Goal: Task Accomplishment & Management: Manage account settings

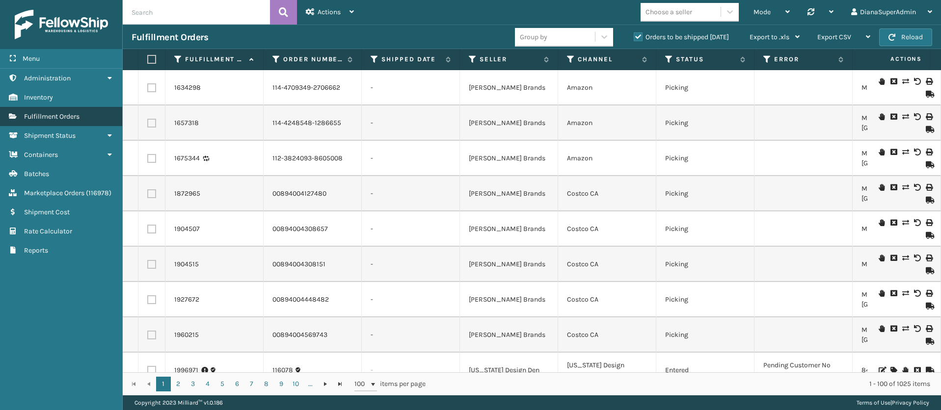
click at [61, 117] on span "Fulfillment Orders" at bounding box center [51, 116] width 55 height 8
click at [841, 62] on icon at bounding box center [839, 59] width 8 height 6
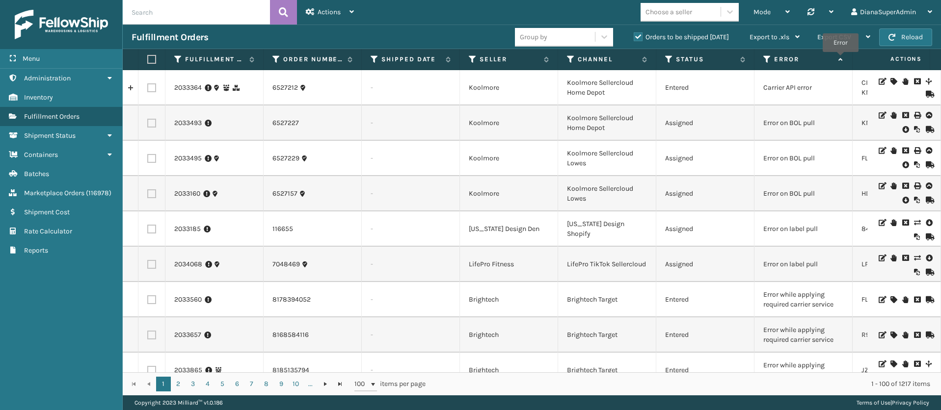
click at [841, 59] on icon at bounding box center [839, 59] width 8 height 6
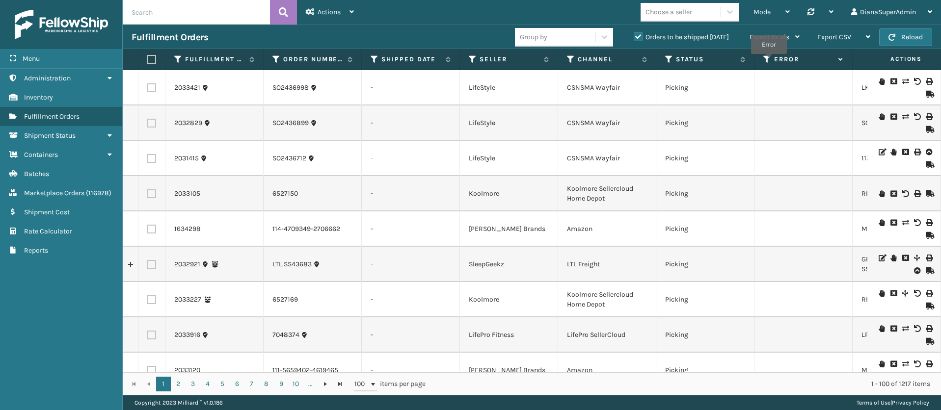
click at [769, 61] on icon at bounding box center [767, 59] width 8 height 9
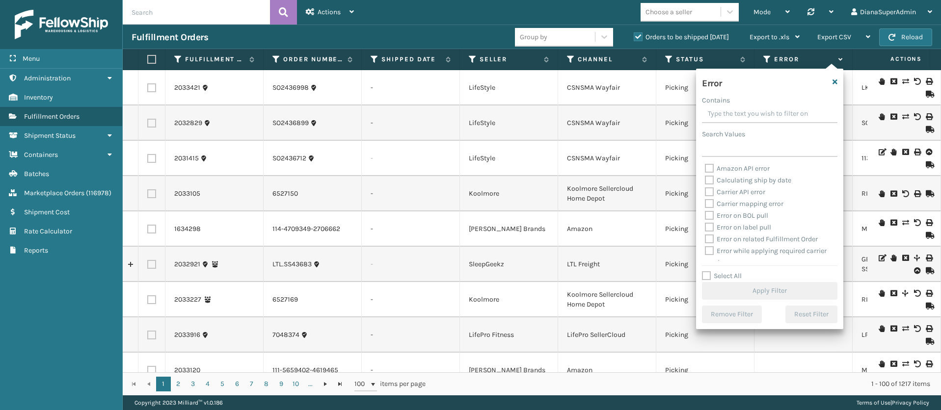
click at [710, 273] on label "Select All" at bounding box center [722, 276] width 40 height 8
click at [710, 271] on input "Select All" at bounding box center [775, 270] width 147 height 1
checkbox input "true"
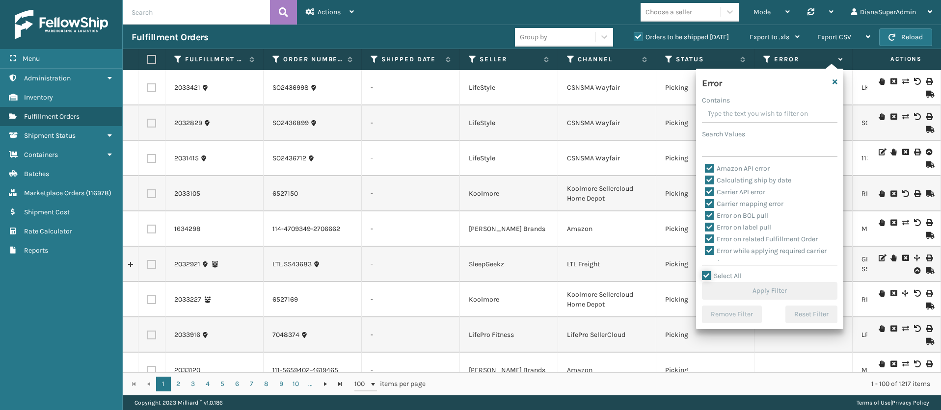
checkbox input "true"
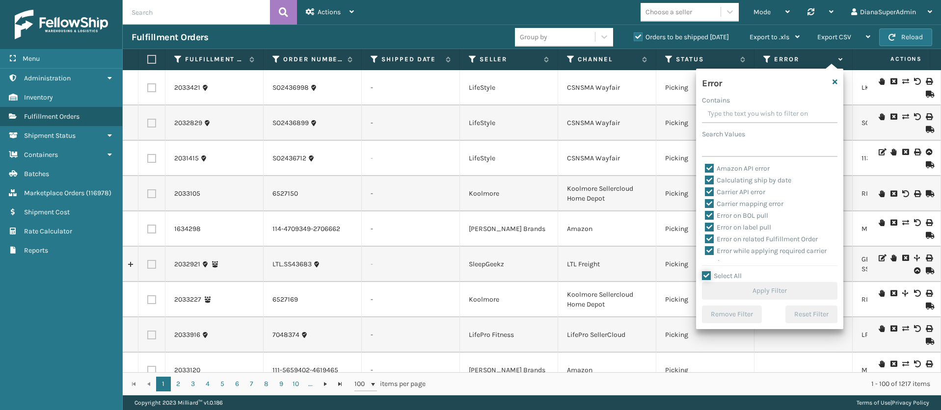
checkbox input "true"
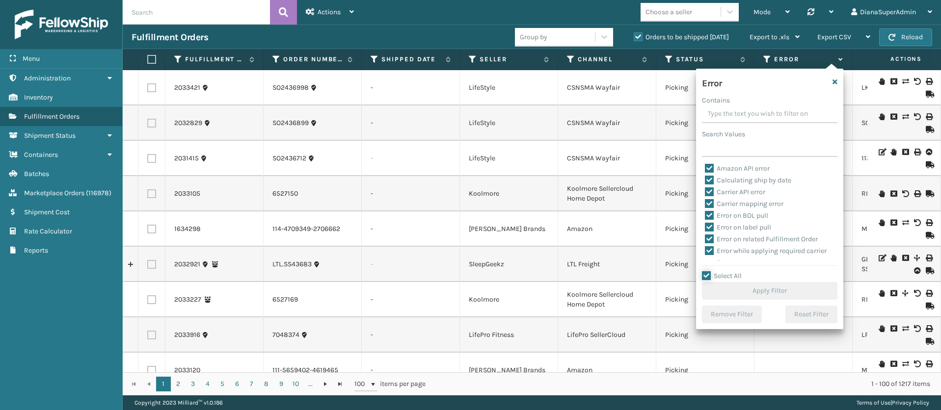
checkbox input "true"
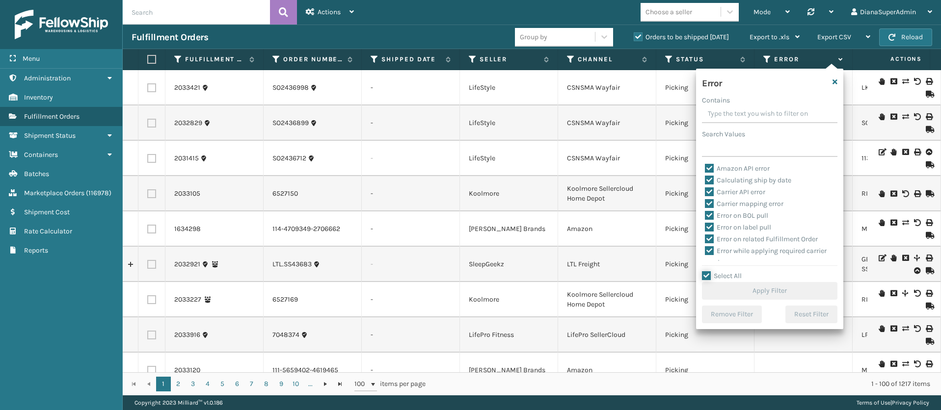
checkbox input "true"
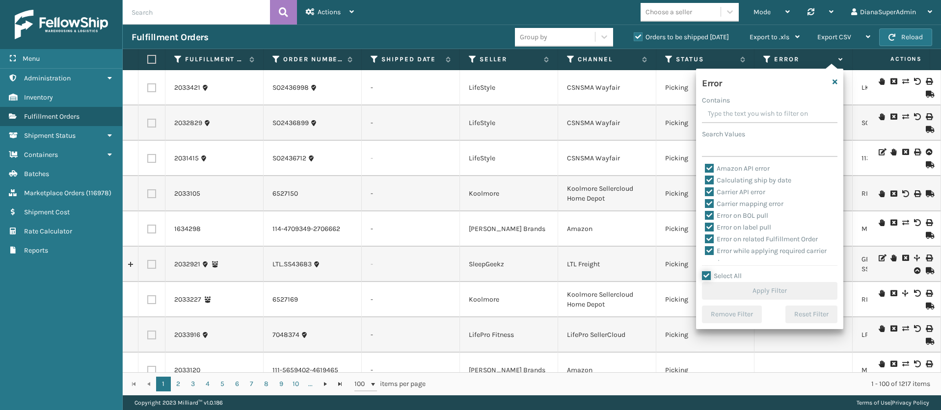
checkbox input "true"
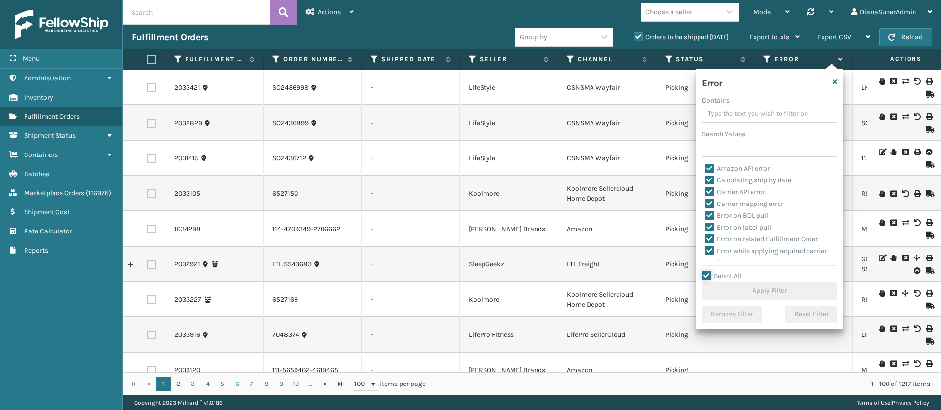
checkbox input "true"
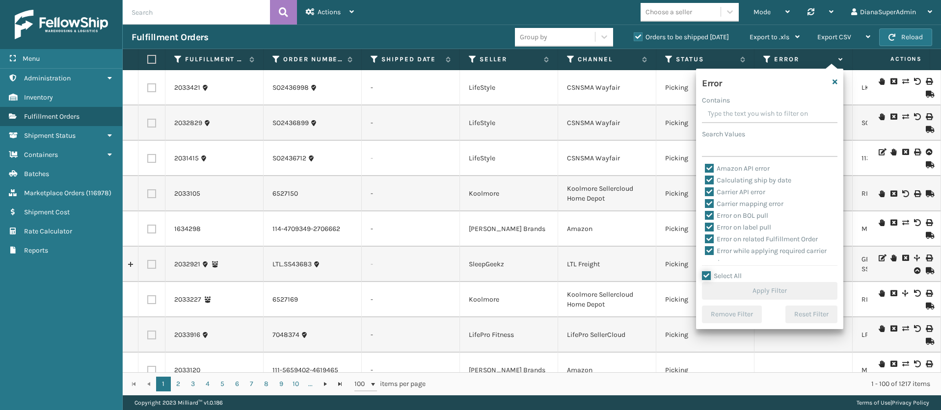
checkbox input "true"
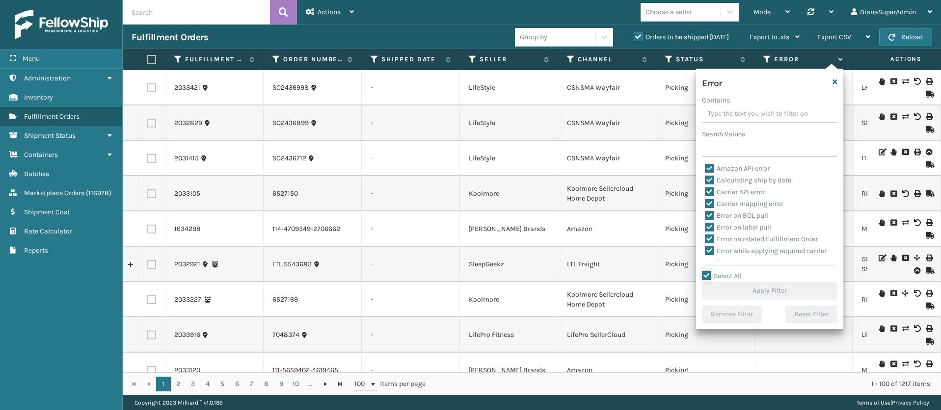
checkbox input "true"
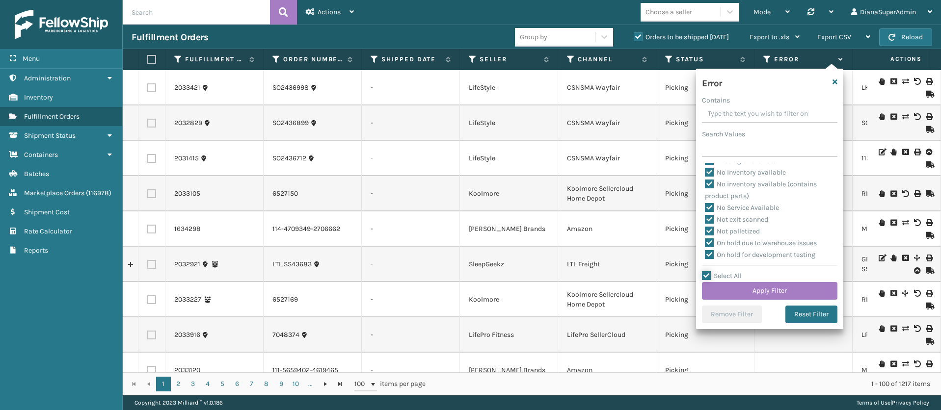
scroll to position [235, 0]
click at [709, 191] on label "Pending Automation Update" at bounding box center [754, 193] width 99 height 8
click at [705, 191] on input "Pending Automation Update" at bounding box center [705, 190] width 0 height 6
checkbox input "false"
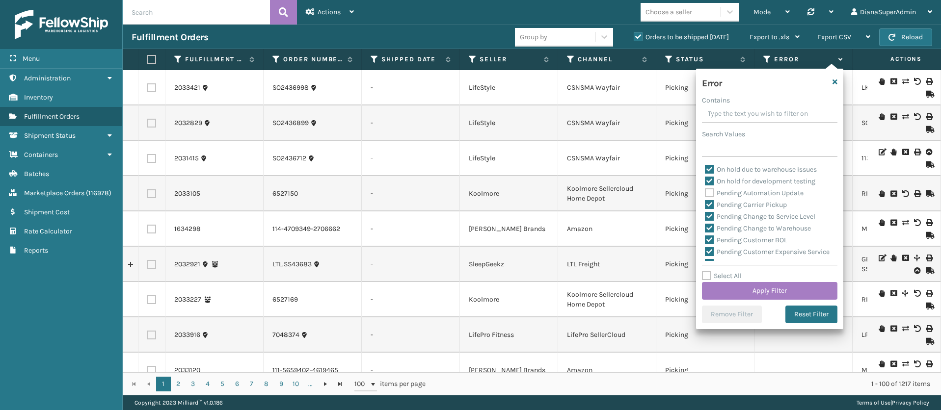
click at [707, 203] on label "Pending Carrier Pickup" at bounding box center [746, 205] width 82 height 8
click at [705, 203] on input "Pending Carrier Pickup" at bounding box center [705, 202] width 0 height 6
checkbox input "false"
click at [709, 219] on label "Pending Change to Service Level" at bounding box center [760, 217] width 110 height 8
click at [705, 217] on input "Pending Change to Service Level" at bounding box center [705, 214] width 0 height 6
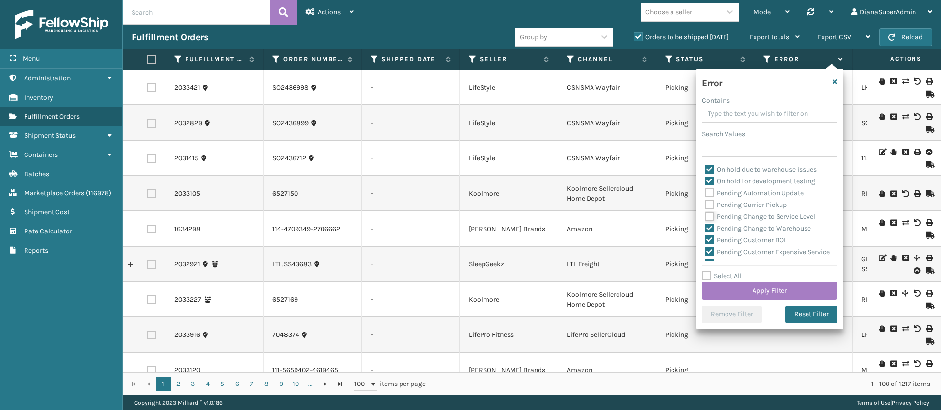
checkbox input "false"
click at [709, 228] on label "Pending Change to Warehouse" at bounding box center [758, 228] width 106 height 8
click at [705, 228] on input "Pending Change to Warehouse" at bounding box center [705, 226] width 0 height 6
checkbox input "false"
click at [709, 238] on label "Pending Customer BOL" at bounding box center [746, 240] width 82 height 8
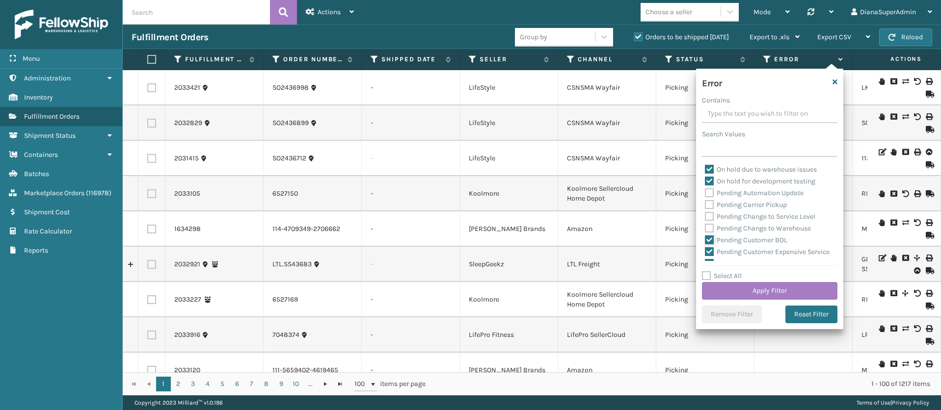
click at [705, 238] on input "Pending Customer BOL" at bounding box center [705, 238] width 0 height 6
checkbox input "false"
click at [708, 252] on label "Pending Customer Expensive Service" at bounding box center [767, 252] width 125 height 8
click at [705, 252] on input "Pending Customer Expensive Service" at bounding box center [705, 249] width 0 height 6
checkbox input "false"
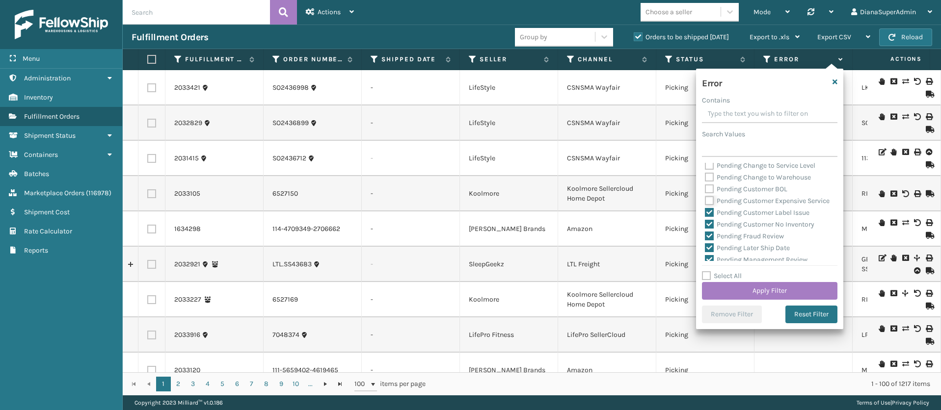
scroll to position [308, 0]
click at [713, 194] on label "Pending Customer Label Issue" at bounding box center [757, 190] width 105 height 8
click at [705, 191] on input "Pending Customer Label Issue" at bounding box center [705, 188] width 0 height 6
checkbox input "false"
click at [710, 206] on label "Pending Customer No Inventory" at bounding box center [759, 202] width 109 height 8
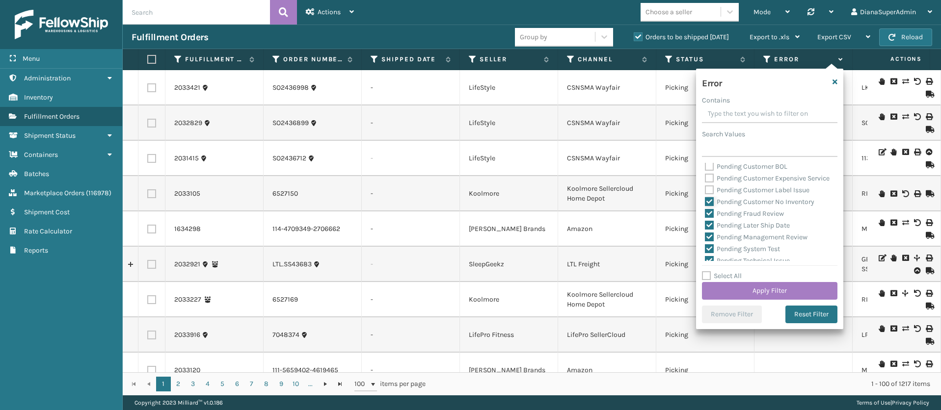
click at [705, 203] on input "Pending Customer No Inventory" at bounding box center [705, 199] width 0 height 6
checkbox input "false"
click at [710, 218] on label "Pending Fraud Review" at bounding box center [744, 214] width 79 height 8
click at [705, 214] on input "Pending Fraud Review" at bounding box center [705, 211] width 0 height 6
checkbox input "false"
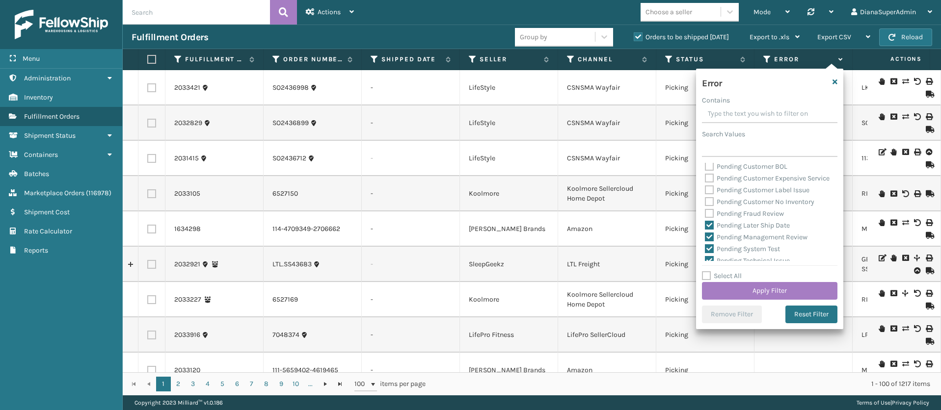
click at [709, 230] on label "Pending Later Ship Date" at bounding box center [747, 225] width 85 height 8
click at [705, 226] on input "Pending Later Ship Date" at bounding box center [705, 223] width 0 height 6
checkbox input "false"
click at [710, 241] on label "Pending Management Review" at bounding box center [756, 237] width 103 height 8
click at [705, 238] on input "Pending Management Review" at bounding box center [705, 235] width 0 height 6
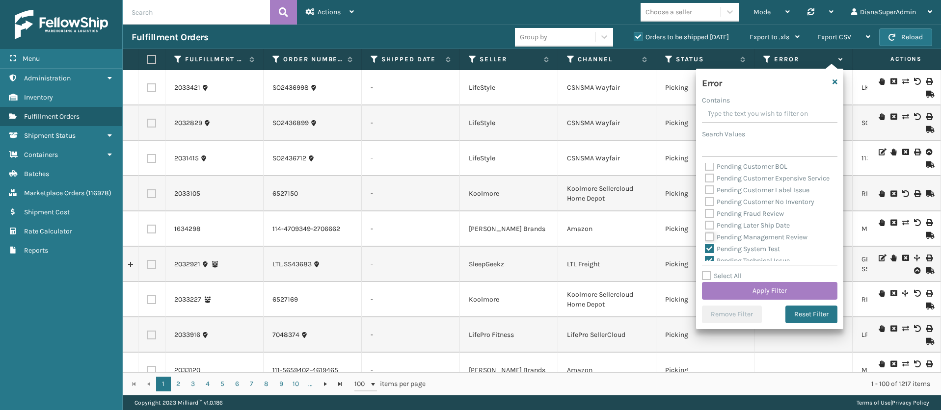
checkbox input "false"
click at [708, 180] on label "Pending System Test" at bounding box center [742, 175] width 75 height 8
click at [705, 176] on input "Pending System Test" at bounding box center [705, 173] width 0 height 6
checkbox input "false"
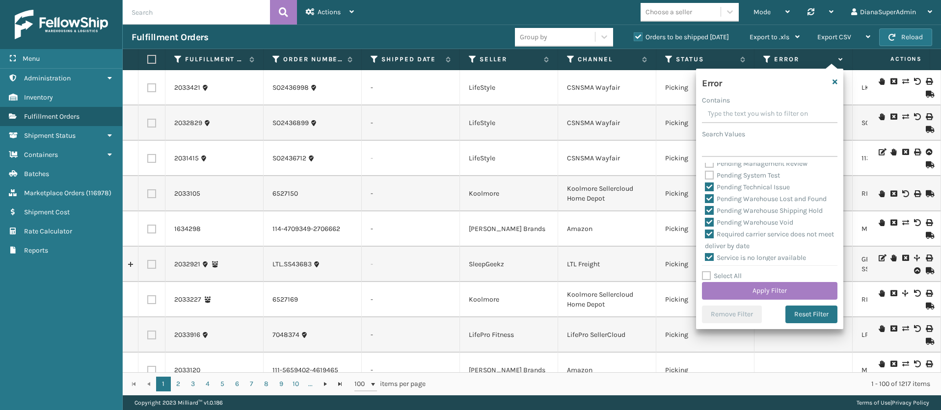
click at [709, 191] on label "Pending Technical Issue" at bounding box center [747, 187] width 85 height 8
click at [705, 188] on input "Pending Technical Issue" at bounding box center [705, 185] width 0 height 6
checkbox input "false"
click at [709, 203] on label "Pending Warehouse Lost and Found" at bounding box center [766, 199] width 122 height 8
click at [705, 200] on input "Pending Warehouse Lost and Found" at bounding box center [705, 196] width 0 height 6
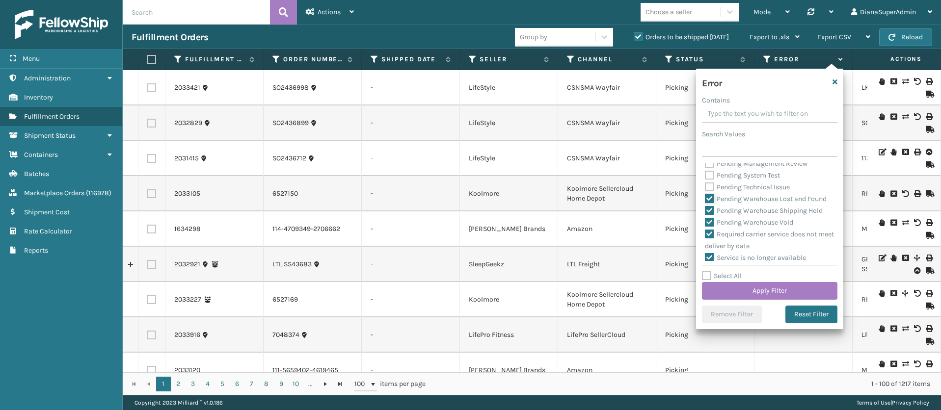
checkbox input "false"
click at [707, 215] on label "Pending Warehouse Shipping Hold" at bounding box center [764, 211] width 118 height 8
click at [705, 212] on input "Pending Warehouse Shipping Hold" at bounding box center [705, 208] width 0 height 6
checkbox input "false"
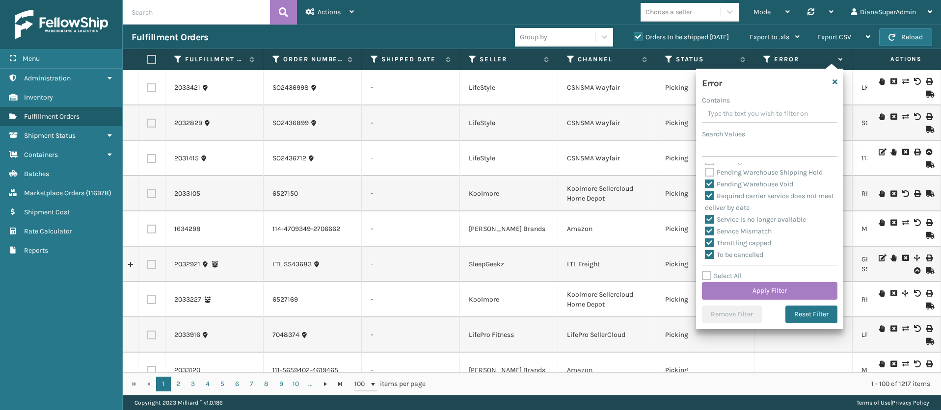
click at [710, 181] on label "Pending Warehouse Void" at bounding box center [749, 184] width 88 height 8
click at [705, 181] on input "Pending Warehouse Void" at bounding box center [705, 182] width 0 height 6
checkbox input "false"
click at [758, 291] on button "Apply Filter" at bounding box center [769, 291] width 135 height 18
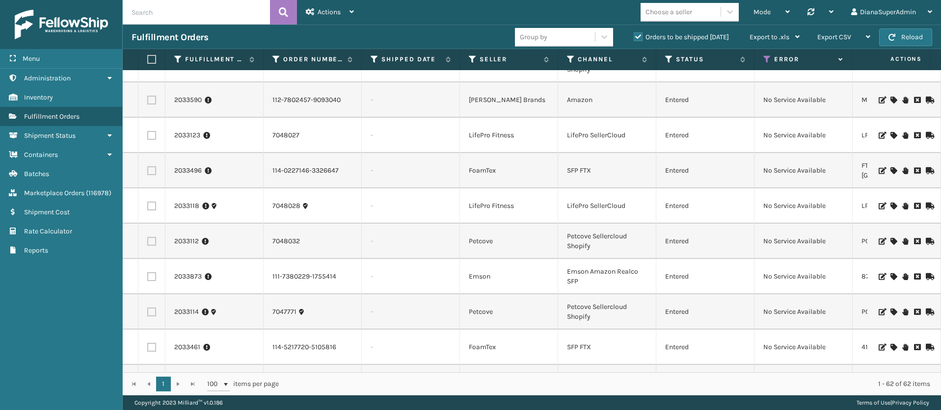
scroll to position [0, 0]
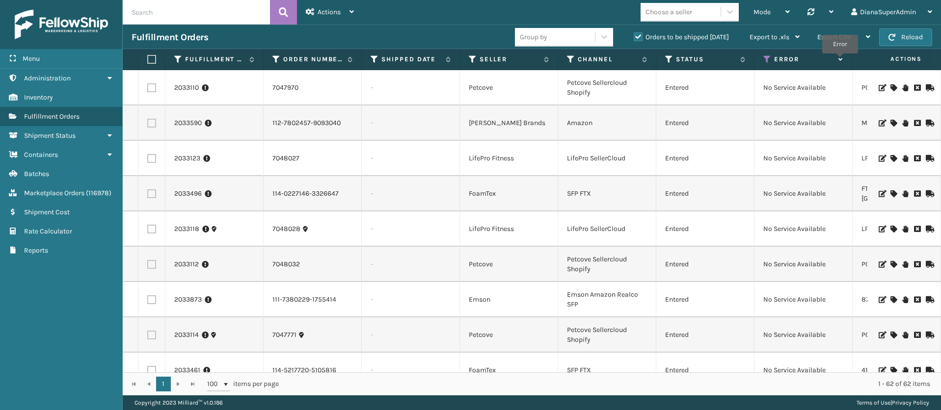
click at [840, 59] on icon at bounding box center [839, 59] width 8 height 6
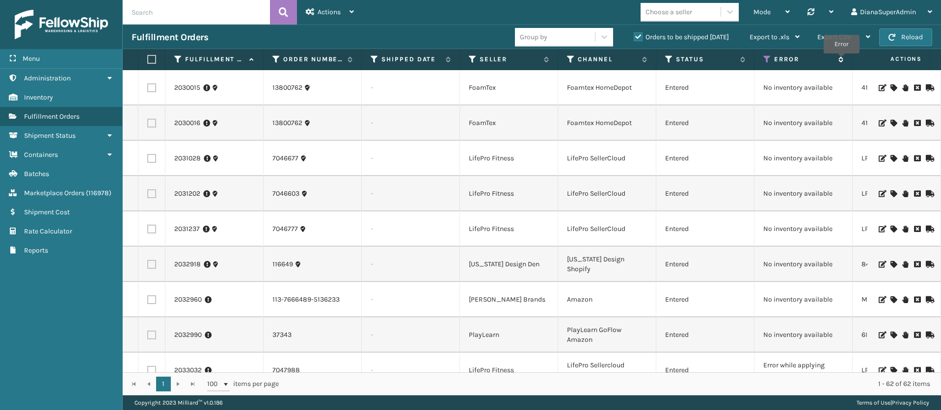
click at [841, 60] on icon at bounding box center [839, 59] width 8 height 6
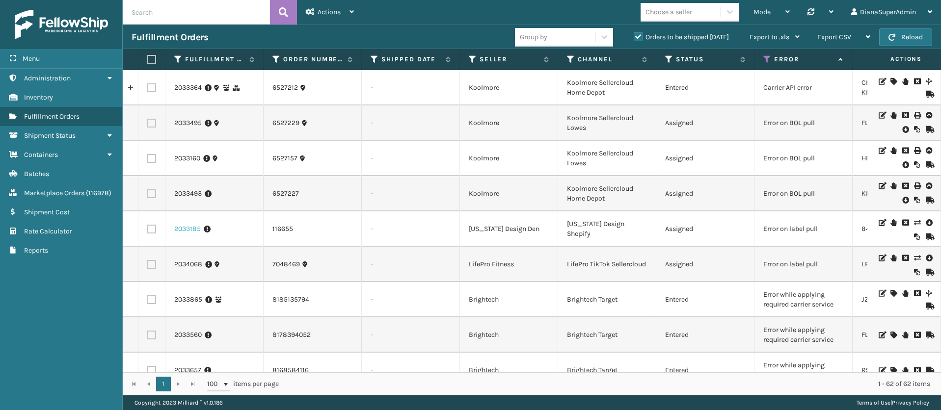
click at [187, 231] on link "2033185" at bounding box center [187, 229] width 27 height 10
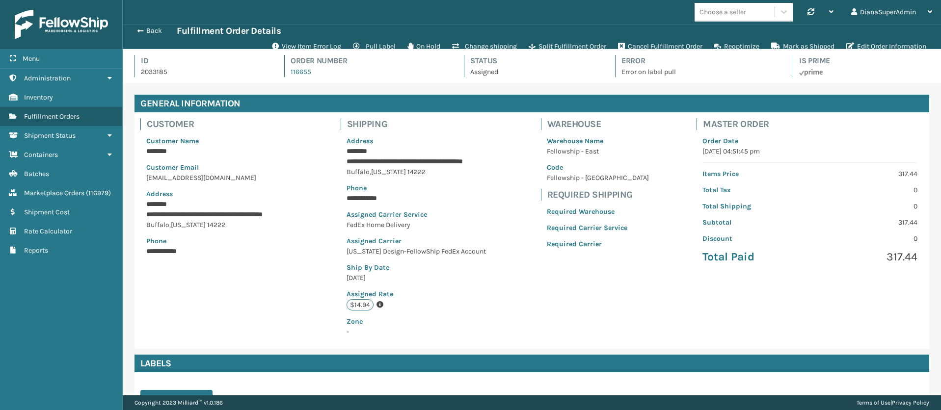
scroll to position [24, 818]
click at [305, 45] on button "View Item Error Log" at bounding box center [306, 47] width 81 height 20
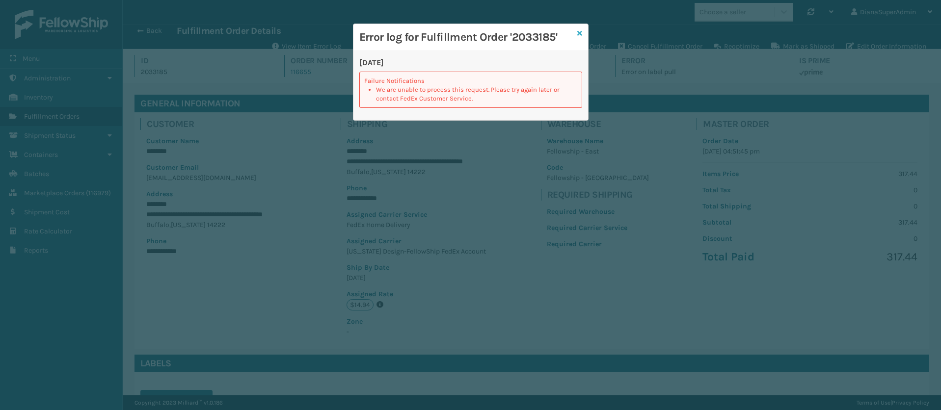
click at [580, 35] on icon at bounding box center [579, 33] width 5 height 7
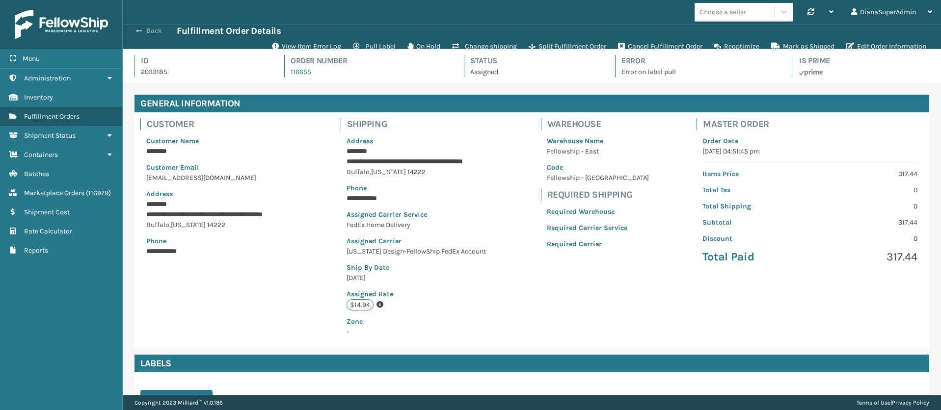
click at [160, 32] on button "Back" at bounding box center [154, 31] width 45 height 9
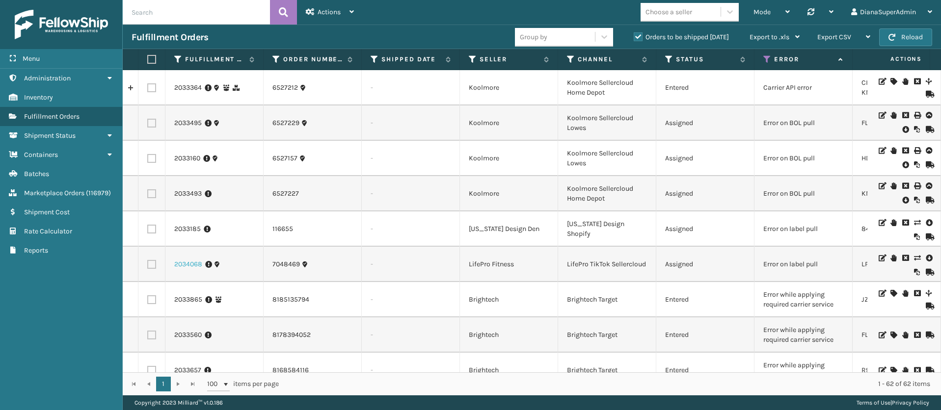
click at [192, 268] on link "2034068" at bounding box center [188, 265] width 28 height 10
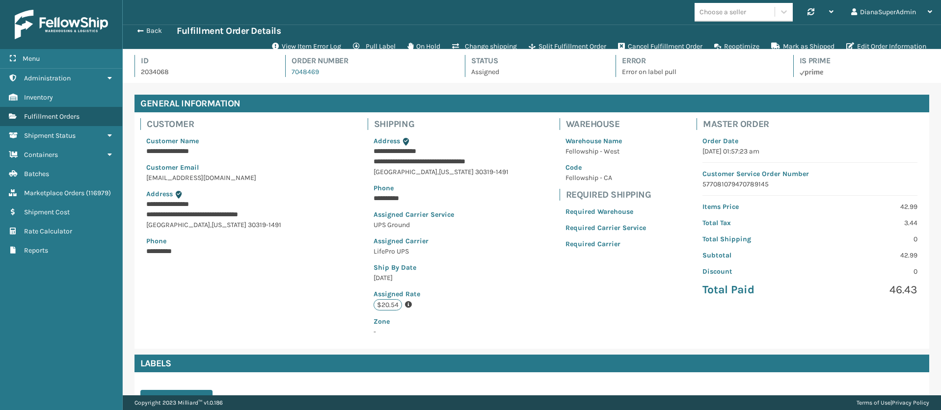
scroll to position [24, 818]
click at [293, 47] on button "View Item Error Log" at bounding box center [306, 47] width 81 height 20
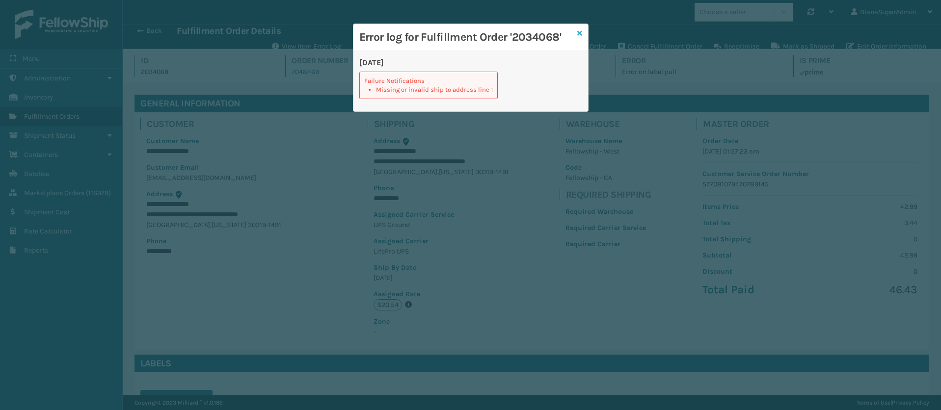
click at [578, 31] on icon at bounding box center [579, 33] width 5 height 7
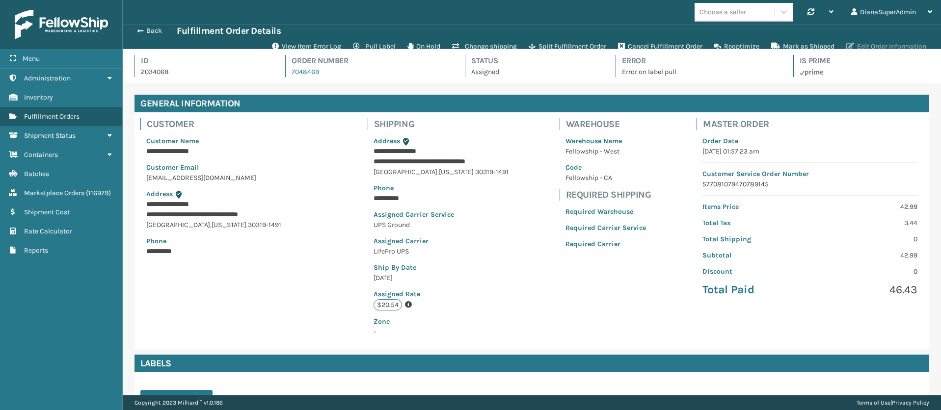
click at [874, 43] on button "Edit Order Information" at bounding box center [886, 47] width 92 height 20
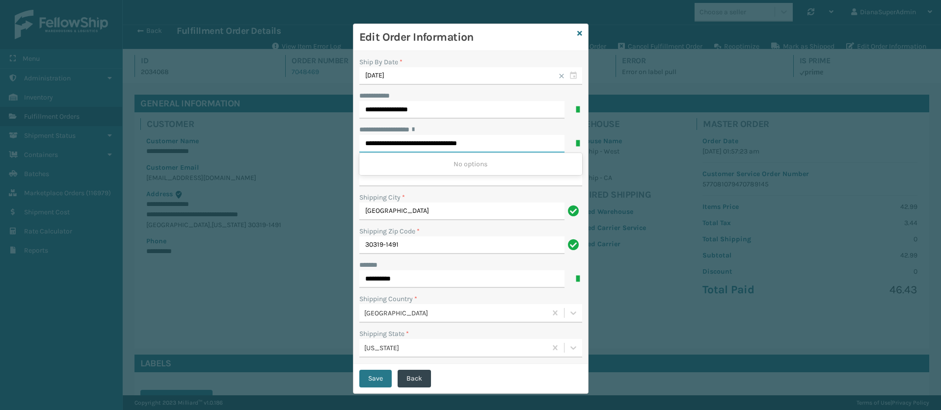
drag, startPoint x: 492, startPoint y: 141, endPoint x: 460, endPoint y: 138, distance: 32.0
click at [460, 138] on input "**********" at bounding box center [461, 144] width 205 height 18
type input "**********"
click at [488, 123] on div "**********" at bounding box center [470, 207] width 235 height 313
click at [443, 172] on input "**********" at bounding box center [470, 178] width 223 height 18
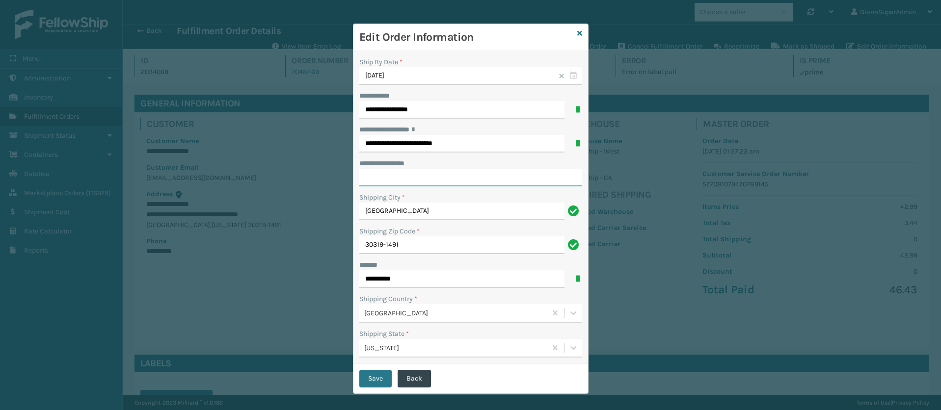
paste input "*********"
type input "*********"
click at [376, 373] on button "Save" at bounding box center [375, 379] width 32 height 18
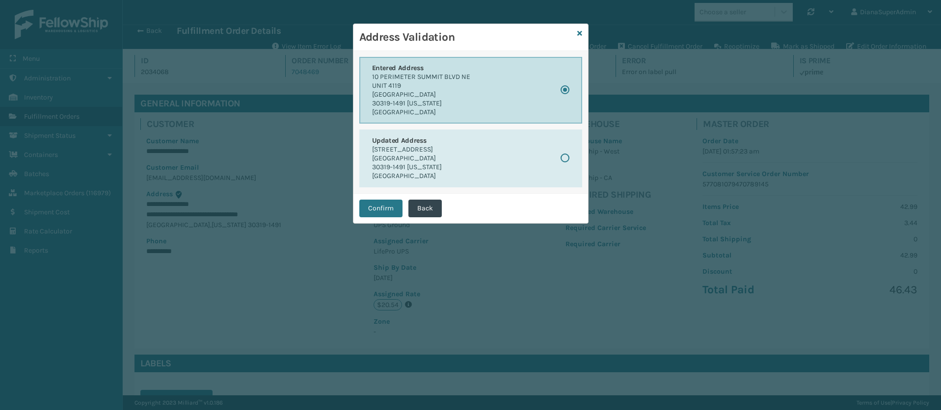
click at [567, 95] on button "Entered Address [STREET_ADDRESS][US_STATE]" at bounding box center [470, 90] width 223 height 67
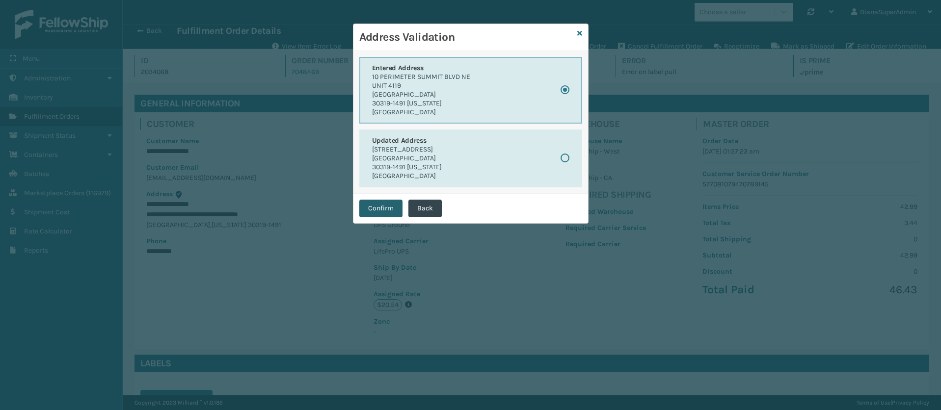
click at [378, 209] on button "Confirm" at bounding box center [380, 209] width 43 height 18
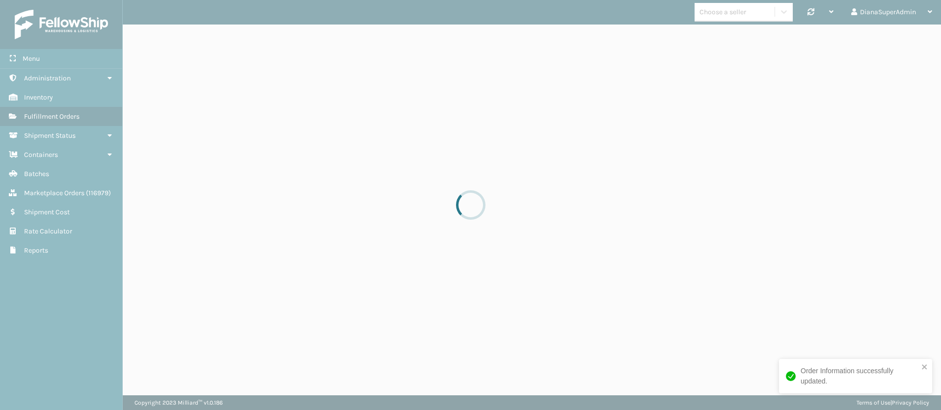
click at [385, 206] on div at bounding box center [470, 205] width 941 height 410
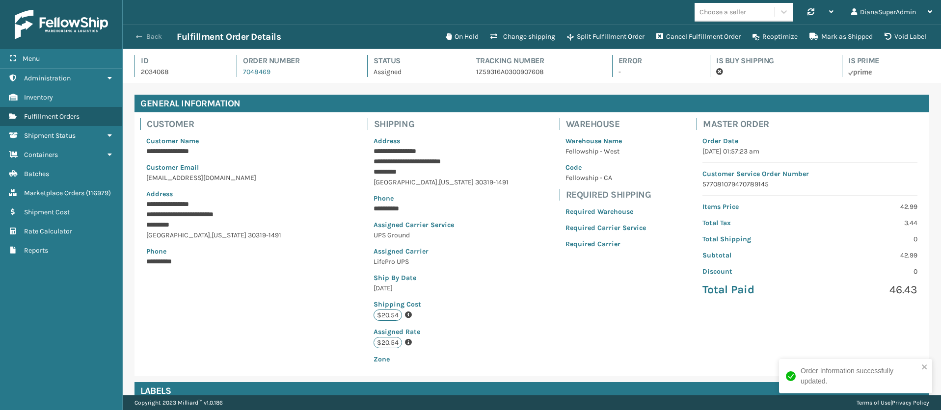
click at [136, 38] on span "button" at bounding box center [139, 36] width 6 height 7
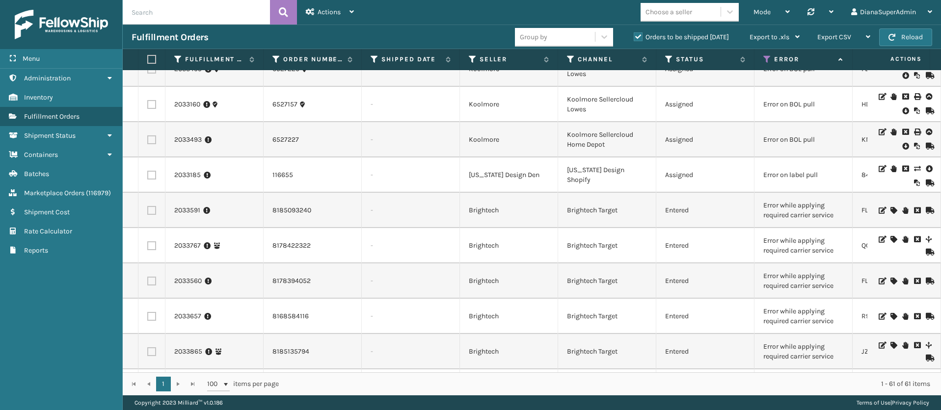
scroll to position [74, 0]
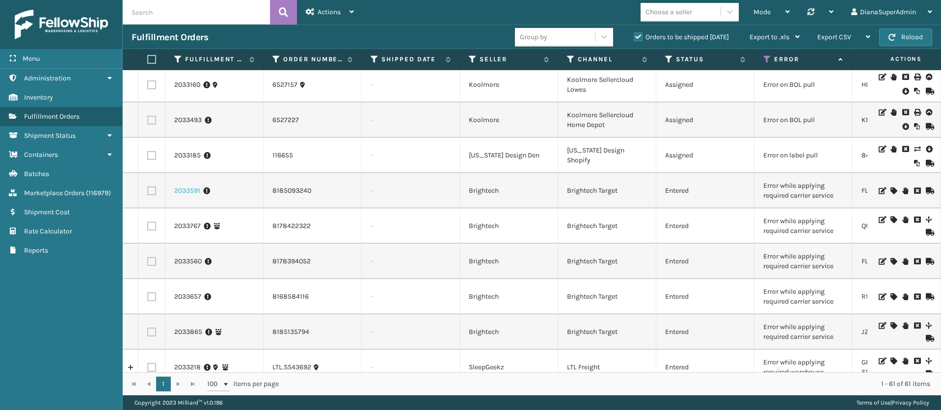
click at [191, 193] on link "2033591" at bounding box center [187, 191] width 26 height 10
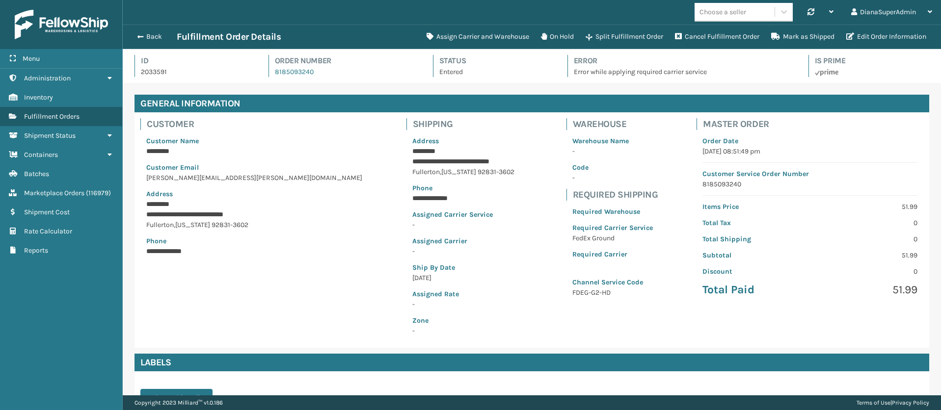
scroll to position [24, 818]
click at [461, 31] on button "Assign Carrier and Warehouse" at bounding box center [478, 37] width 114 height 20
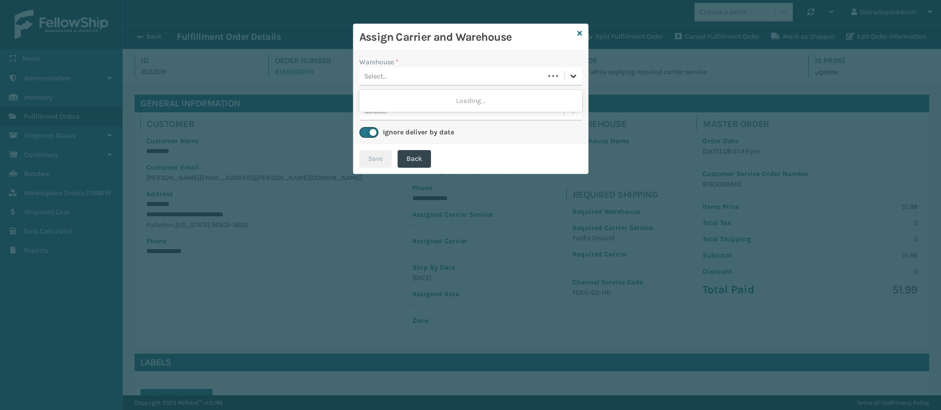
click at [573, 75] on icon at bounding box center [573, 76] width 10 height 10
click at [532, 99] on div "Fellowship - West" at bounding box center [470, 101] width 223 height 18
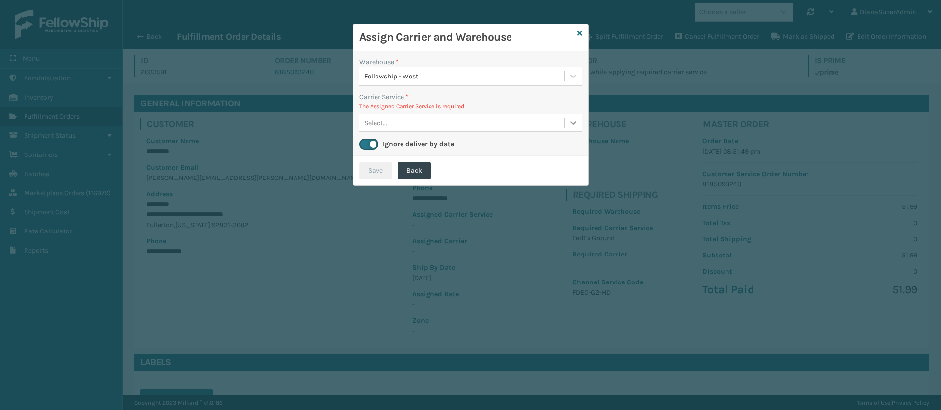
click at [568, 125] on icon at bounding box center [573, 123] width 10 height 10
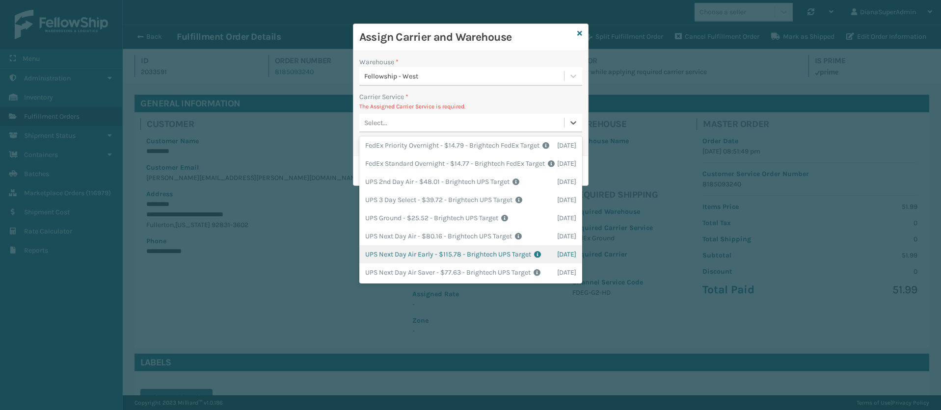
scroll to position [0, 0]
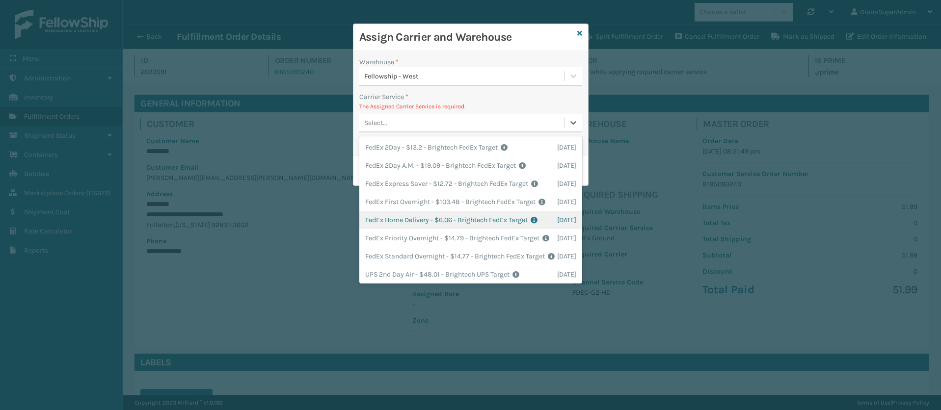
click at [413, 229] on div "FedEx Home Delivery - $6.06 - Brightech FedEx Target Shipping Cost $6.06 Surplu…" at bounding box center [470, 220] width 223 height 18
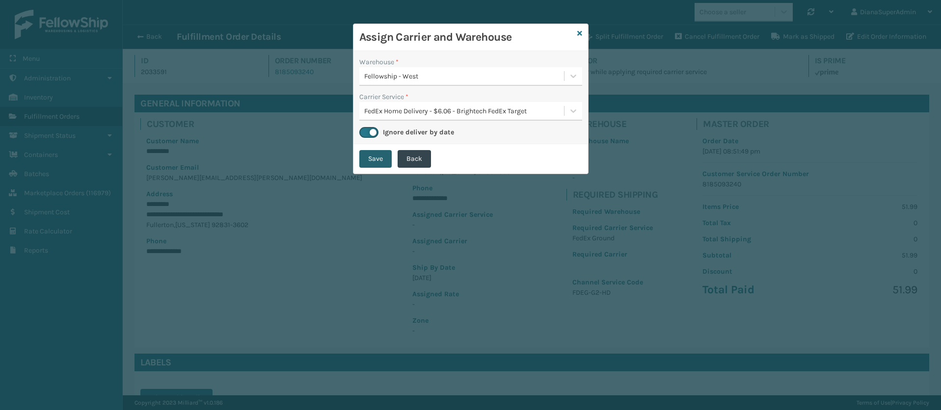
click at [374, 155] on button "Save" at bounding box center [375, 159] width 32 height 18
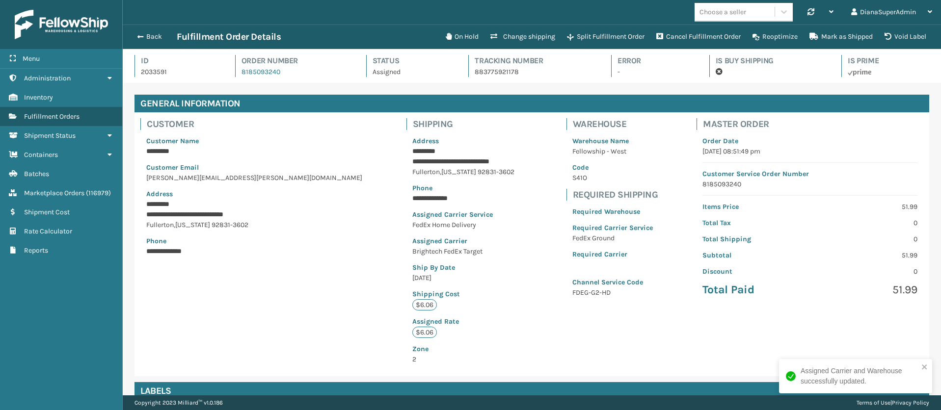
scroll to position [24, 818]
click at [145, 35] on button "Back" at bounding box center [154, 36] width 45 height 9
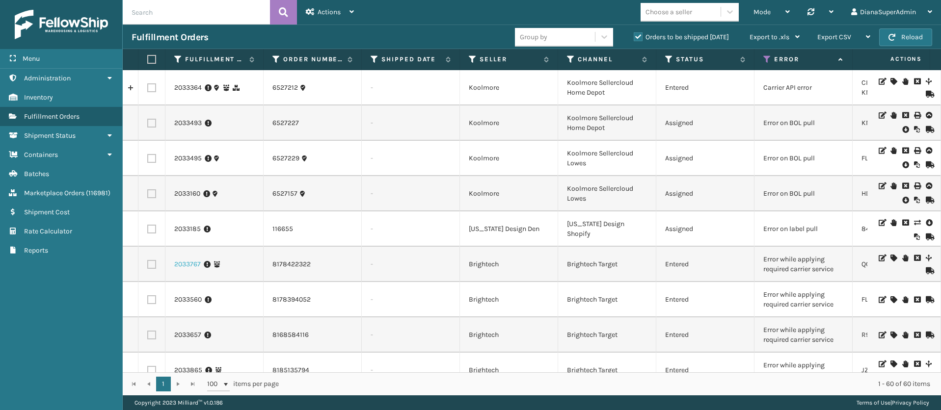
click at [180, 269] on link "2033767" at bounding box center [187, 265] width 27 height 10
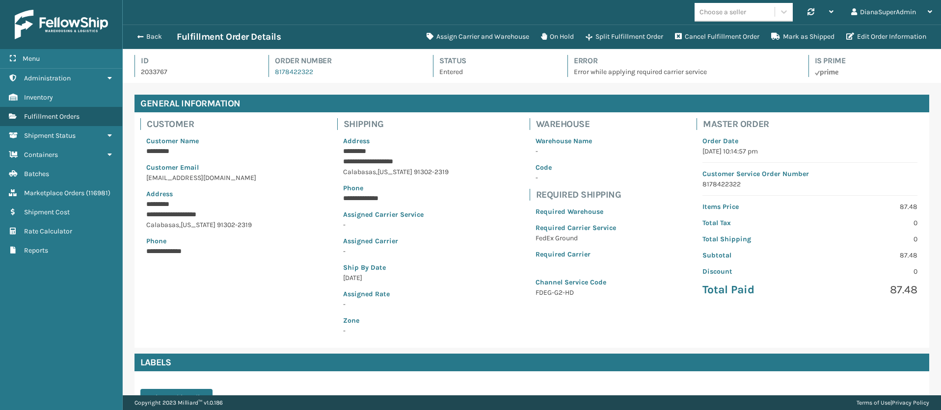
scroll to position [24, 818]
click at [463, 40] on button "Assign Carrier and Warehouse" at bounding box center [478, 37] width 114 height 20
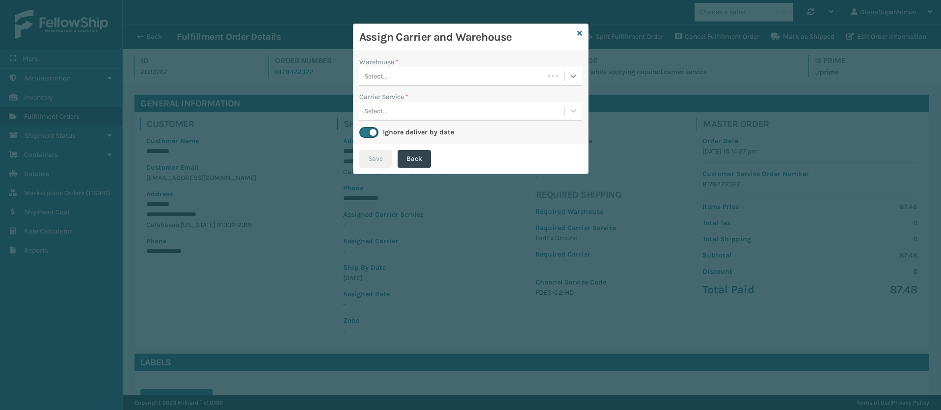
click at [572, 76] on icon at bounding box center [573, 76] width 6 height 3
click at [498, 99] on div "Fellowship - West" at bounding box center [470, 101] width 223 height 18
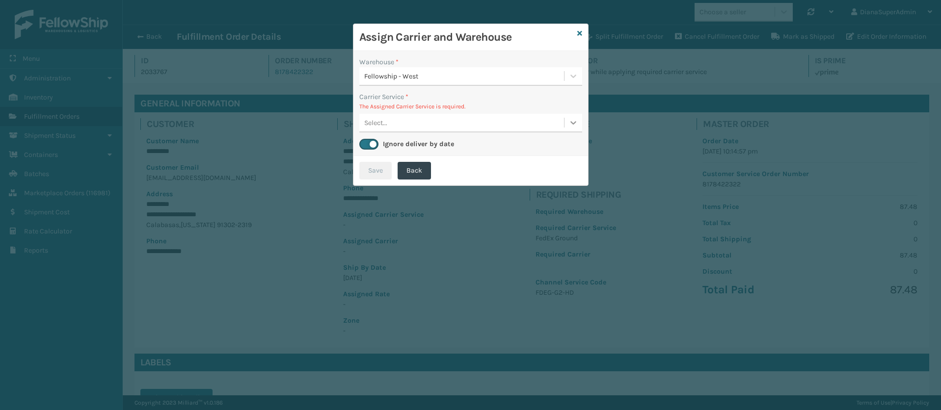
click at [572, 124] on icon at bounding box center [573, 122] width 6 height 3
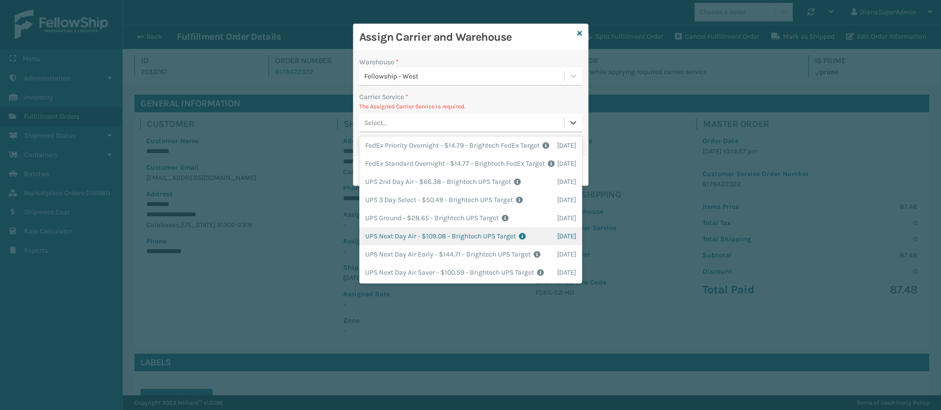
scroll to position [0, 0]
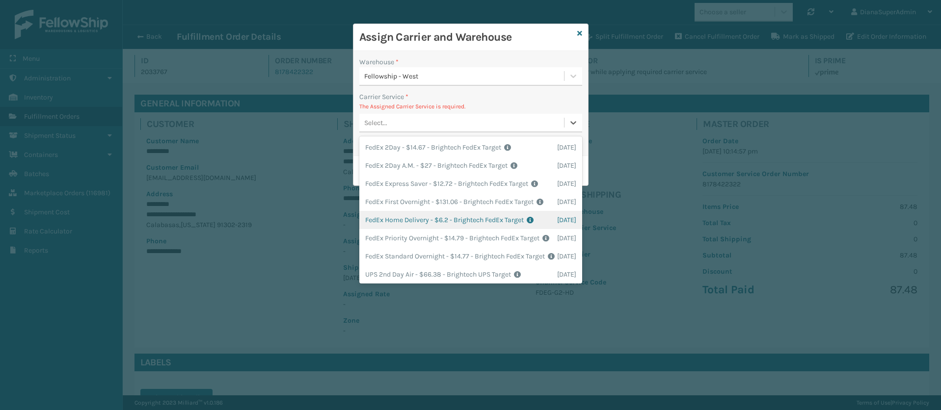
click at [398, 229] on div "FedEx Home Delivery - $6.2 - Brightech FedEx Target Shipping Cost $6.2 Surplus …" at bounding box center [470, 220] width 223 height 18
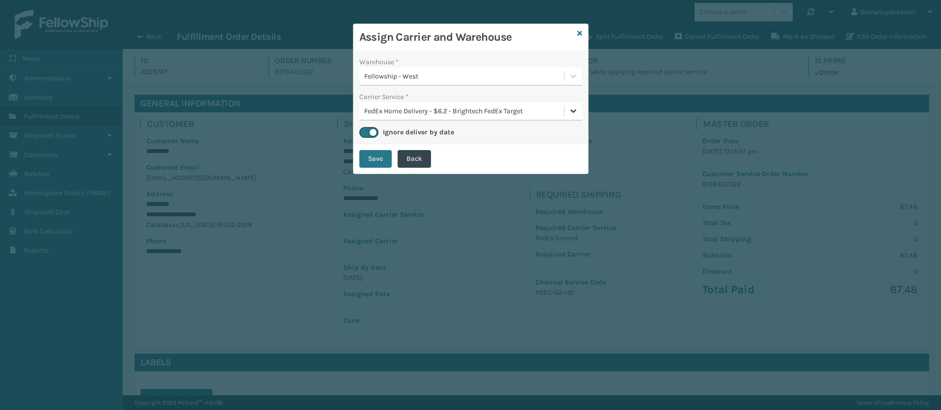
click at [575, 105] on div at bounding box center [573, 111] width 18 height 18
click at [570, 110] on icon at bounding box center [573, 111] width 10 height 10
click at [375, 164] on button "Save" at bounding box center [375, 159] width 32 height 18
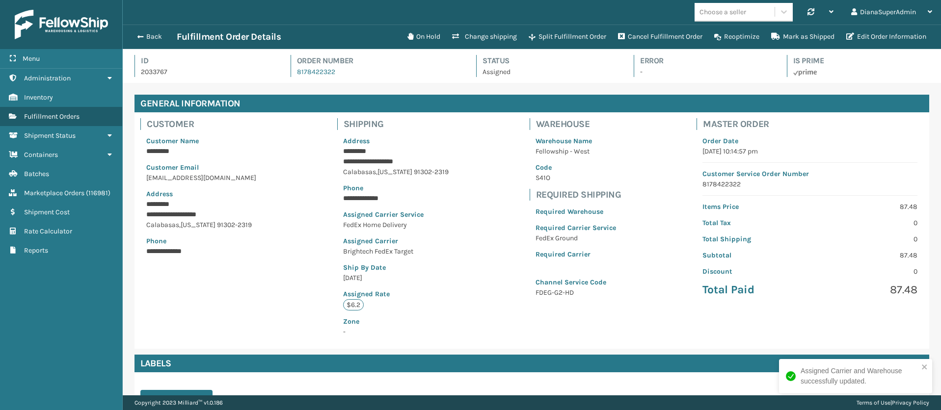
scroll to position [24, 818]
click at [154, 36] on button "Back" at bounding box center [154, 36] width 45 height 9
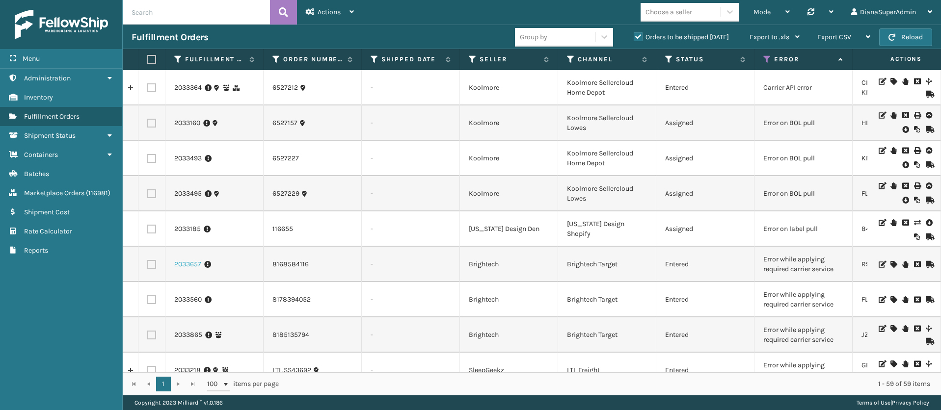
click at [197, 267] on link "2033657" at bounding box center [187, 265] width 27 height 10
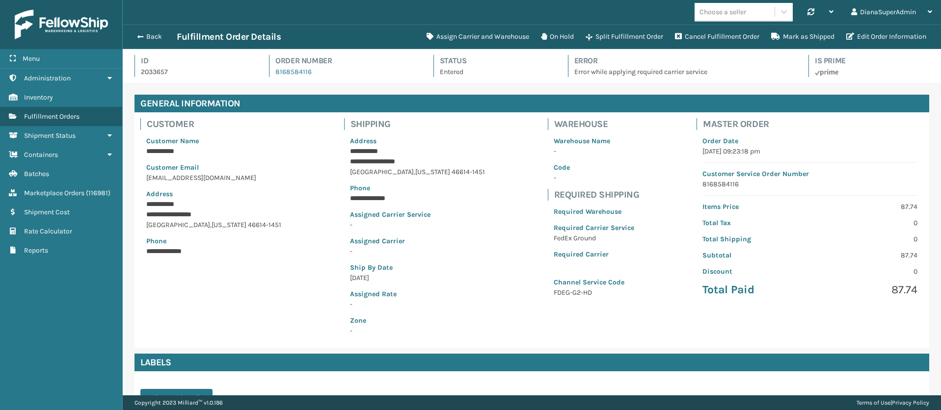
scroll to position [24, 818]
click at [474, 37] on button "Assign Carrier and Warehouse" at bounding box center [478, 37] width 114 height 20
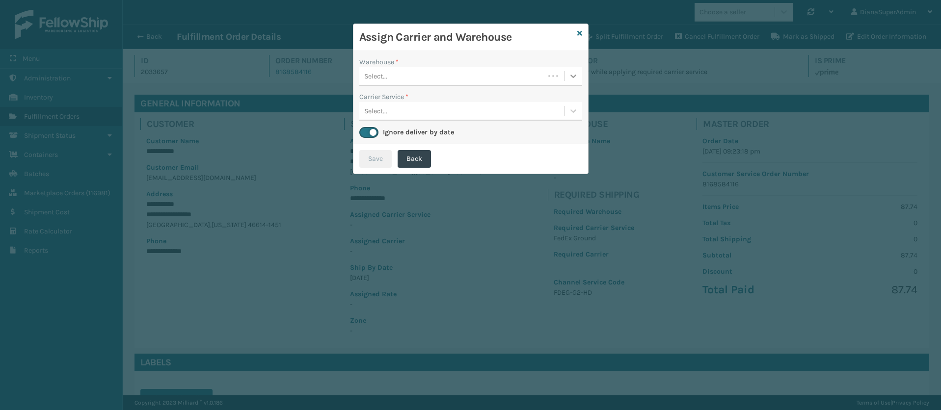
click at [576, 71] on icon at bounding box center [573, 76] width 10 height 10
click at [543, 96] on div "Fellowship - West" at bounding box center [470, 101] width 223 height 18
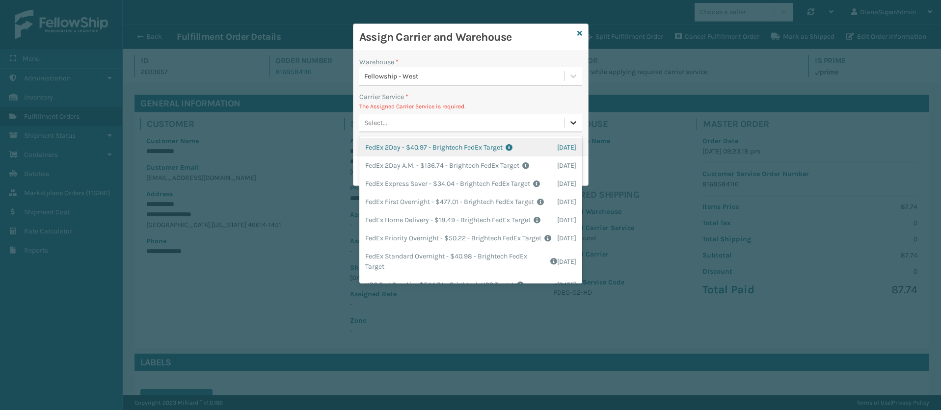
click at [577, 126] on icon at bounding box center [573, 123] width 10 height 10
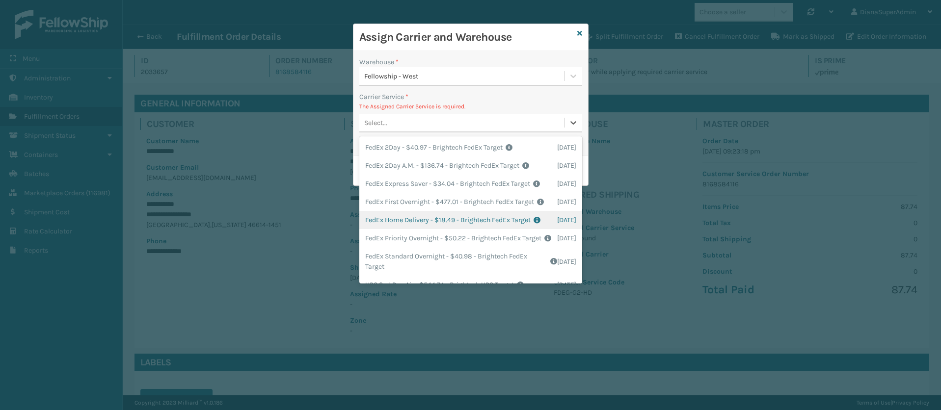
click at [410, 229] on div "FedEx Home Delivery - $18.49 - Brightech FedEx Target Shipping Cost $18.49 Surp…" at bounding box center [470, 220] width 223 height 18
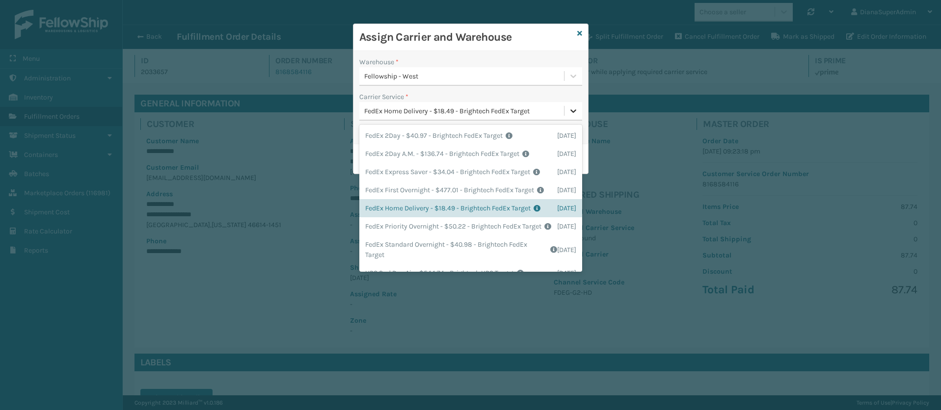
click at [569, 111] on icon at bounding box center [573, 111] width 10 height 10
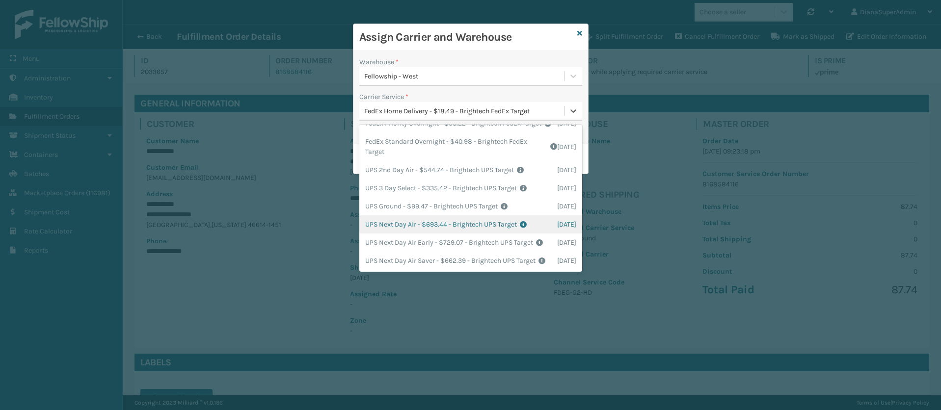
scroll to position [0, 0]
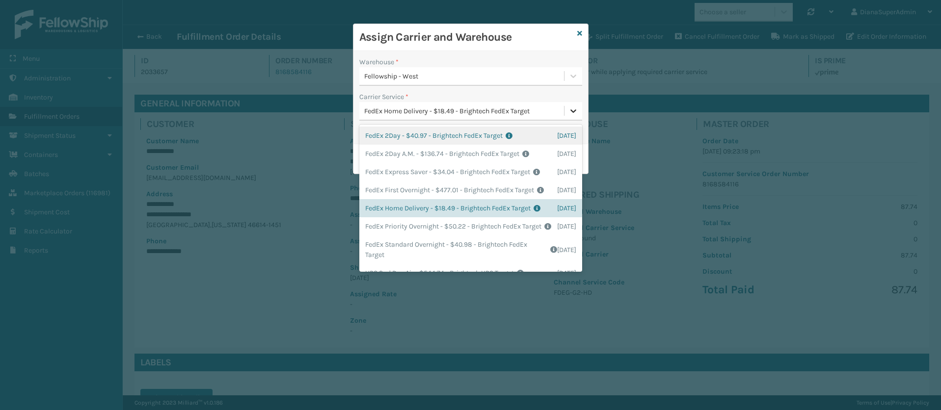
click at [572, 112] on icon at bounding box center [573, 111] width 10 height 10
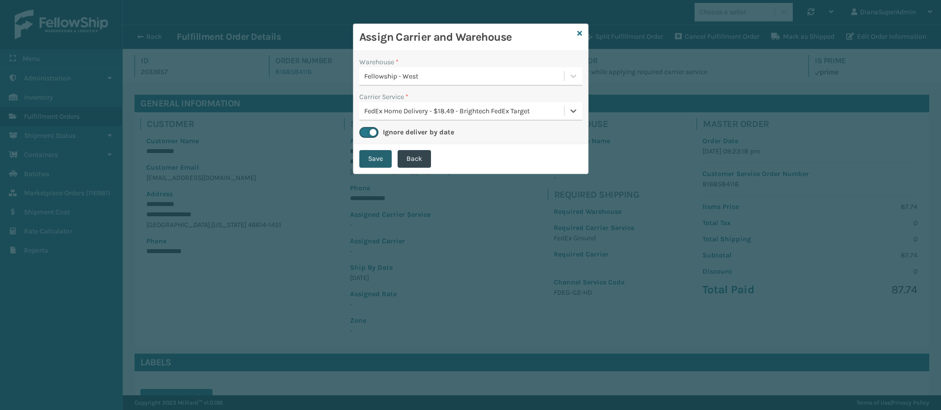
click at [373, 162] on button "Save" at bounding box center [375, 159] width 32 height 18
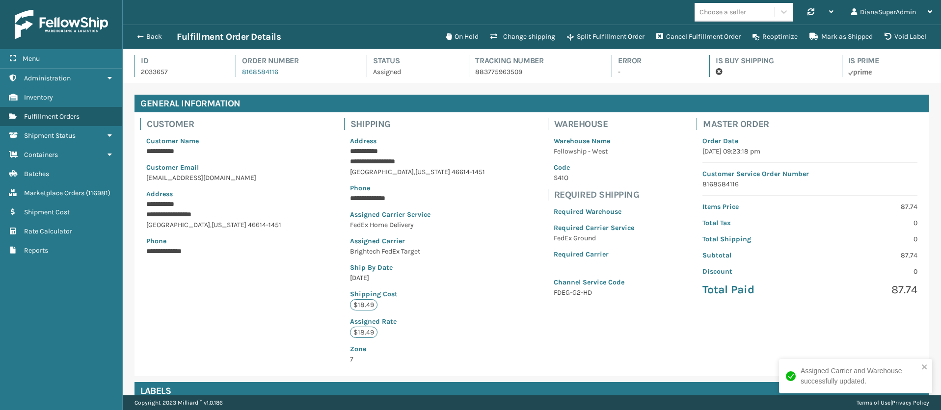
scroll to position [24, 818]
click at [144, 35] on button "Back" at bounding box center [154, 36] width 45 height 9
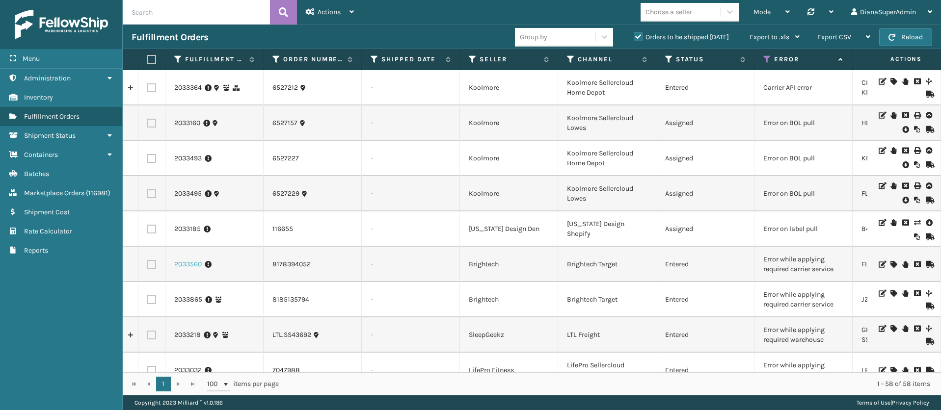
click at [181, 267] on link "2033560" at bounding box center [187, 265] width 27 height 10
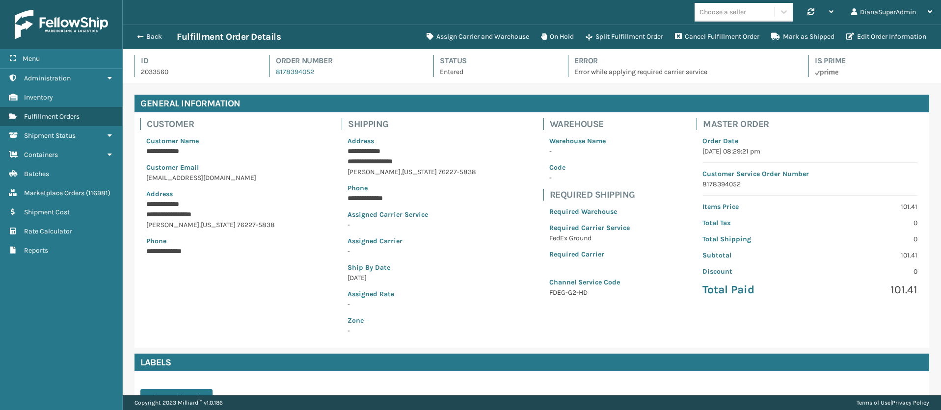
scroll to position [24, 818]
click at [479, 38] on button "Assign Carrier and Warehouse" at bounding box center [478, 37] width 114 height 20
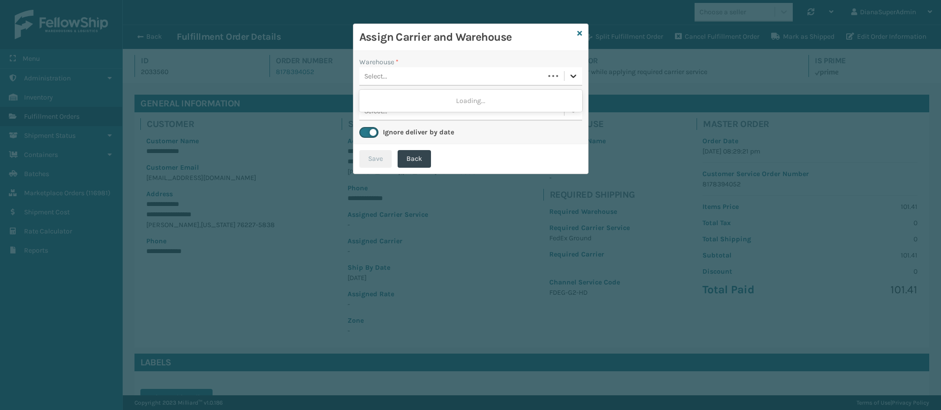
click at [577, 73] on icon at bounding box center [573, 76] width 10 height 10
click at [528, 102] on div "Fellowship - West" at bounding box center [470, 101] width 223 height 18
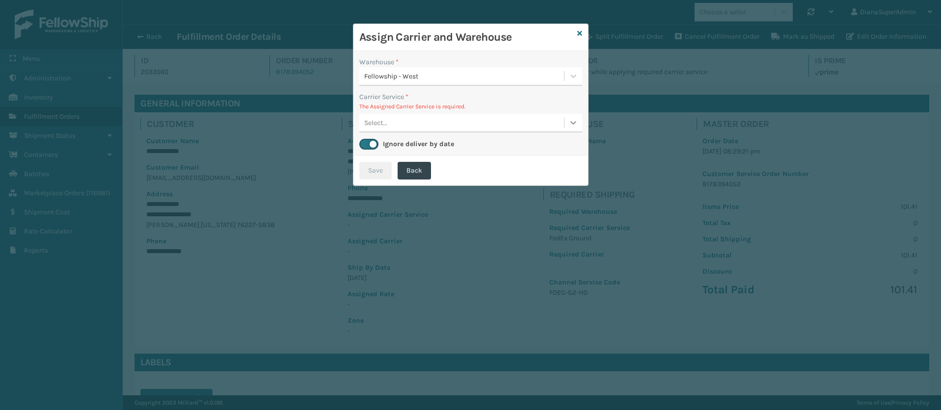
click at [575, 127] on icon at bounding box center [573, 123] width 10 height 10
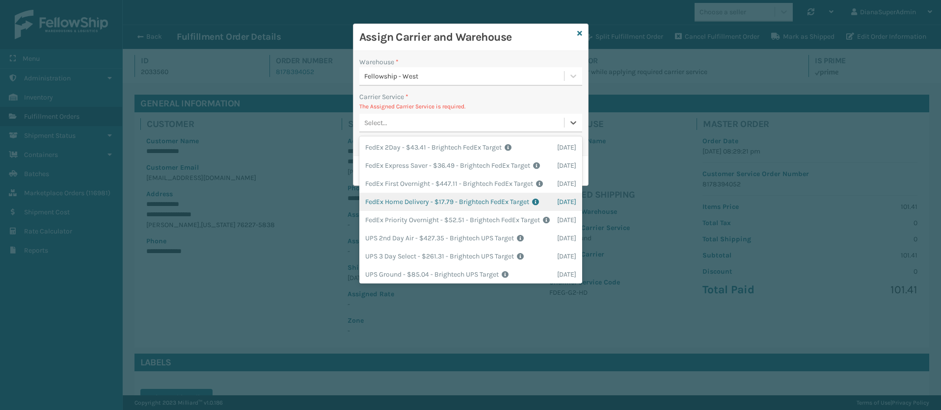
click at [403, 211] on div "FedEx Home Delivery - $17.79 - Brightech FedEx Target Shipping Cost $17.79 Surp…" at bounding box center [470, 202] width 223 height 18
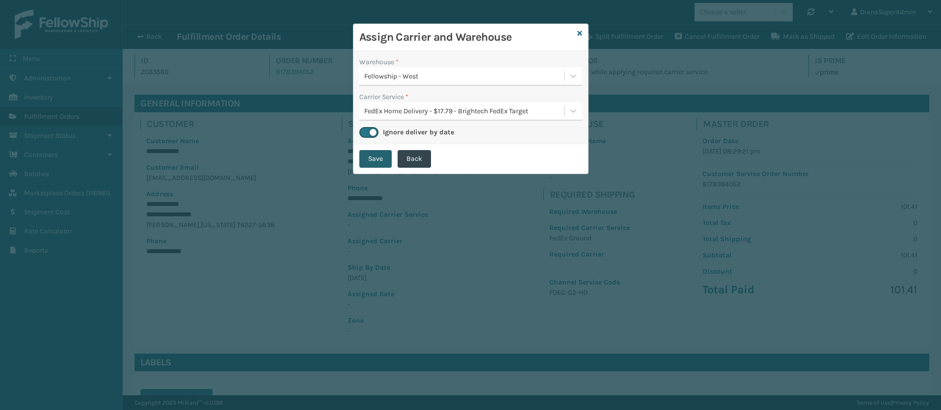
click at [376, 158] on button "Save" at bounding box center [375, 159] width 32 height 18
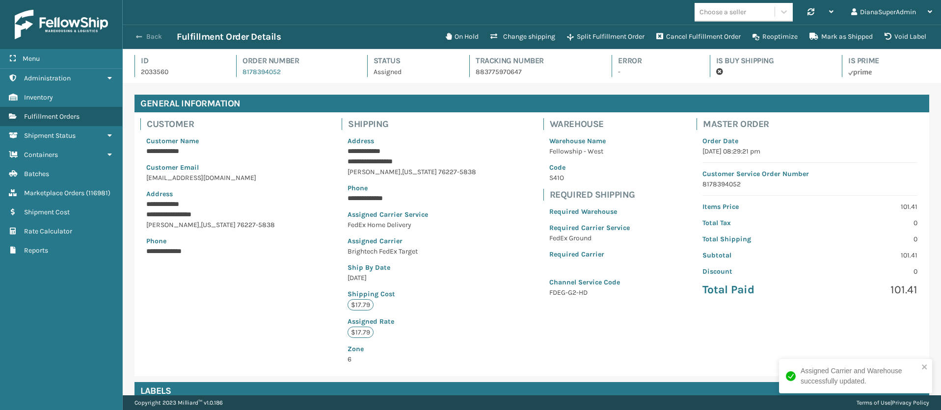
click at [144, 33] on button "Back" at bounding box center [154, 36] width 45 height 9
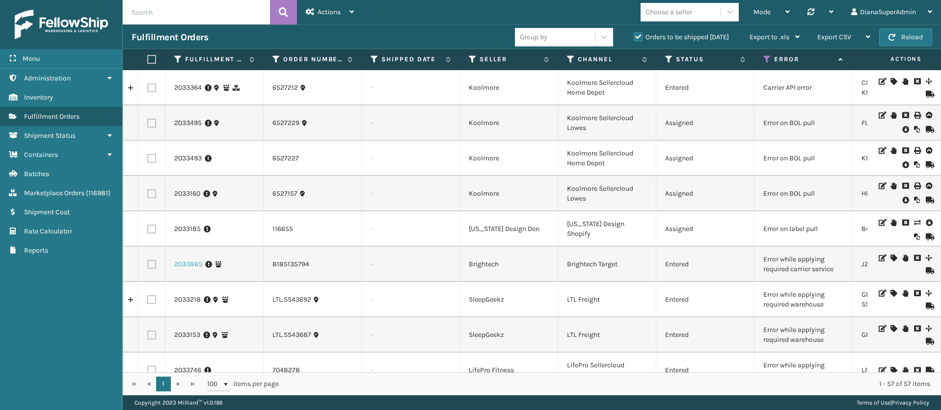
click at [186, 266] on link "2033865" at bounding box center [188, 265] width 28 height 10
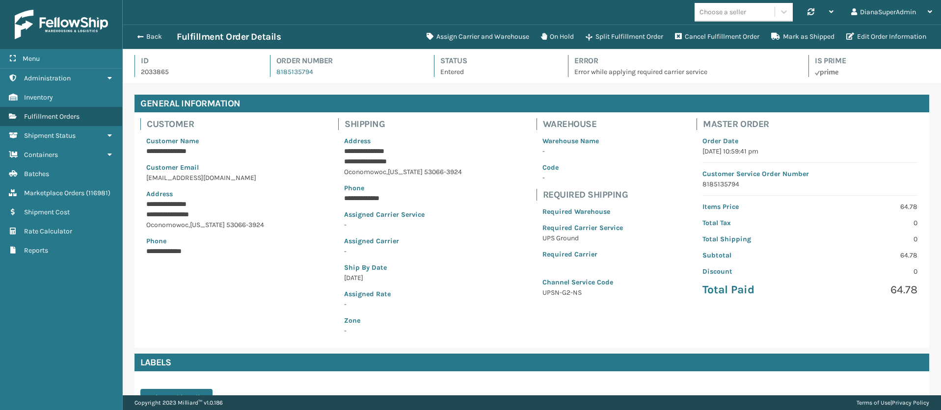
scroll to position [24, 818]
click at [498, 39] on button "Assign Carrier and Warehouse" at bounding box center [478, 37] width 114 height 20
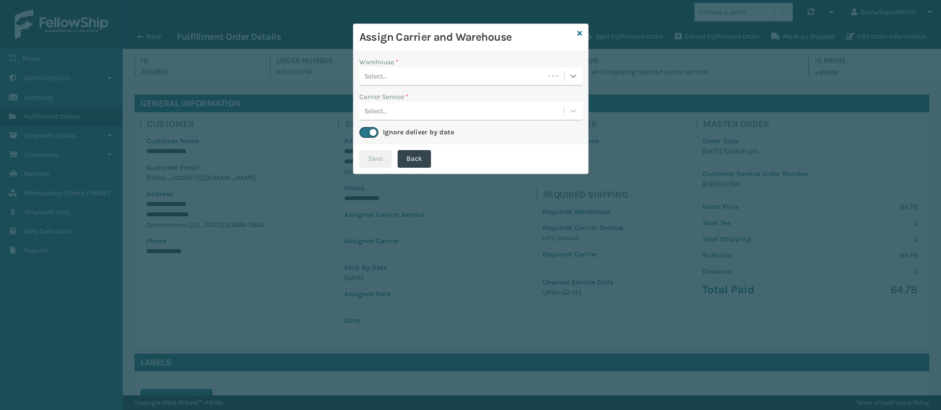
click at [580, 79] on div at bounding box center [573, 76] width 18 height 18
click at [510, 105] on div "Fellowship - West" at bounding box center [470, 101] width 223 height 18
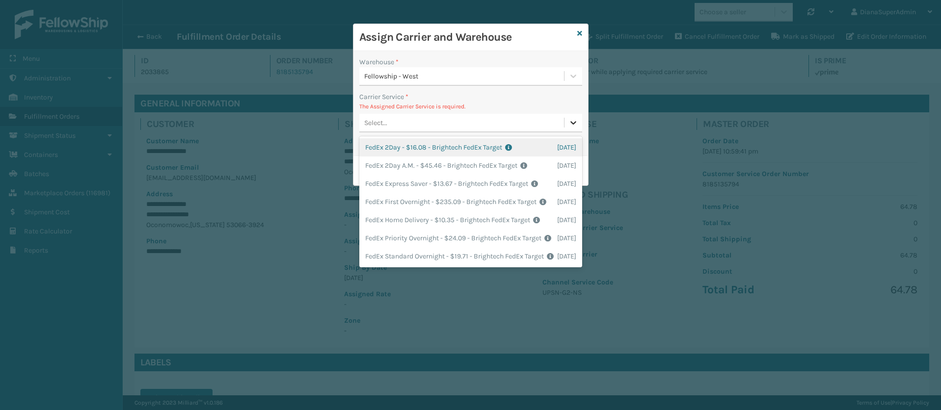
click at [574, 120] on icon at bounding box center [573, 123] width 10 height 10
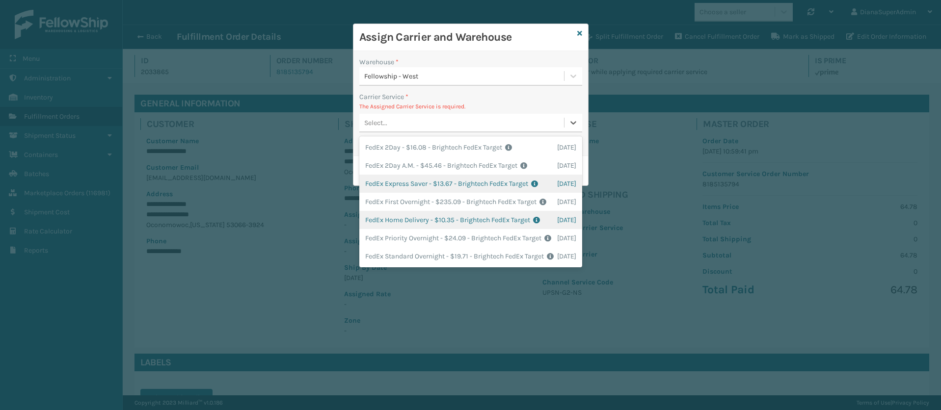
scroll to position [46, 0]
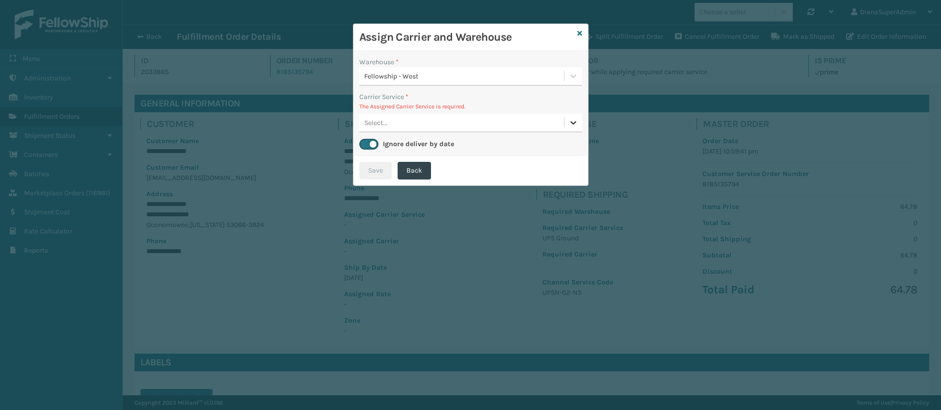
click at [574, 120] on icon at bounding box center [573, 123] width 10 height 10
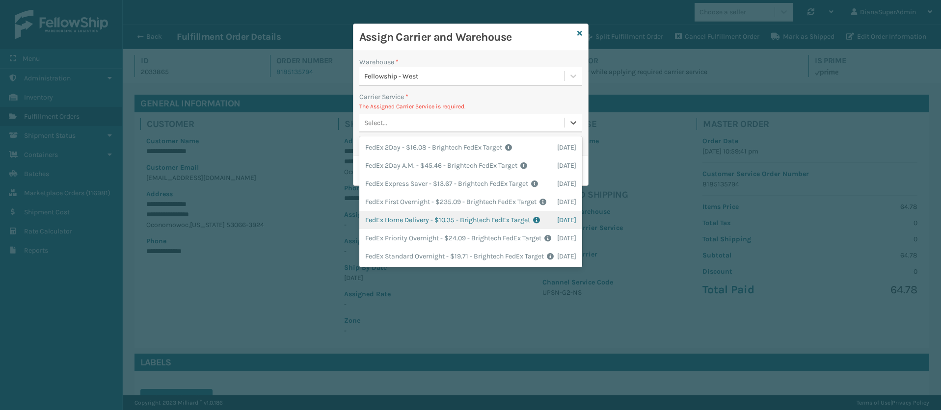
click at [417, 214] on div "FedEx Home Delivery - $10.35 - Brightech FedEx Target Shipping Cost $10.35 Surp…" at bounding box center [470, 220] width 223 height 18
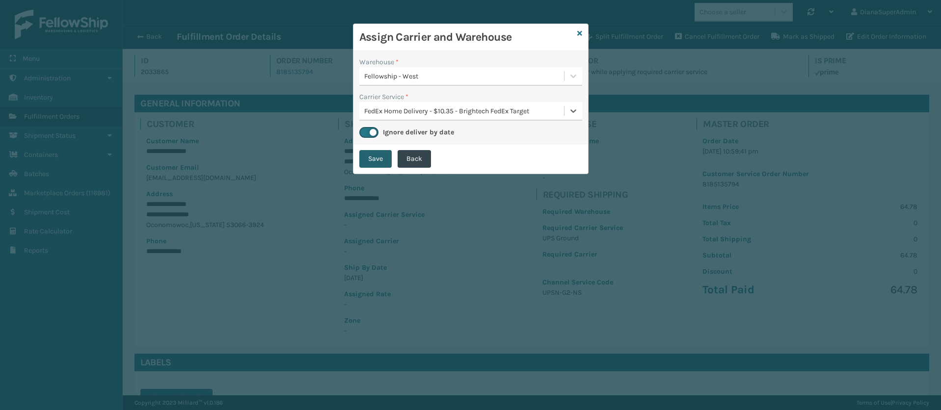
click at [379, 162] on button "Save" at bounding box center [375, 159] width 32 height 18
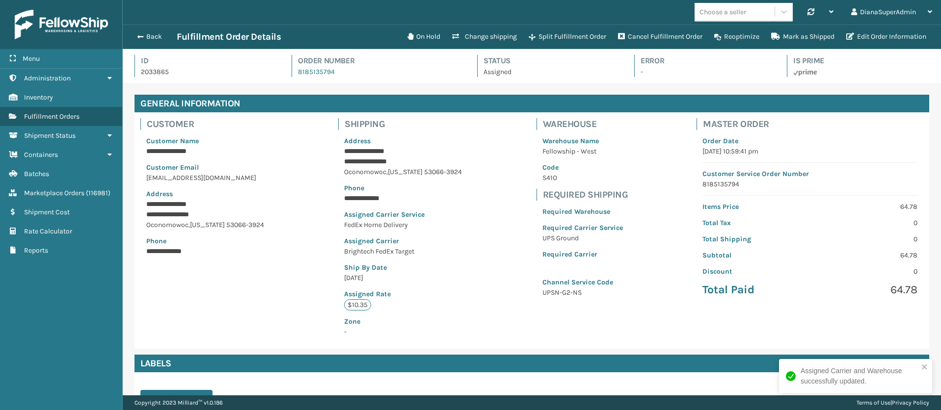
scroll to position [24, 818]
click at [141, 35] on span "button" at bounding box center [139, 36] width 6 height 7
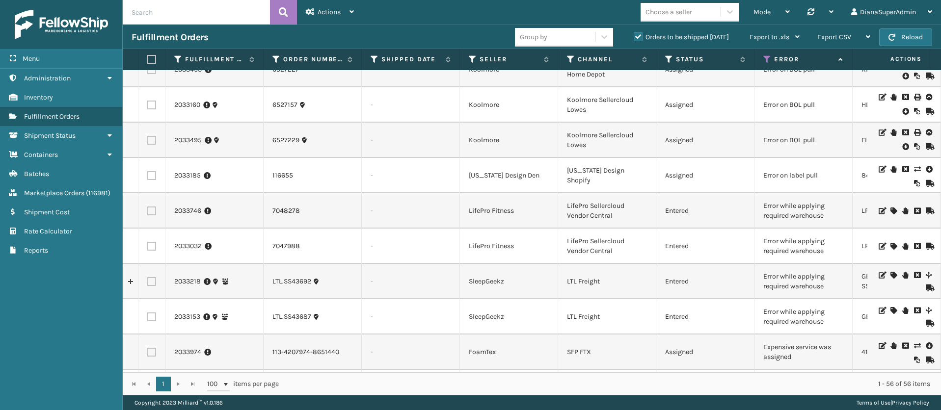
scroll to position [74, 0]
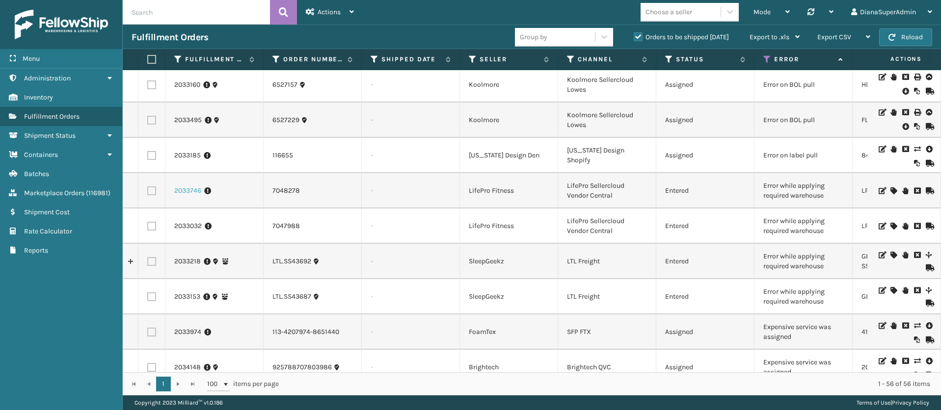
click at [191, 196] on link "2033746" at bounding box center [187, 191] width 27 height 10
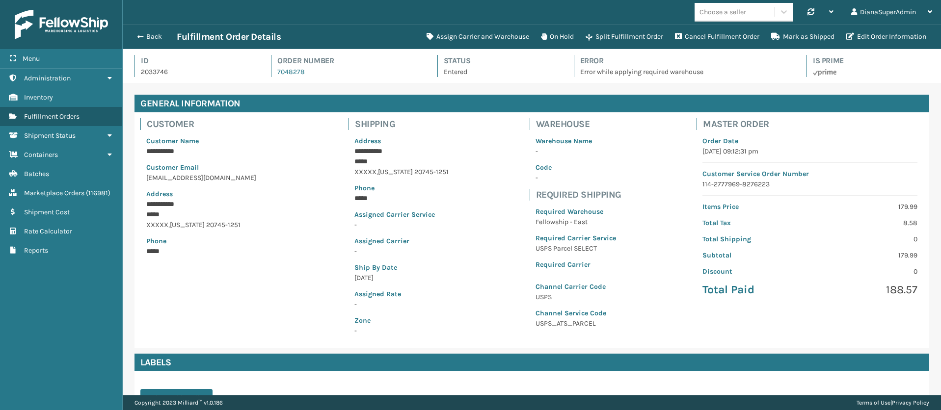
scroll to position [24, 818]
click at [470, 44] on button "Assign Carrier and Warehouse" at bounding box center [478, 37] width 114 height 20
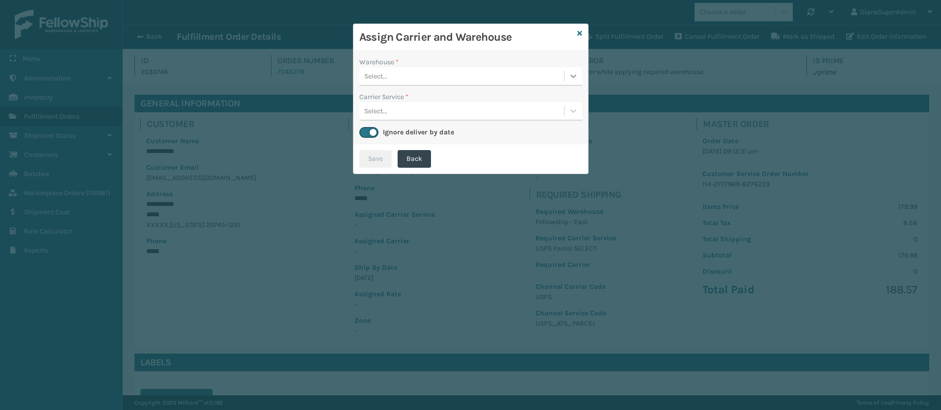
click at [577, 77] on icon at bounding box center [573, 76] width 10 height 10
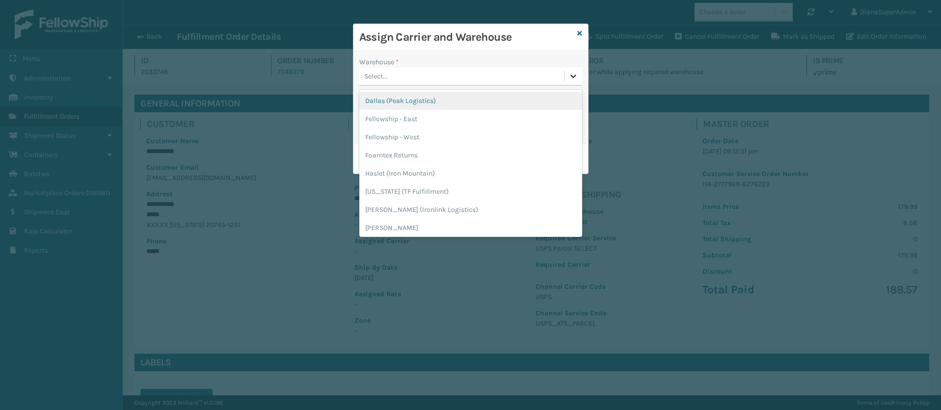
click at [577, 74] on icon at bounding box center [573, 76] width 10 height 10
click at [577, 75] on icon at bounding box center [573, 76] width 10 height 10
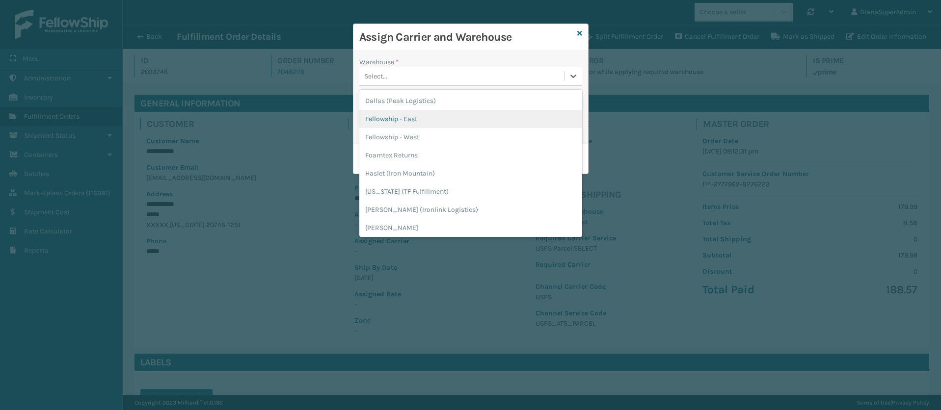
click at [454, 124] on div "Fellowship - East" at bounding box center [470, 119] width 223 height 18
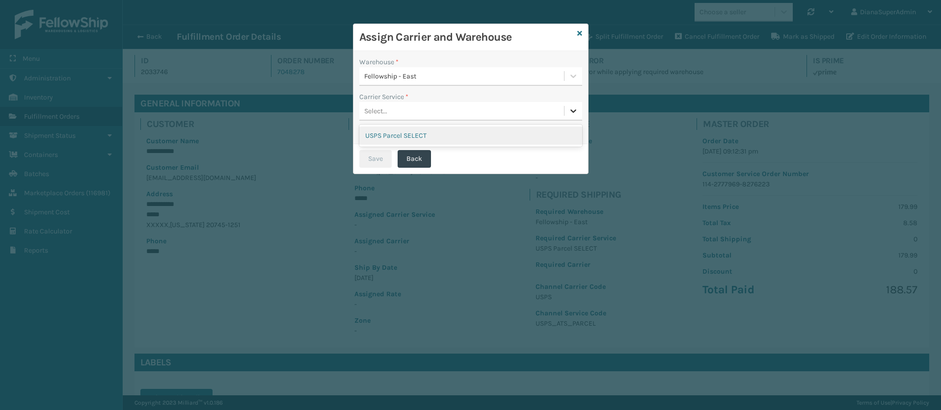
click at [578, 108] on icon at bounding box center [573, 111] width 10 height 10
click at [459, 135] on div "USPS Parcel SELECT" at bounding box center [470, 136] width 223 height 18
click at [370, 163] on button "Save" at bounding box center [375, 159] width 32 height 18
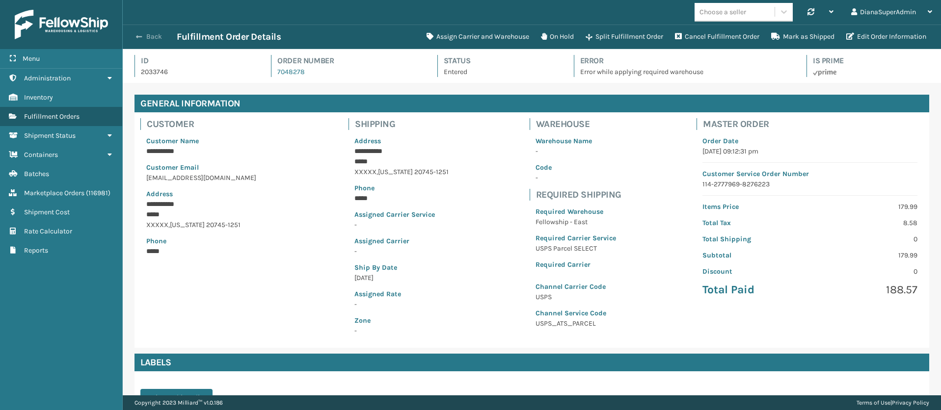
click at [141, 33] on span "button" at bounding box center [139, 36] width 6 height 7
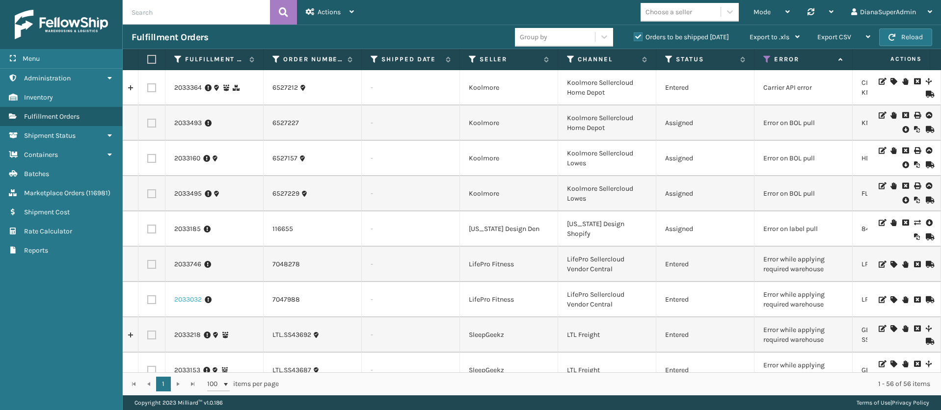
click at [188, 305] on link "2033032" at bounding box center [187, 300] width 27 height 10
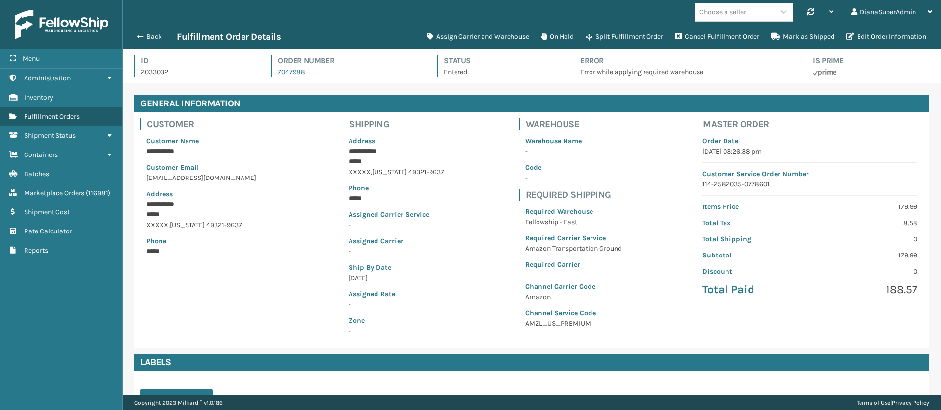
scroll to position [24, 818]
click at [495, 33] on button "Assign Carrier and Warehouse" at bounding box center [478, 37] width 114 height 20
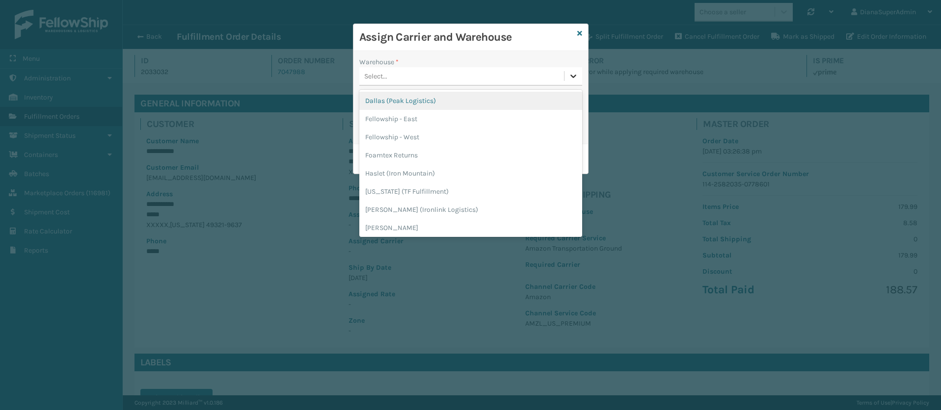
click at [576, 71] on icon at bounding box center [573, 76] width 10 height 10
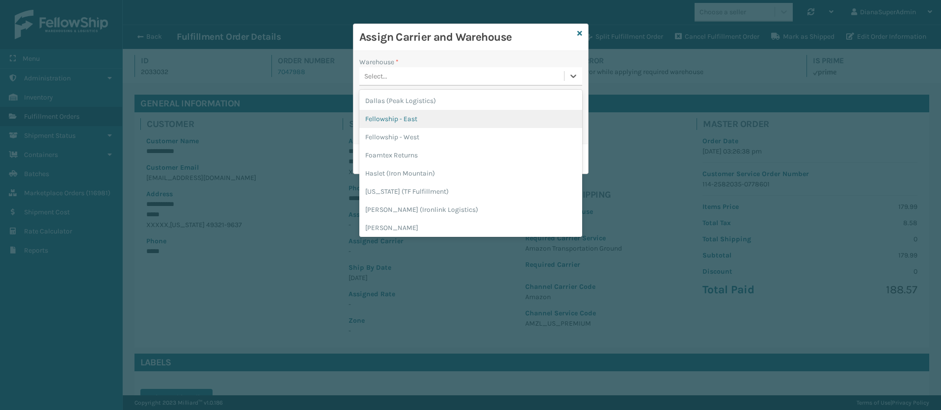
click at [485, 115] on div "Fellowship - East" at bounding box center [470, 119] width 223 height 18
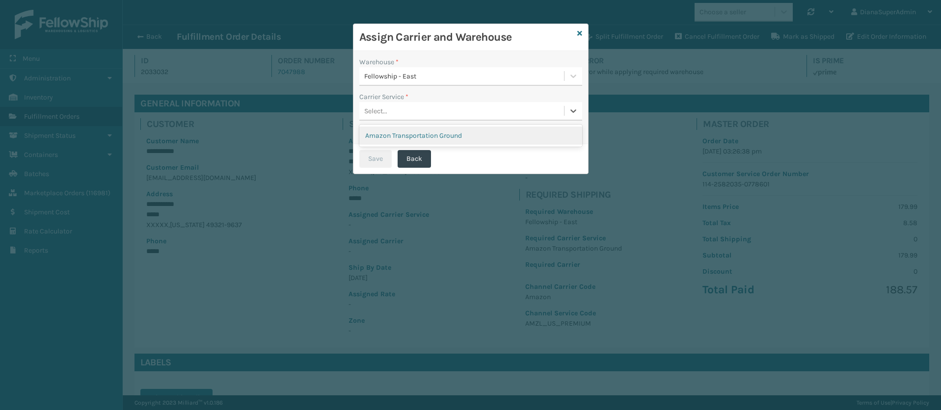
click at [559, 112] on div "Select..." at bounding box center [461, 111] width 205 height 16
click at [508, 135] on div "Amazon Transportation Ground" at bounding box center [470, 136] width 223 height 18
click at [367, 161] on button "Save" at bounding box center [375, 159] width 32 height 18
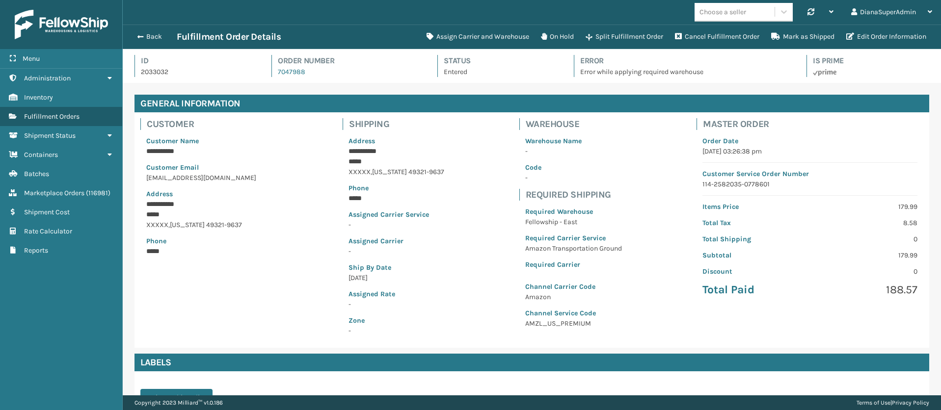
click at [611, 73] on p "Error while applying required warehouse" at bounding box center [684, 72] width 209 height 10
copy p "Error while applying required warehouse"
click at [586, 205] on div "Required Warehouse Fellowship - East Required Carrier Service Amazon Transporta…" at bounding box center [573, 238] width 108 height 75
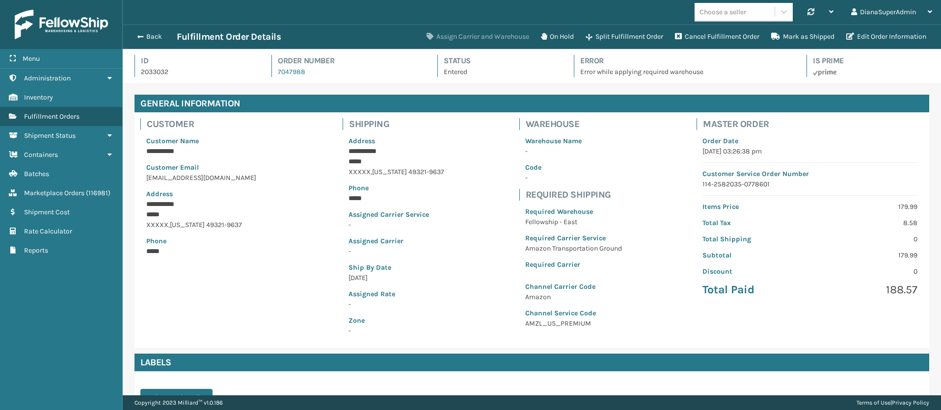
click at [483, 35] on button "Assign Carrier and Warehouse" at bounding box center [478, 37] width 114 height 20
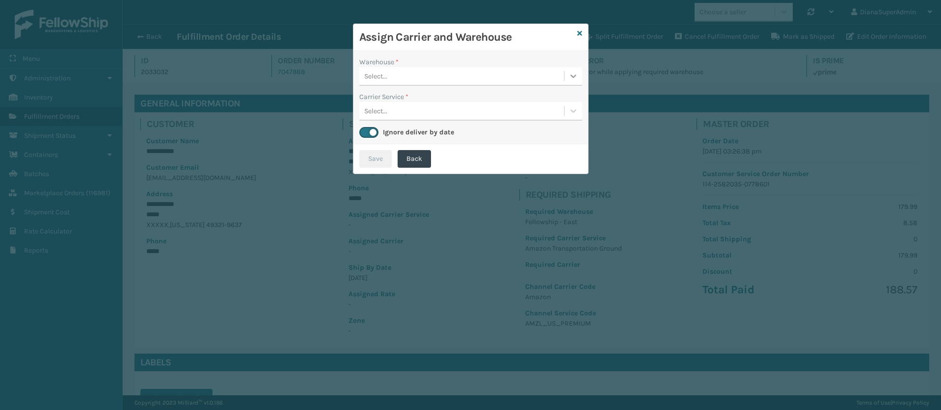
click at [570, 71] on icon at bounding box center [573, 76] width 10 height 10
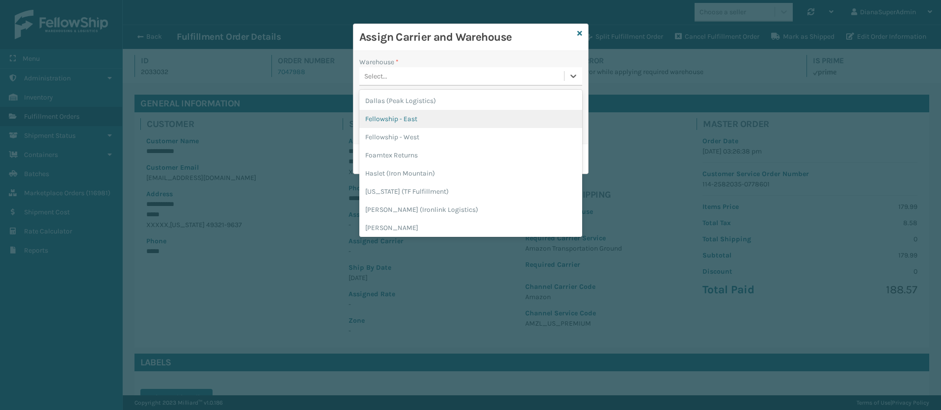
click at [482, 121] on div "Fellowship - East" at bounding box center [470, 119] width 223 height 18
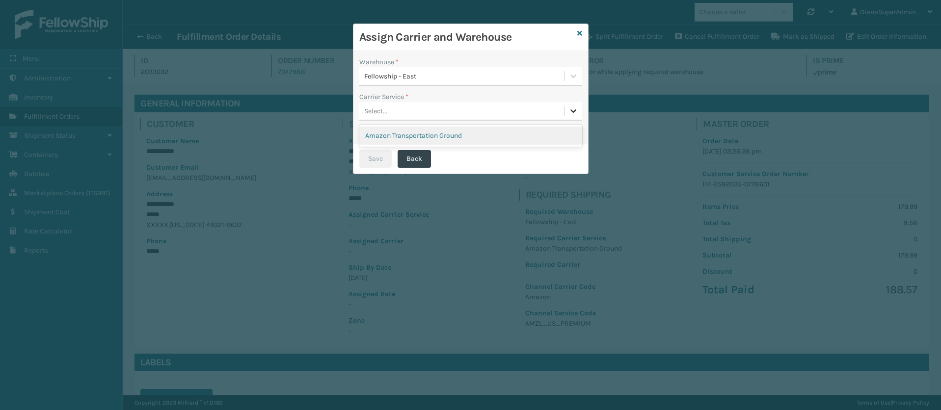
click at [573, 104] on div at bounding box center [573, 111] width 18 height 18
click at [477, 132] on div "Amazon Transportation Ground" at bounding box center [470, 136] width 223 height 18
click at [370, 162] on button "Save" at bounding box center [375, 159] width 32 height 18
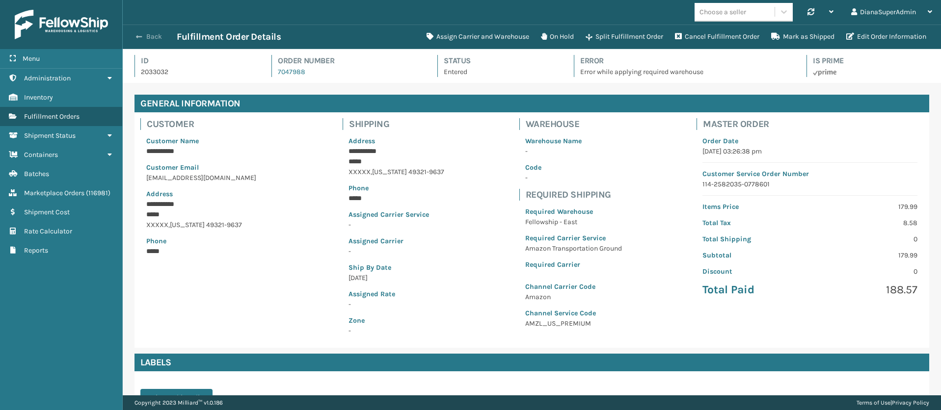
click at [141, 36] on span "button" at bounding box center [139, 36] width 6 height 7
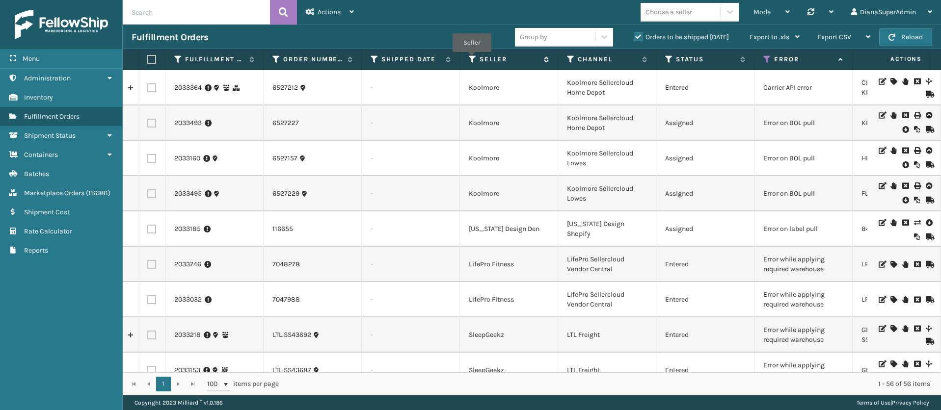
click at [472, 58] on icon at bounding box center [473, 59] width 8 height 9
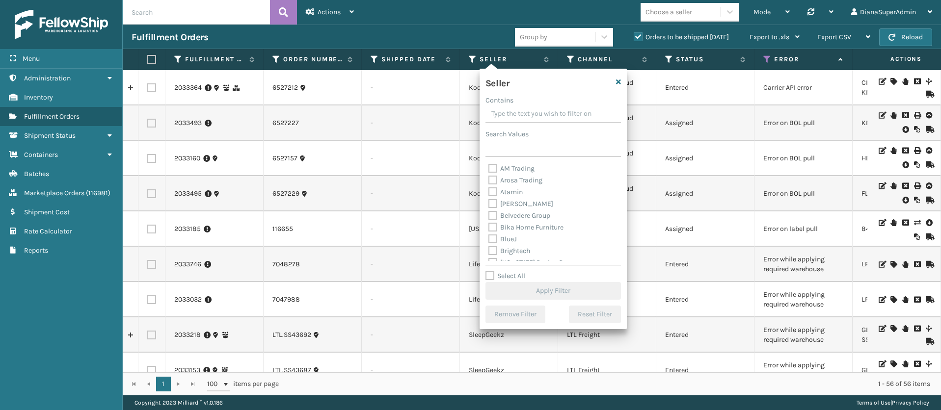
click at [489, 274] on label "Select All" at bounding box center [505, 276] width 40 height 8
click at [489, 271] on input "Select All" at bounding box center [558, 270] width 147 height 1
checkbox input "true"
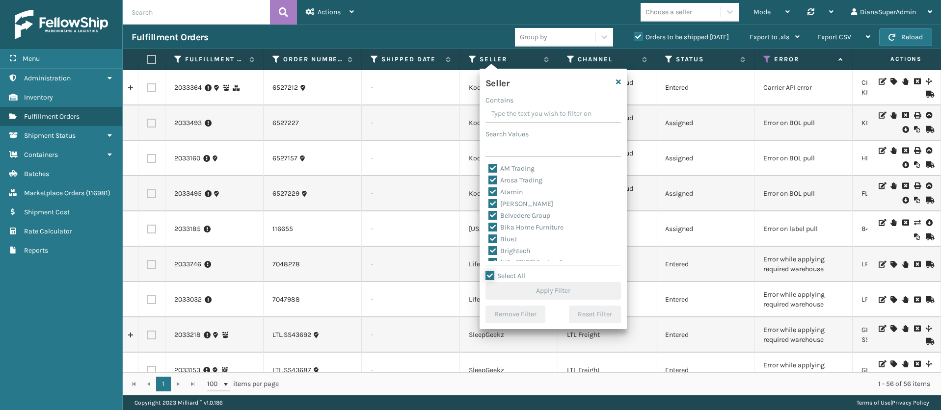
checkbox input "true"
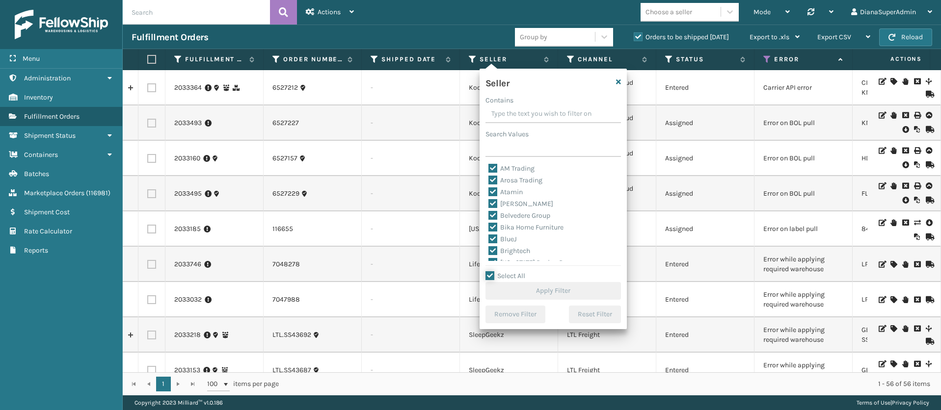
checkbox input "true"
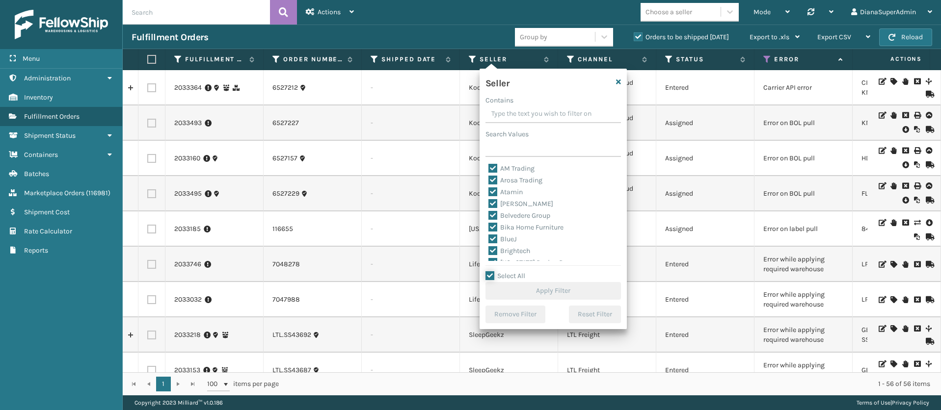
checkbox input "true"
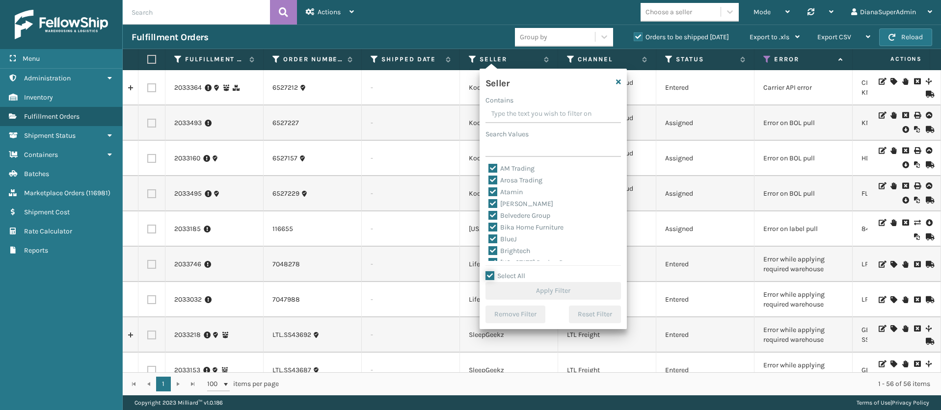
checkbox input "true"
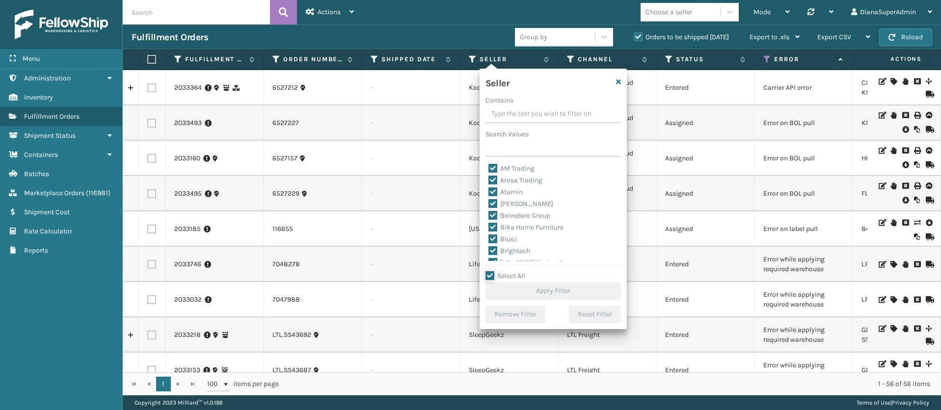
checkbox input "true"
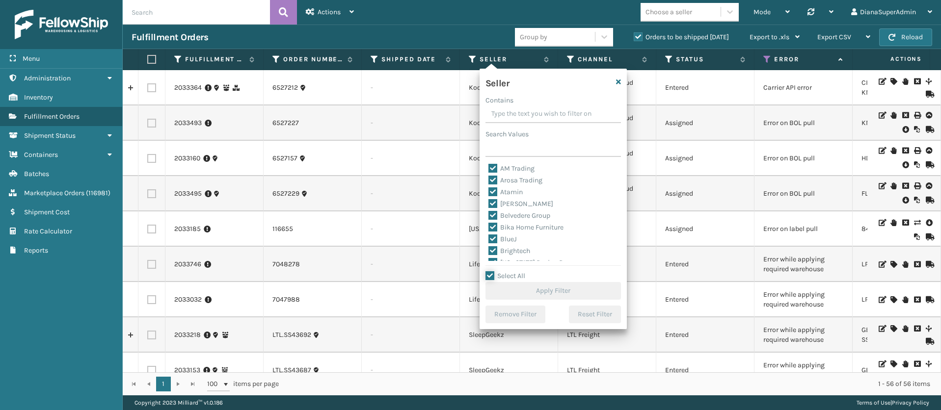
checkbox input "true"
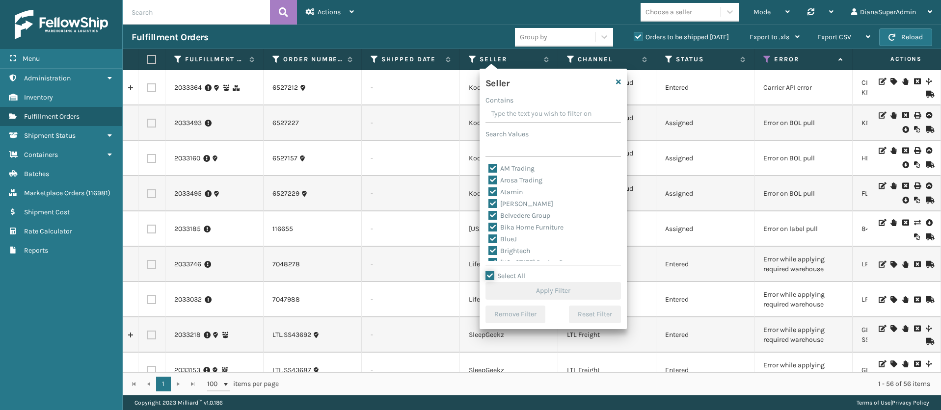
checkbox input "true"
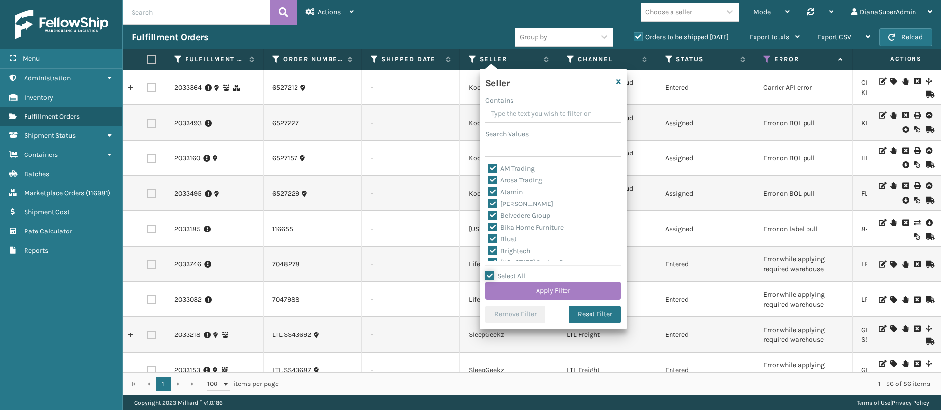
scroll to position [302, 0]
click at [491, 242] on label "SleepGeekz" at bounding box center [511, 243] width 47 height 8
click at [489, 242] on input "SleepGeekz" at bounding box center [488, 241] width 0 height 6
checkbox input "false"
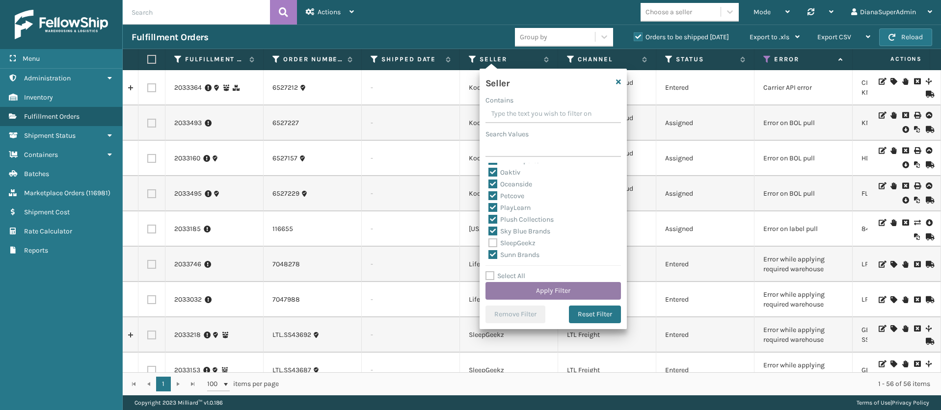
click at [537, 290] on button "Apply Filter" at bounding box center [552, 291] width 135 height 18
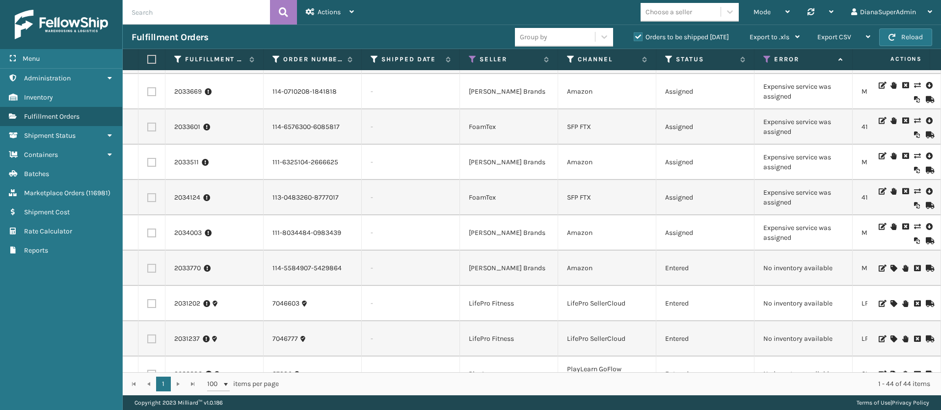
scroll to position [368, 0]
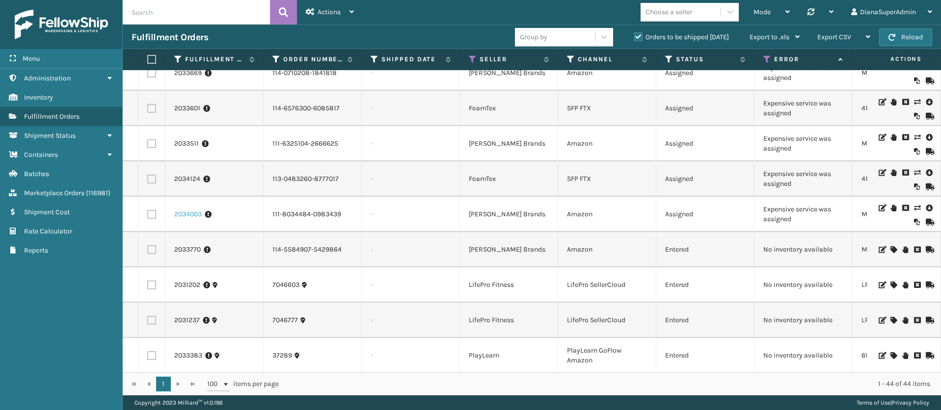
click at [196, 219] on link "2034003" at bounding box center [187, 215] width 27 height 10
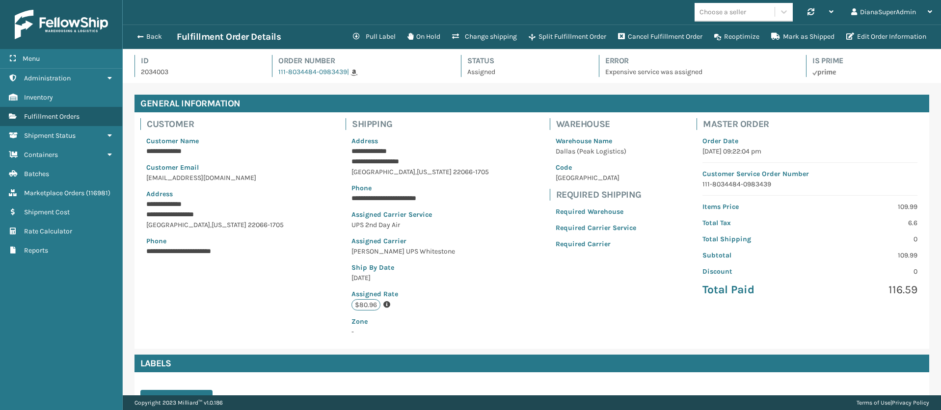
scroll to position [24, 818]
click at [491, 39] on button "Change shipping" at bounding box center [484, 37] width 77 height 20
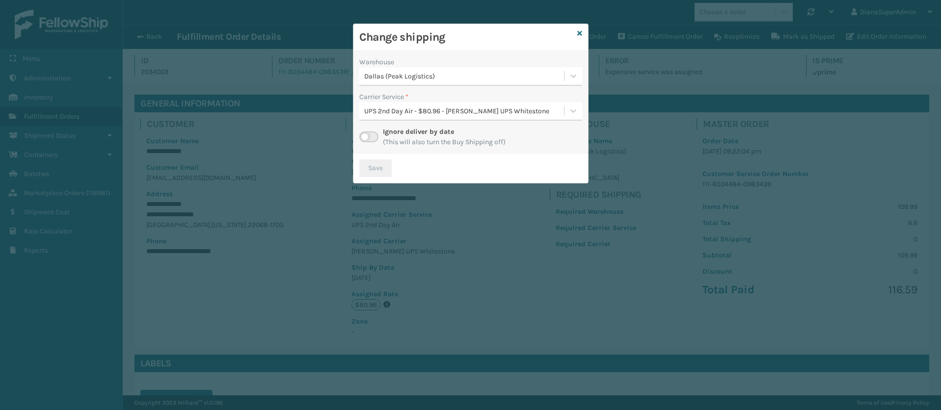
click at [374, 136] on label at bounding box center [368, 137] width 19 height 11
click at [366, 136] on input "checkbox" at bounding box center [362, 135] width 6 height 6
click at [568, 114] on div at bounding box center [573, 111] width 18 height 18
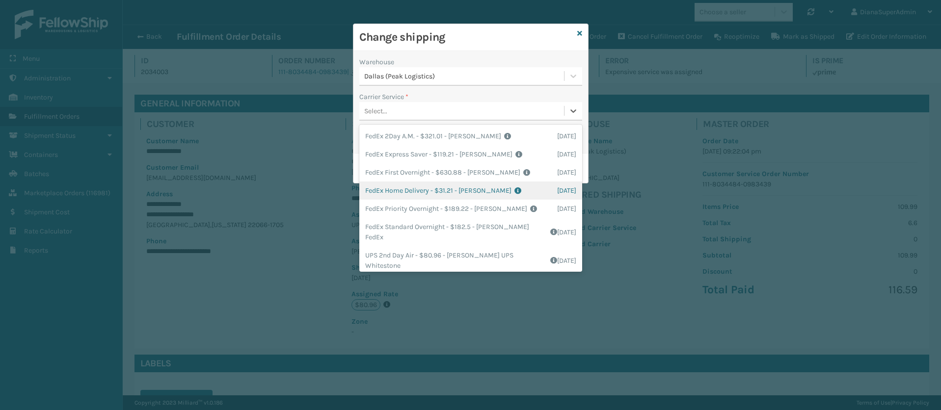
scroll to position [0, 0]
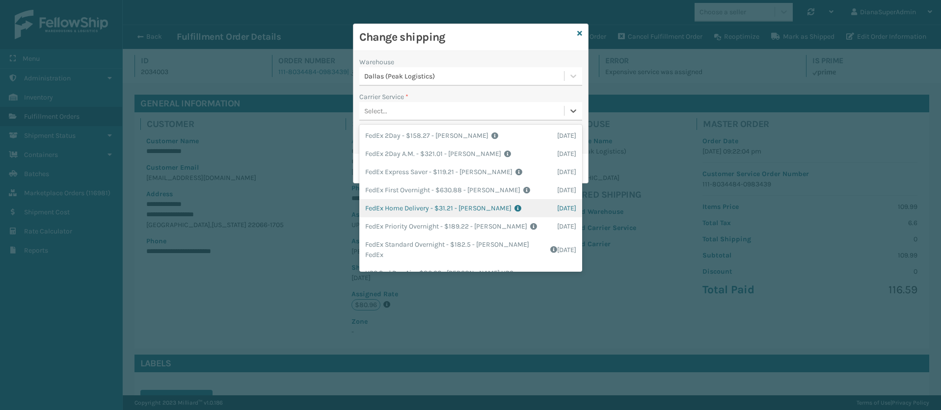
click at [412, 204] on div "FedEx Home Delivery - $31.21 - [PERSON_NAME] FedEx Shipping Cost $27.38 Surplus…" at bounding box center [470, 208] width 223 height 18
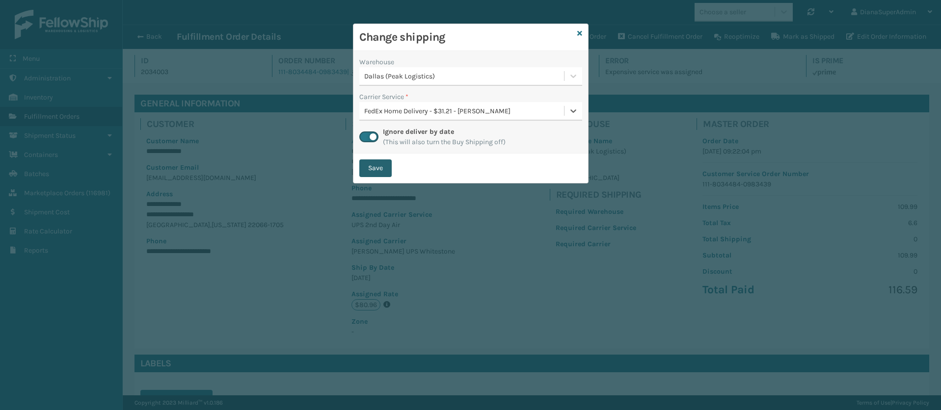
click at [381, 162] on button "Save" at bounding box center [375, 169] width 32 height 18
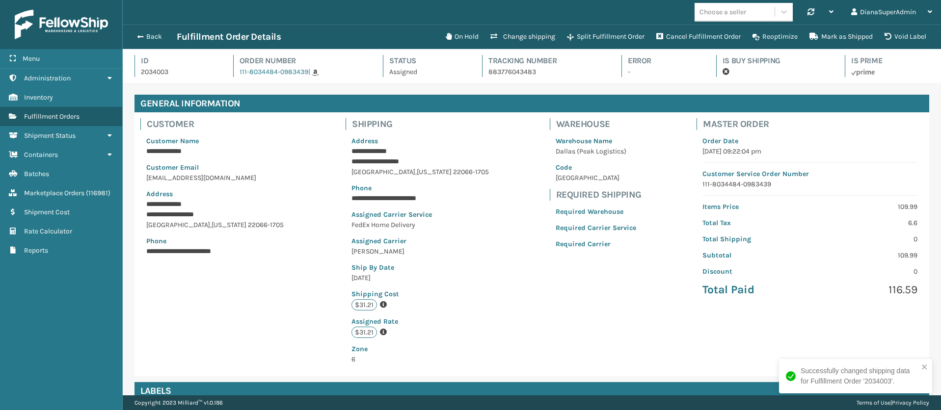
scroll to position [24, 818]
click at [145, 33] on button "Back" at bounding box center [154, 36] width 45 height 9
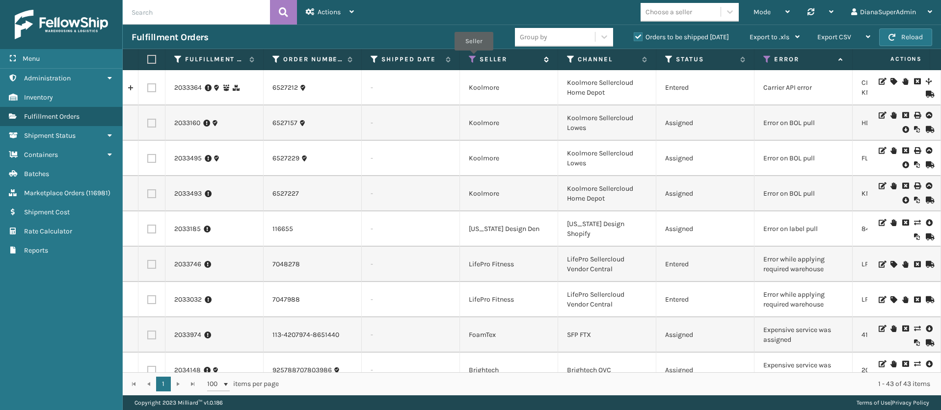
click at [474, 57] on icon at bounding box center [473, 59] width 8 height 9
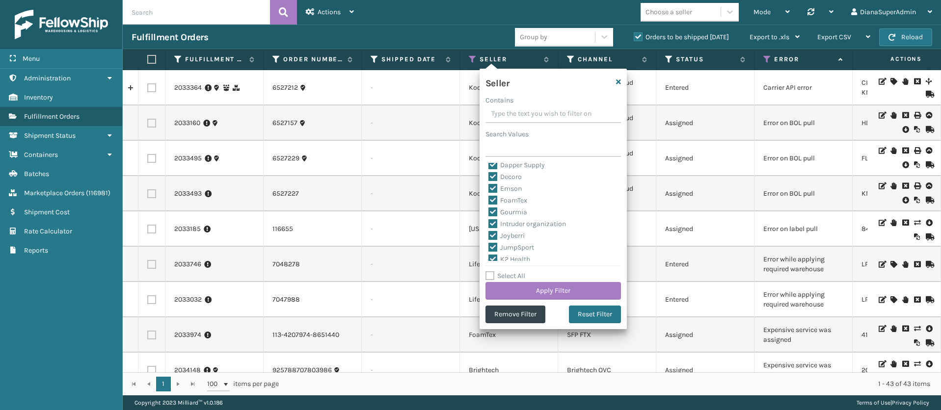
scroll to position [302, 0]
click at [494, 256] on label "SleepGeekz" at bounding box center [511, 255] width 47 height 8
click at [489, 256] on input "SleepGeekz" at bounding box center [488, 252] width 0 height 6
checkbox input "true"
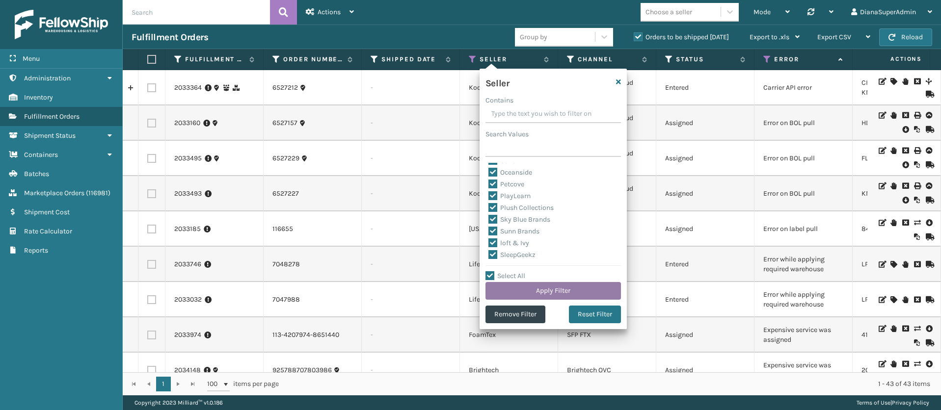
click at [531, 290] on button "Apply Filter" at bounding box center [552, 291] width 135 height 18
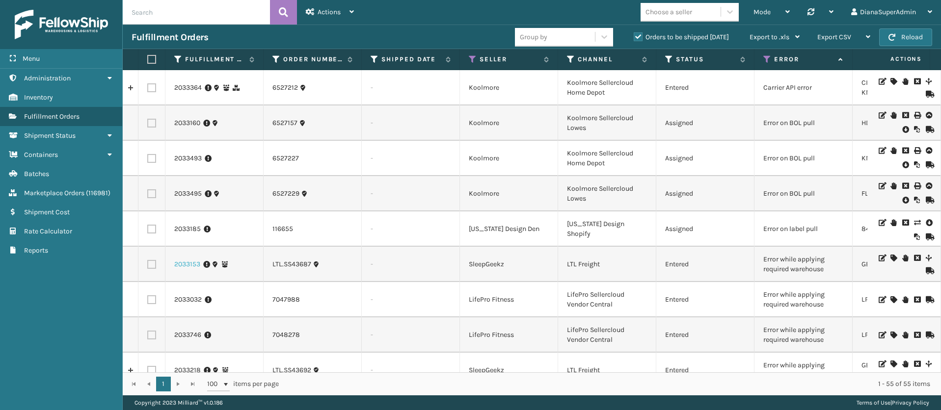
click at [186, 269] on link "2033153" at bounding box center [187, 265] width 26 height 10
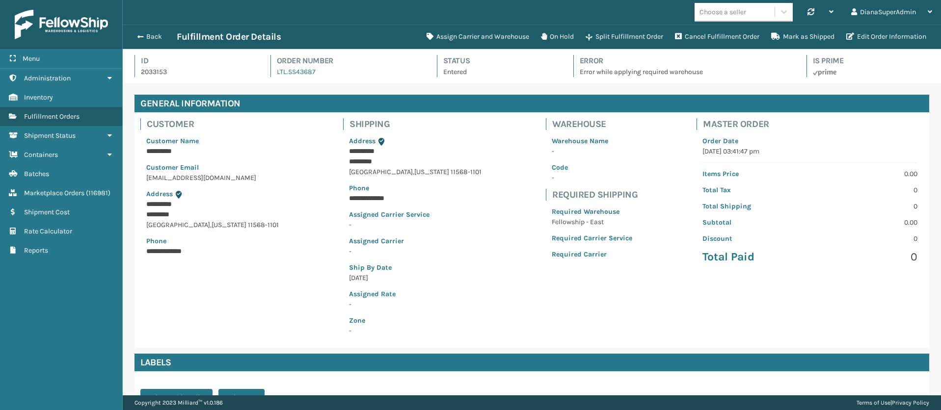
scroll to position [24, 818]
click at [138, 34] on span "button" at bounding box center [139, 36] width 6 height 7
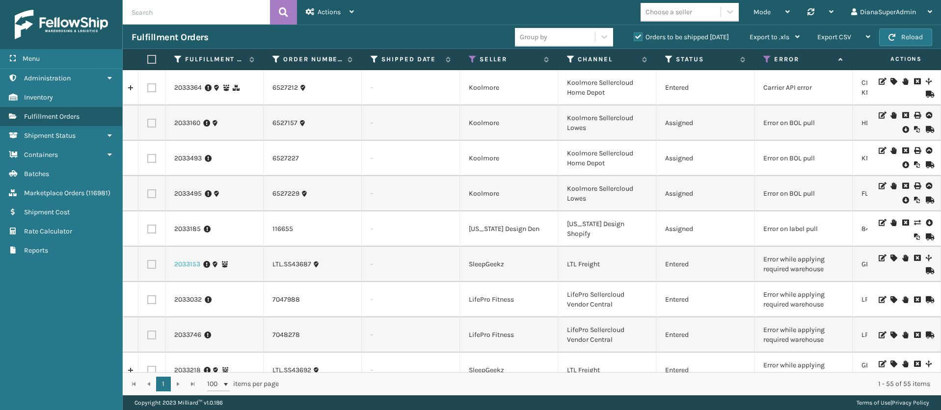
click at [180, 269] on link "2033153" at bounding box center [187, 265] width 26 height 10
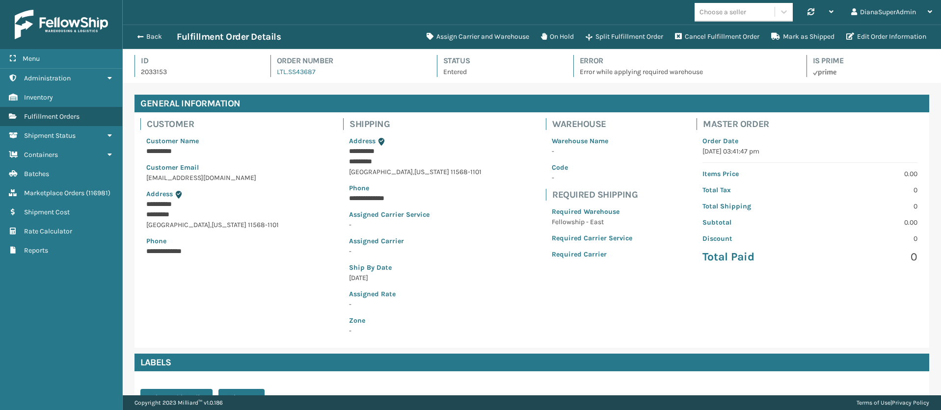
scroll to position [24, 818]
click at [139, 36] on span "button" at bounding box center [139, 36] width 6 height 7
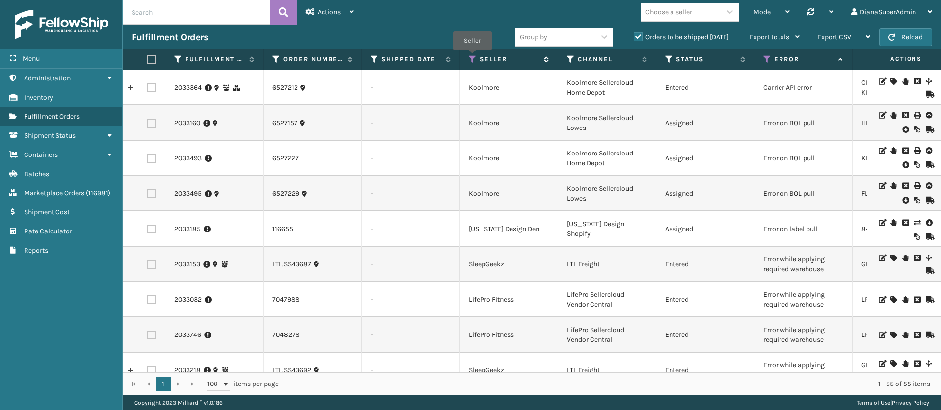
click at [472, 56] on icon at bounding box center [473, 59] width 8 height 9
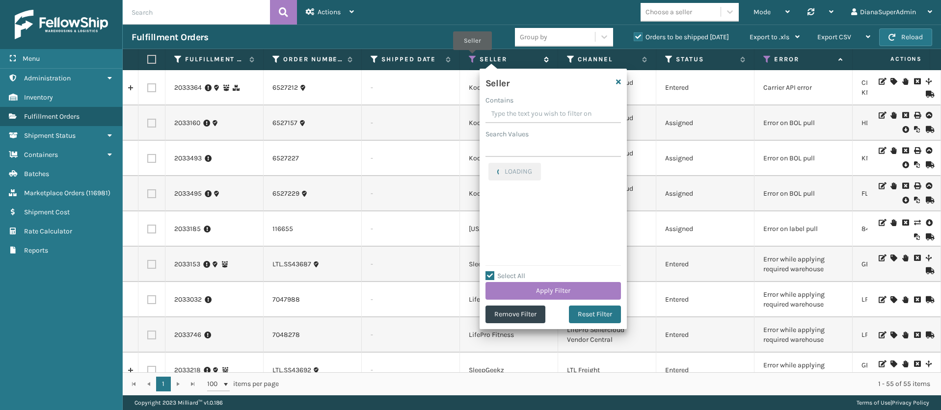
checkbox input "true"
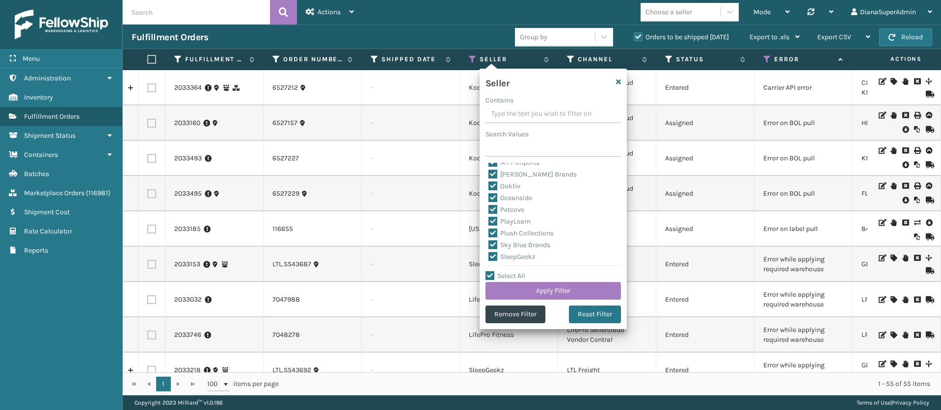
scroll to position [302, 0]
click at [493, 229] on label "SleepGeekz" at bounding box center [511, 231] width 47 height 8
click at [489, 229] on input "SleepGeekz" at bounding box center [488, 229] width 0 height 6
checkbox input "false"
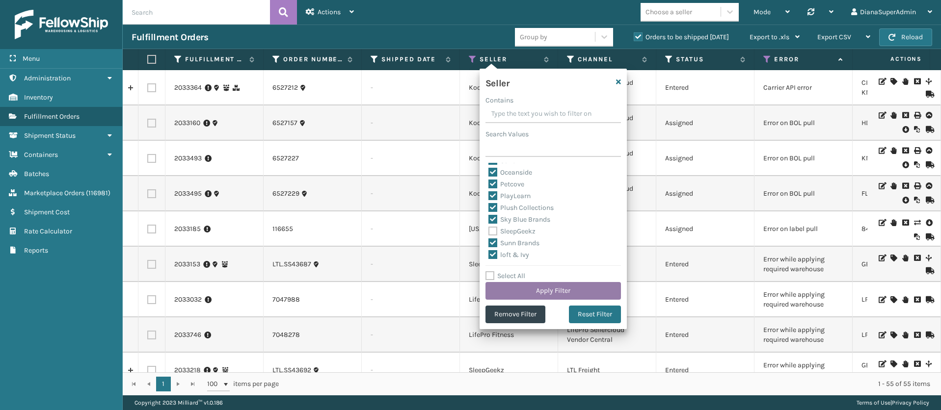
click at [547, 288] on button "Apply Filter" at bounding box center [552, 291] width 135 height 18
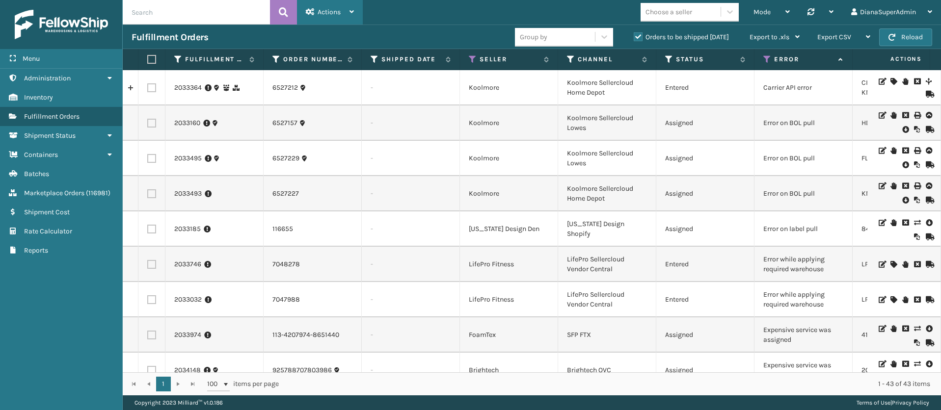
click at [334, 10] on span "Actions" at bounding box center [329, 12] width 23 height 8
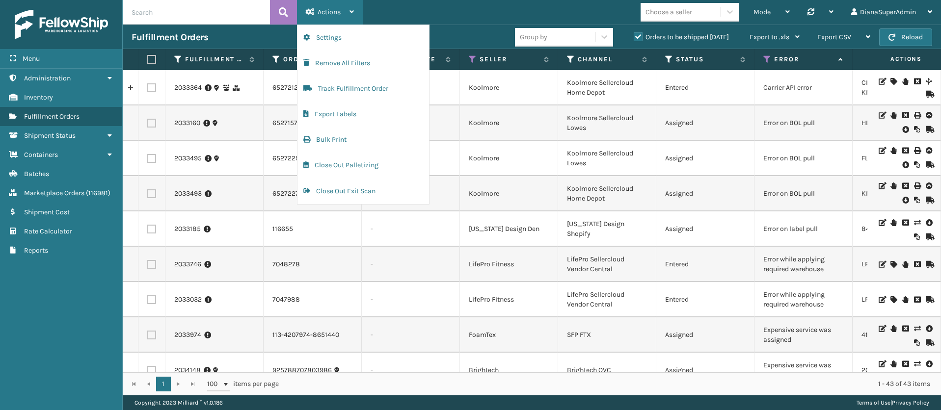
click at [334, 10] on span "Actions" at bounding box center [329, 12] width 23 height 8
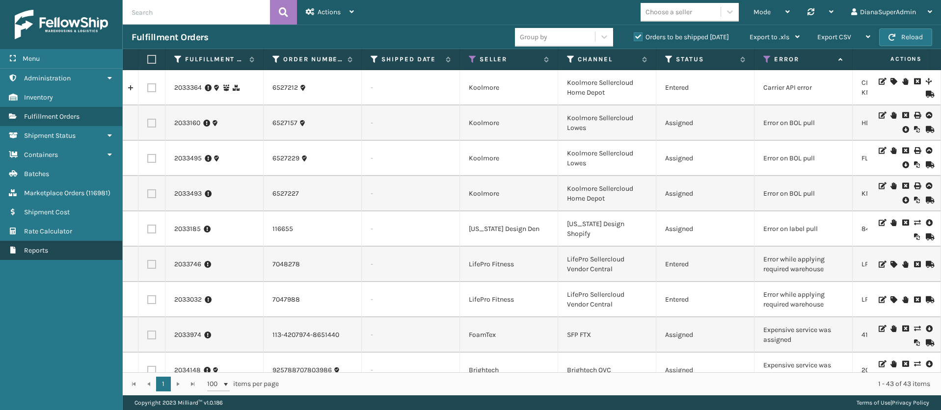
click at [72, 249] on link "Reports" at bounding box center [61, 250] width 122 height 19
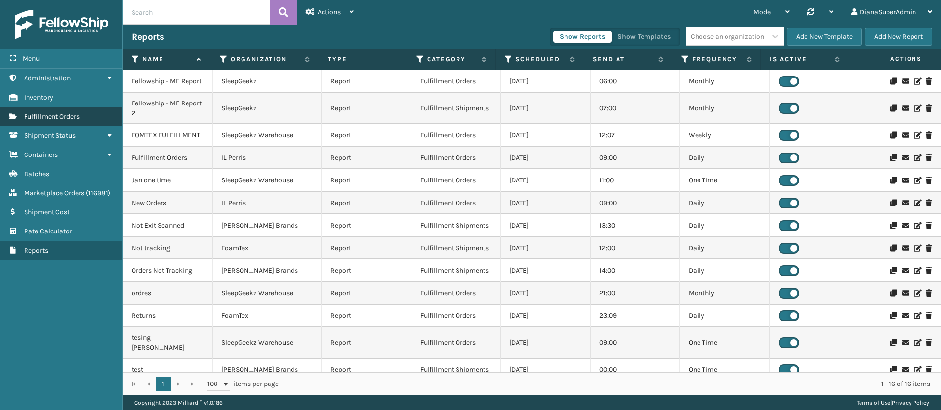
click at [91, 117] on link "Fulfillment Orders" at bounding box center [61, 116] width 122 height 19
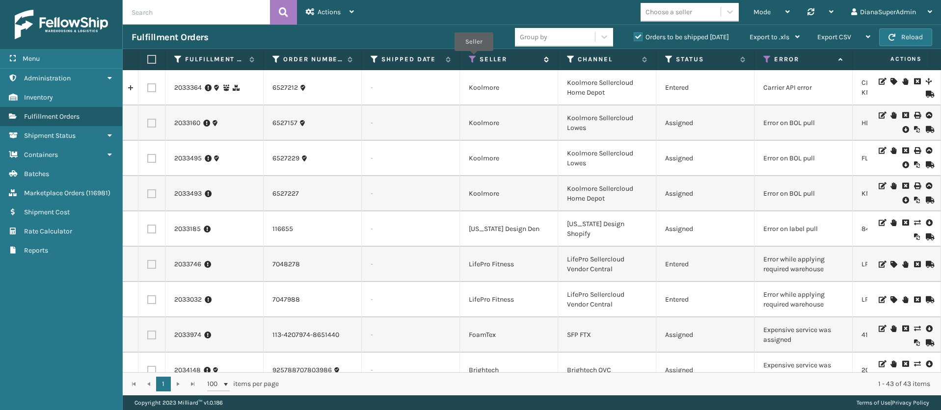
click at [474, 58] on icon at bounding box center [473, 59] width 8 height 9
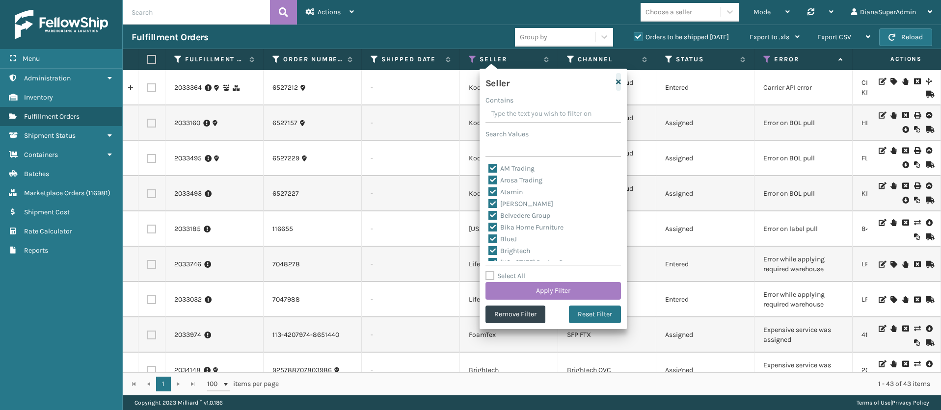
click at [618, 81] on icon "button" at bounding box center [618, 82] width 5 height 7
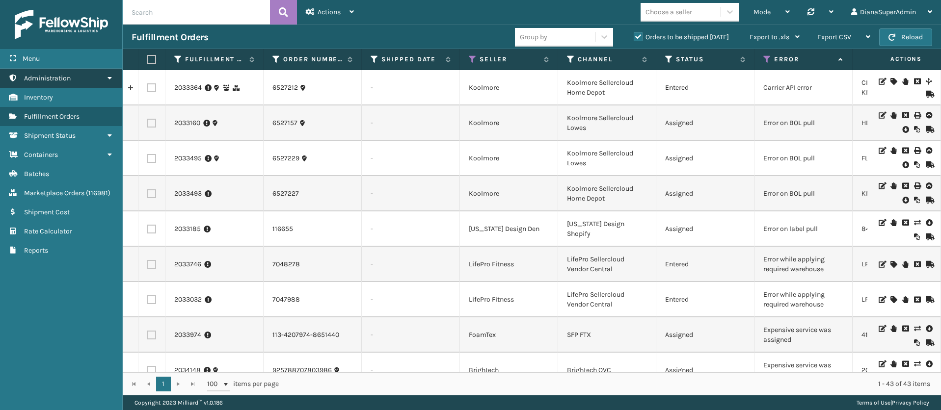
click at [109, 78] on icon at bounding box center [110, 78] width 8 height 7
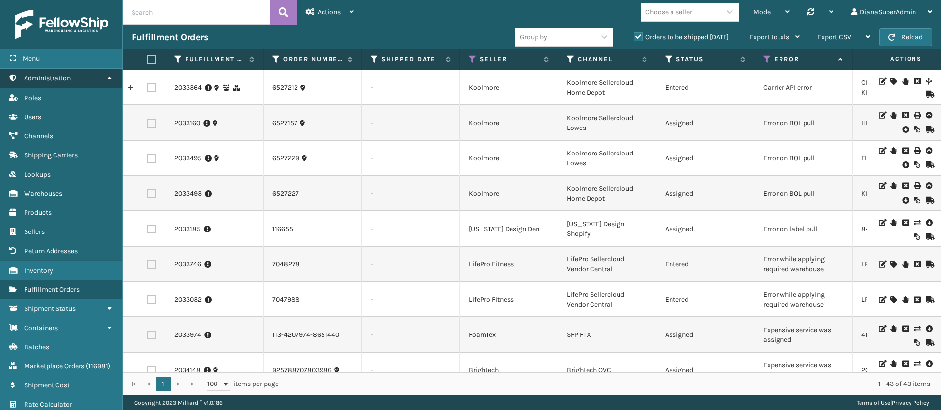
click at [109, 78] on icon at bounding box center [110, 78] width 8 height 7
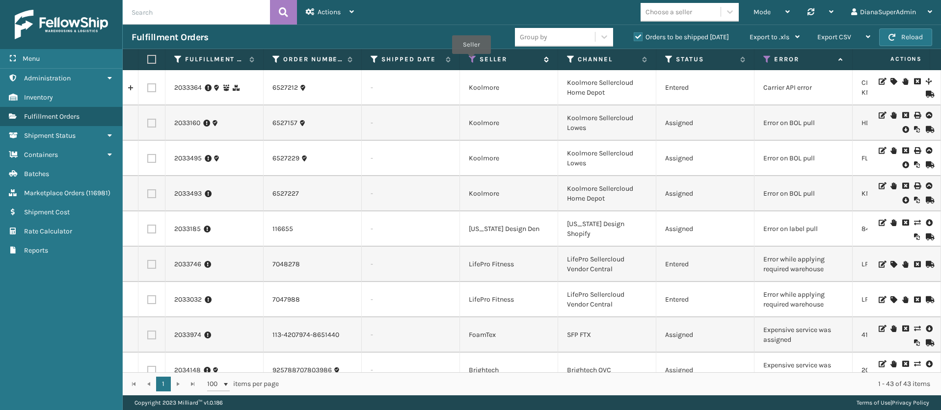
click at [472, 61] on icon at bounding box center [473, 59] width 8 height 9
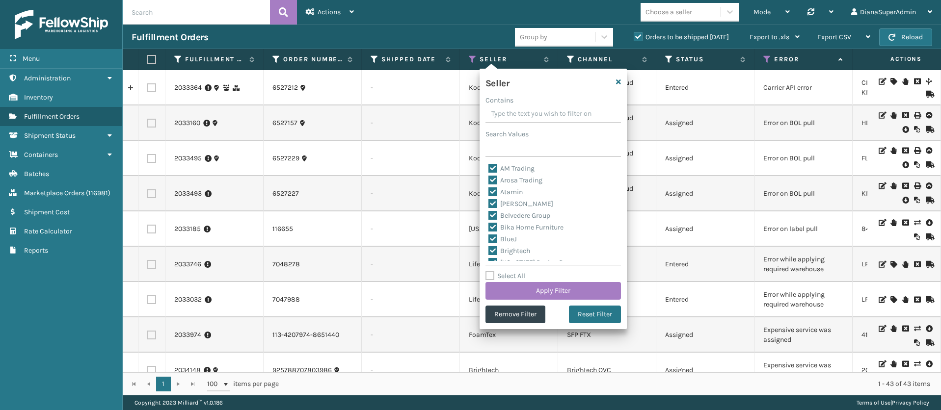
scroll to position [302, 0]
click at [618, 83] on icon "button" at bounding box center [618, 82] width 5 height 7
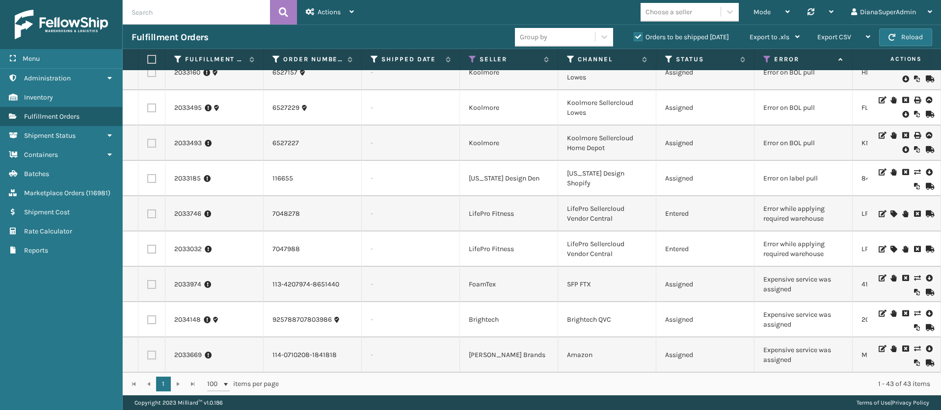
scroll to position [74, 0]
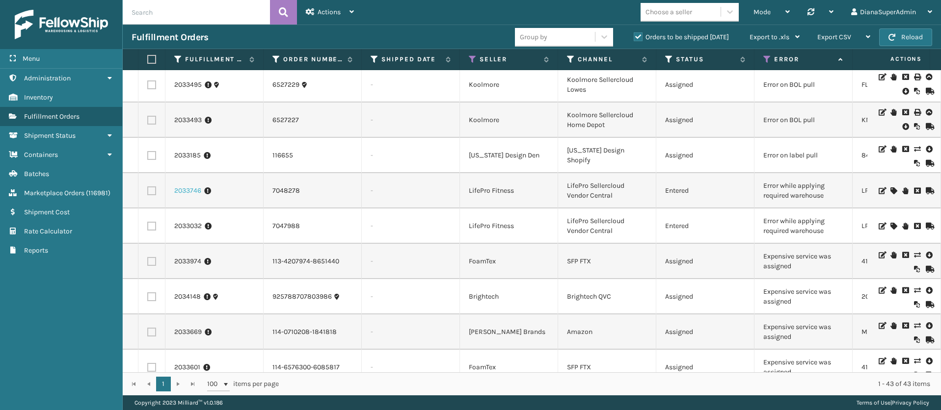
click at [181, 193] on link "2033746" at bounding box center [187, 191] width 27 height 10
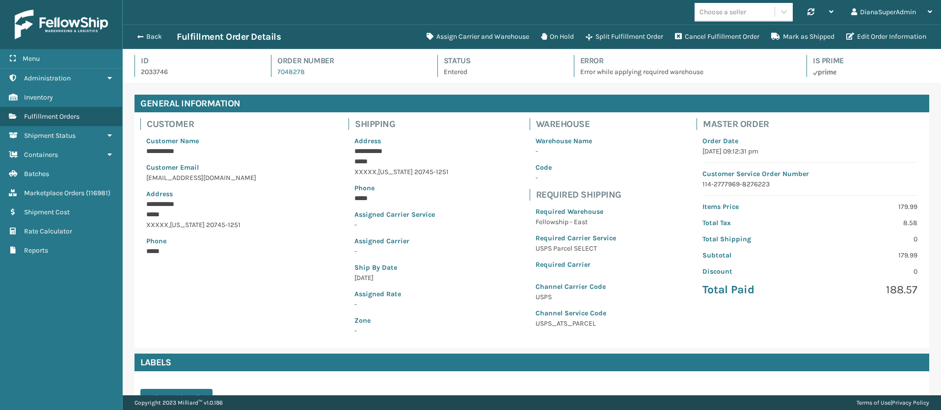
scroll to position [24, 818]
click at [477, 40] on button "Assign Carrier and Warehouse" at bounding box center [478, 37] width 114 height 20
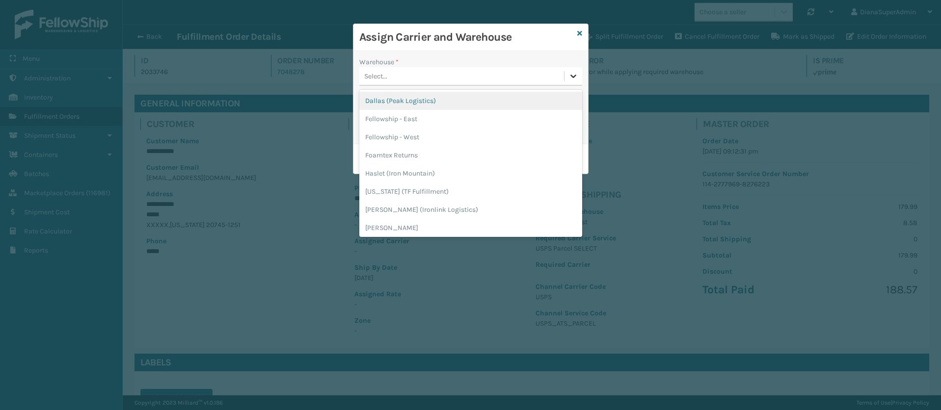
click at [579, 74] on div at bounding box center [573, 76] width 18 height 18
click at [577, 75] on icon at bounding box center [573, 76] width 10 height 10
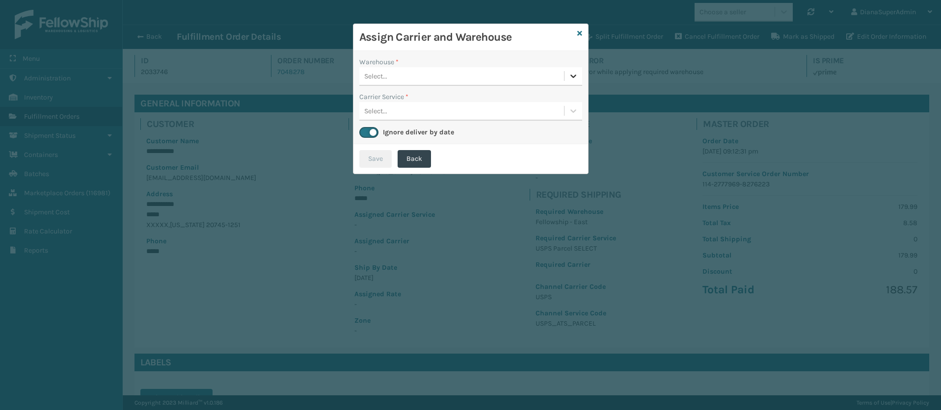
click at [577, 75] on icon at bounding box center [573, 76] width 10 height 10
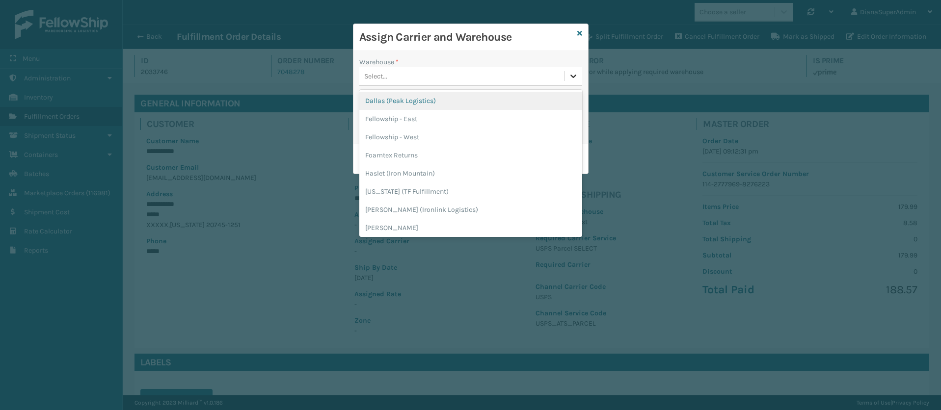
click at [577, 75] on icon at bounding box center [573, 76] width 10 height 10
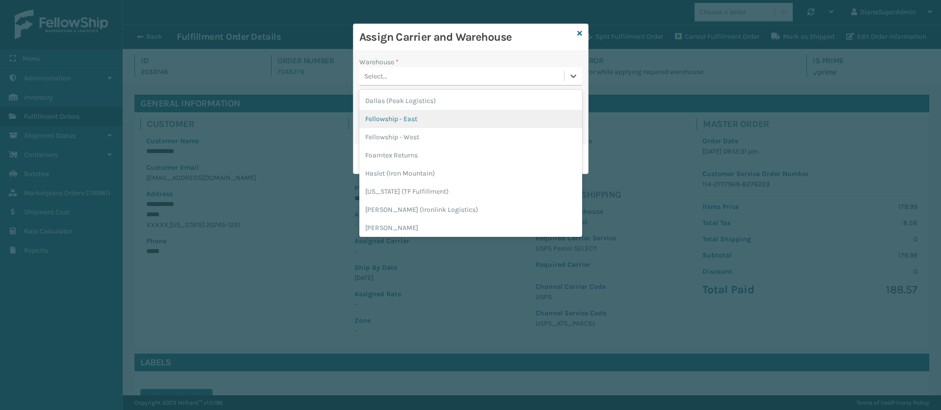
click at [435, 117] on div "Fellowship - East" at bounding box center [470, 119] width 223 height 18
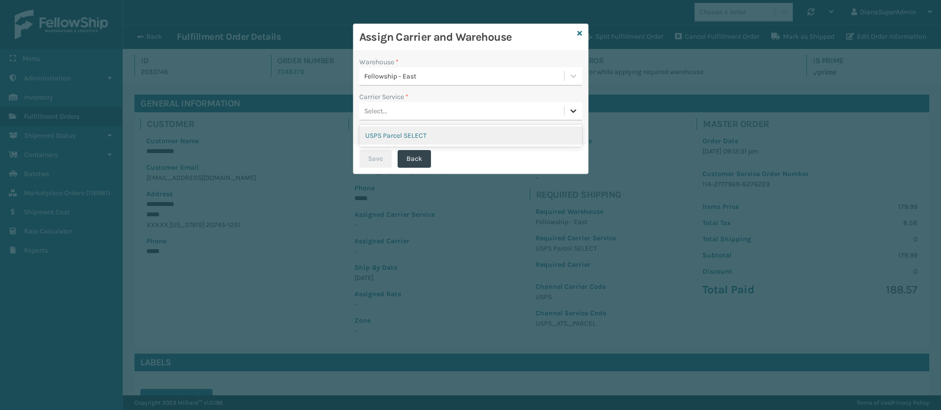
click at [569, 109] on icon at bounding box center [573, 111] width 10 height 10
click at [453, 138] on div "USPS Parcel SELECT" at bounding box center [470, 136] width 223 height 18
click at [366, 161] on button "Save" at bounding box center [375, 159] width 32 height 18
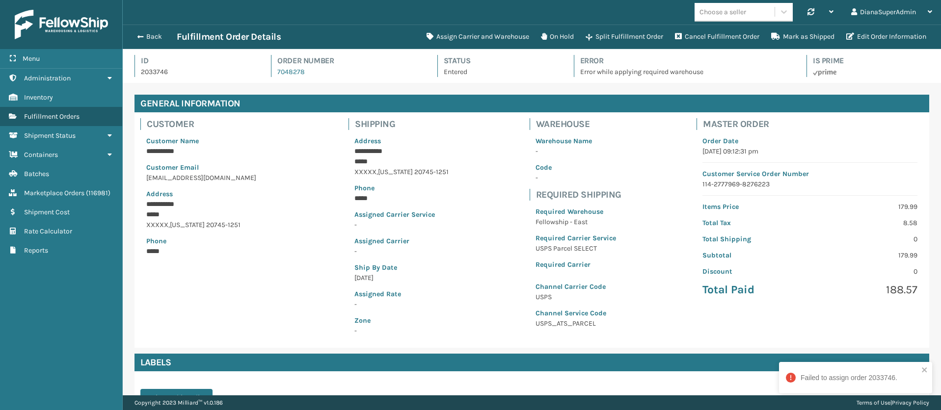
click at [823, 376] on div "Failed to assign order 2033746." at bounding box center [848, 378] width 97 height 10
click at [143, 31] on div "Back Fulfillment Order Details" at bounding box center [276, 37] width 289 height 12
click at [142, 35] on button "Back" at bounding box center [154, 36] width 45 height 9
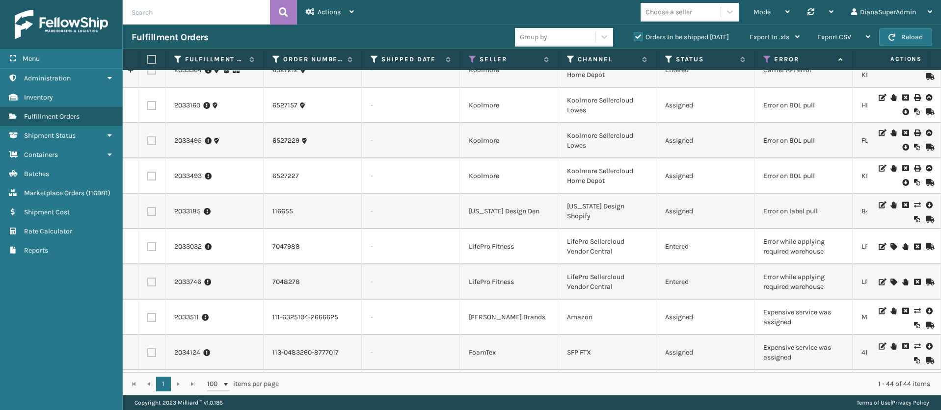
scroll to position [74, 0]
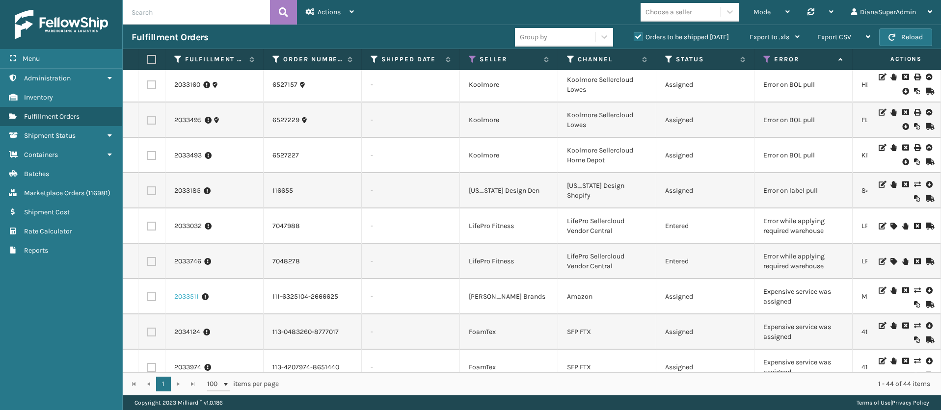
click at [186, 298] on link "2033511" at bounding box center [186, 297] width 25 height 10
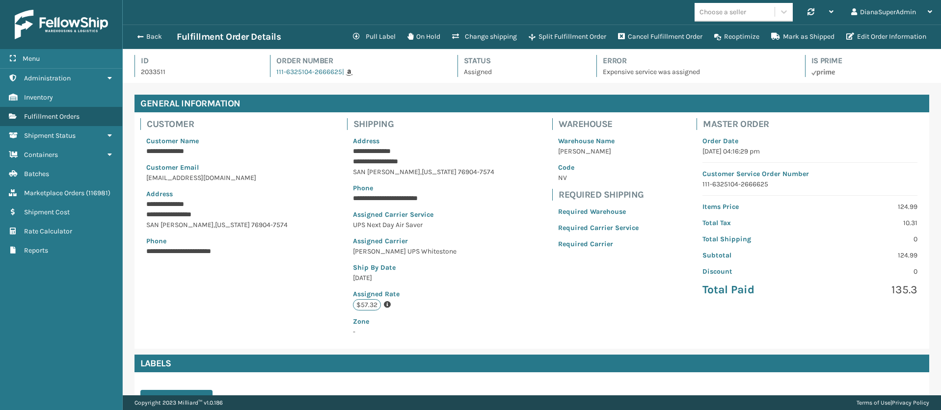
scroll to position [24, 818]
click at [474, 33] on button "Change shipping" at bounding box center [484, 37] width 77 height 20
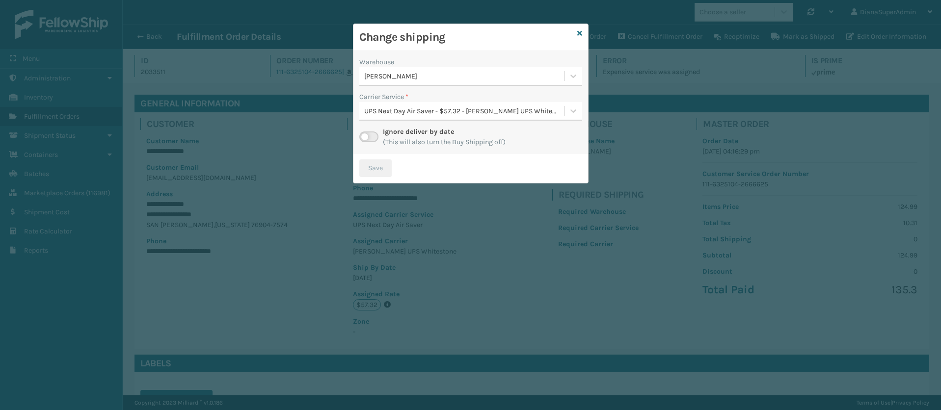
click at [365, 137] on label at bounding box center [368, 137] width 19 height 11
click at [365, 137] on input "checkbox" at bounding box center [362, 135] width 6 height 6
click at [569, 107] on icon at bounding box center [573, 111] width 10 height 10
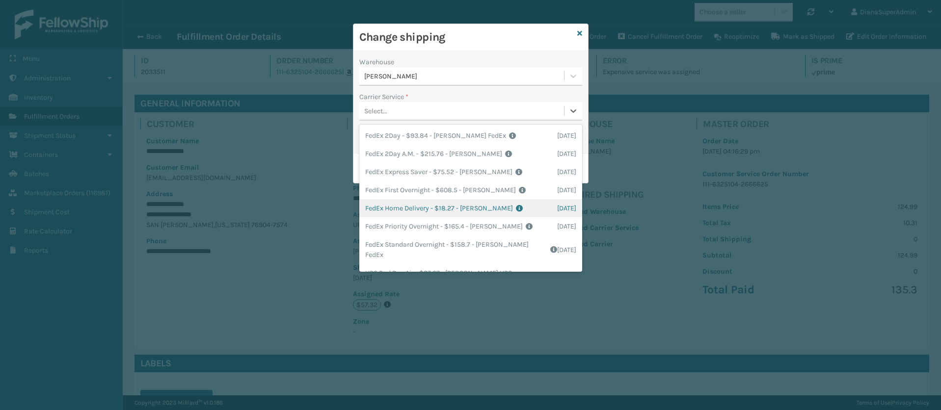
scroll to position [126, 0]
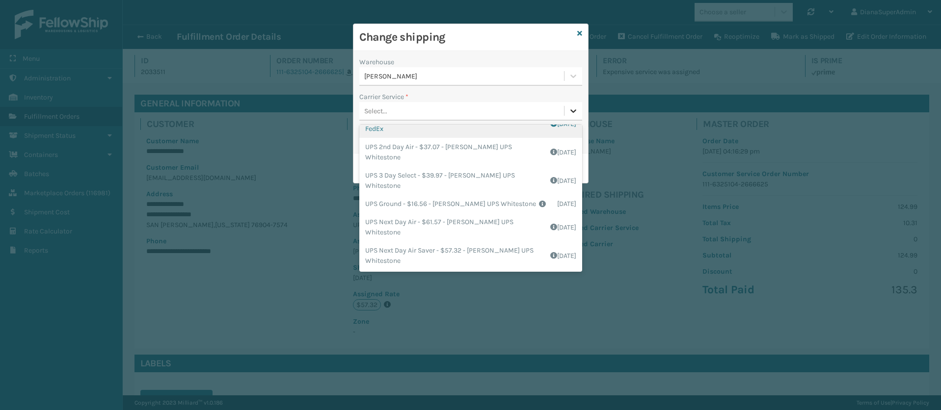
click at [572, 111] on icon at bounding box center [573, 110] width 6 height 3
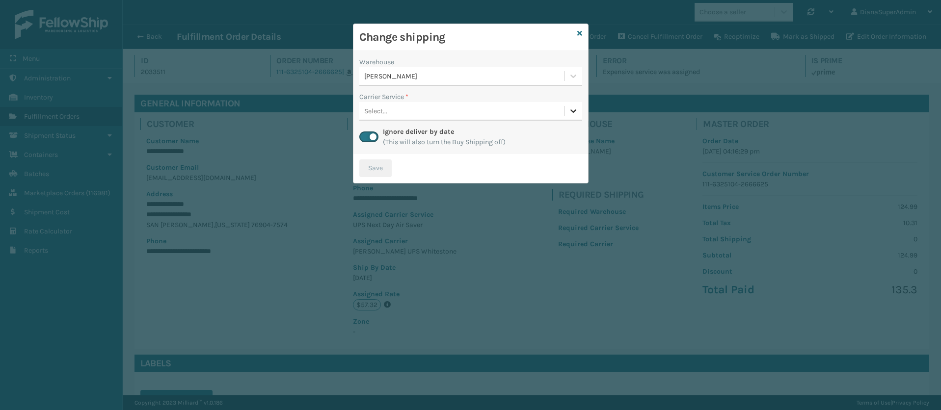
click at [572, 111] on icon at bounding box center [573, 110] width 6 height 3
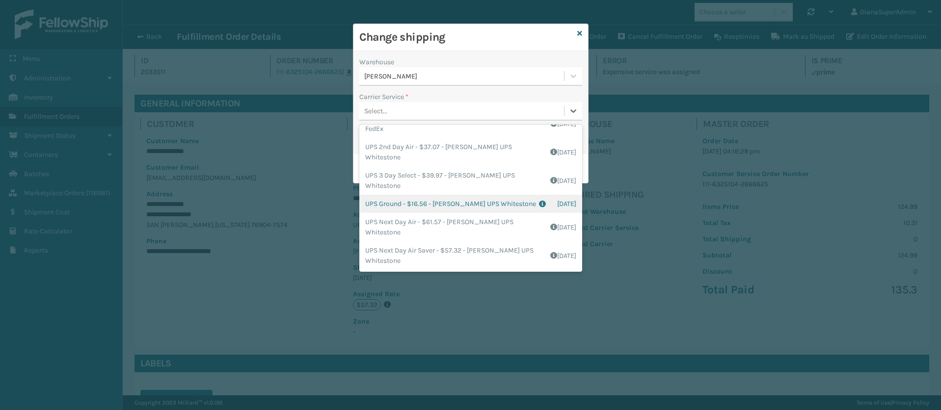
click at [392, 204] on div "UPS Ground - $16.56 - [PERSON_NAME] UPS Whitestone Shipping Cost $13.8 Surplus …" at bounding box center [470, 204] width 223 height 18
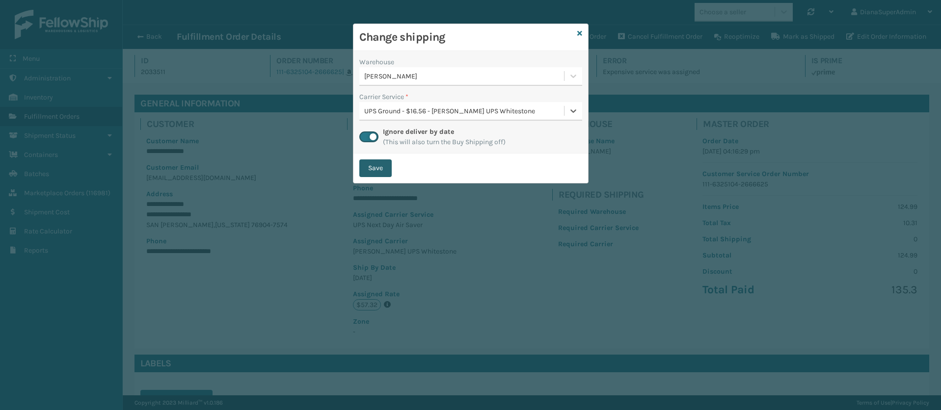
click at [380, 172] on button "Save" at bounding box center [375, 169] width 32 height 18
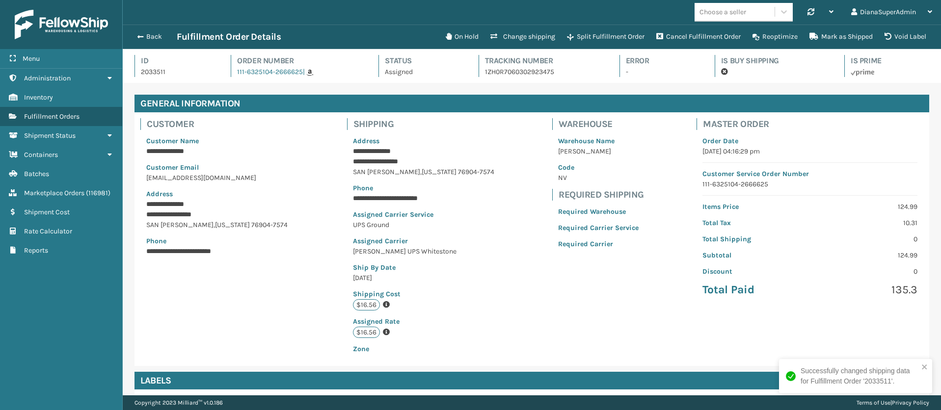
scroll to position [24, 818]
click at [141, 36] on span "button" at bounding box center [139, 36] width 6 height 7
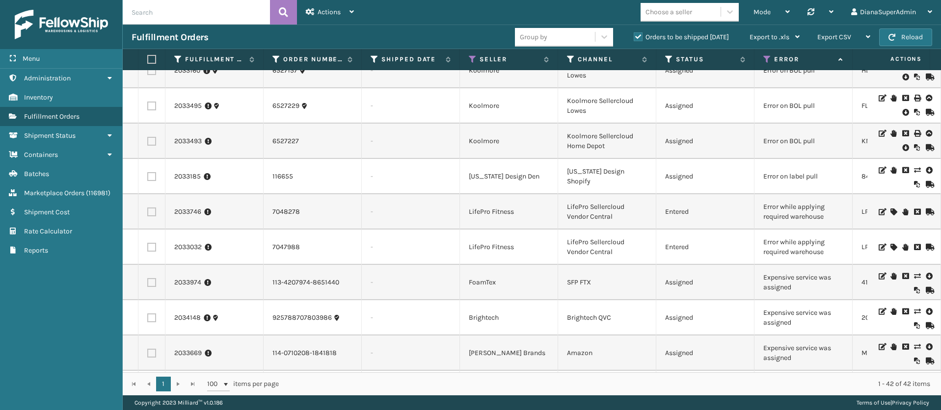
scroll to position [74, 0]
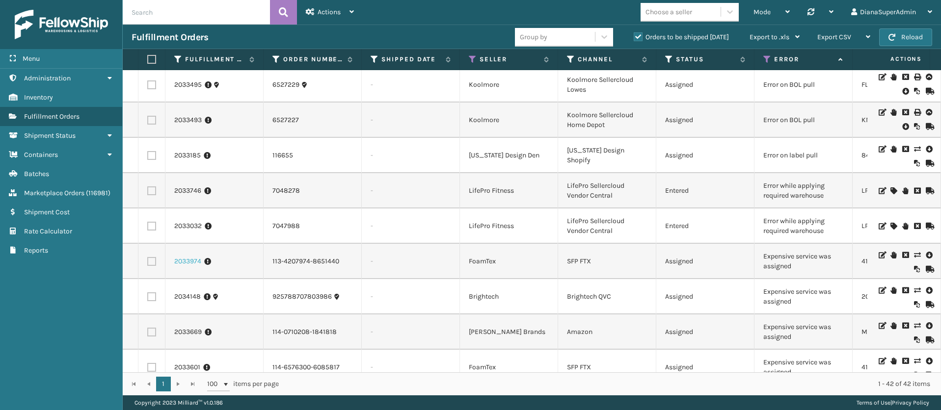
click at [191, 263] on link "2033974" at bounding box center [187, 262] width 27 height 10
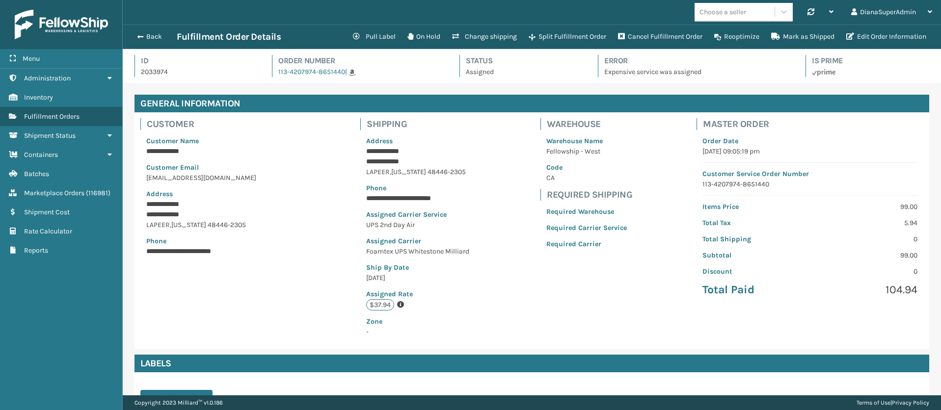
scroll to position [24, 818]
click at [497, 39] on button "Change shipping" at bounding box center [484, 37] width 77 height 20
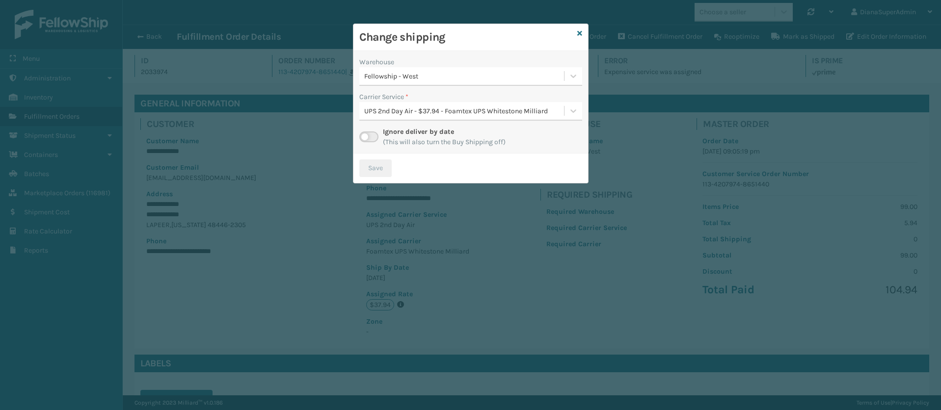
click at [370, 140] on label at bounding box center [368, 137] width 19 height 11
click at [366, 138] on input "checkbox" at bounding box center [362, 135] width 6 height 6
click at [578, 106] on icon at bounding box center [573, 111] width 10 height 10
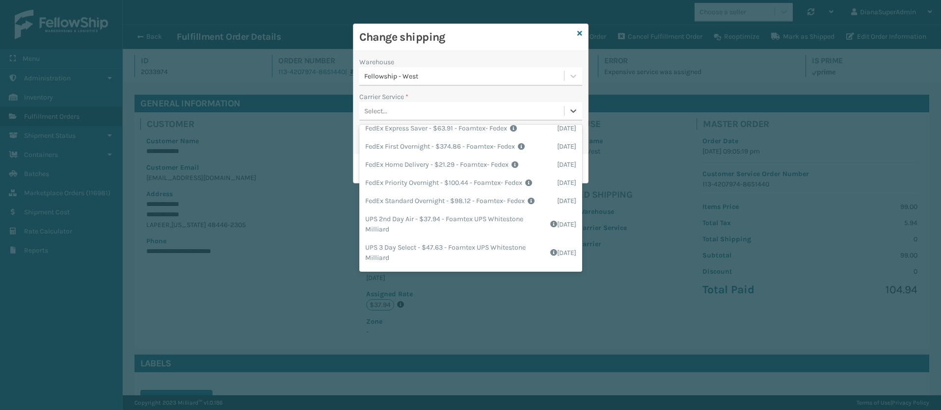
scroll to position [175, 0]
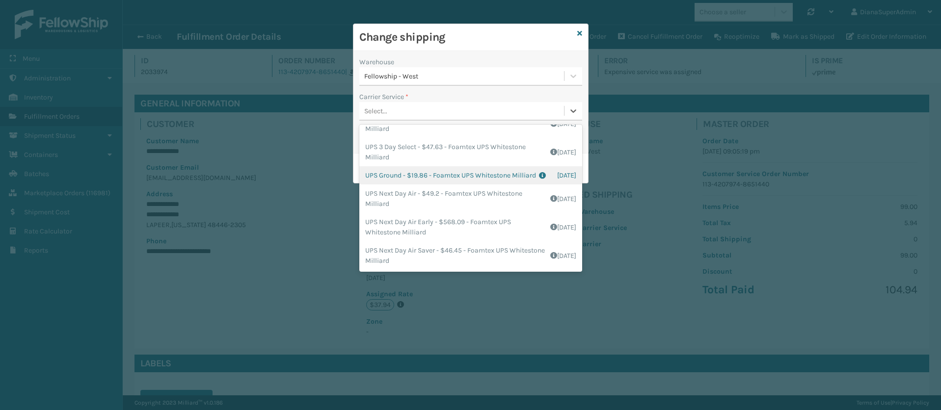
click at [384, 166] on div "UPS Ground - $19.86 - Foamtex UPS Whitestone Milliard Shipping Cost $16.55 Surp…" at bounding box center [470, 175] width 223 height 18
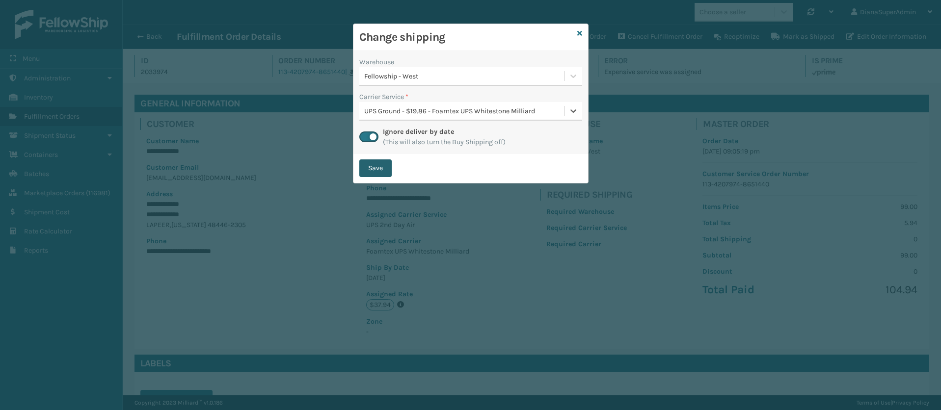
click at [381, 171] on button "Save" at bounding box center [375, 169] width 32 height 18
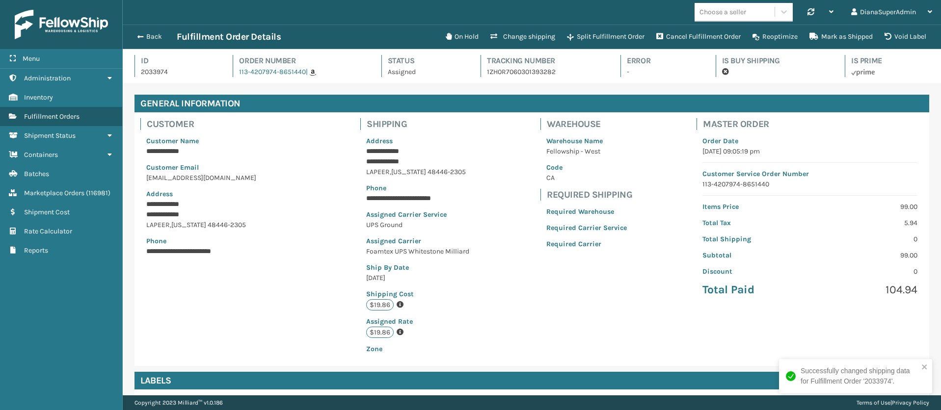
scroll to position [24, 818]
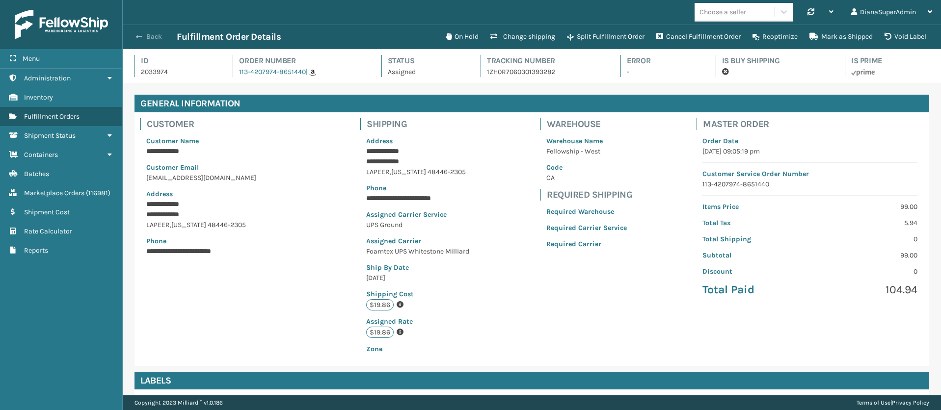
click at [148, 34] on button "Back" at bounding box center [154, 36] width 45 height 9
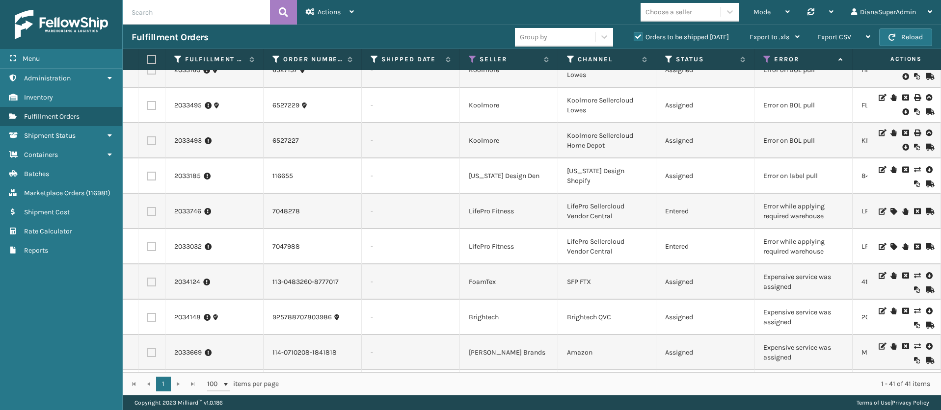
scroll to position [74, 0]
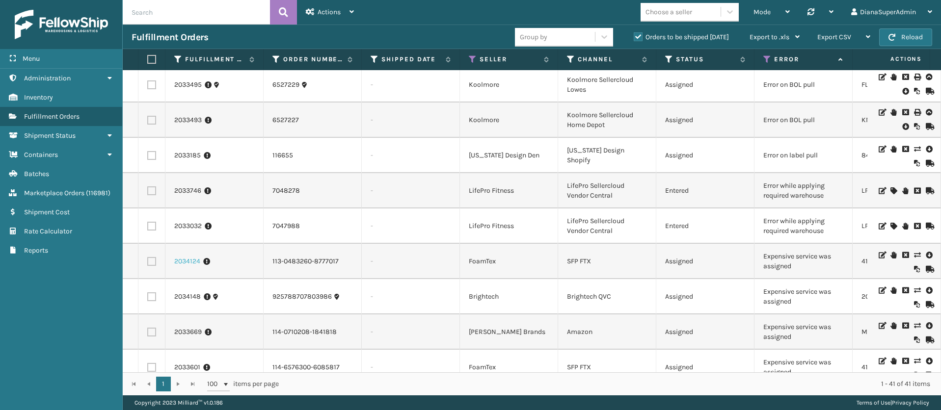
click at [183, 265] on link "2034124" at bounding box center [187, 262] width 26 height 10
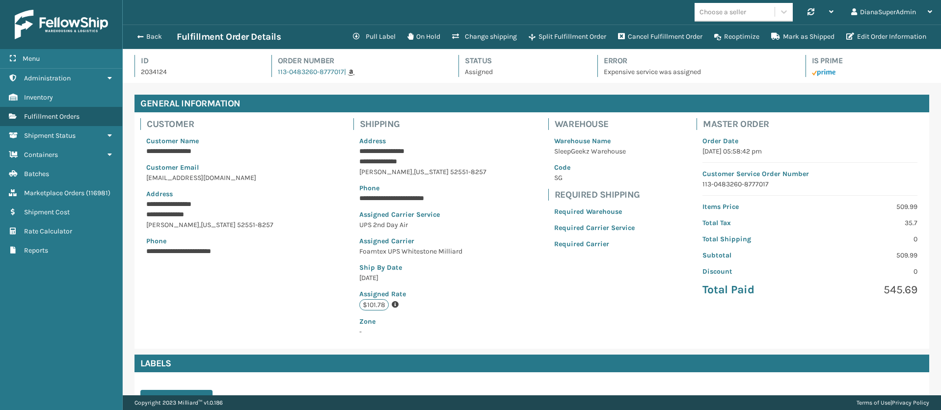
scroll to position [24, 818]
click at [477, 40] on button "Change shipping" at bounding box center [484, 37] width 77 height 20
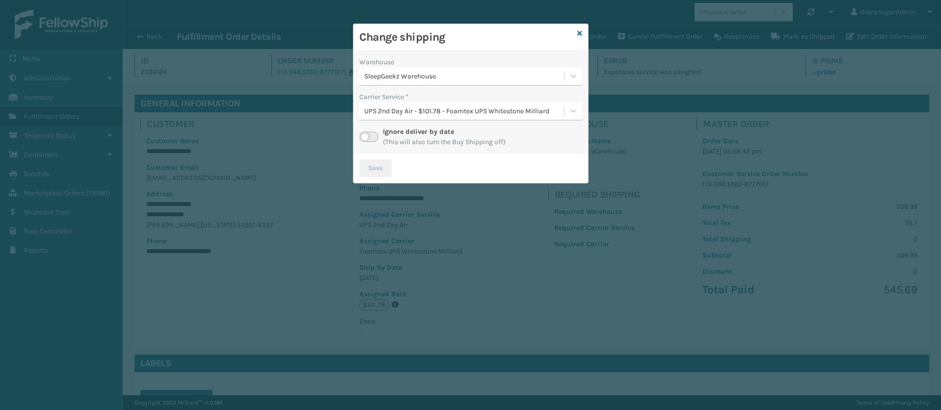
click at [367, 139] on label at bounding box center [368, 137] width 19 height 11
click at [366, 138] on input "checkbox" at bounding box center [362, 135] width 6 height 6
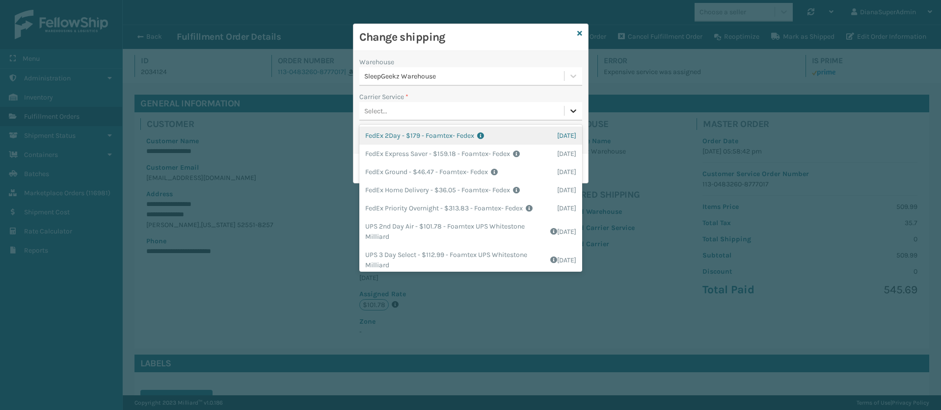
click at [577, 116] on div at bounding box center [573, 111] width 18 height 18
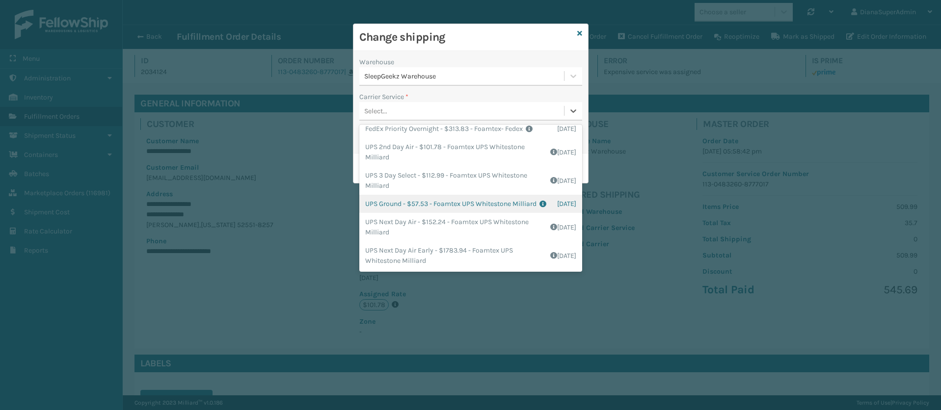
scroll to position [0, 0]
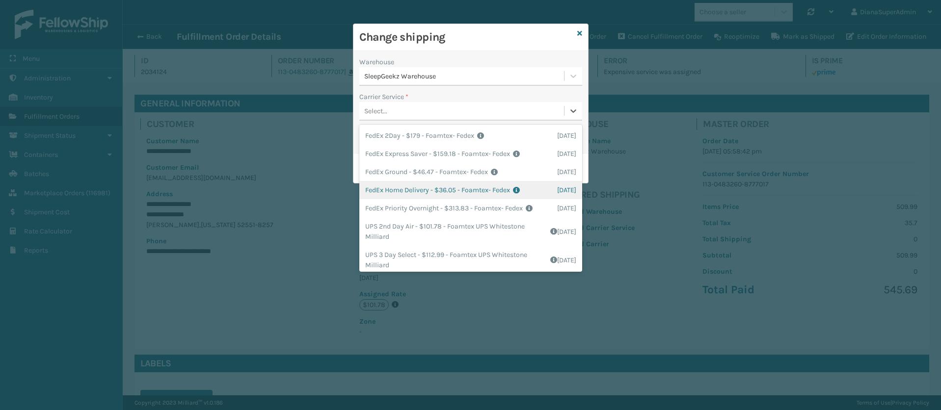
click at [483, 190] on div "FedEx Home Delivery - $36.05 - Foamtex- Fedex Shipping Cost $36.05 Surplus Cost…" at bounding box center [470, 190] width 223 height 18
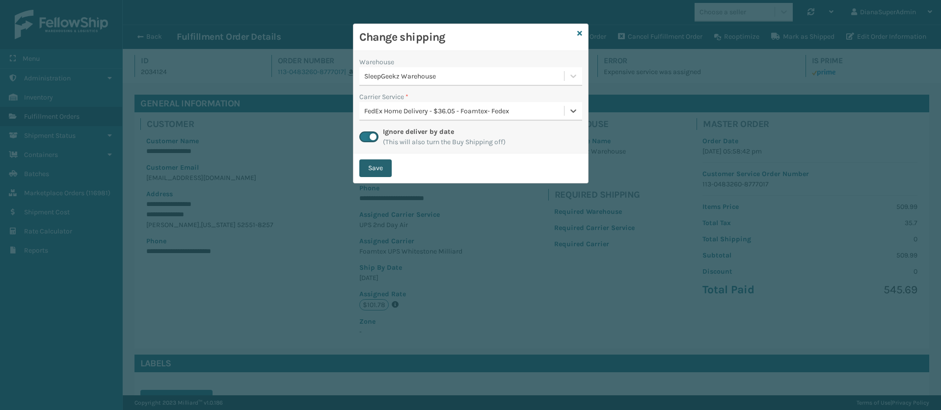
click at [383, 167] on button "Save" at bounding box center [375, 169] width 32 height 18
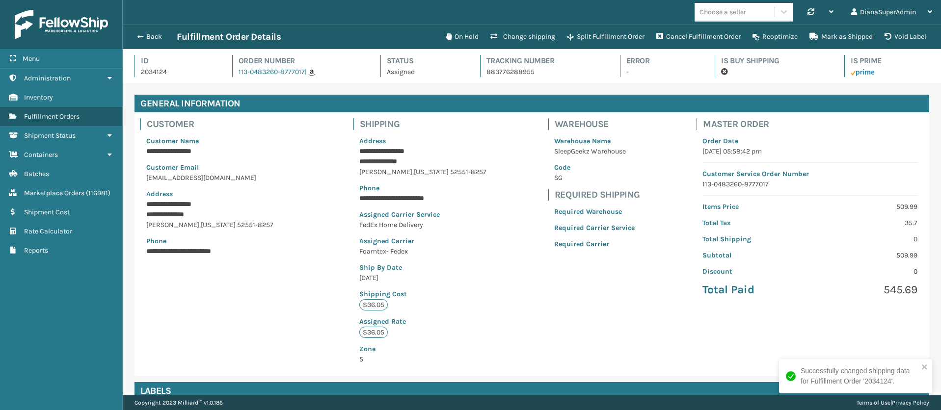
scroll to position [24, 818]
click at [145, 37] on button "Back" at bounding box center [154, 36] width 45 height 9
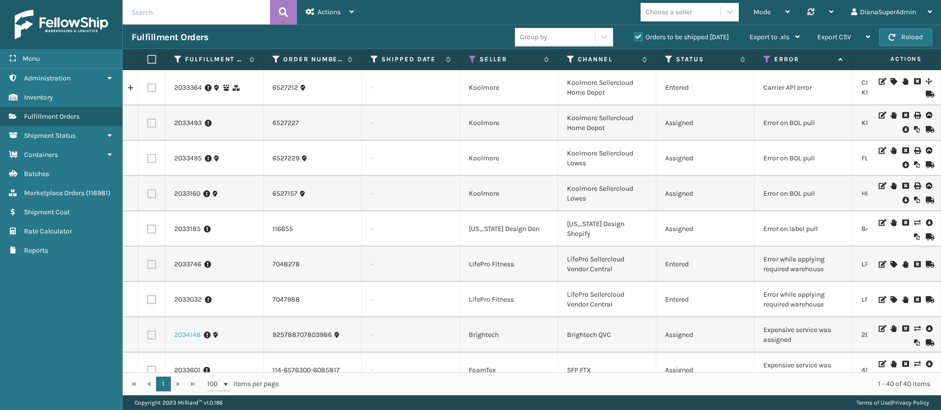
click at [185, 340] on link "2034148" at bounding box center [187, 335] width 27 height 10
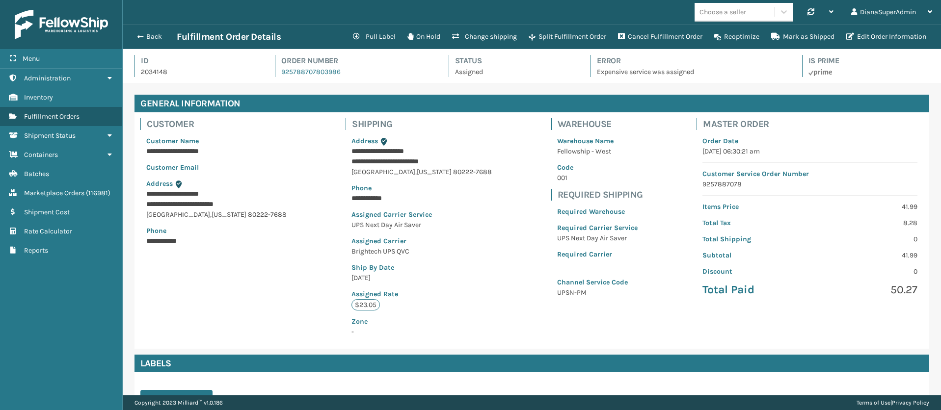
scroll to position [24, 818]
click at [474, 40] on button "Change shipping" at bounding box center [484, 37] width 77 height 20
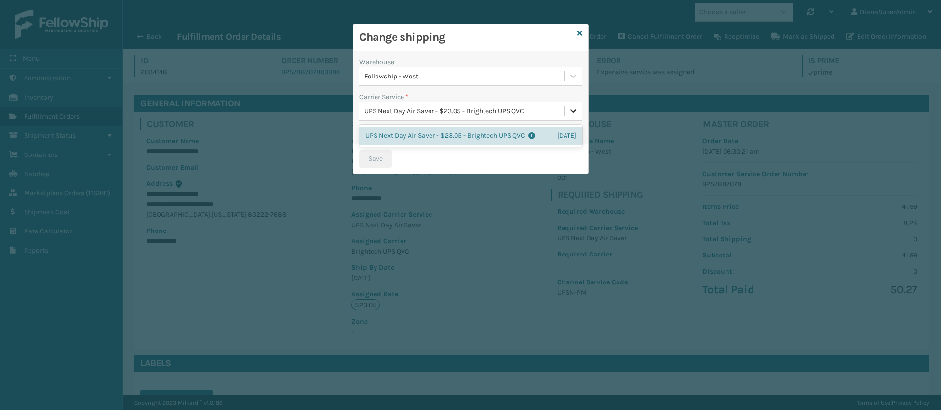
click at [570, 108] on icon at bounding box center [573, 111] width 10 height 10
click at [499, 133] on div "UPS Next Day Air Saver - $23.05 - Brightech UPS QVC Shipping Cost $23.05 Surplu…" at bounding box center [470, 136] width 223 height 18
click at [581, 30] on icon at bounding box center [579, 33] width 5 height 7
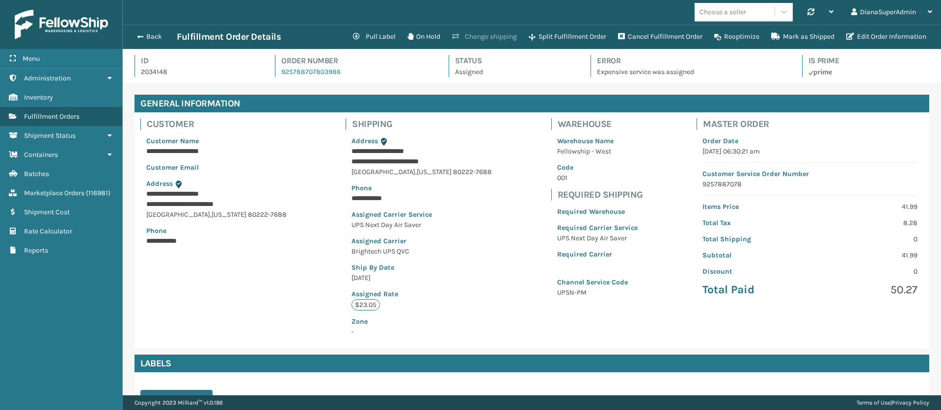
click at [493, 31] on button "Change shipping" at bounding box center [484, 37] width 77 height 20
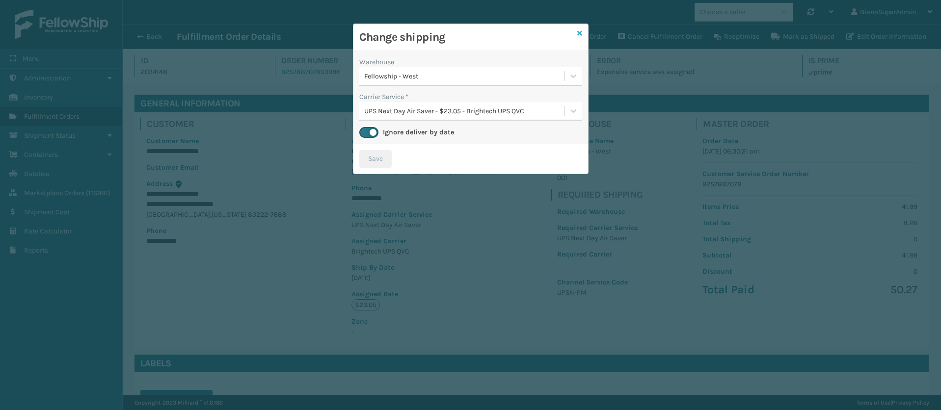
click at [580, 32] on icon at bounding box center [579, 33] width 5 height 7
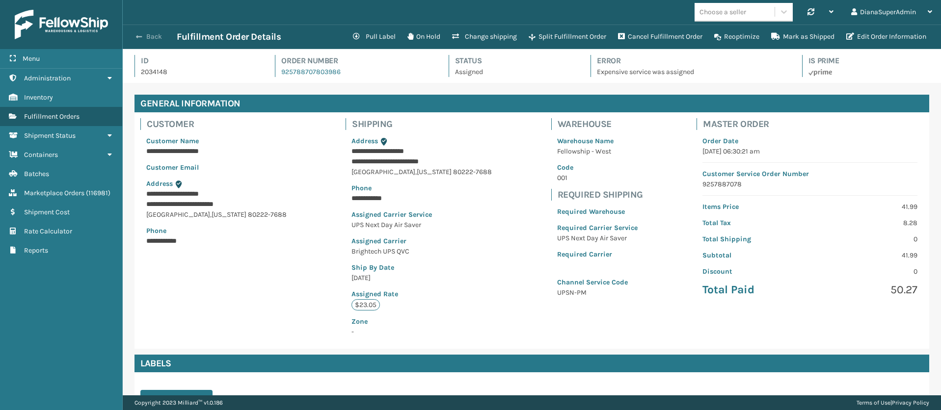
click at [146, 33] on button "Back" at bounding box center [154, 36] width 45 height 9
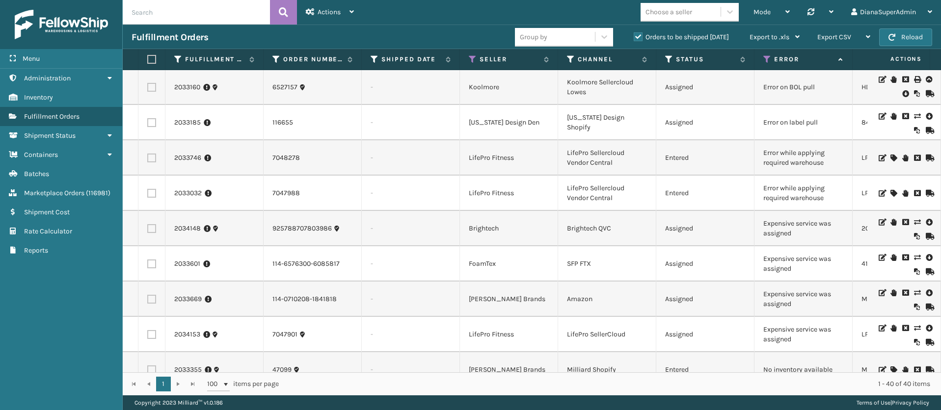
scroll to position [147, 0]
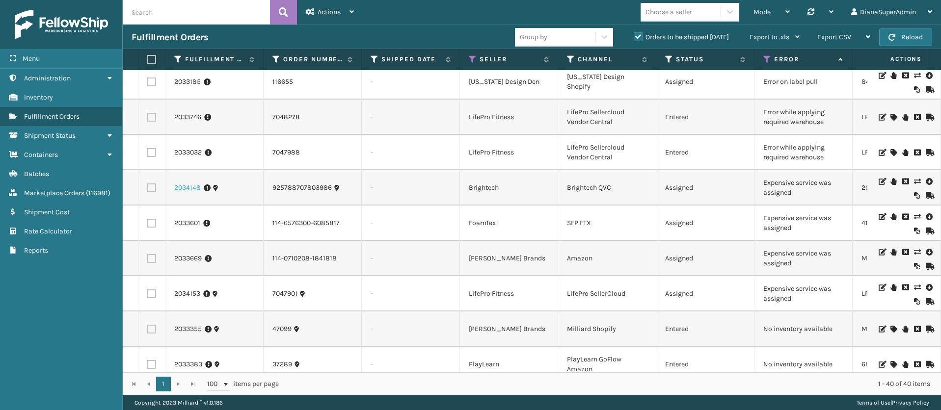
click at [184, 190] on link "2034148" at bounding box center [187, 188] width 27 height 10
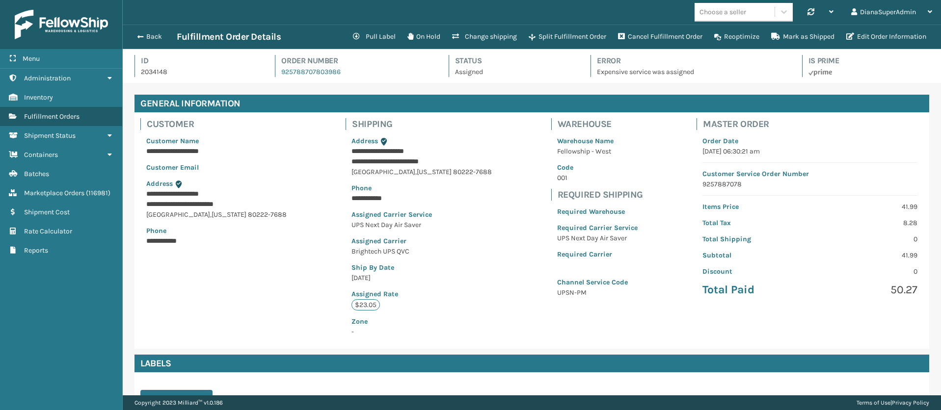
scroll to position [24, 818]
click at [495, 38] on button "Change shipping" at bounding box center [484, 37] width 77 height 20
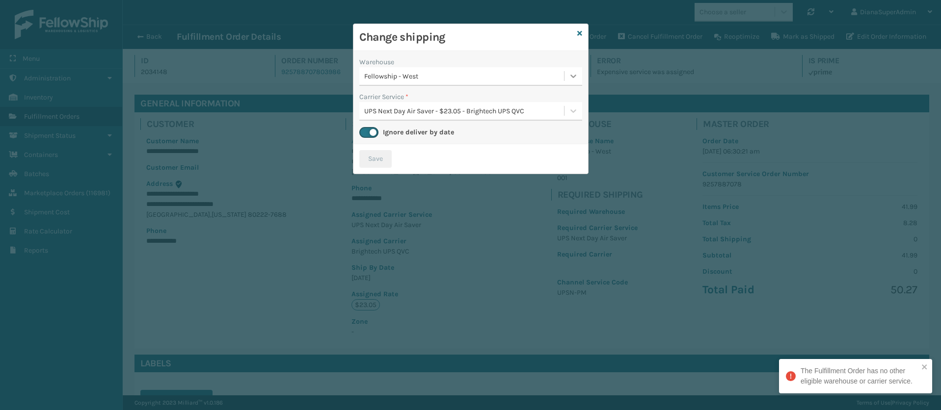
click at [572, 75] on icon at bounding box center [573, 76] width 10 height 10
click at [565, 97] on div "305" at bounding box center [570, 101] width 12 height 10
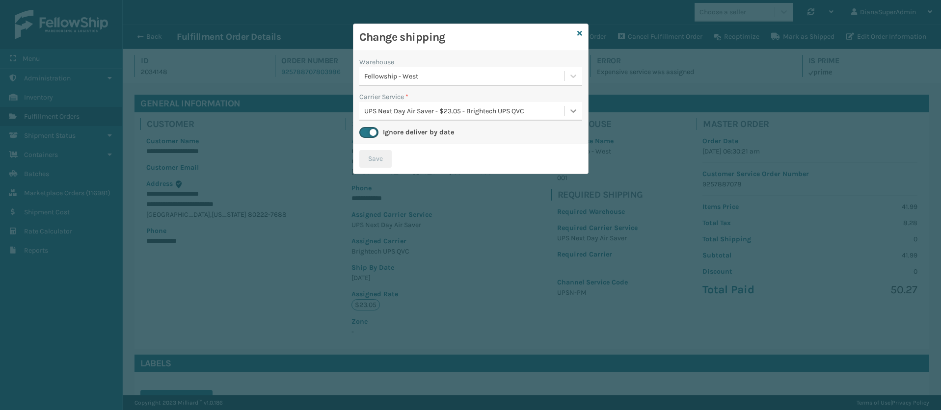
click at [564, 111] on div at bounding box center [573, 111] width 18 height 18
click at [565, 111] on div at bounding box center [573, 111] width 18 height 18
click at [582, 30] on icon at bounding box center [579, 33] width 5 height 7
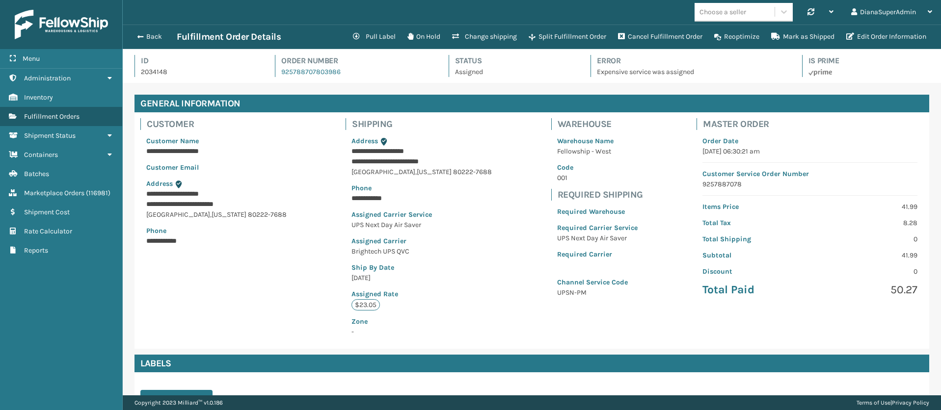
click at [151, 31] on div "Back Fulfillment Order Details" at bounding box center [239, 37] width 215 height 12
click at [152, 39] on button "Back" at bounding box center [154, 36] width 45 height 9
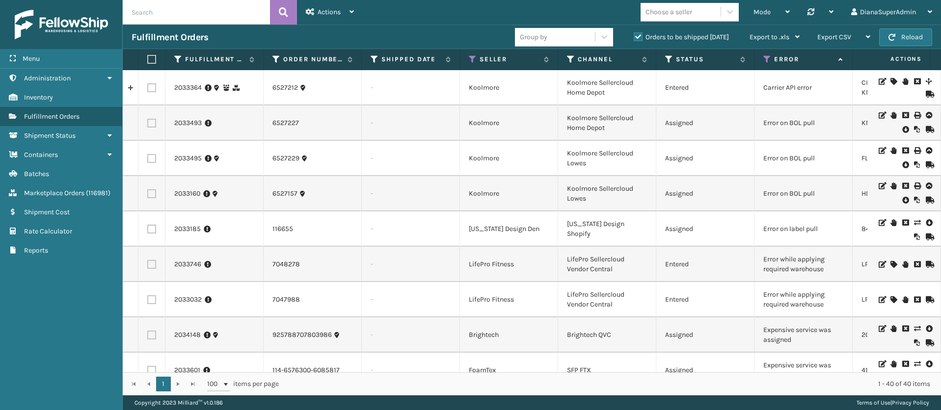
scroll to position [74, 0]
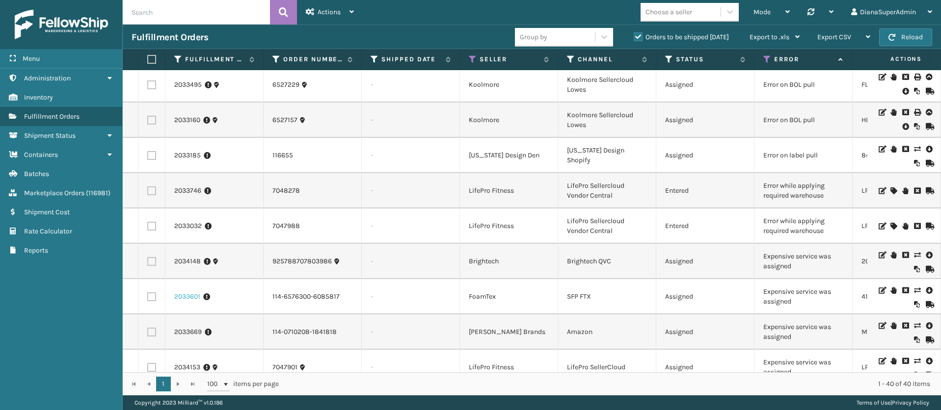
click at [195, 299] on link "2033601" at bounding box center [187, 297] width 26 height 10
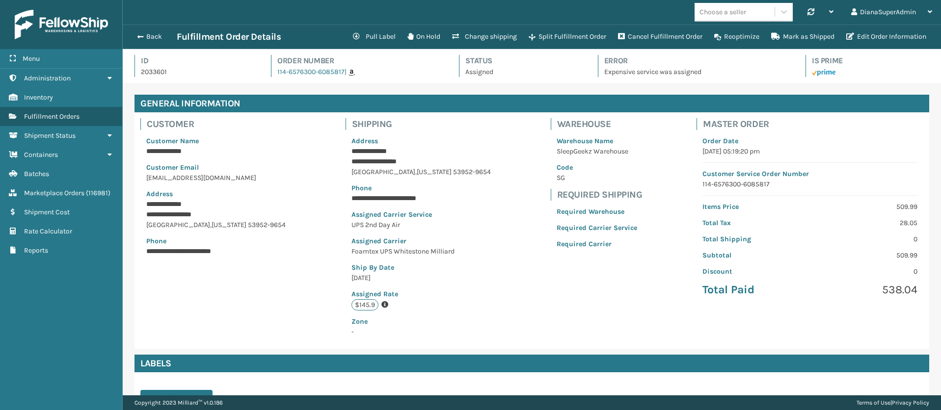
scroll to position [24, 818]
click at [486, 37] on button "Change shipping" at bounding box center [484, 37] width 77 height 20
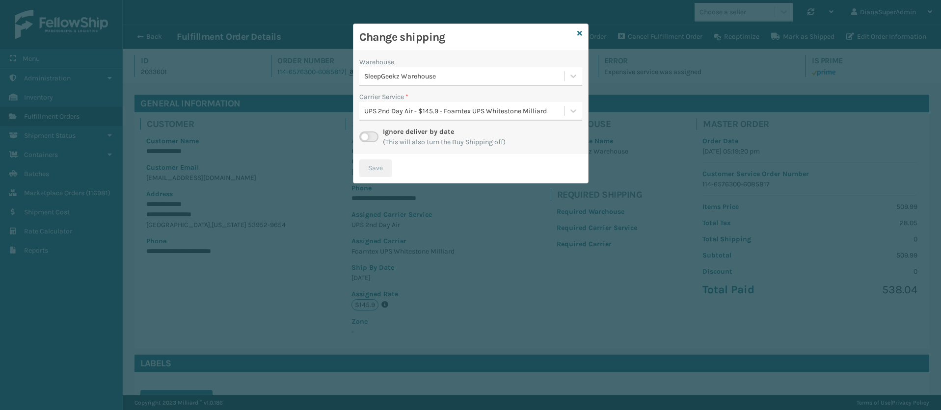
click at [374, 135] on label at bounding box center [368, 137] width 19 height 11
click at [366, 135] on input "checkbox" at bounding box center [362, 135] width 6 height 6
click at [573, 109] on icon at bounding box center [573, 111] width 10 height 10
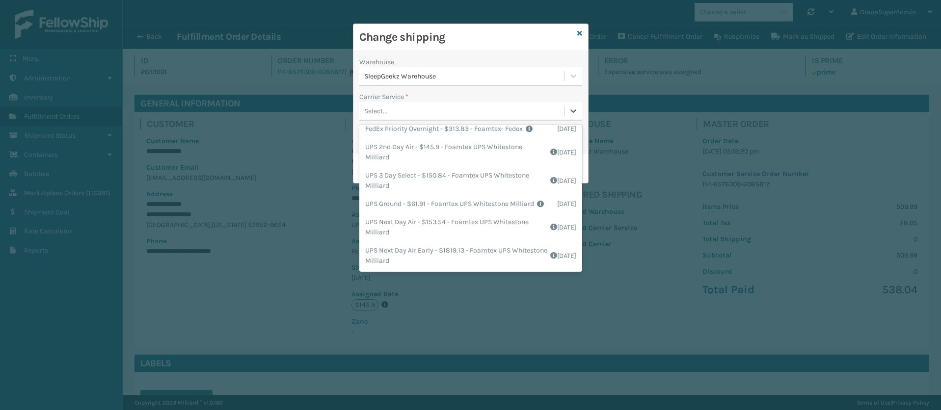
scroll to position [0, 0]
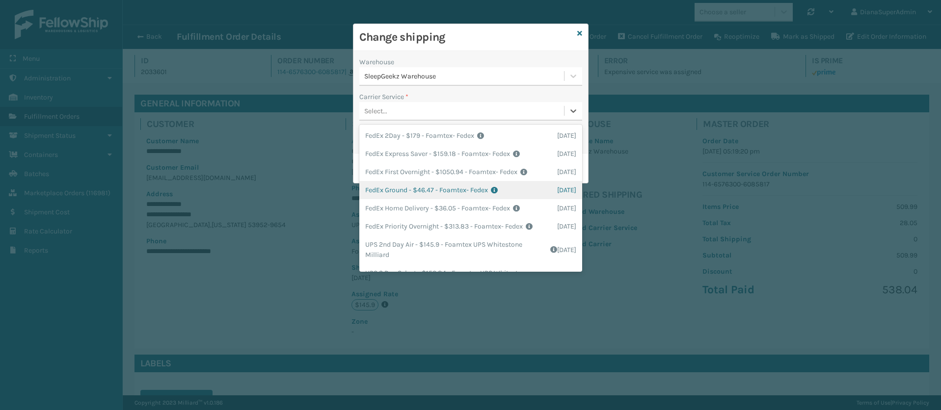
click at [410, 199] on div "FedEx Ground - $46.47 - Foamtex- Fedex Shipping Cost $46.47 Surplus Cost $0 Tot…" at bounding box center [470, 190] width 223 height 18
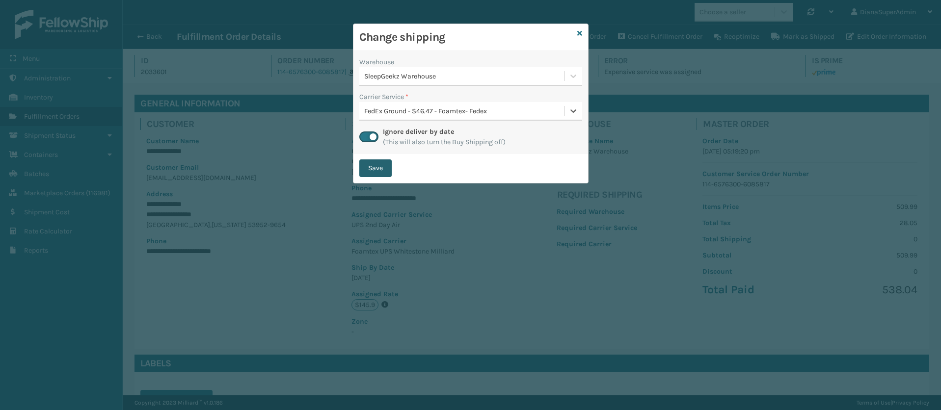
click at [377, 168] on button "Save" at bounding box center [375, 169] width 32 height 18
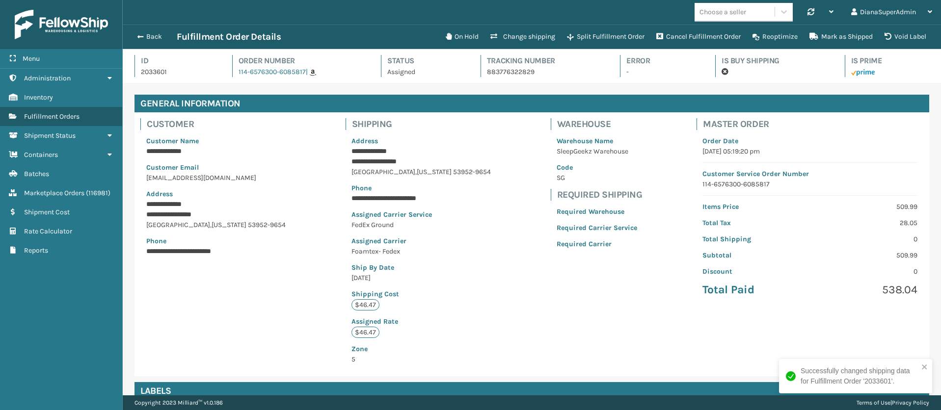
scroll to position [24, 818]
click at [140, 33] on span "button" at bounding box center [139, 36] width 6 height 7
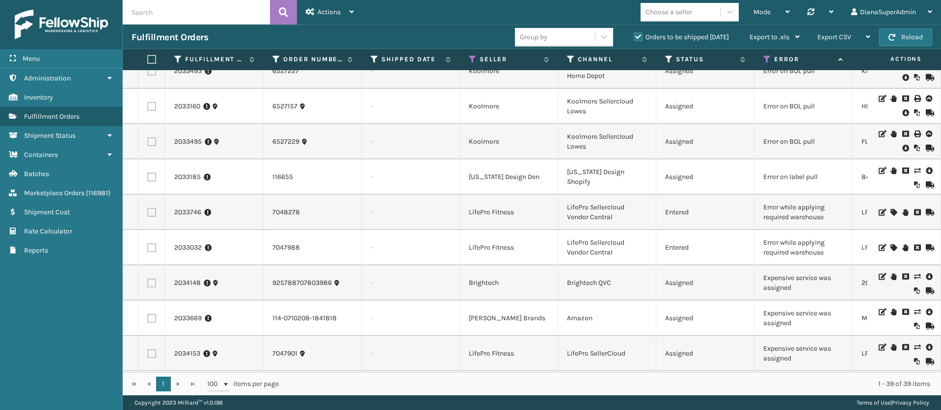
scroll to position [74, 0]
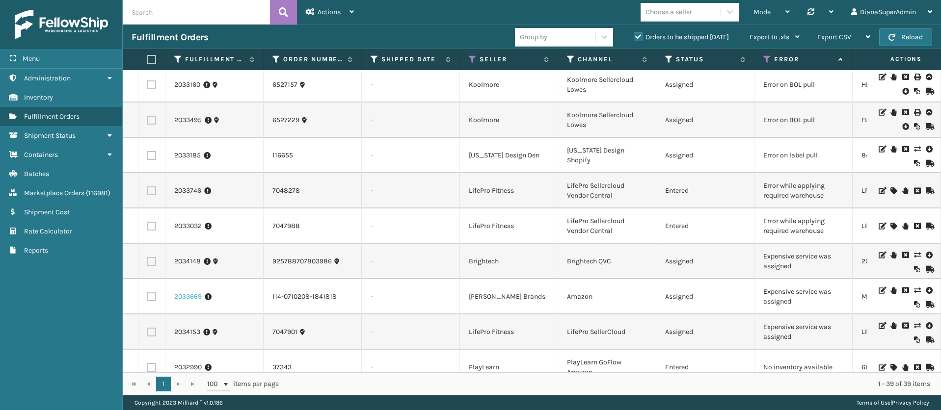
click at [194, 299] on link "2033669" at bounding box center [187, 297] width 27 height 10
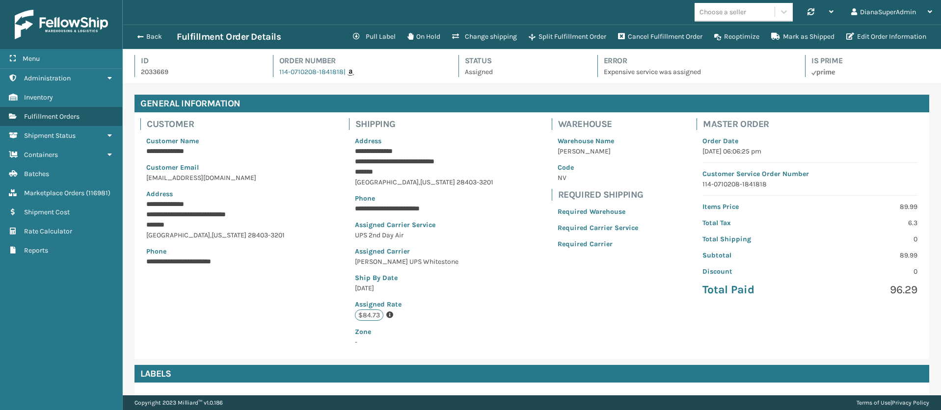
scroll to position [24, 818]
click at [483, 31] on button "Change shipping" at bounding box center [484, 37] width 77 height 20
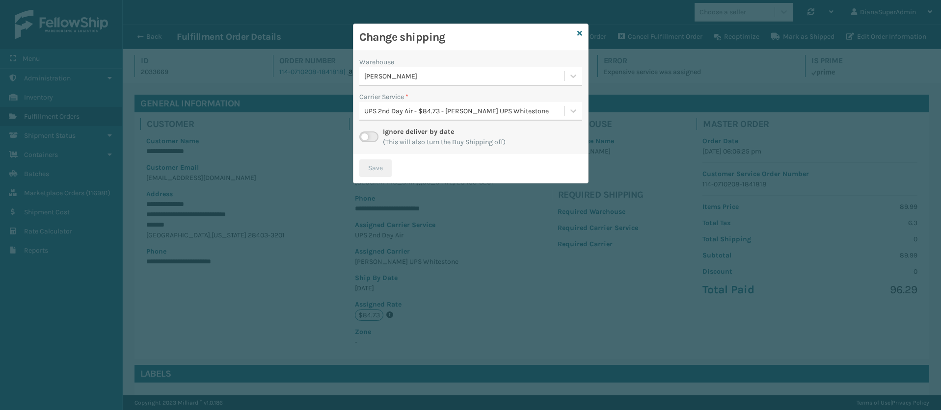
click at [370, 136] on label at bounding box center [368, 137] width 19 height 11
click at [366, 136] on input "checkbox" at bounding box center [362, 135] width 6 height 6
click at [572, 109] on icon at bounding box center [573, 111] width 10 height 10
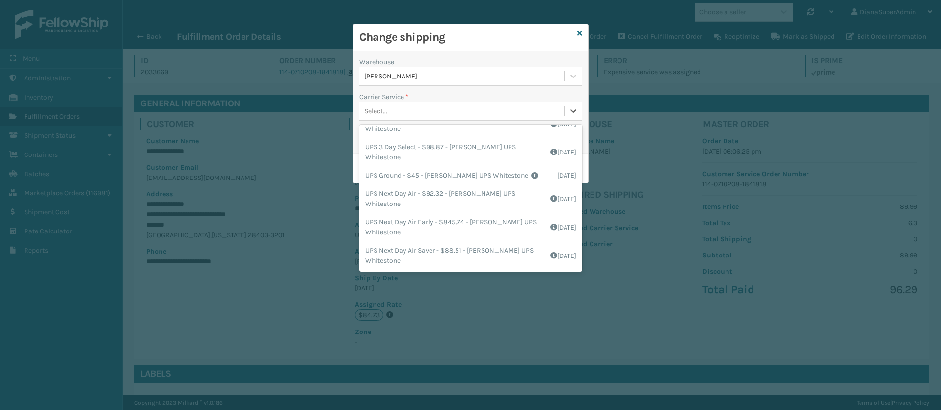
scroll to position [0, 0]
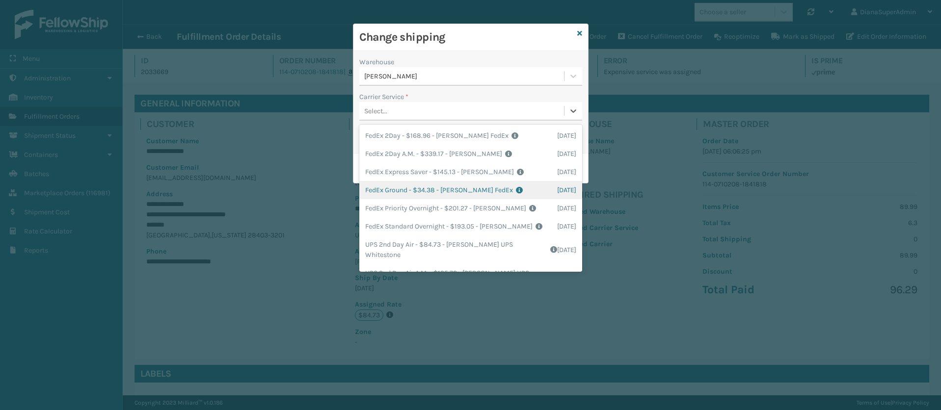
click at [398, 187] on div "FedEx Ground - $34.38 - [PERSON_NAME] FedEx Shipping Cost $30.16 Surplus Cost $…" at bounding box center [470, 190] width 223 height 18
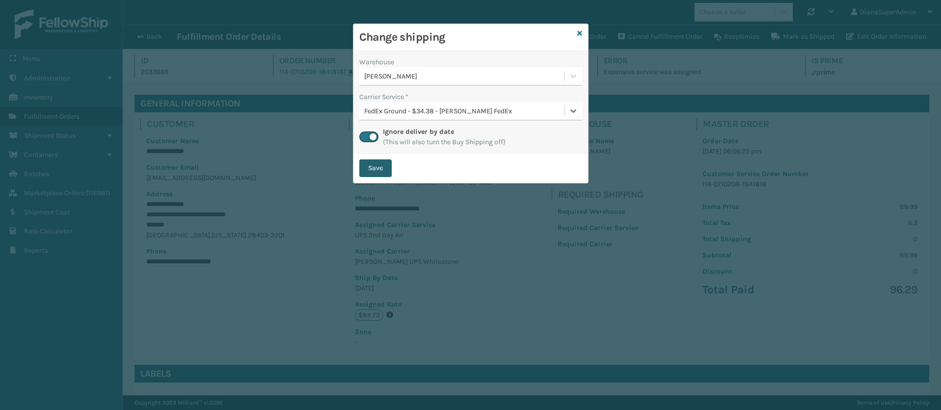
click at [374, 172] on button "Save" at bounding box center [375, 169] width 32 height 18
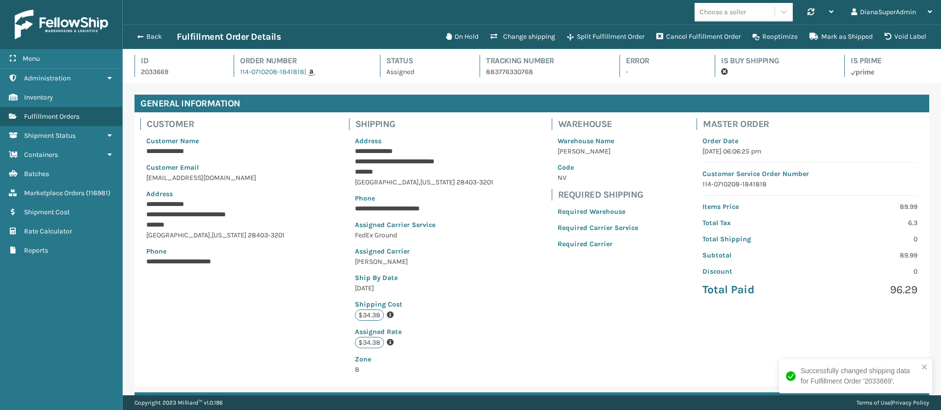
scroll to position [24, 818]
click at [138, 34] on span "button" at bounding box center [139, 36] width 6 height 7
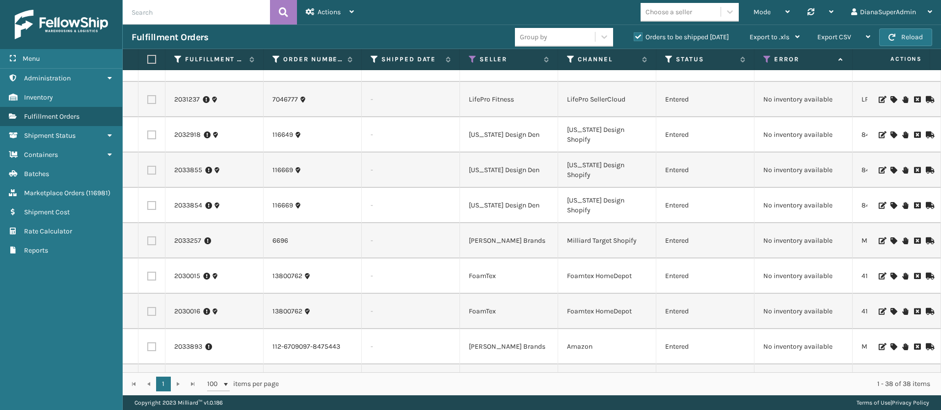
scroll to position [1058, 0]
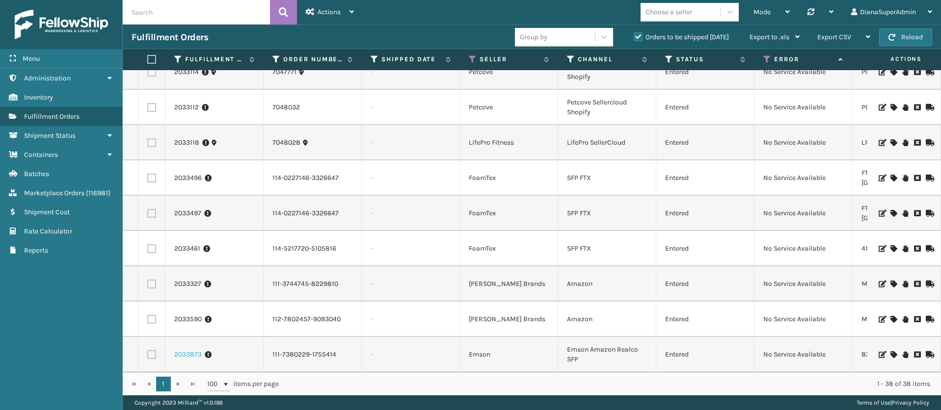
click at [179, 350] on link "2033873" at bounding box center [187, 355] width 27 height 10
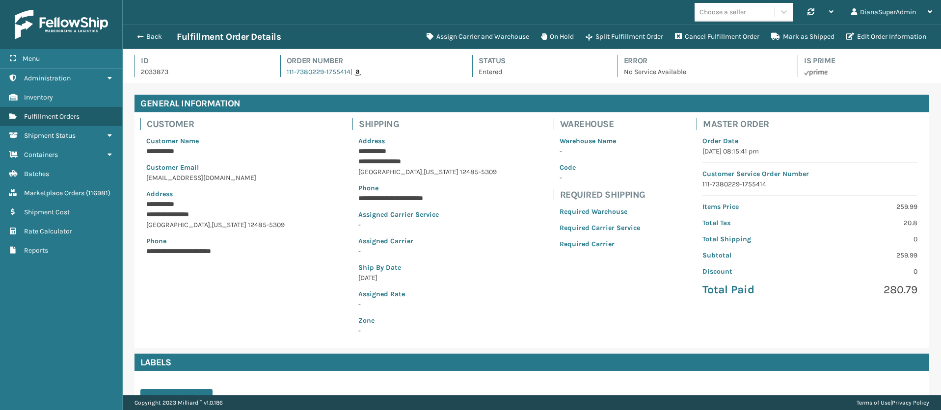
scroll to position [24, 818]
click at [453, 33] on button "Assign Carrier and Warehouse" at bounding box center [478, 37] width 114 height 20
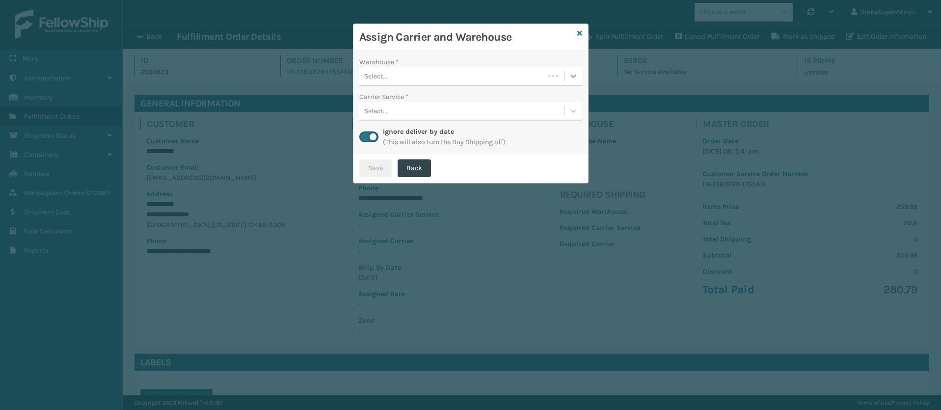
click at [573, 71] on icon at bounding box center [573, 76] width 10 height 10
click at [432, 117] on div "Fellowship - West" at bounding box center [470, 119] width 223 height 18
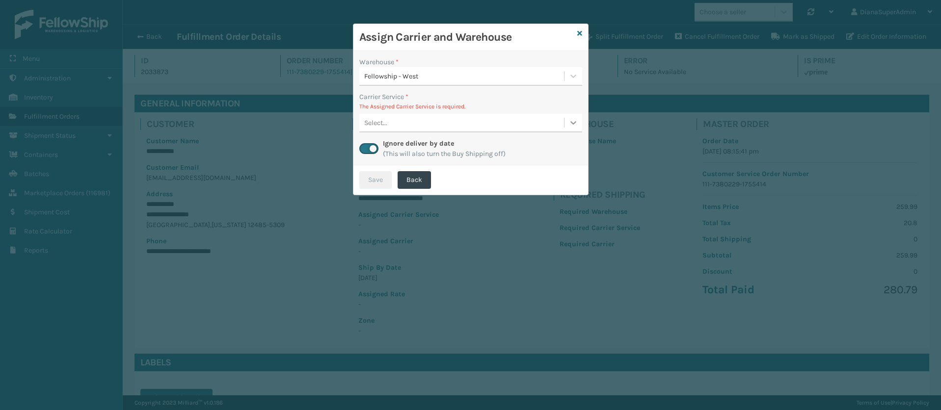
click at [567, 122] on div at bounding box center [573, 123] width 18 height 18
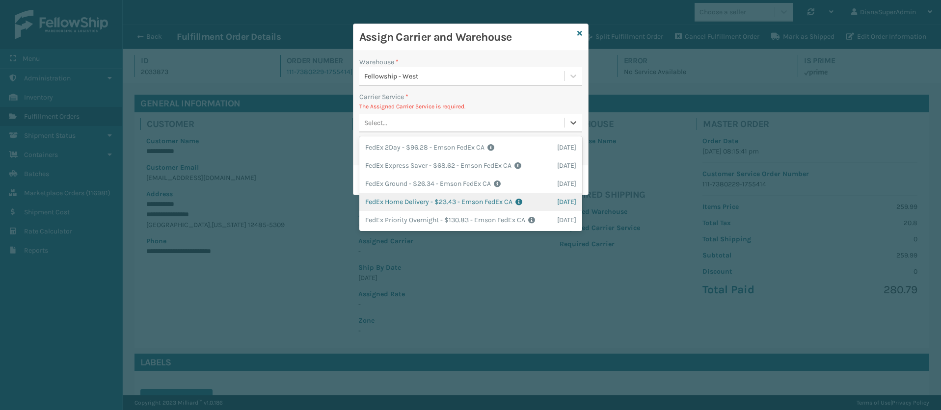
click at [394, 204] on div "FedEx Home Delivery - $23.43 - Emson FedEx CA Shipping Cost $23.43 Surplus Cost…" at bounding box center [470, 202] width 223 height 18
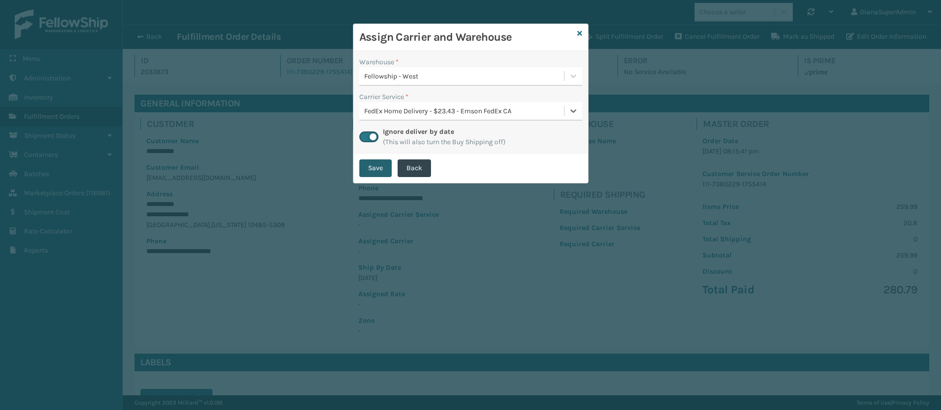
click at [376, 167] on button "Save" at bounding box center [375, 169] width 32 height 18
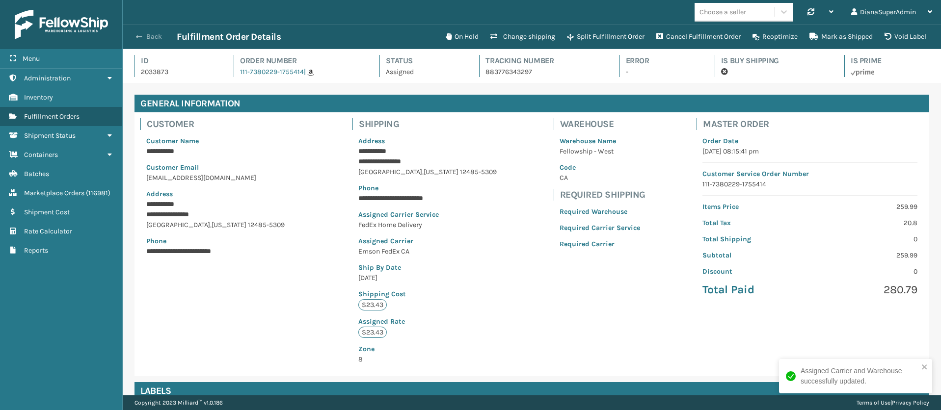
click at [143, 34] on button "Back" at bounding box center [154, 36] width 45 height 9
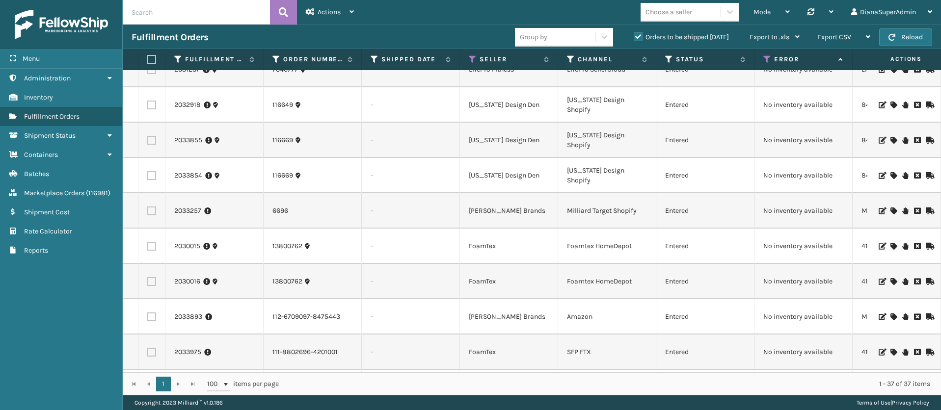
scroll to position [1022, 0]
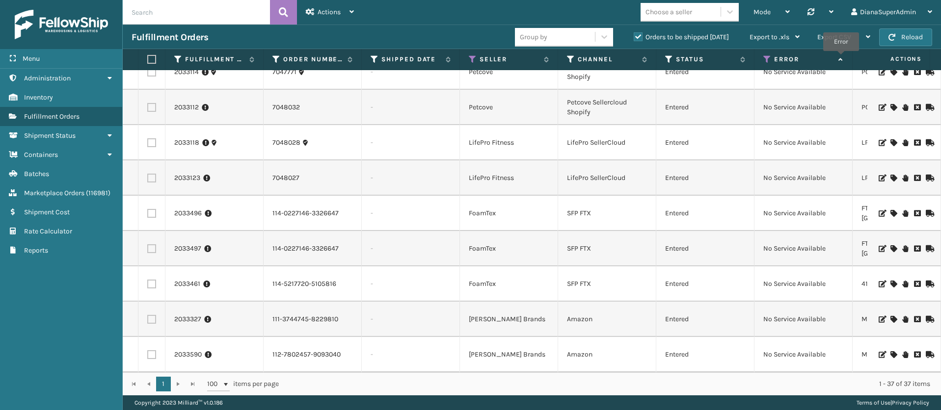
click at [841, 58] on icon at bounding box center [839, 59] width 8 height 6
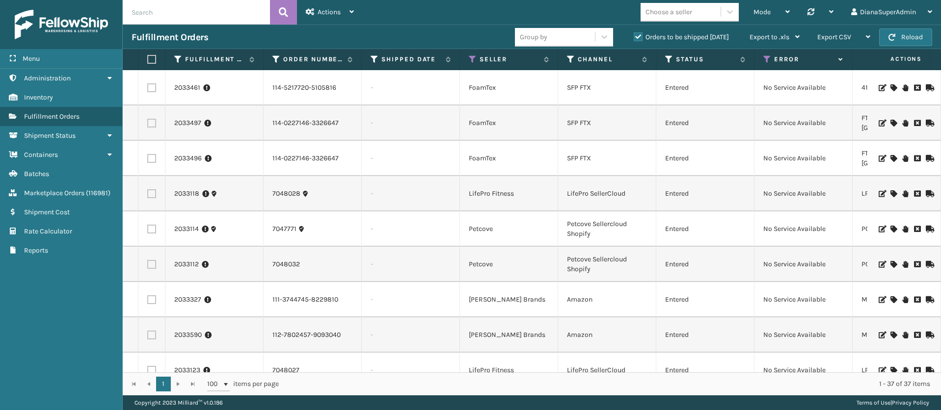
click at [187, 82] on td "2033461" at bounding box center [214, 87] width 98 height 35
click at [191, 89] on link "2033461" at bounding box center [187, 88] width 26 height 10
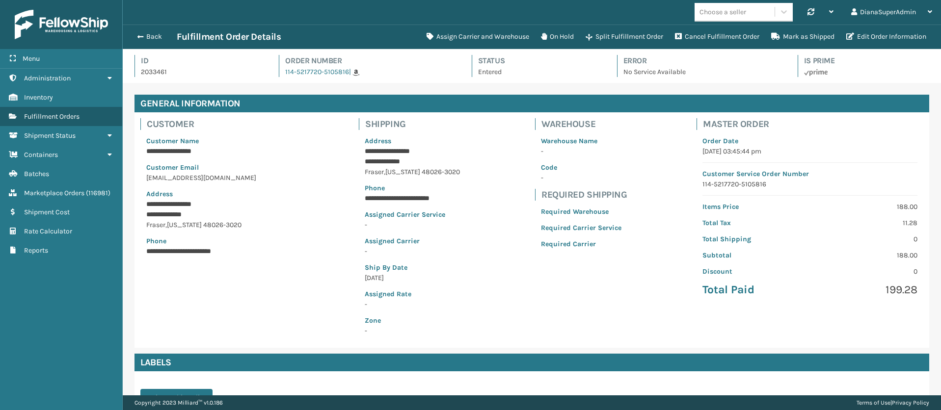
scroll to position [24, 818]
click at [471, 41] on button "Assign Carrier and Warehouse" at bounding box center [478, 37] width 114 height 20
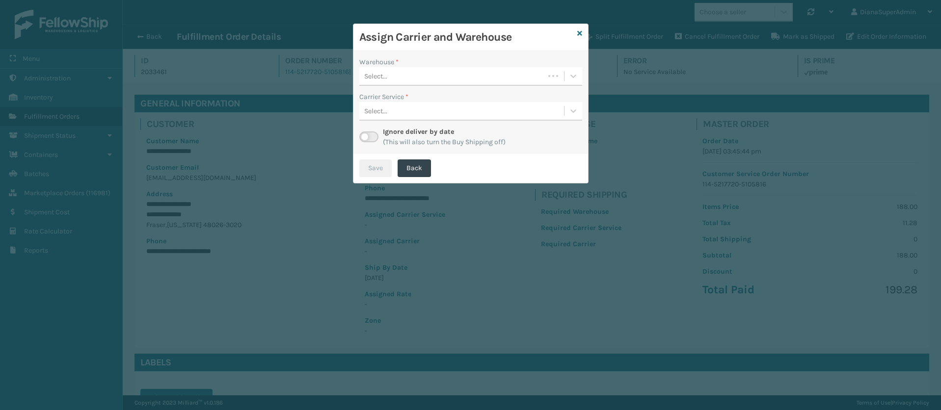
click at [364, 139] on label at bounding box center [368, 137] width 19 height 11
click at [364, 138] on input "checkbox" at bounding box center [362, 135] width 6 height 6
checkbox input "true"
click at [577, 75] on icon at bounding box center [573, 76] width 10 height 10
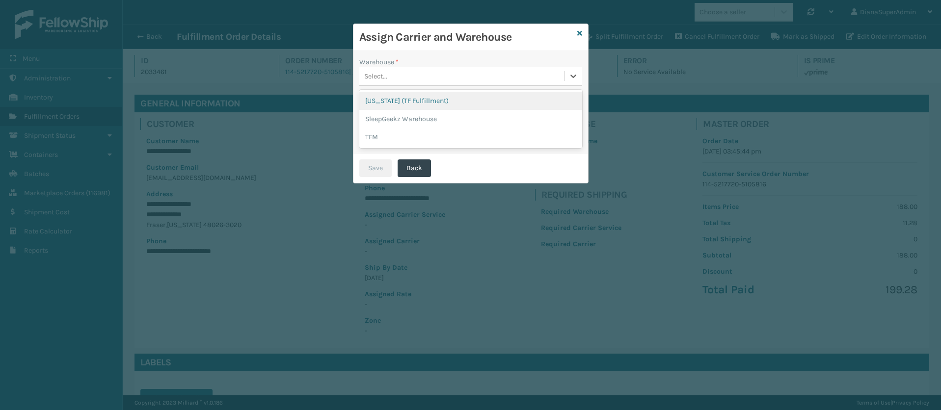
click at [450, 96] on div "[US_STATE] (TF Fulfillment)" at bounding box center [470, 101] width 223 height 18
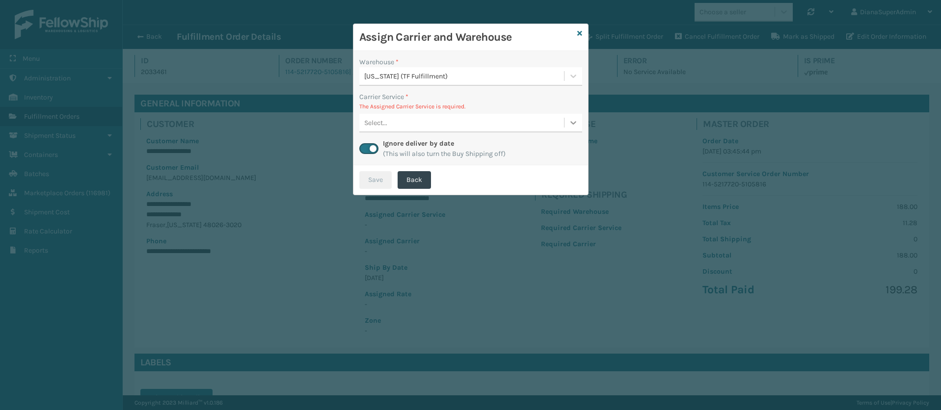
click at [571, 122] on icon at bounding box center [573, 122] width 6 height 3
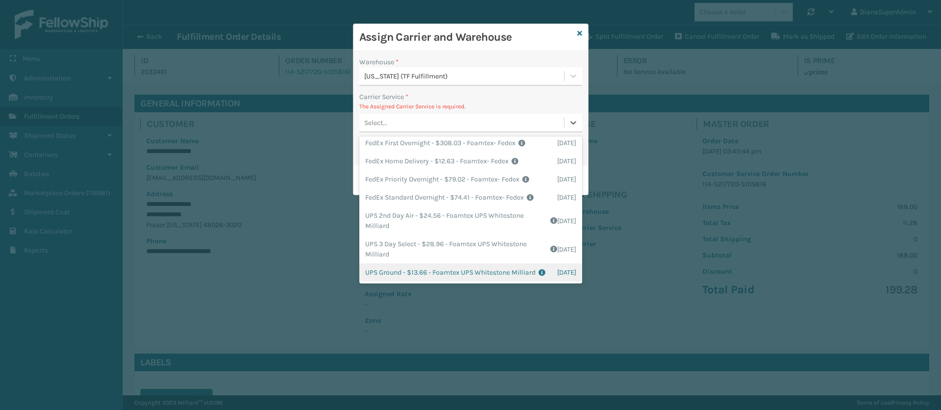
scroll to position [0, 0]
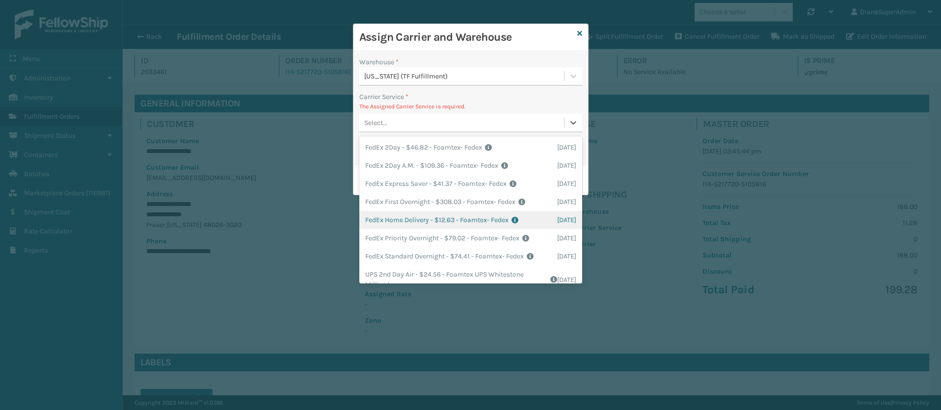
click at [412, 228] on div "FedEx Home Delivery - $12.63 - Foamtex- Fedex Shipping Cost $12.63 Surplus Cost…" at bounding box center [470, 220] width 223 height 18
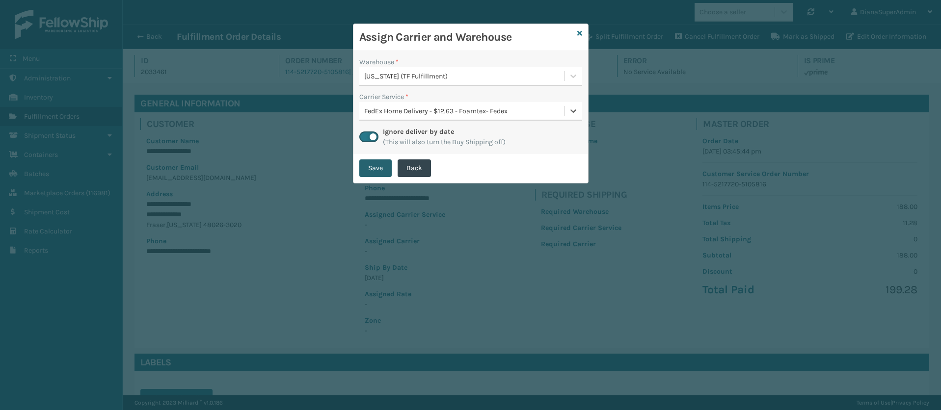
click at [374, 171] on button "Save" at bounding box center [375, 169] width 32 height 18
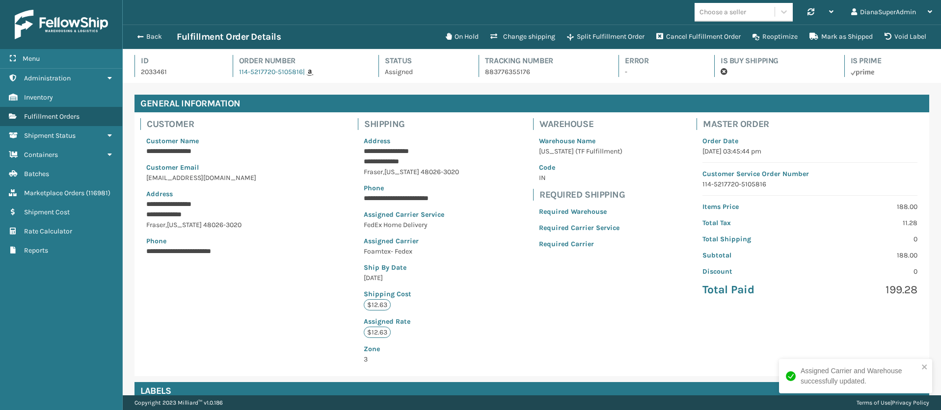
scroll to position [24, 818]
click at [145, 34] on button "Back" at bounding box center [154, 36] width 45 height 9
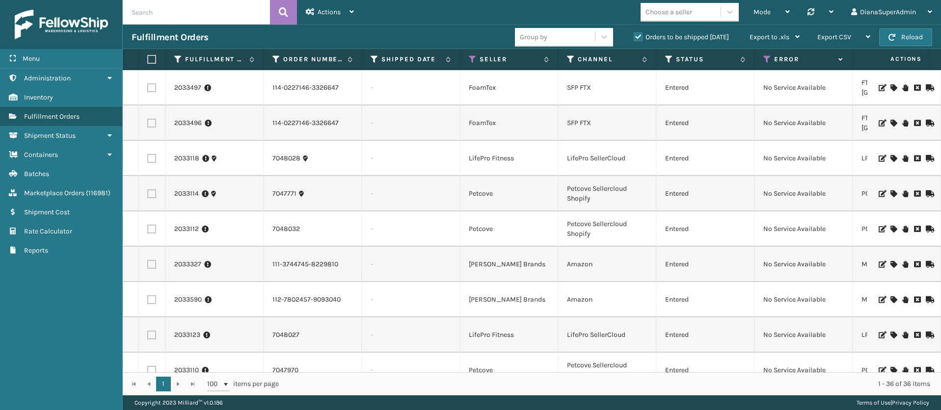
click at [811, 89] on td "No Service Available" at bounding box center [803, 87] width 98 height 35
copy td "No Service Available"
click at [197, 86] on link "2033497" at bounding box center [187, 88] width 27 height 10
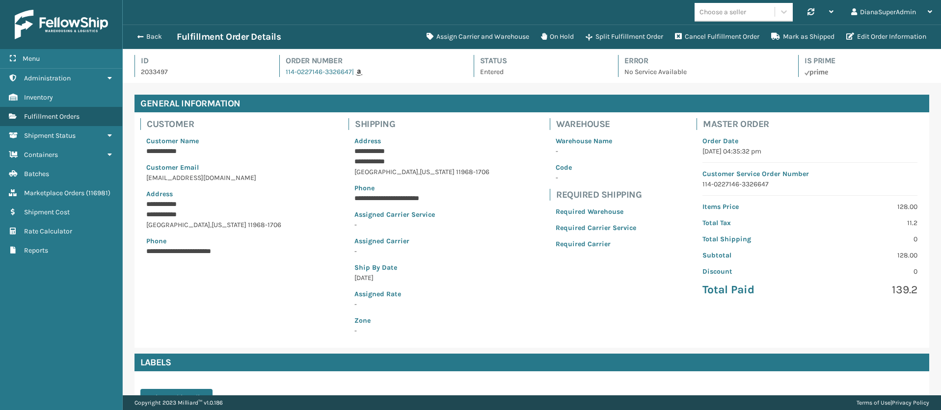
scroll to position [24, 818]
click at [466, 35] on button "Assign Carrier and Warehouse" at bounding box center [478, 37] width 114 height 20
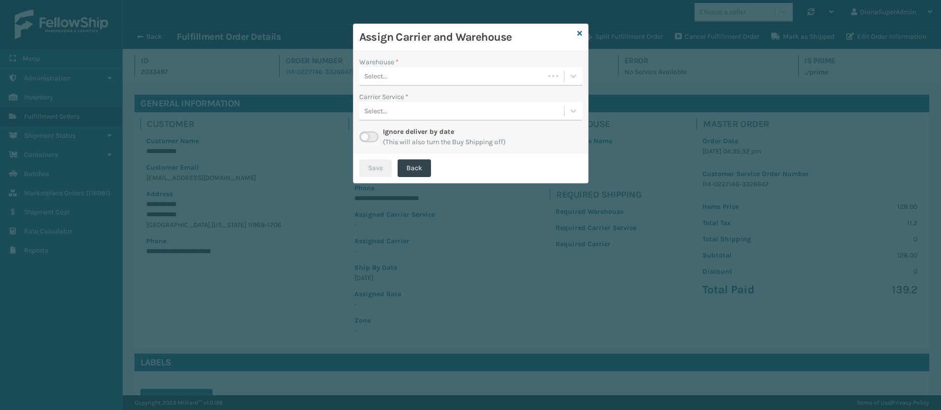
click at [371, 136] on label at bounding box center [368, 137] width 19 height 11
click at [366, 136] on input "checkbox" at bounding box center [362, 135] width 6 height 6
checkbox input "true"
click at [578, 77] on icon at bounding box center [573, 76] width 10 height 10
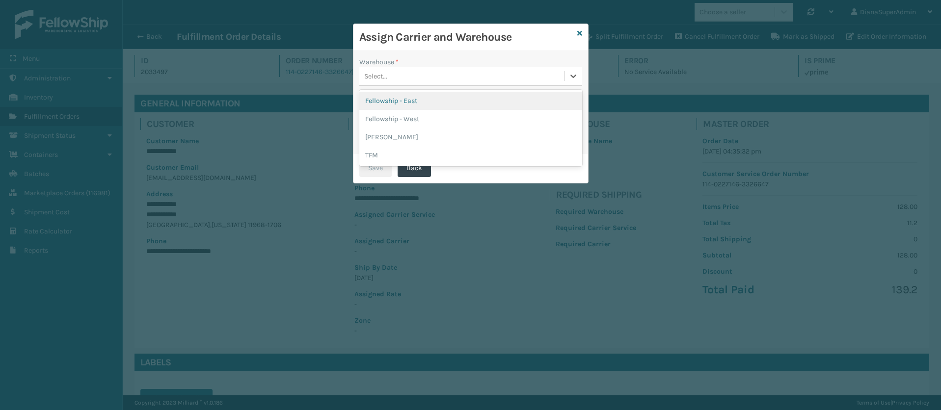
click at [432, 104] on div "Fellowship - East" at bounding box center [470, 101] width 223 height 18
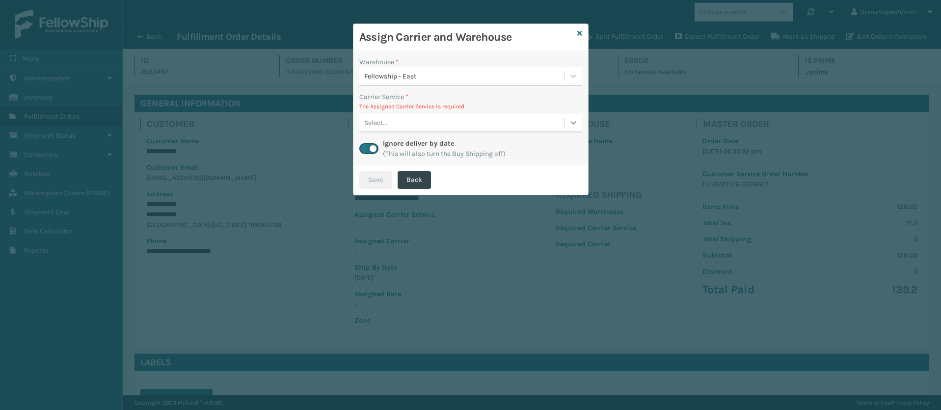
click at [573, 121] on icon at bounding box center [573, 123] width 10 height 10
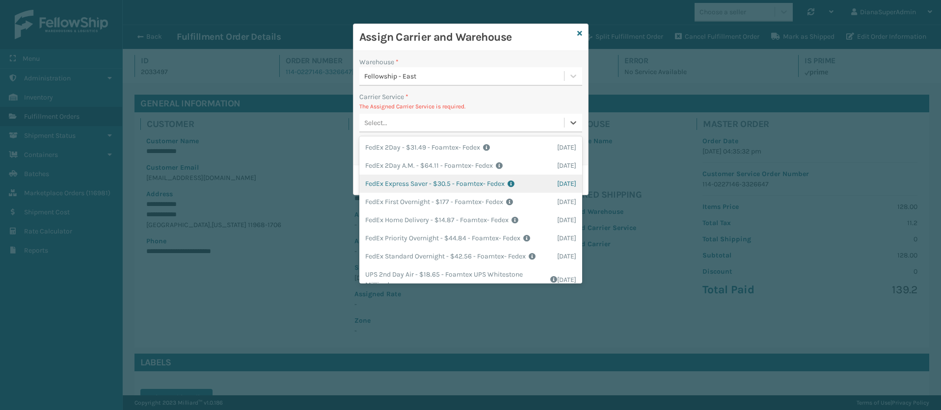
scroll to position [175, 0]
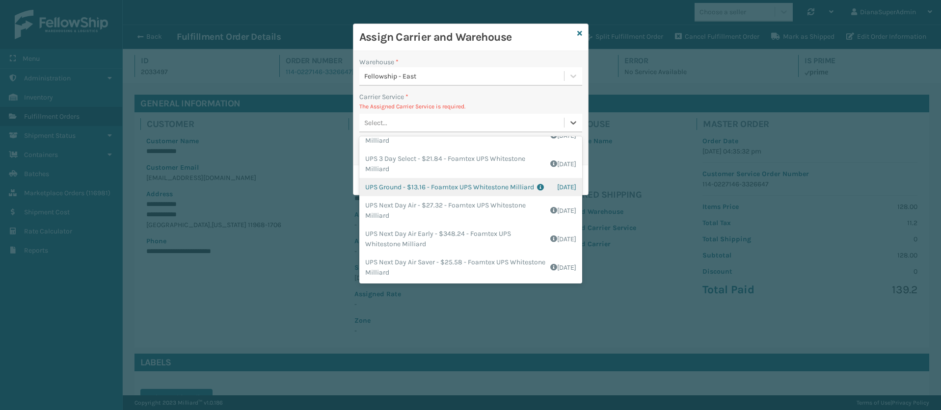
click at [389, 182] on div "UPS Ground - $13.16 - Foamtex UPS Whitestone Milliard Shipping Cost $10.97 Surp…" at bounding box center [470, 187] width 223 height 18
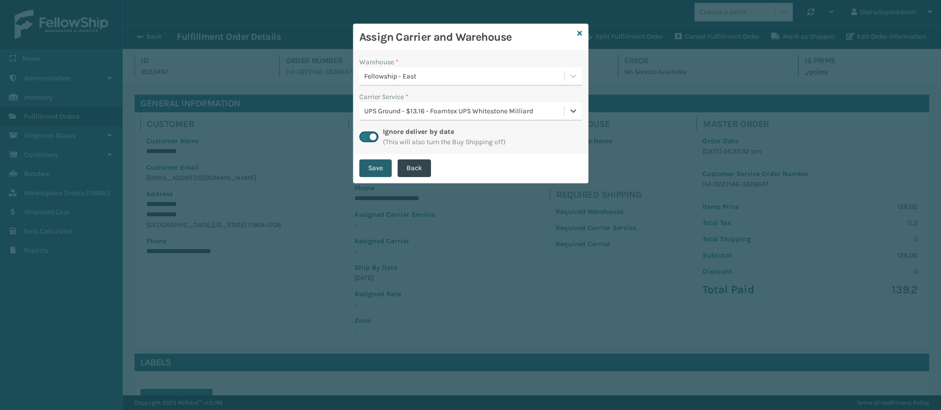
click at [377, 162] on button "Save" at bounding box center [375, 169] width 32 height 18
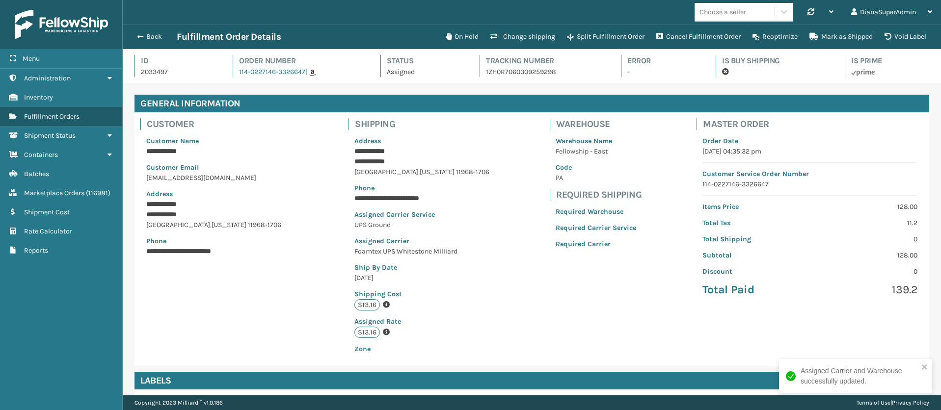
scroll to position [24, 818]
click at [146, 38] on button "Back" at bounding box center [154, 36] width 45 height 9
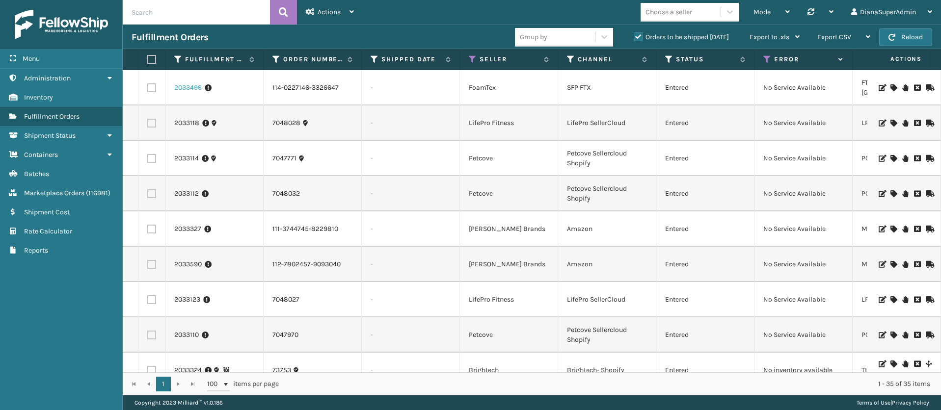
click at [183, 86] on link "2033496" at bounding box center [187, 88] width 27 height 10
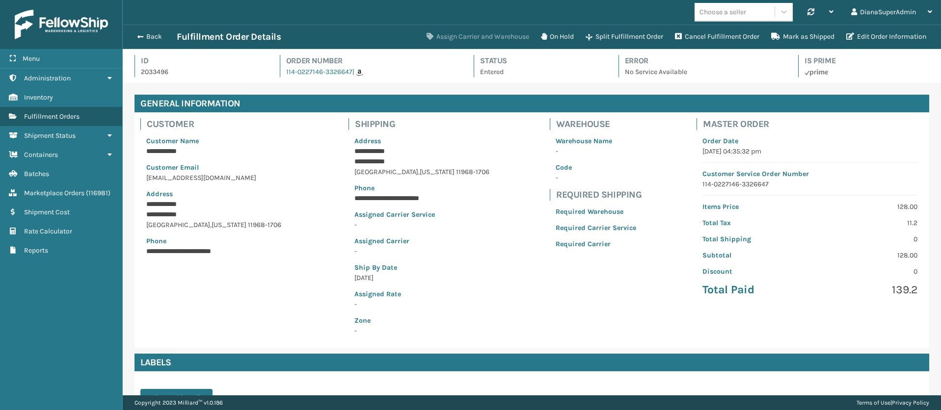
scroll to position [24, 818]
click at [487, 36] on button "Assign Carrier and Warehouse" at bounding box center [478, 37] width 114 height 20
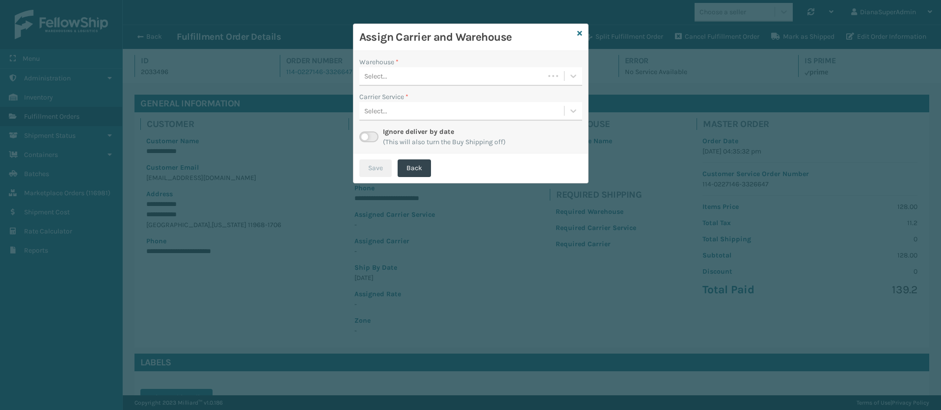
click at [364, 136] on label at bounding box center [368, 137] width 19 height 11
click at [364, 136] on input "checkbox" at bounding box center [362, 135] width 6 height 6
checkbox input "true"
click at [567, 76] on div at bounding box center [573, 76] width 18 height 18
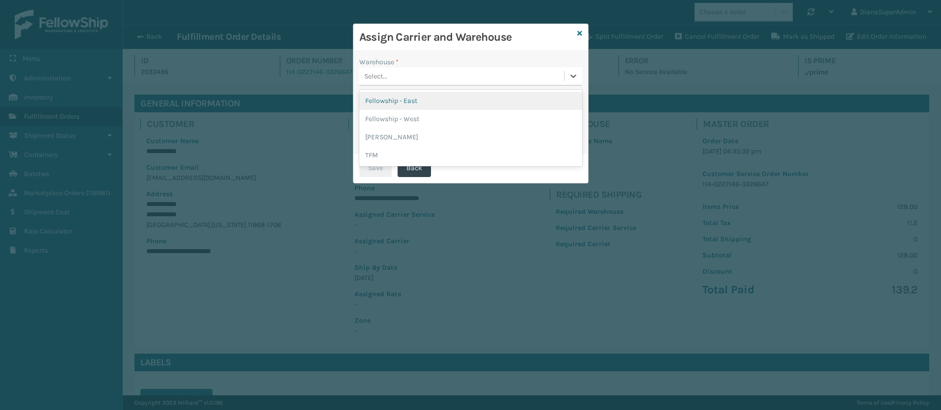
click at [461, 100] on div "Fellowship - East" at bounding box center [470, 101] width 223 height 18
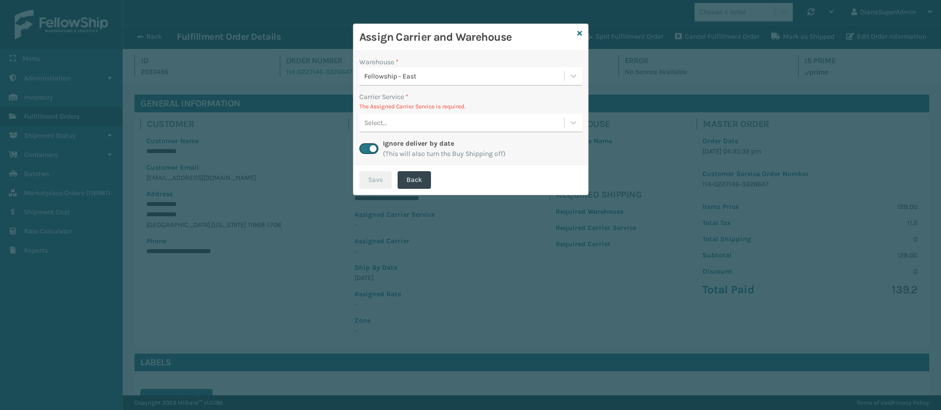
click at [506, 139] on div "Ignore deliver by date (This will also turn the Buy Shipping off)" at bounding box center [444, 148] width 123 height 21
click at [503, 123] on div "Select..." at bounding box center [461, 123] width 205 height 16
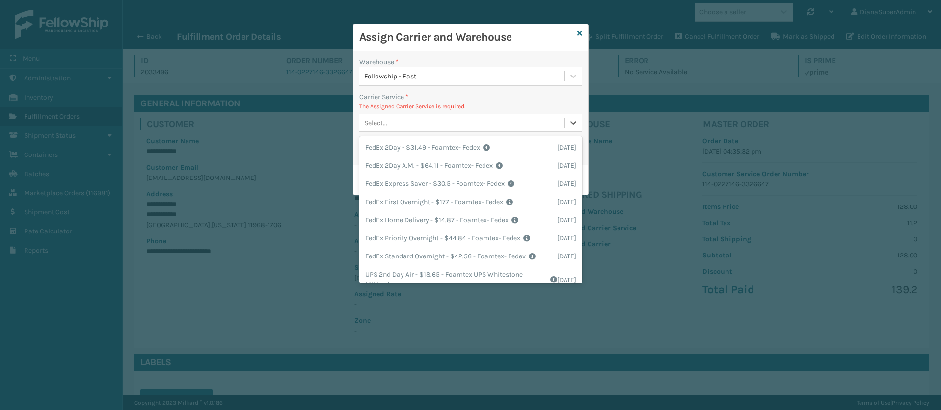
scroll to position [175, 0]
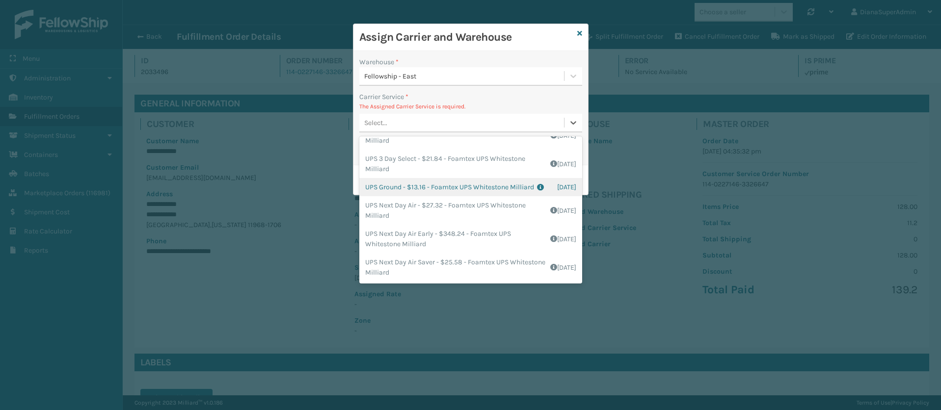
click at [449, 181] on div "UPS Ground - $13.16 - Foamtex UPS Whitestone Milliard Shipping Cost $10.97 Surp…" at bounding box center [470, 187] width 223 height 18
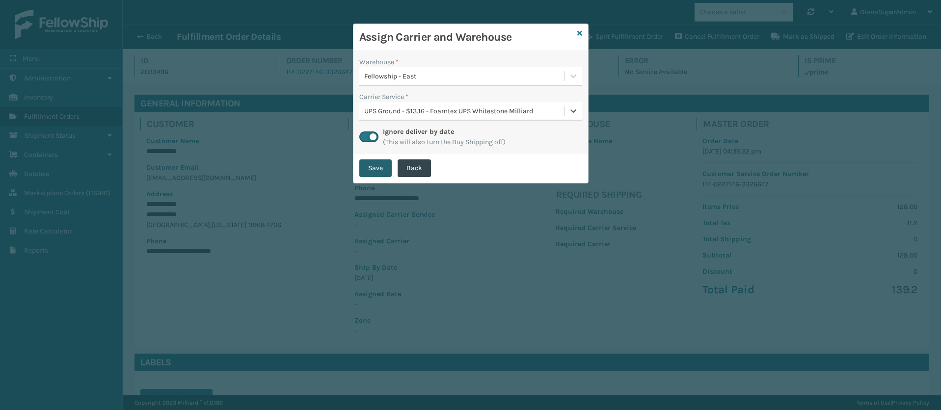
click at [365, 171] on button "Save" at bounding box center [375, 169] width 32 height 18
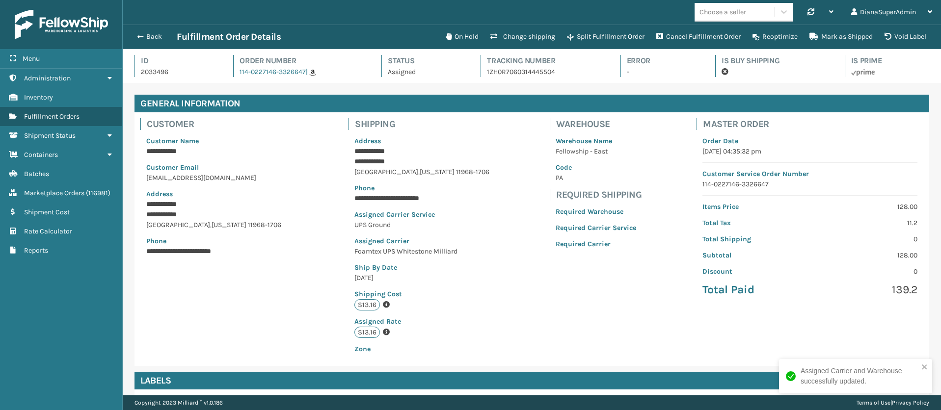
scroll to position [24, 818]
click at [145, 34] on button "Back" at bounding box center [154, 36] width 45 height 9
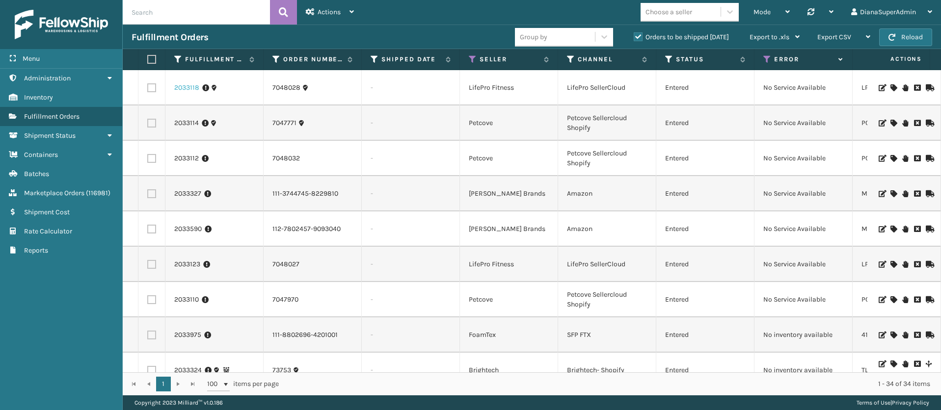
click at [186, 90] on link "2033118" at bounding box center [186, 88] width 25 height 10
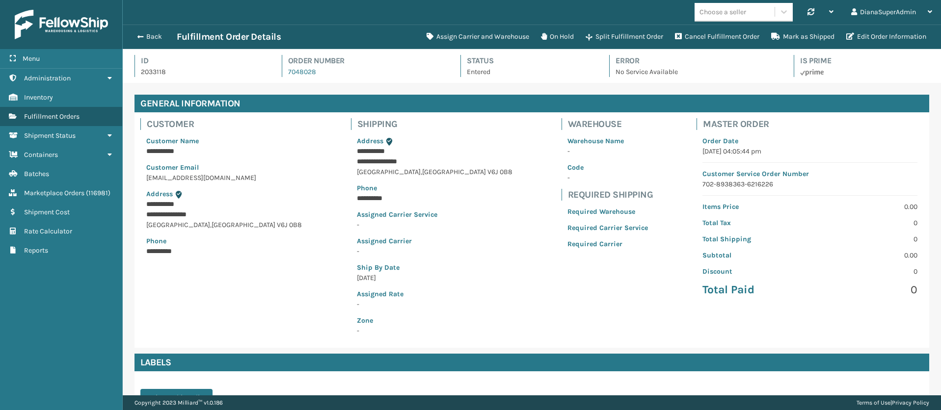
scroll to position [24, 818]
click at [445, 38] on button "Assign Carrier and Warehouse" at bounding box center [478, 37] width 114 height 20
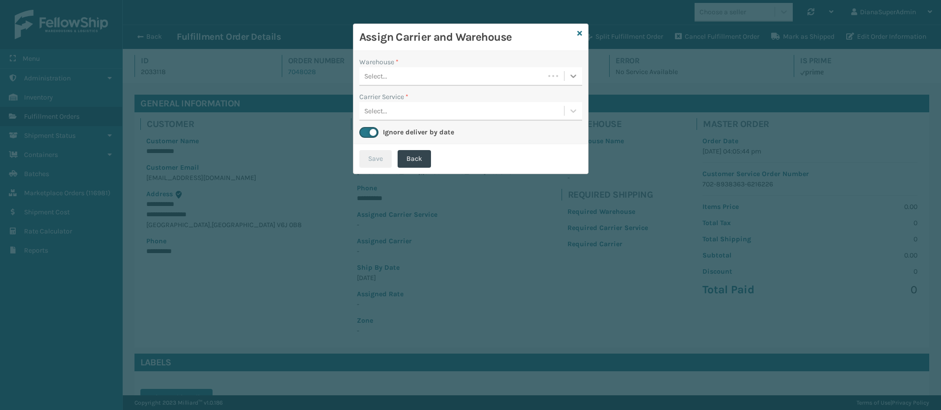
click at [571, 77] on icon at bounding box center [573, 76] width 10 height 10
click at [488, 103] on div "Dallas (Peak Logistics)" at bounding box center [470, 101] width 223 height 18
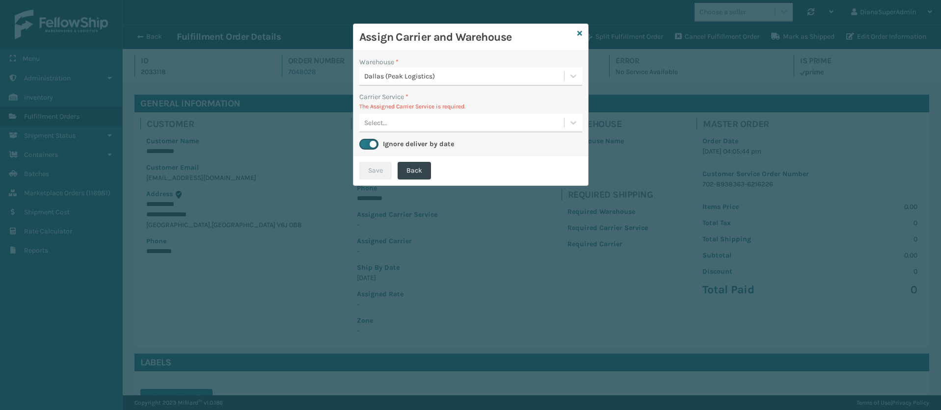
click at [561, 117] on div "Select..." at bounding box center [461, 123] width 205 height 16
click at [559, 78] on div "Dallas (Peak Logistics)" at bounding box center [464, 76] width 201 height 10
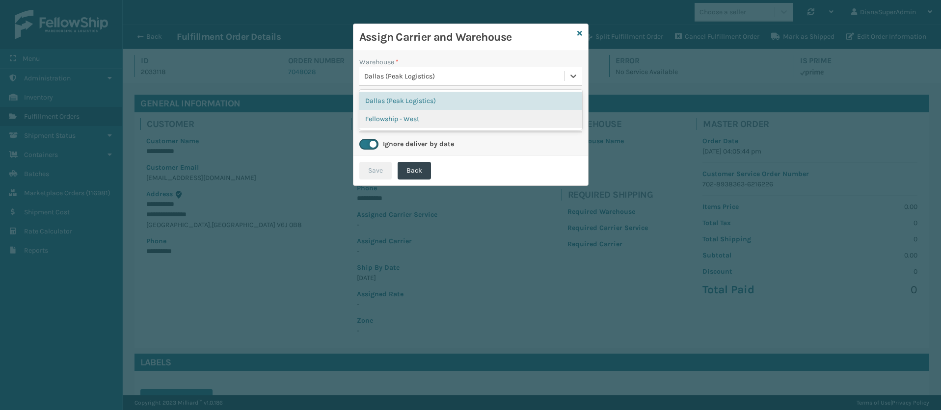
click at [550, 115] on div "Fellowship - West" at bounding box center [470, 119] width 223 height 18
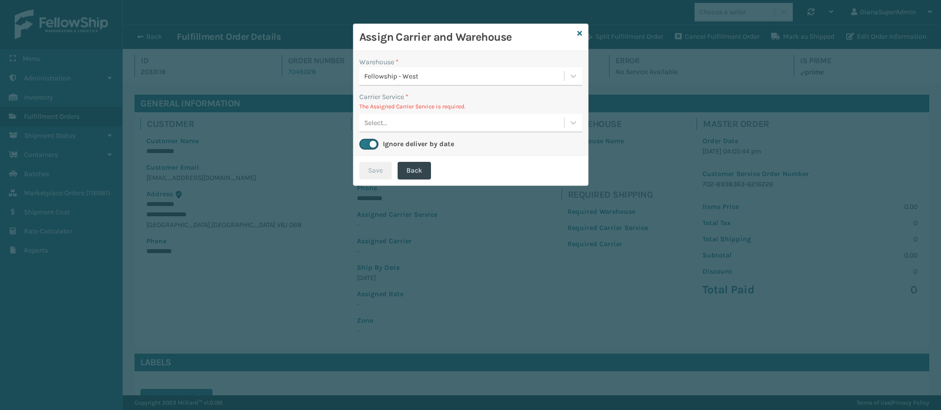
click at [562, 119] on div "Select..." at bounding box center [461, 123] width 205 height 16
click at [579, 34] on icon at bounding box center [579, 33] width 5 height 7
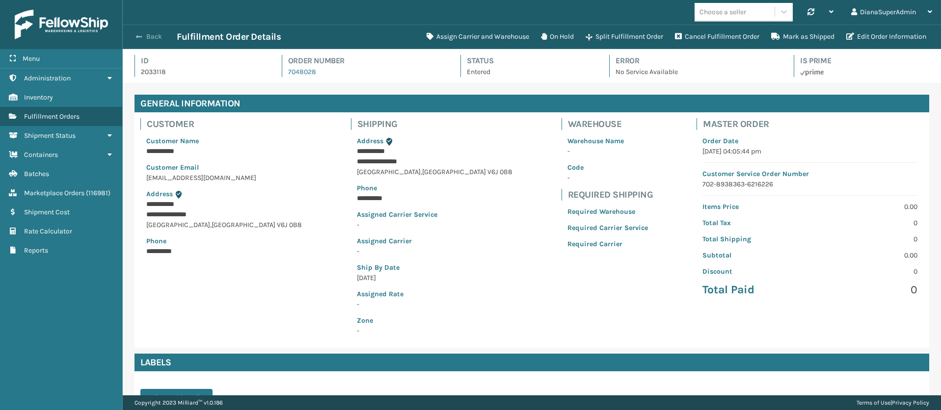
click at [150, 34] on button "Back" at bounding box center [154, 36] width 45 height 9
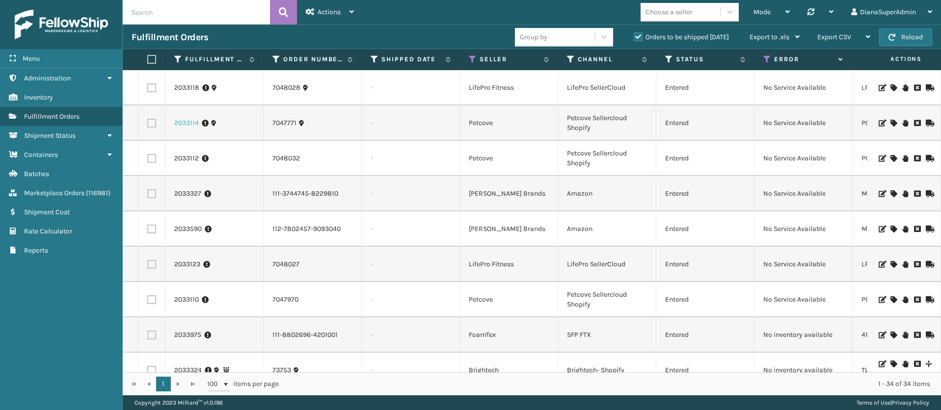
click at [187, 121] on link "2033114" at bounding box center [186, 123] width 25 height 10
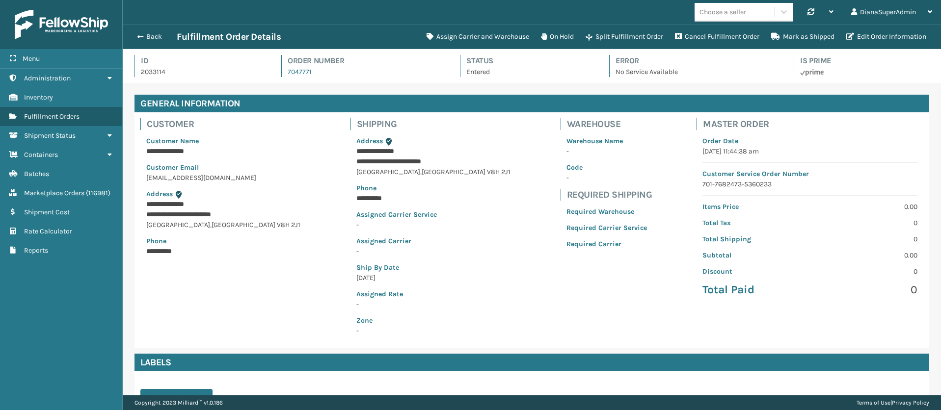
scroll to position [24, 818]
click at [492, 34] on button "Assign Carrier and Warehouse" at bounding box center [478, 37] width 114 height 20
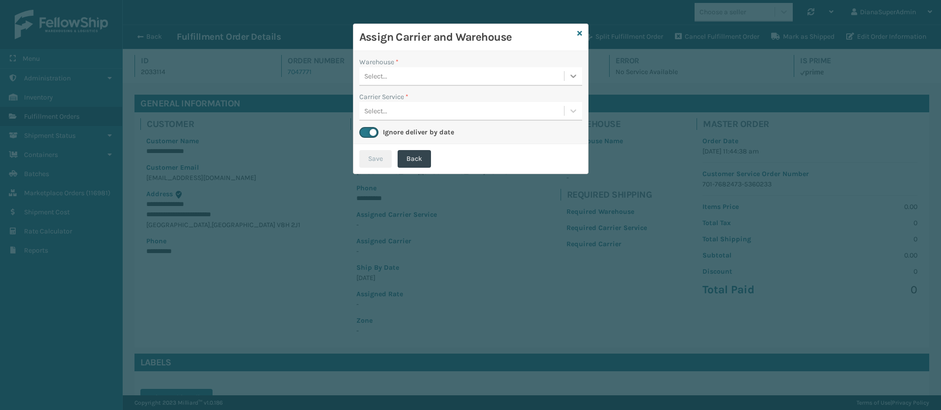
click at [571, 79] on icon at bounding box center [573, 76] width 10 height 10
click at [471, 101] on div "Dallas (Peak Logistics)" at bounding box center [470, 101] width 223 height 18
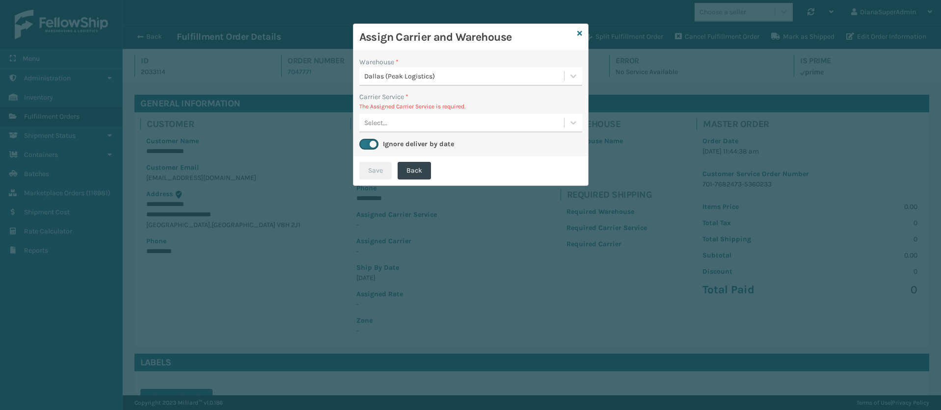
click at [562, 121] on div "Select..." at bounding box center [461, 123] width 205 height 16
click at [568, 73] on icon at bounding box center [573, 76] width 10 height 10
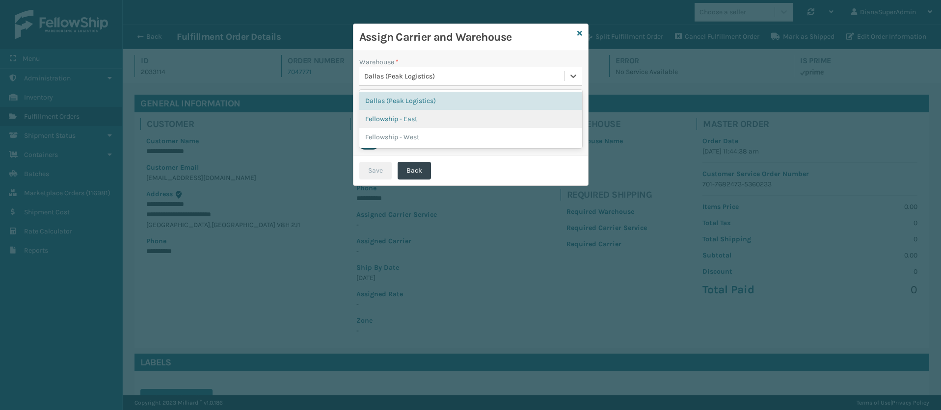
click at [556, 111] on div "Fellowship - East" at bounding box center [470, 119] width 223 height 18
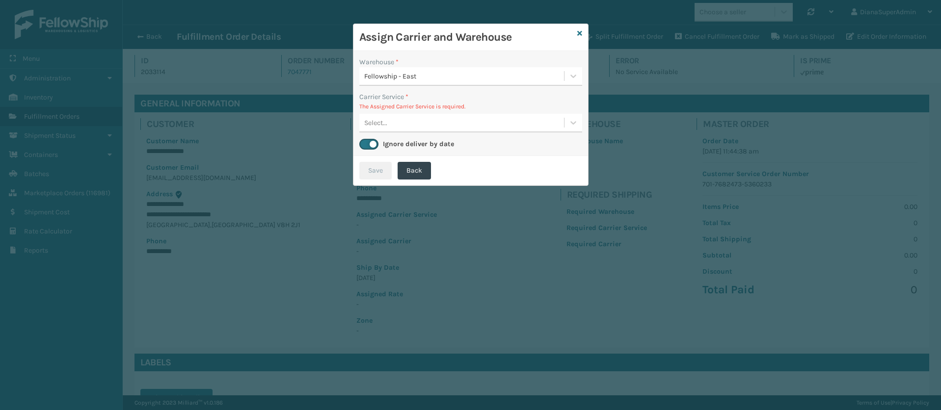
click at [568, 132] on div "Select..." at bounding box center [470, 123] width 223 height 19
click at [566, 72] on div at bounding box center [573, 76] width 18 height 18
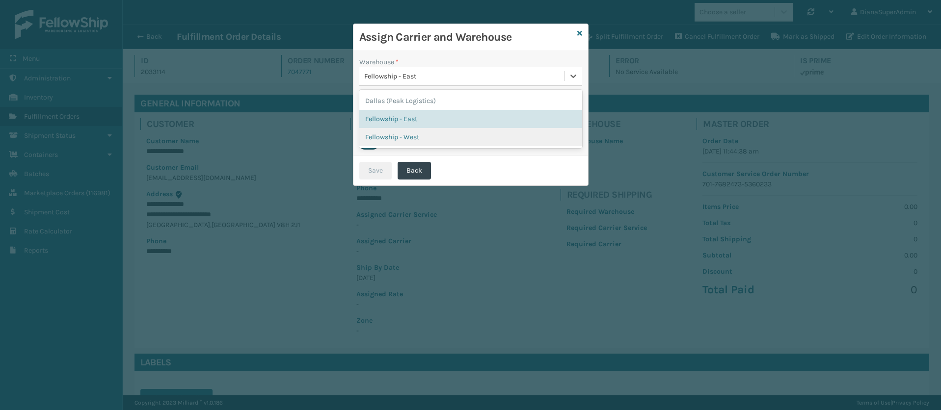
click at [542, 138] on div "Fellowship - West" at bounding box center [470, 137] width 223 height 18
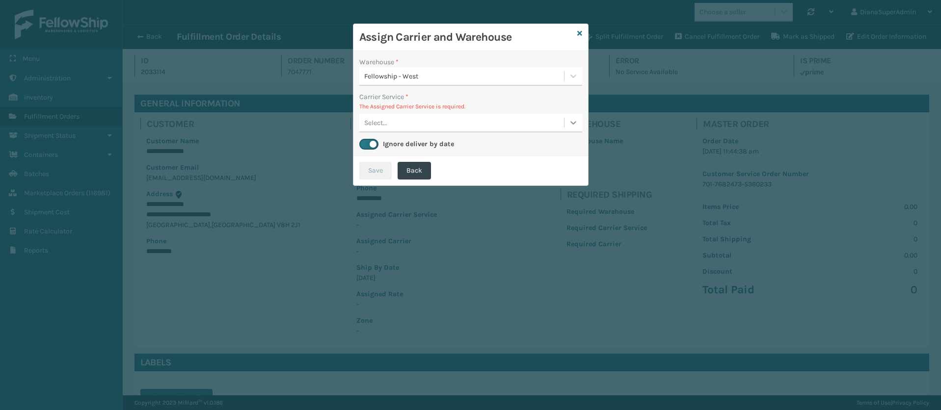
click at [566, 124] on div at bounding box center [573, 123] width 18 height 18
click at [578, 32] on icon at bounding box center [579, 33] width 5 height 7
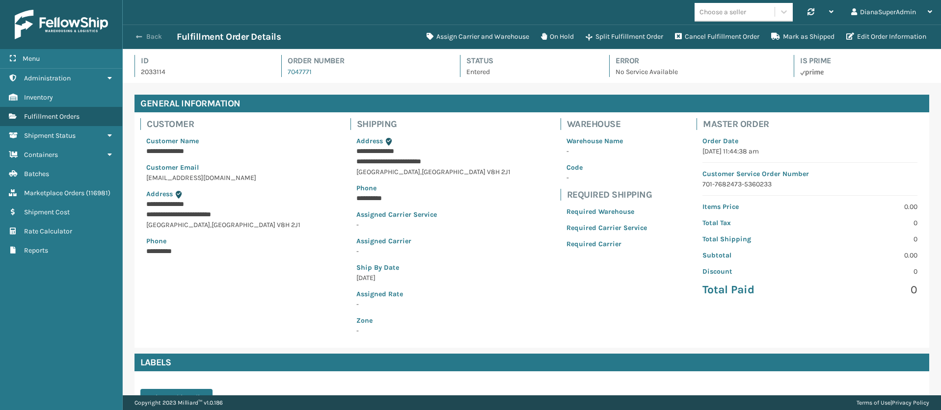
click at [156, 32] on button "Back" at bounding box center [154, 36] width 45 height 9
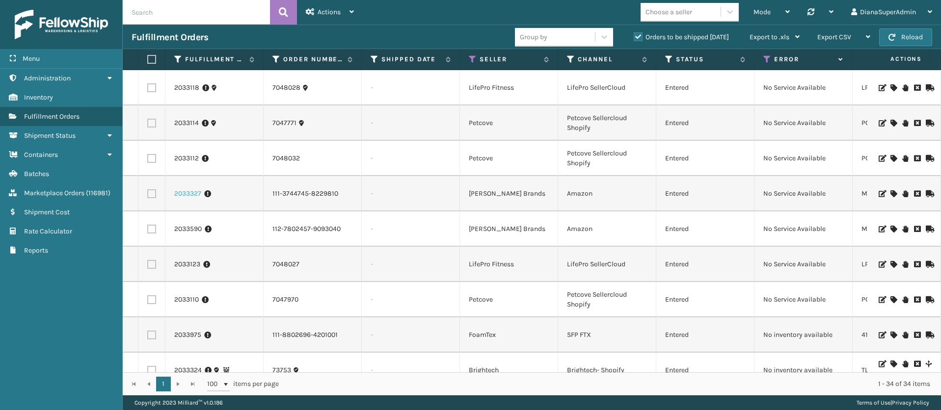
click at [190, 193] on link "2033327" at bounding box center [187, 194] width 27 height 10
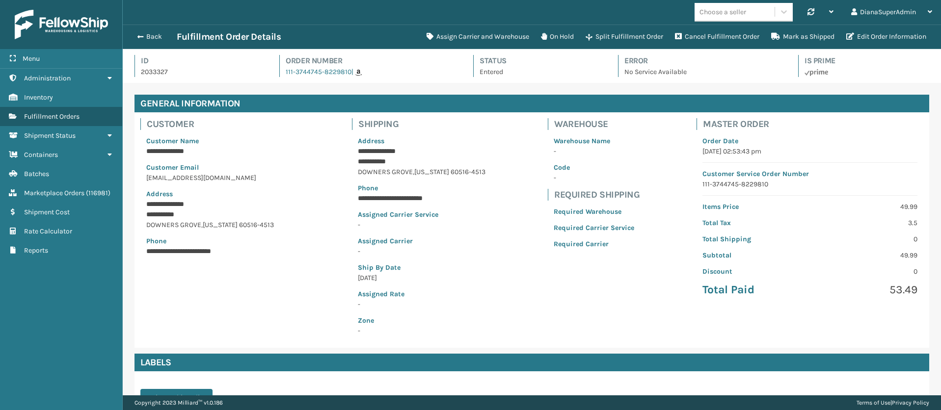
scroll to position [24, 818]
click at [489, 35] on button "Assign Carrier and Warehouse" at bounding box center [478, 37] width 114 height 20
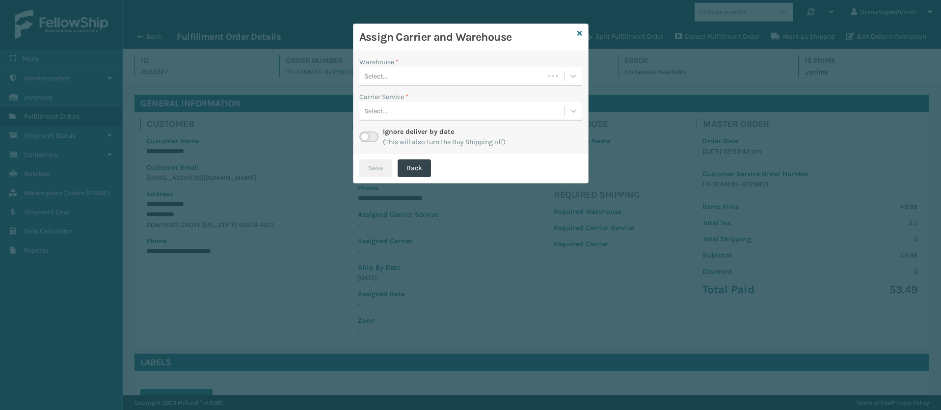
click at [379, 131] on div "Ignore deliver by date (This will also turn the Buy Shipping off)" at bounding box center [470, 137] width 223 height 21
click at [375, 132] on label at bounding box center [368, 137] width 19 height 11
click at [366, 132] on input "checkbox" at bounding box center [362, 135] width 6 height 6
checkbox input "true"
click at [568, 81] on div at bounding box center [573, 76] width 18 height 18
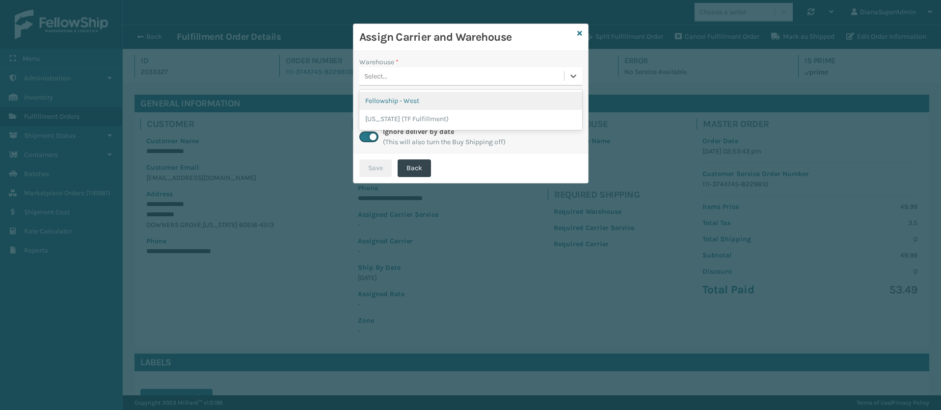
click at [527, 101] on div "Fellowship - West" at bounding box center [470, 101] width 223 height 18
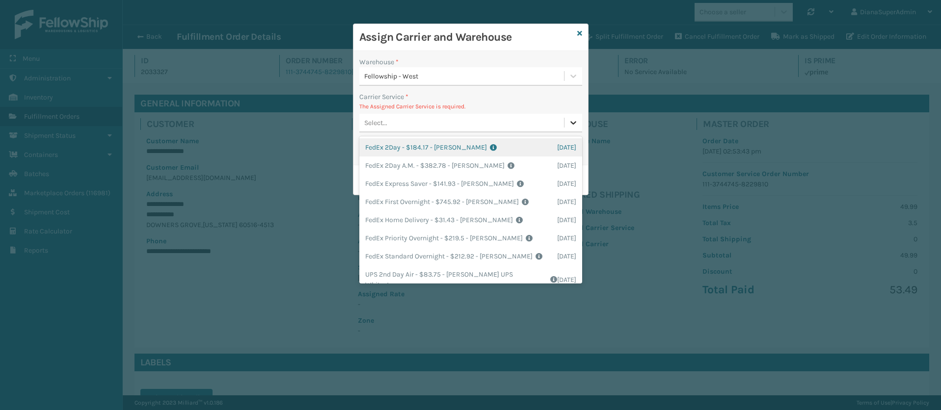
click at [567, 116] on div at bounding box center [573, 123] width 18 height 18
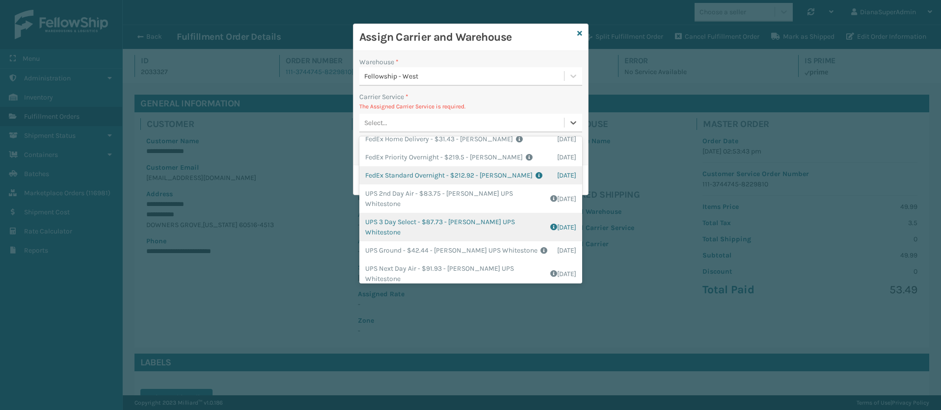
scroll to position [0, 0]
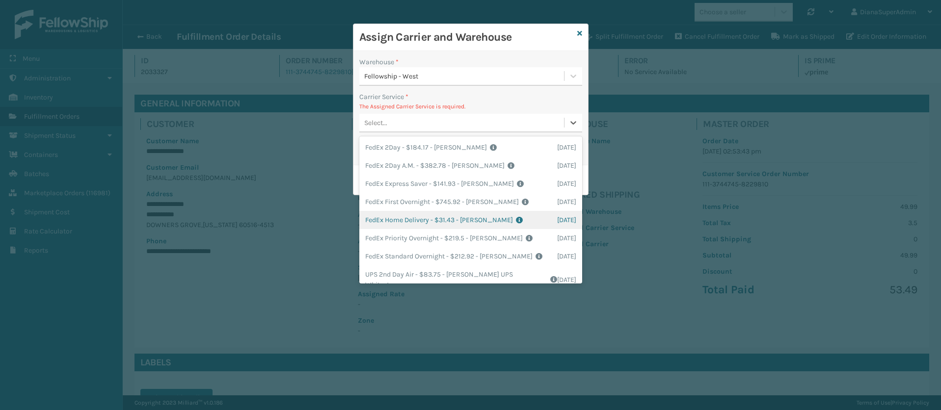
click at [409, 222] on div "FedEx Home Delivery - $31.43 - [PERSON_NAME] FedEx Shipping Cost $27.57 Surplus…" at bounding box center [470, 220] width 223 height 18
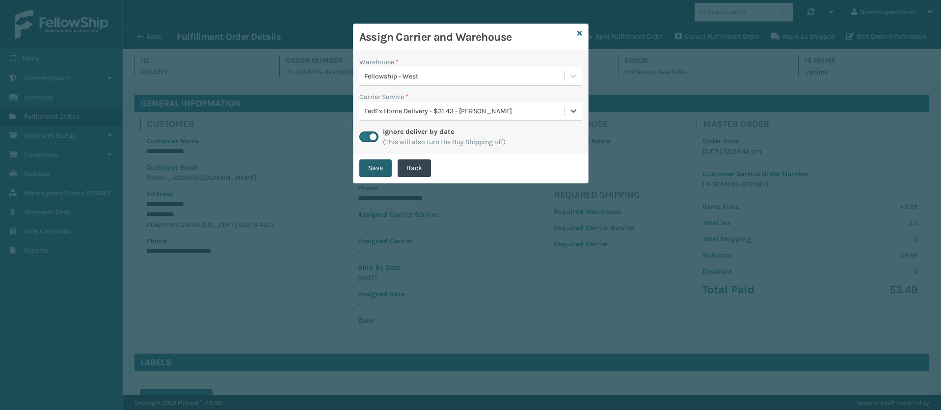
click at [379, 173] on button "Save" at bounding box center [375, 169] width 32 height 18
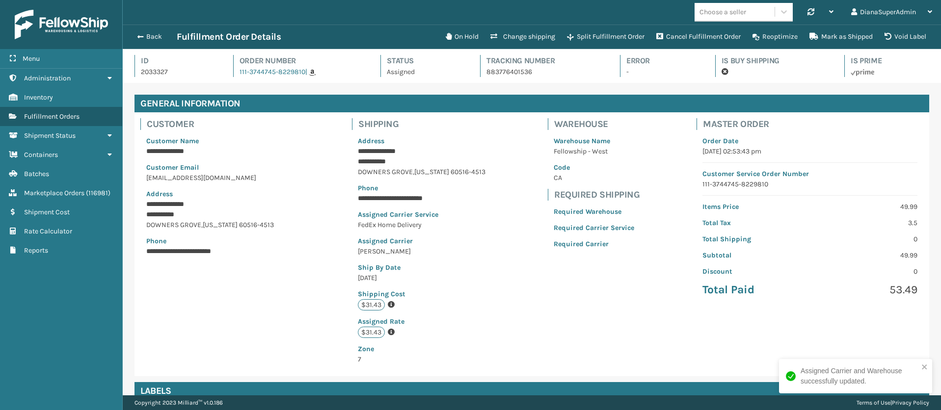
scroll to position [24, 818]
click at [151, 36] on button "Back" at bounding box center [154, 36] width 45 height 9
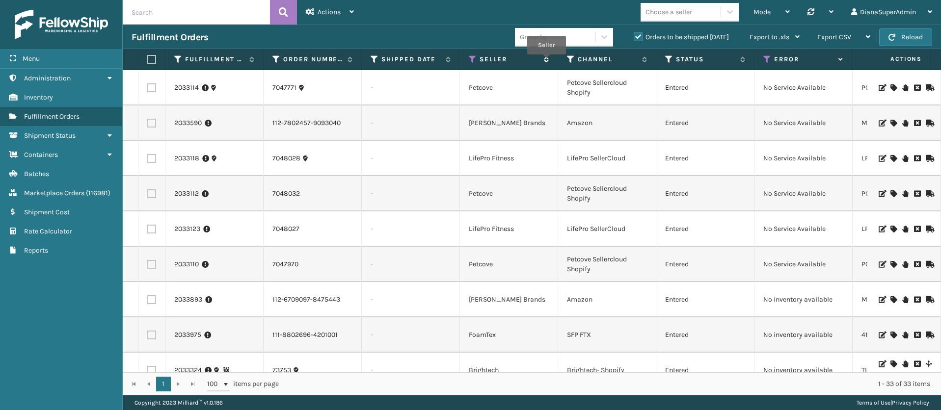
click at [546, 61] on icon at bounding box center [545, 59] width 8 height 6
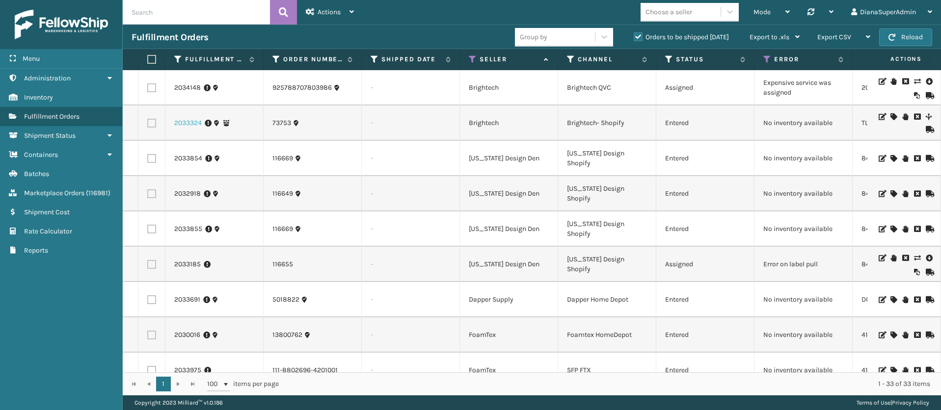
click at [194, 123] on link "2033324" at bounding box center [187, 123] width 27 height 10
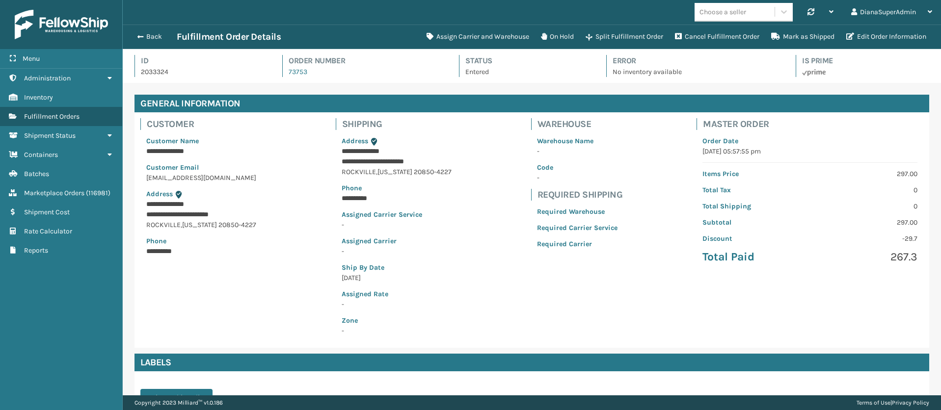
scroll to position [24, 818]
click at [479, 37] on button "Assign Carrier and Warehouse" at bounding box center [478, 37] width 114 height 20
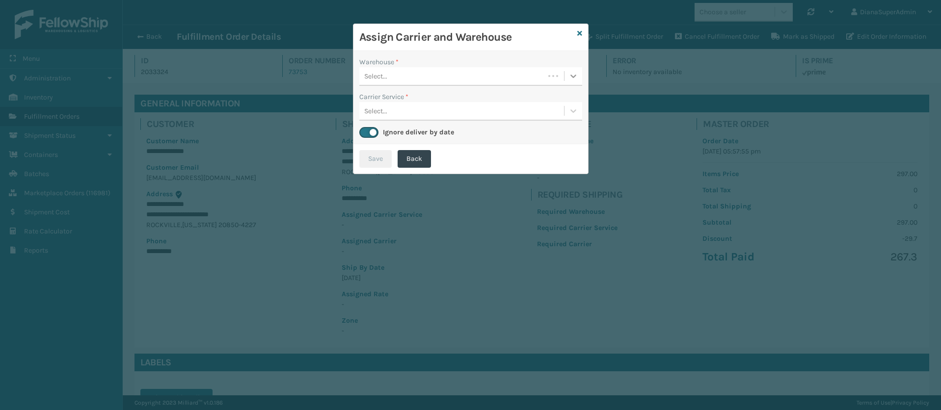
click at [571, 78] on icon at bounding box center [573, 76] width 10 height 10
click at [530, 103] on div "Fellowship - West" at bounding box center [470, 101] width 223 height 18
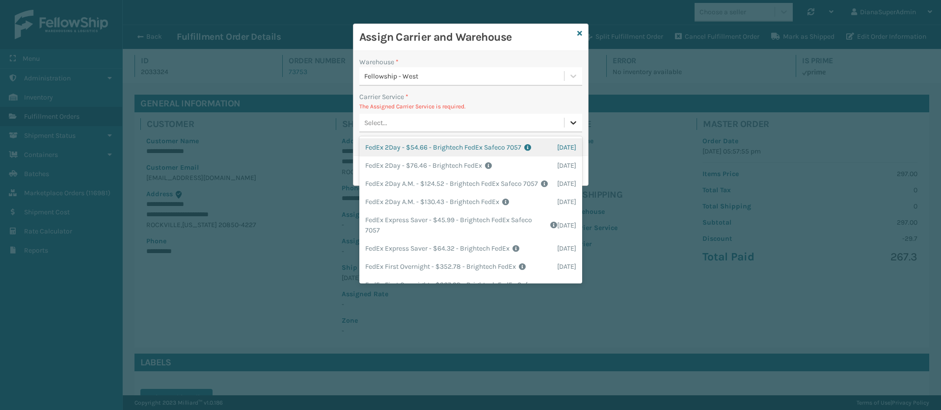
click at [569, 119] on icon at bounding box center [573, 123] width 10 height 10
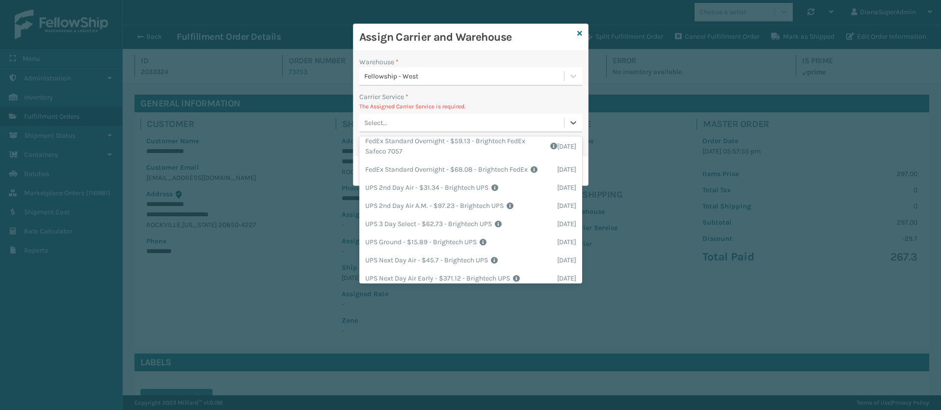
scroll to position [341, 0]
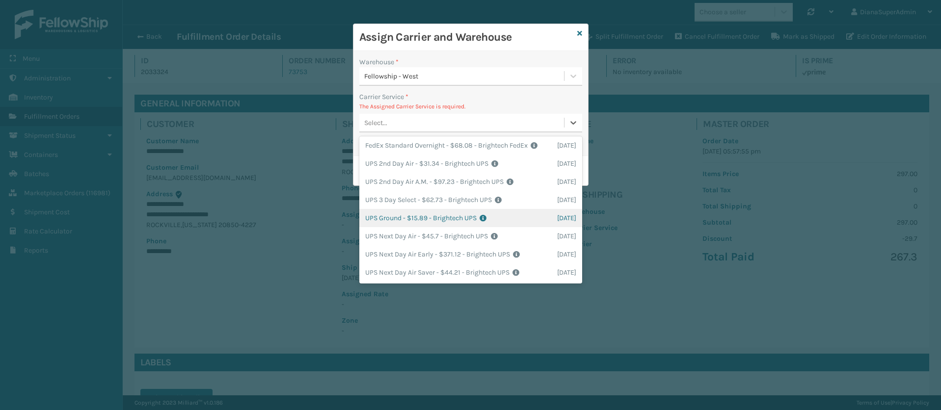
click at [388, 216] on div "UPS Ground - $15.89 - Brightech UPS Shipping Cost $15.89 Surplus Cost $0 Total …" at bounding box center [470, 218] width 223 height 18
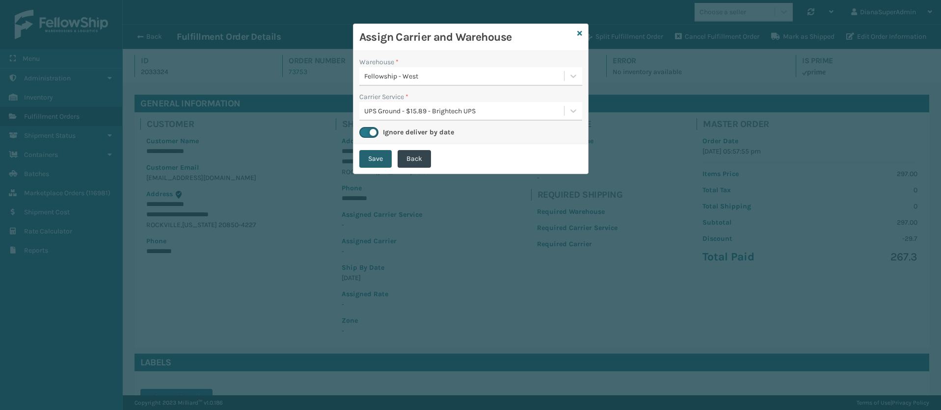
click at [373, 164] on button "Save" at bounding box center [375, 159] width 32 height 18
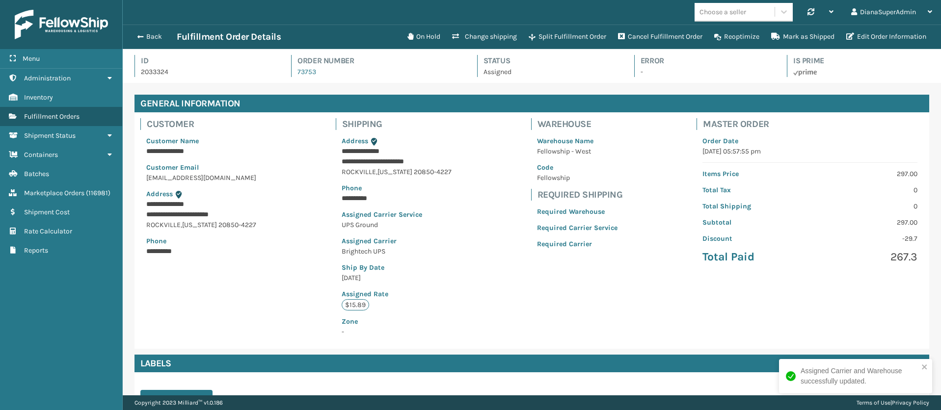
scroll to position [24, 818]
click at [146, 37] on button "Back" at bounding box center [154, 36] width 45 height 9
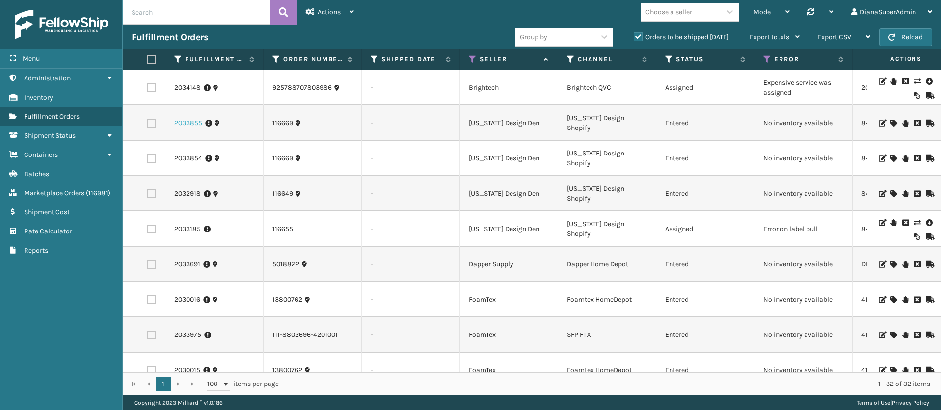
click at [194, 123] on link "2033855" at bounding box center [188, 123] width 28 height 10
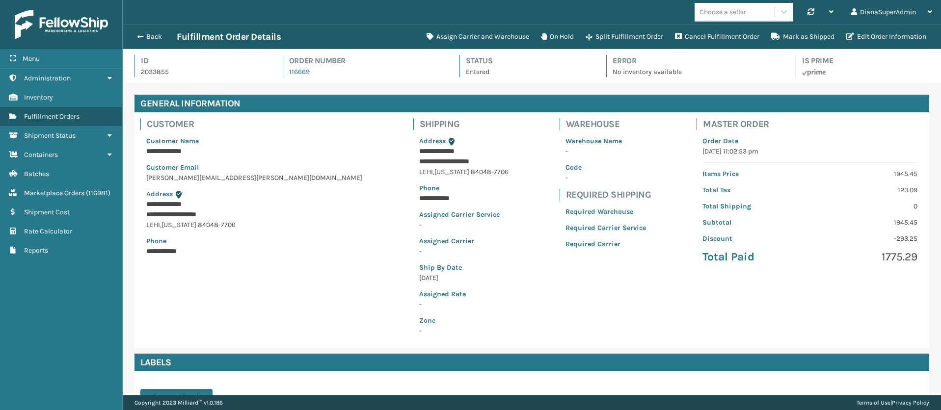
scroll to position [24, 818]
click at [483, 35] on button "Assign Carrier and Warehouse" at bounding box center [478, 37] width 114 height 20
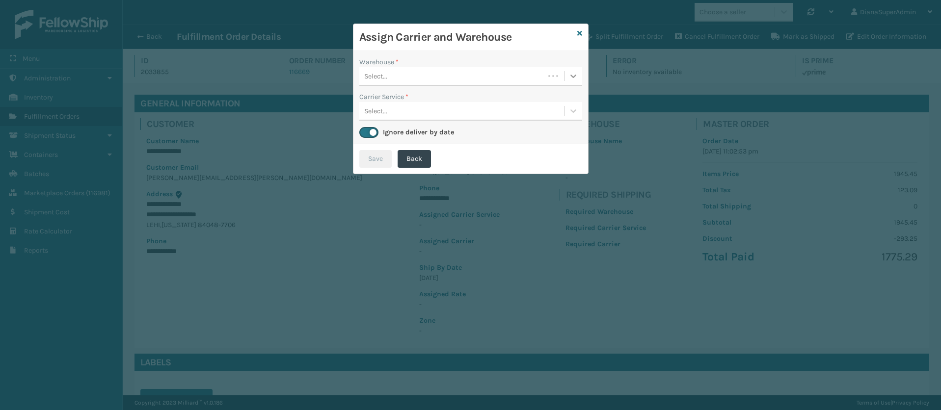
click at [571, 75] on icon at bounding box center [573, 76] width 10 height 10
click at [569, 78] on icon at bounding box center [573, 76] width 10 height 10
click at [579, 27] on div "Assign Carrier and Warehouse" at bounding box center [470, 37] width 235 height 27
click at [580, 30] on icon at bounding box center [579, 33] width 5 height 7
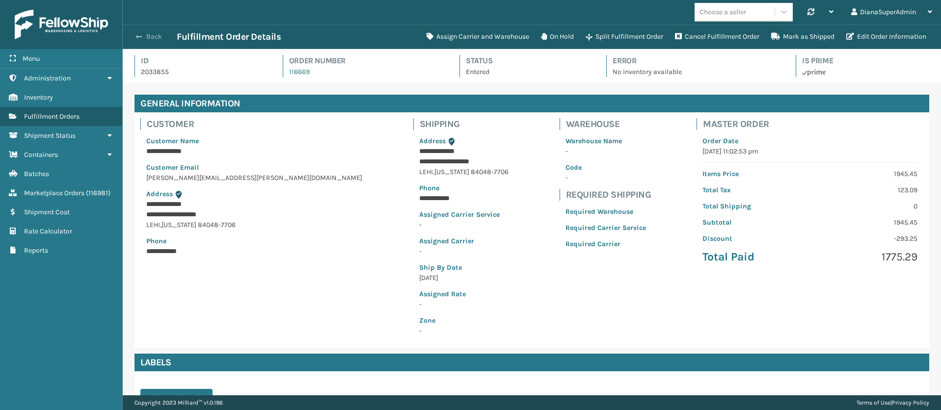
click at [147, 37] on button "Back" at bounding box center [154, 36] width 45 height 9
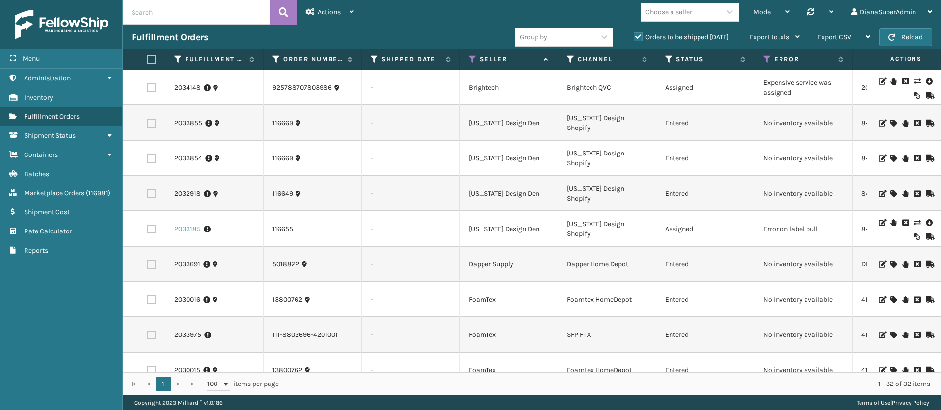
click at [186, 234] on link "2033185" at bounding box center [187, 229] width 27 height 10
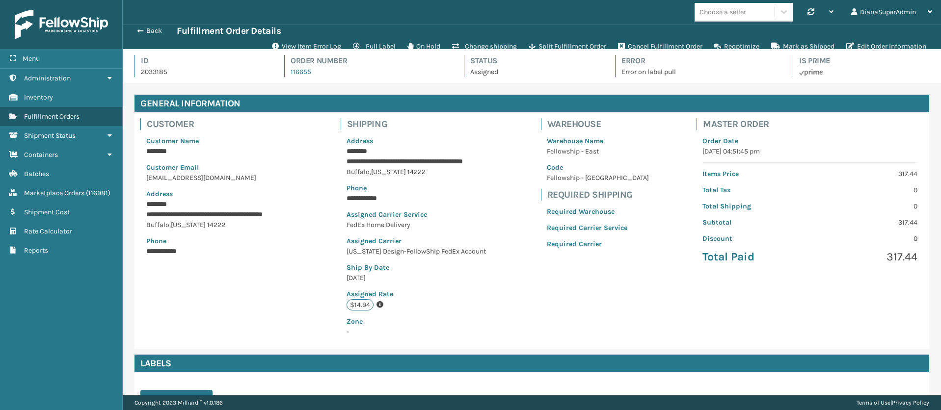
scroll to position [24, 818]
click at [313, 46] on button "View Item Error Log" at bounding box center [306, 47] width 81 height 20
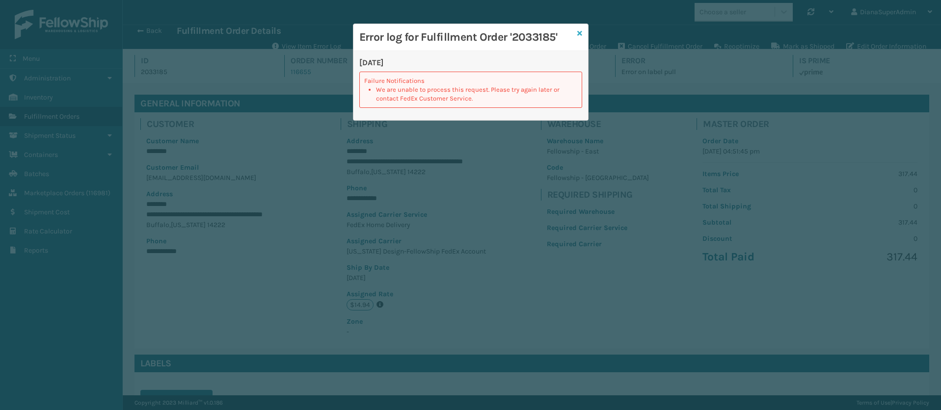
click at [580, 32] on icon at bounding box center [579, 33] width 5 height 7
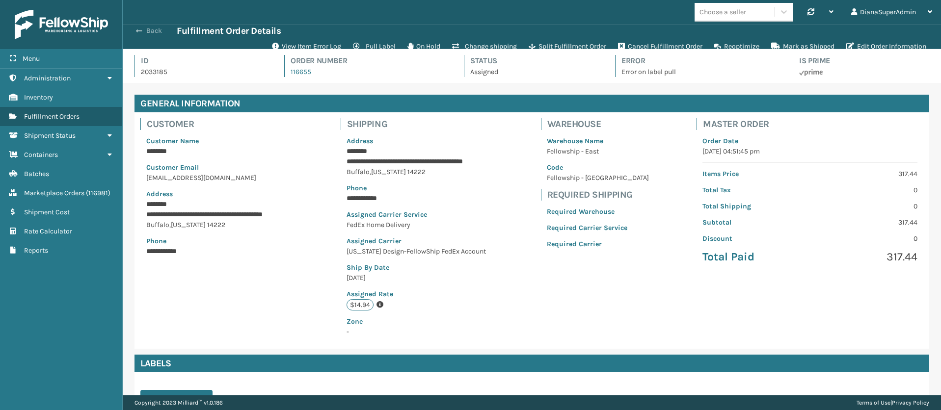
click at [136, 29] on span "button" at bounding box center [139, 30] width 6 height 7
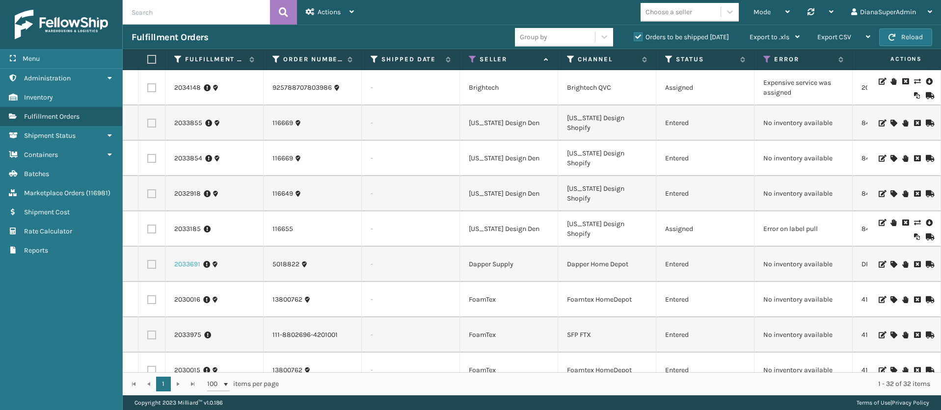
click at [188, 266] on link "2033691" at bounding box center [187, 265] width 26 height 10
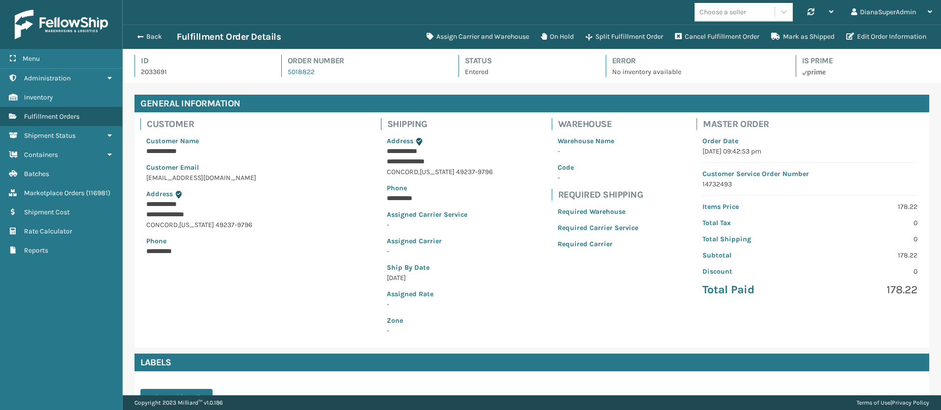
scroll to position [24, 818]
click at [475, 33] on button "Assign Carrier and Warehouse" at bounding box center [478, 37] width 114 height 20
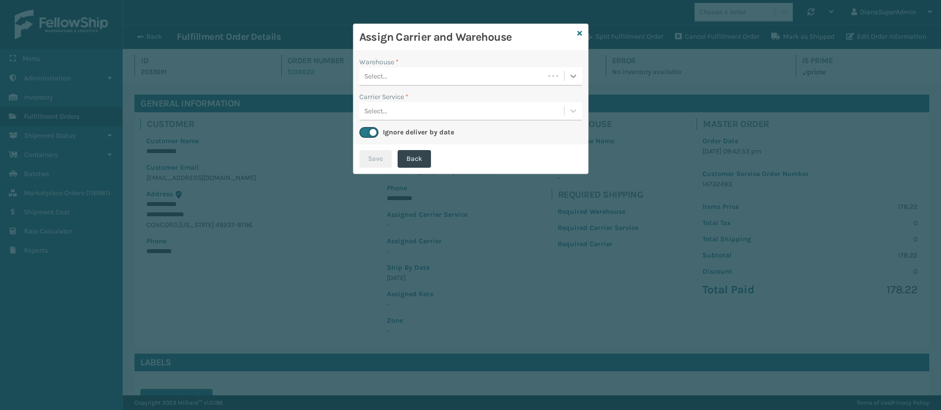
click at [570, 71] on icon at bounding box center [573, 76] width 10 height 10
click at [526, 92] on div "Fellowship - West" at bounding box center [470, 101] width 223 height 18
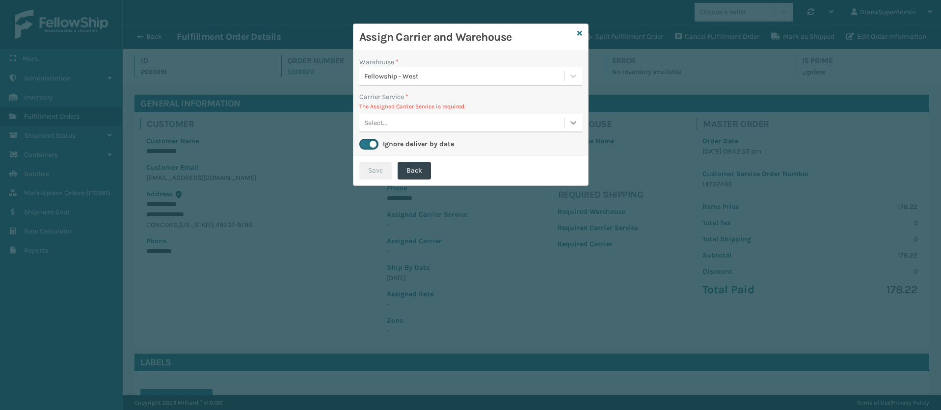
click at [569, 122] on icon at bounding box center [573, 123] width 10 height 10
click at [573, 120] on icon at bounding box center [573, 123] width 10 height 10
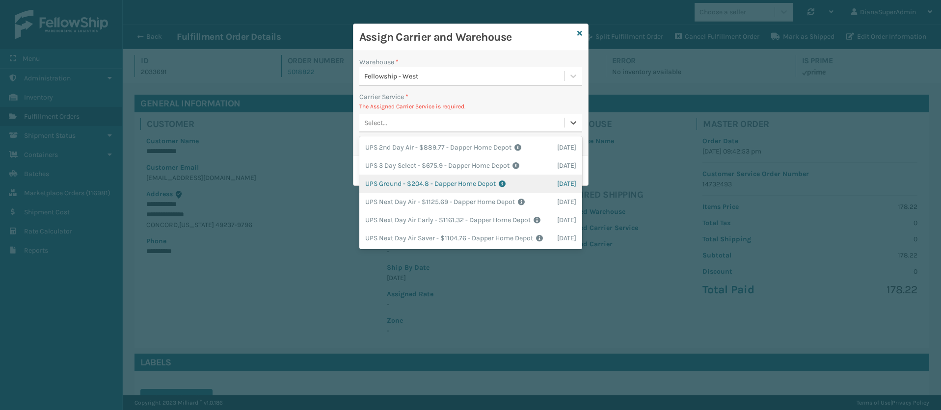
click at [398, 184] on div "UPS Ground - $204.8 - Dapper Home Depot Shipping Cost $204.8 Surplus Cost $0 To…" at bounding box center [470, 184] width 223 height 18
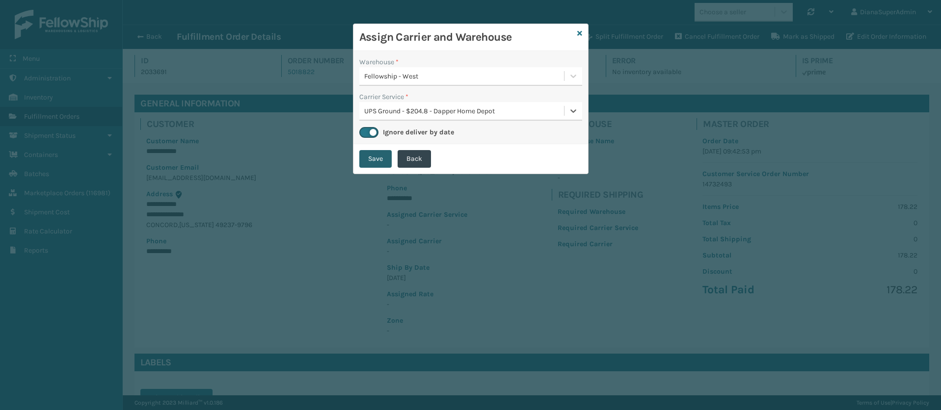
click at [377, 161] on button "Save" at bounding box center [375, 159] width 32 height 18
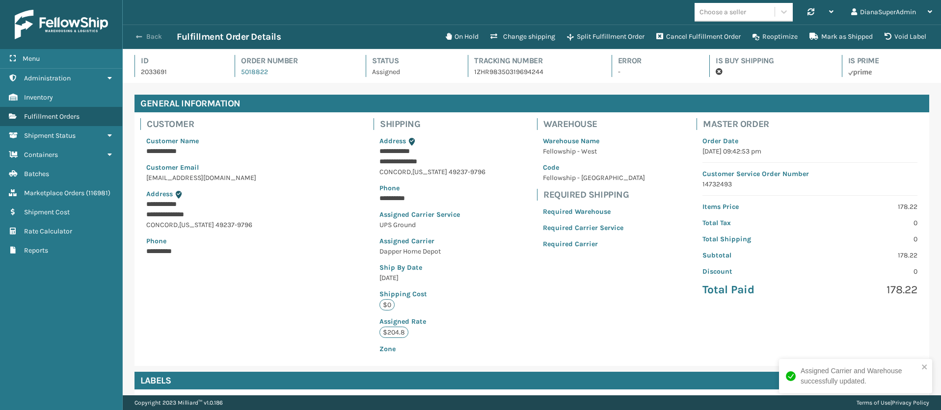
click at [141, 36] on span "button" at bounding box center [139, 36] width 6 height 7
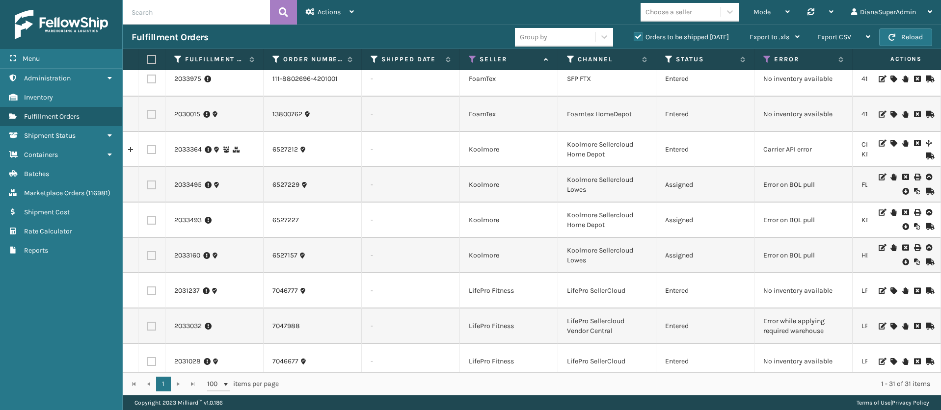
scroll to position [294, 0]
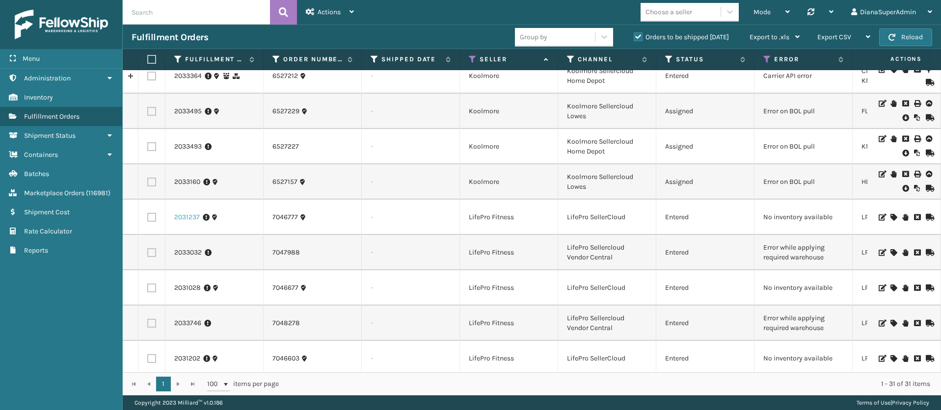
click at [186, 218] on link "2031237" at bounding box center [187, 218] width 26 height 10
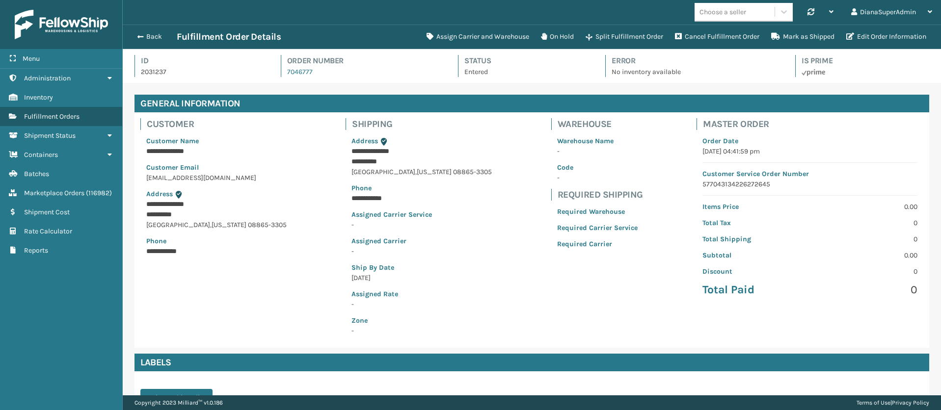
scroll to position [24, 818]
click at [480, 41] on button "Assign Carrier and Warehouse" at bounding box center [478, 37] width 114 height 20
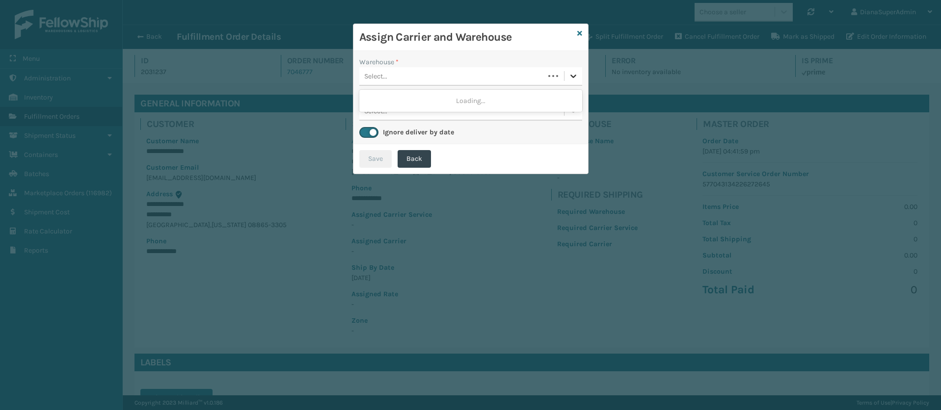
click at [567, 76] on div at bounding box center [573, 76] width 18 height 18
click at [579, 30] on icon at bounding box center [579, 33] width 5 height 7
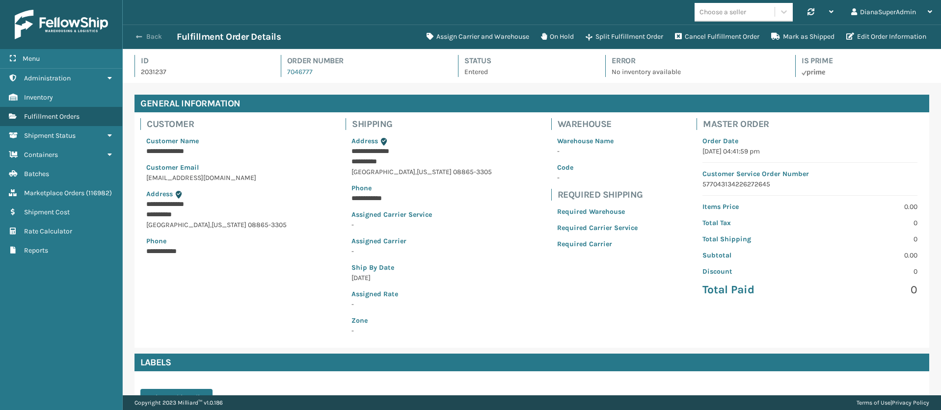
click at [143, 34] on button "Back" at bounding box center [154, 36] width 45 height 9
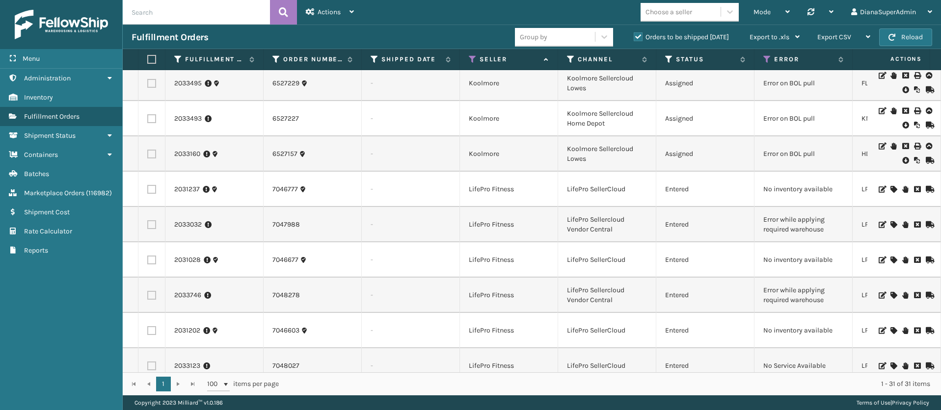
scroll to position [515, 0]
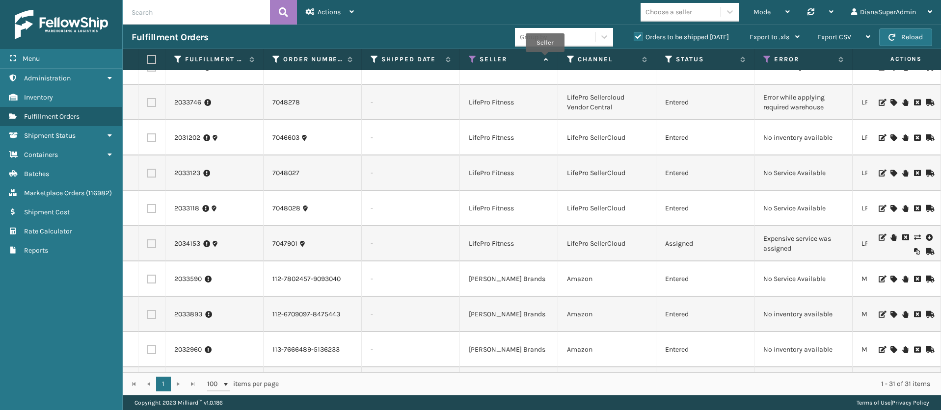
click at [545, 59] on icon at bounding box center [545, 59] width 8 height 6
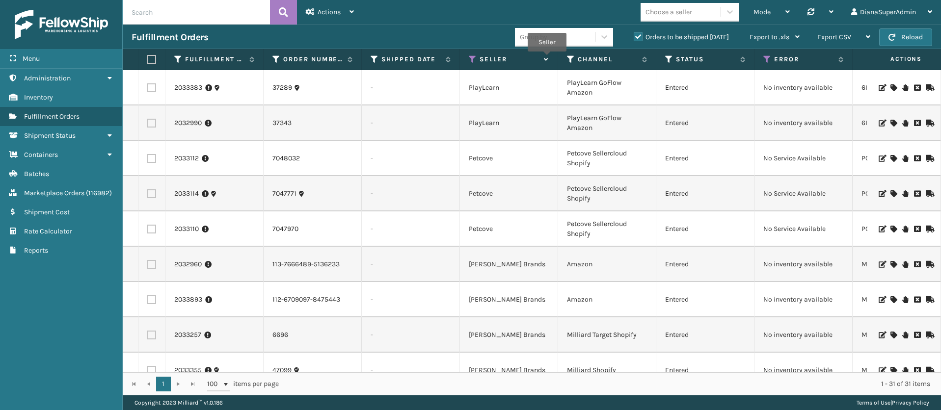
click at [547, 58] on icon at bounding box center [545, 59] width 8 height 6
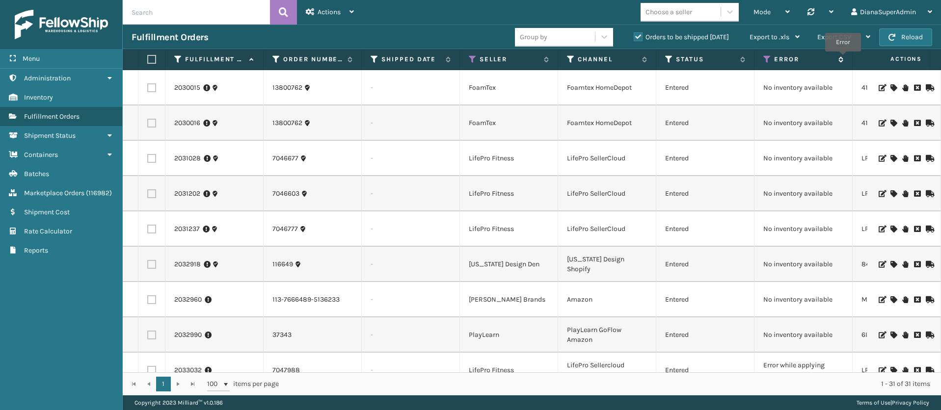
click at [843, 58] on icon at bounding box center [839, 59] width 8 height 6
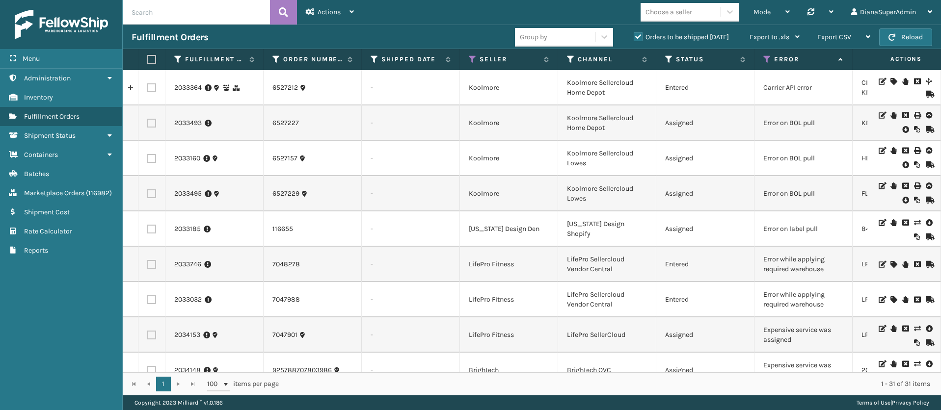
click at [803, 91] on td "Carrier API error" at bounding box center [803, 87] width 98 height 35
copy td "Carrier API error"
click at [193, 83] on link "2033364" at bounding box center [187, 88] width 27 height 10
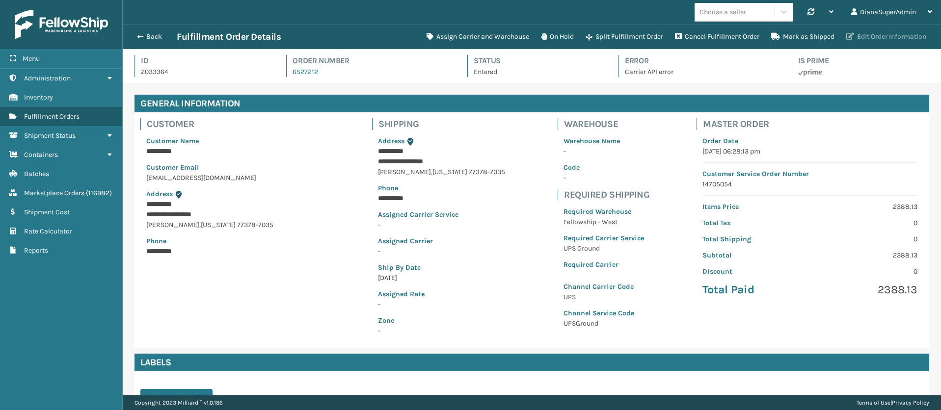
click at [877, 34] on button "Edit Order Information" at bounding box center [886, 37] width 92 height 20
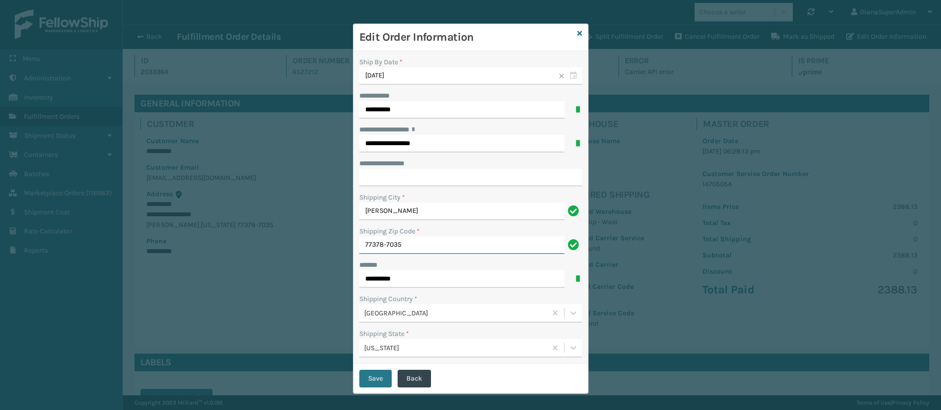
click at [416, 247] on input "77378-7035" at bounding box center [461, 246] width 205 height 18
drag, startPoint x: 406, startPoint y: 246, endPoint x: 376, endPoint y: 242, distance: 29.6
click at [376, 242] on input "77378-7035" at bounding box center [461, 246] width 205 height 18
type input "77378"
click at [426, 178] on input "**********" at bounding box center [470, 178] width 223 height 18
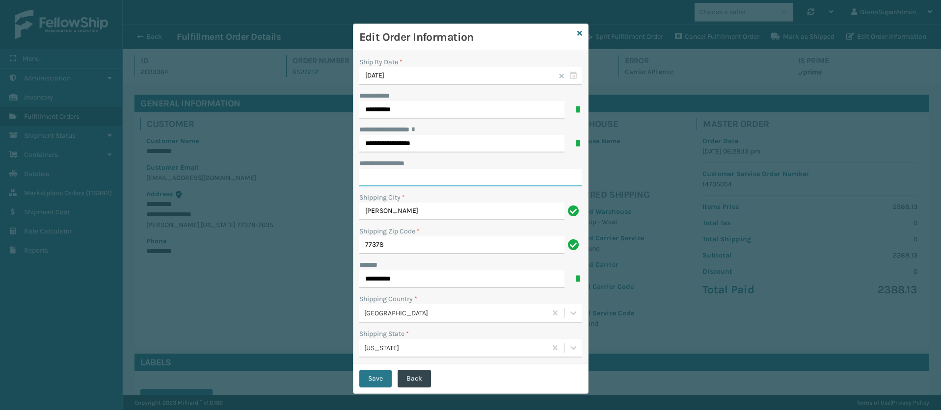
paste input "*****"
type input "*****"
click at [373, 379] on button "Save" at bounding box center [375, 379] width 32 height 18
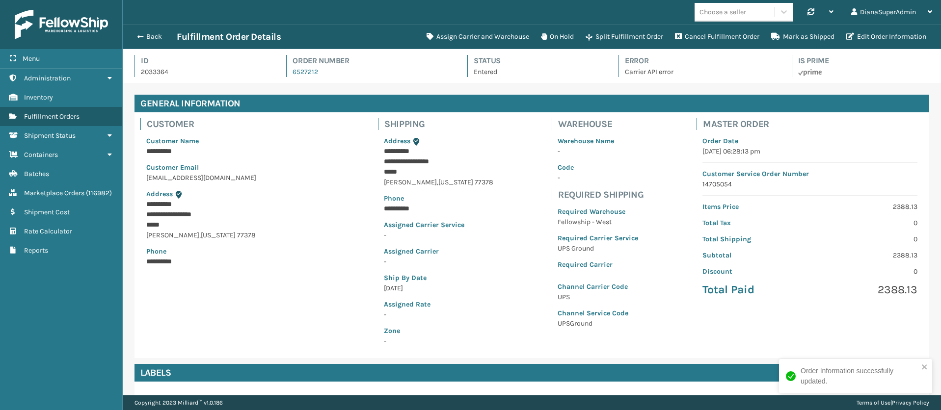
scroll to position [24, 818]
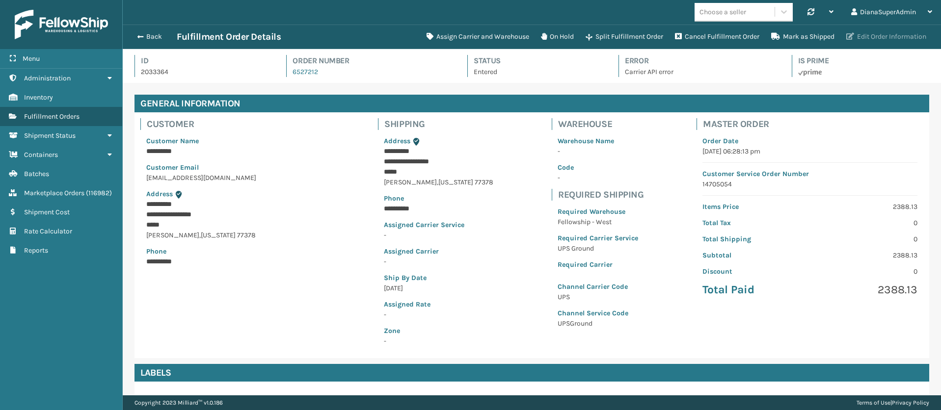
click at [887, 34] on button "Edit Order Information" at bounding box center [886, 37] width 92 height 20
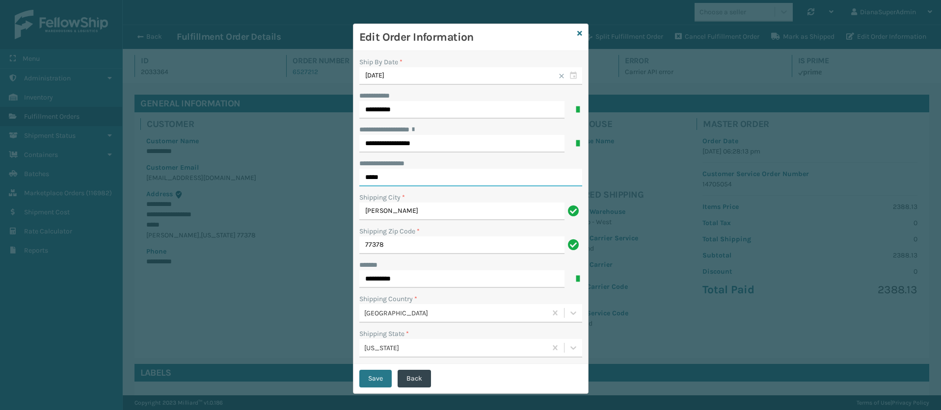
drag, startPoint x: 379, startPoint y: 179, endPoint x: 349, endPoint y: 175, distance: 30.1
click at [353, 175] on div "**********" at bounding box center [470, 207] width 235 height 313
click at [409, 250] on input "77378" at bounding box center [461, 246] width 205 height 18
paste input "-7035"
type input "77378-7035"
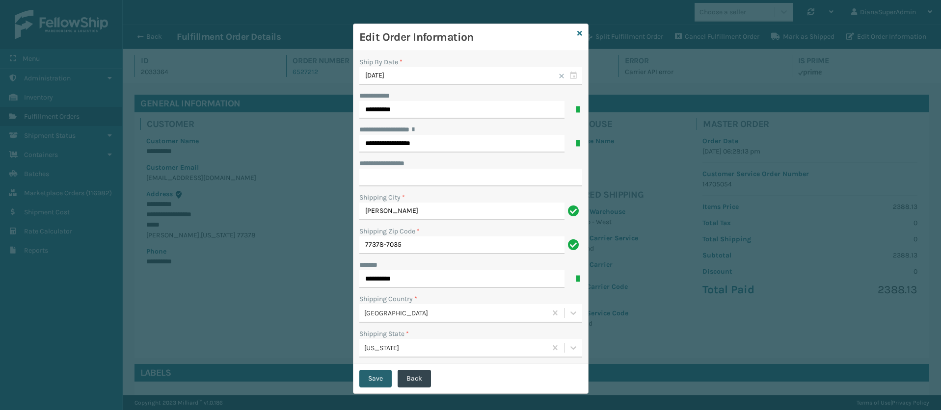
click at [365, 382] on button "Save" at bounding box center [375, 379] width 32 height 18
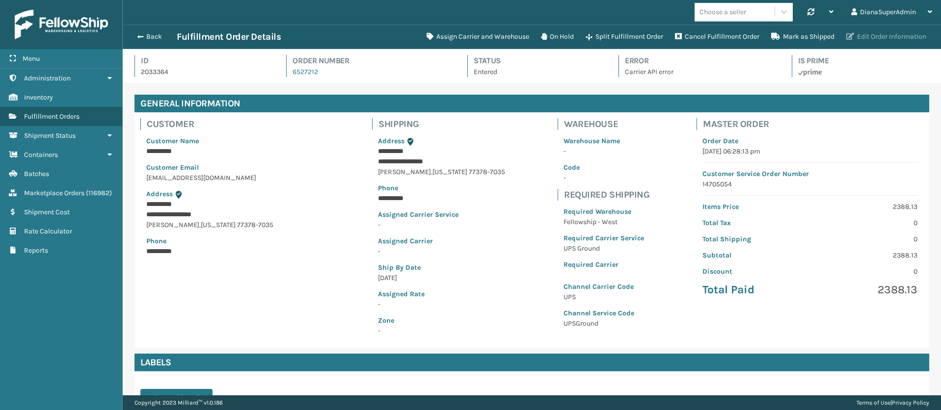
click at [877, 33] on button "Edit Order Information" at bounding box center [886, 37] width 92 height 20
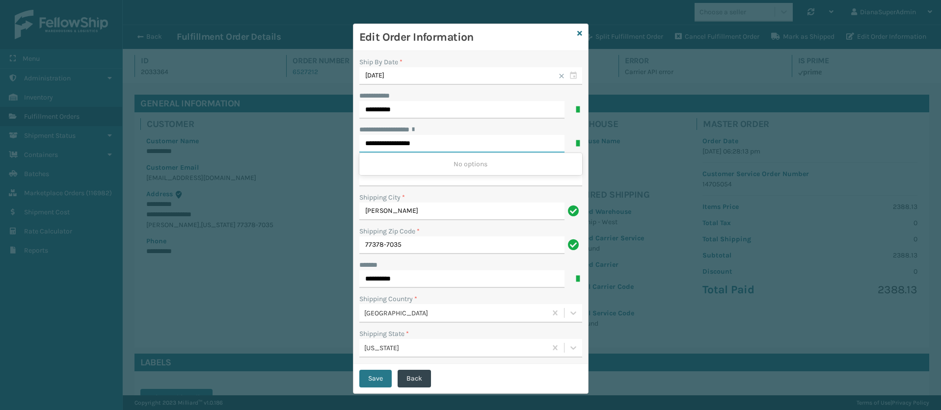
click at [455, 145] on input "**********" at bounding box center [461, 144] width 205 height 18
click at [494, 46] on div "Edit Order Information" at bounding box center [470, 37] width 235 height 27
click at [482, 171] on input "**********" at bounding box center [470, 178] width 223 height 18
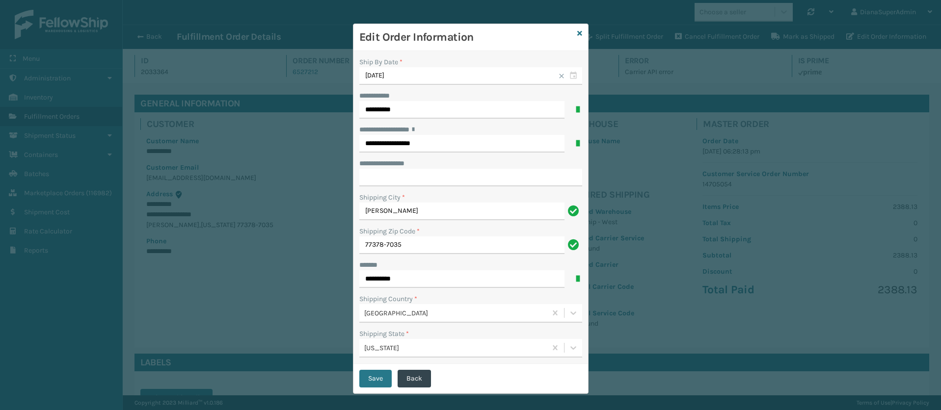
click at [489, 39] on h3 "Edit Order Information" at bounding box center [466, 37] width 214 height 15
click at [577, 30] on icon at bounding box center [579, 33] width 5 height 7
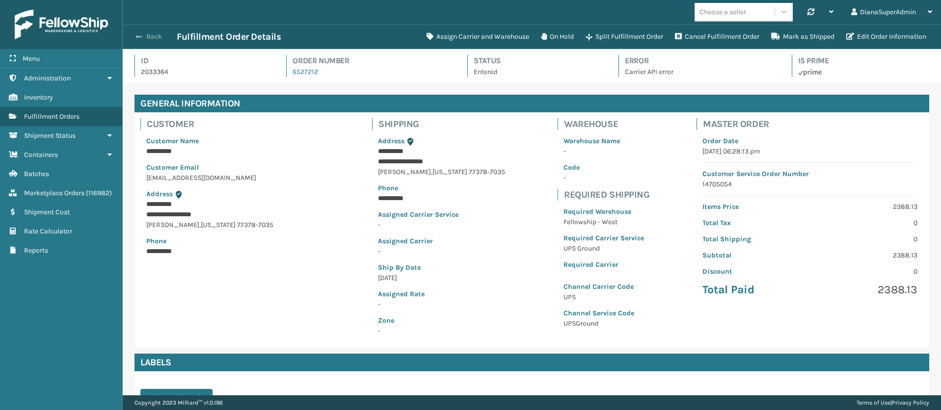
click at [139, 33] on span "button" at bounding box center [139, 36] width 6 height 7
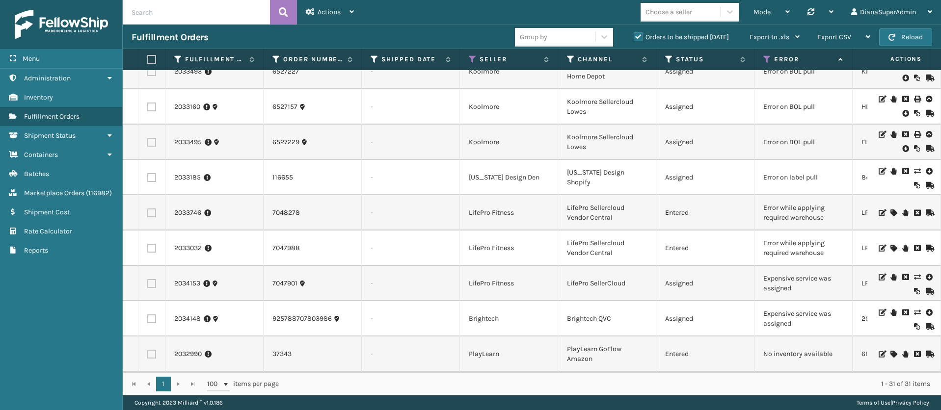
scroll to position [74, 0]
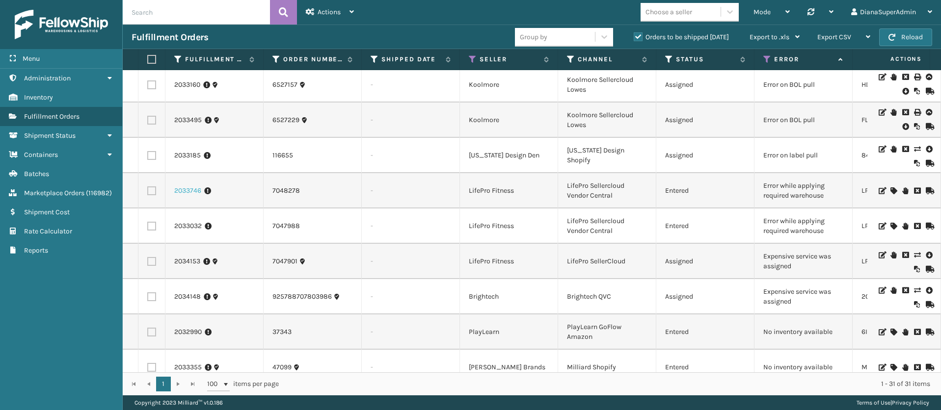
click at [183, 195] on link "2033746" at bounding box center [187, 191] width 27 height 10
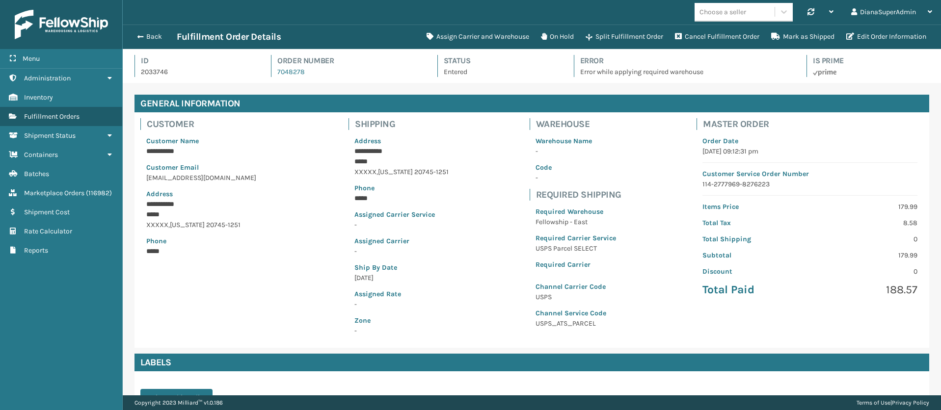
scroll to position [24, 818]
click at [483, 41] on button "Assign Carrier and Warehouse" at bounding box center [478, 37] width 114 height 20
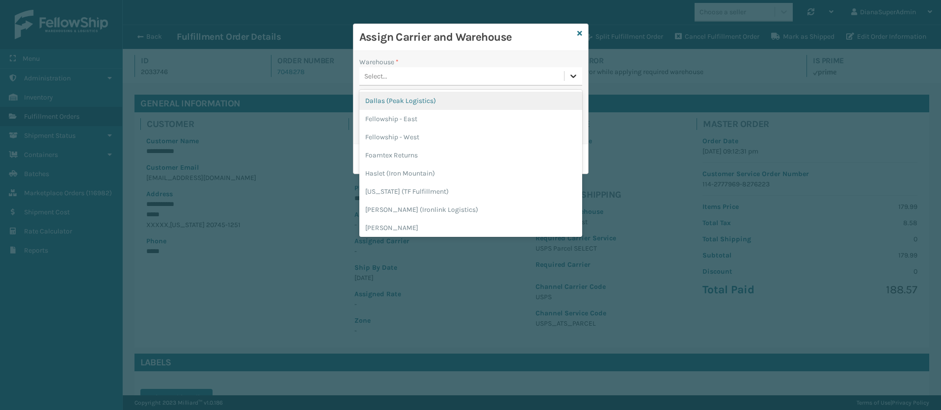
click at [578, 70] on div at bounding box center [573, 76] width 18 height 18
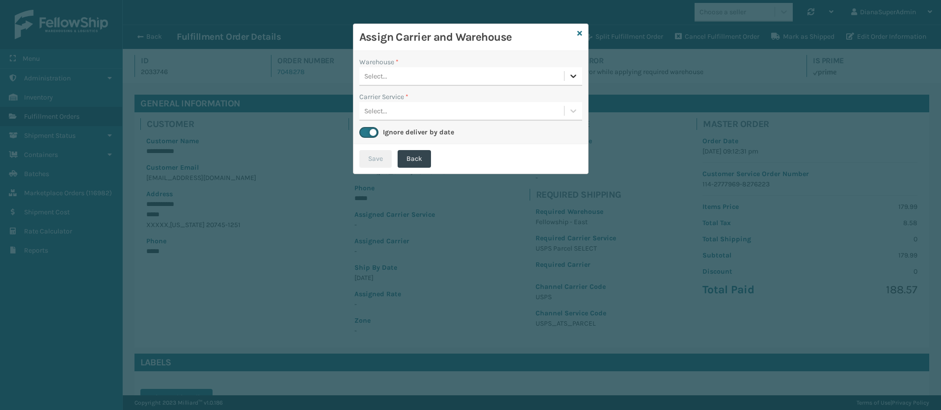
click at [578, 70] on div at bounding box center [573, 76] width 18 height 18
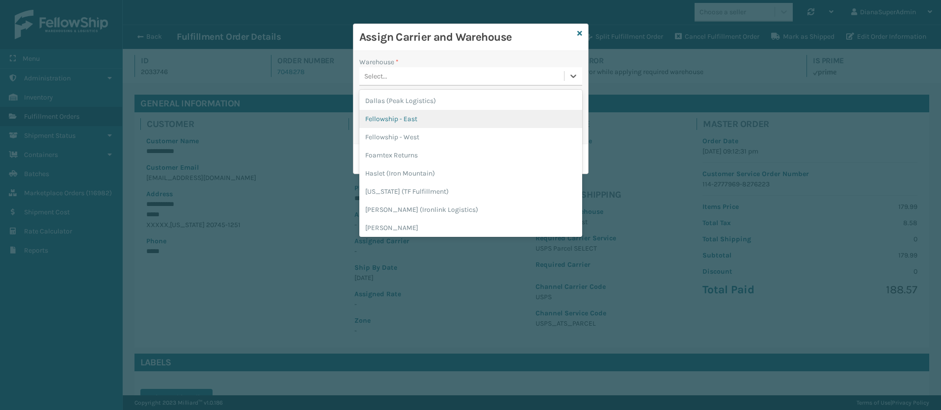
click at [448, 123] on div "Fellowship - East" at bounding box center [470, 119] width 223 height 18
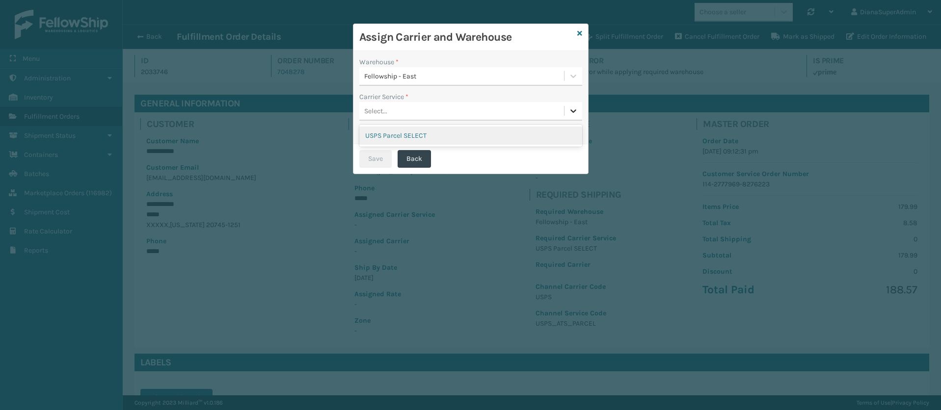
click at [575, 113] on icon at bounding box center [573, 111] width 10 height 10
click at [498, 134] on div "USPS Parcel SELECT" at bounding box center [470, 136] width 223 height 18
click at [381, 157] on button "Save" at bounding box center [375, 159] width 32 height 18
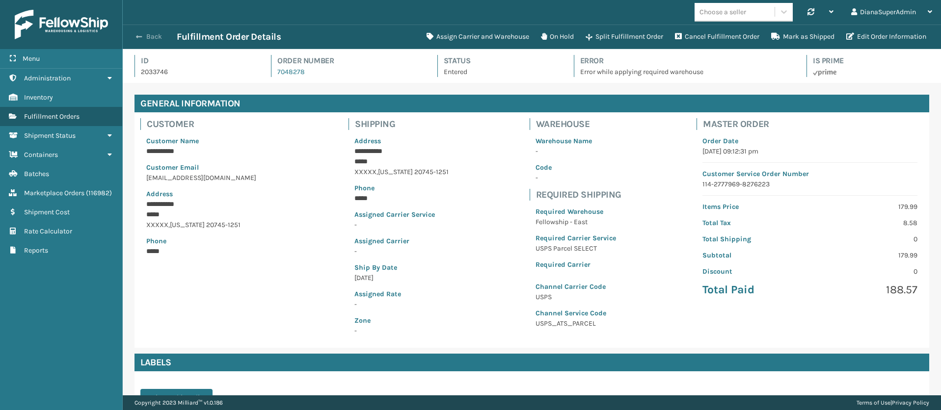
click at [143, 34] on button "Back" at bounding box center [154, 36] width 45 height 9
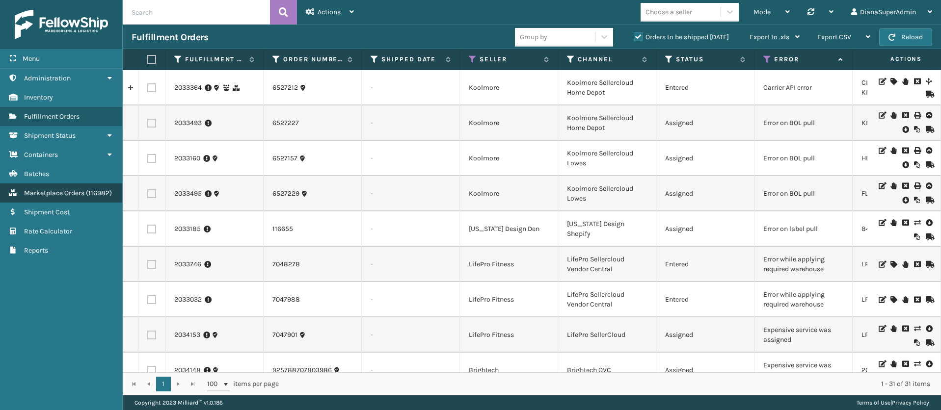
click at [68, 194] on span "Marketplace Orders" at bounding box center [54, 193] width 60 height 8
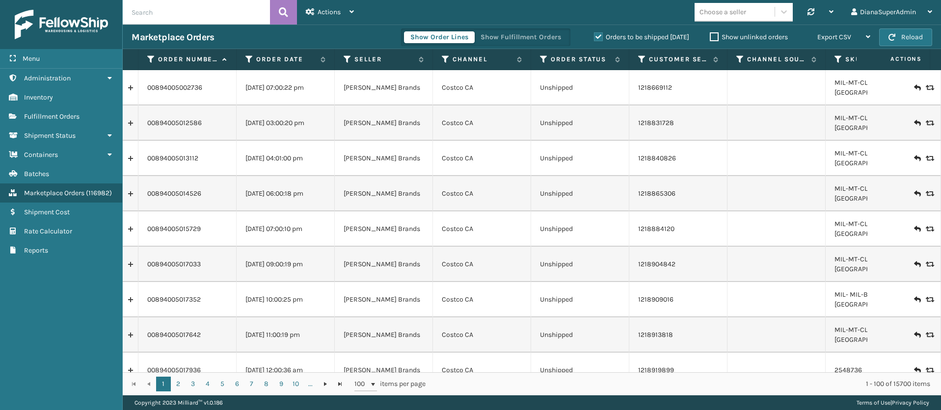
click at [717, 36] on label "Show unlinked orders" at bounding box center [749, 37] width 78 height 8
click at [710, 36] on input "Show unlinked orders" at bounding box center [710, 34] width 0 height 6
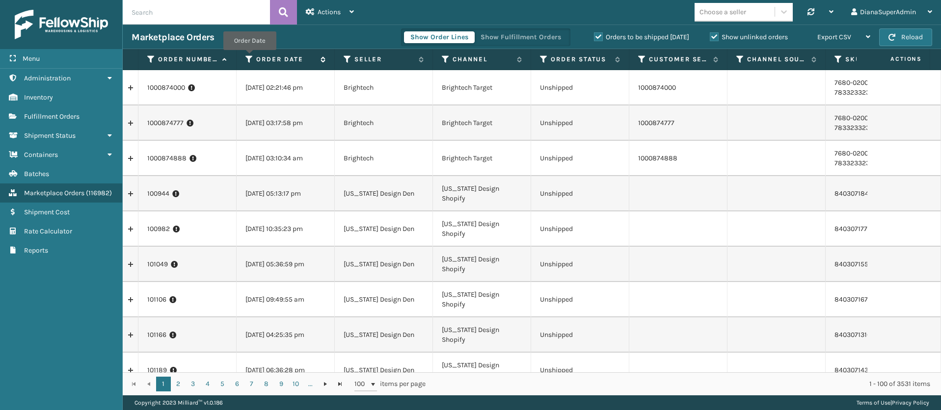
click at [249, 56] on icon at bounding box center [249, 59] width 8 height 9
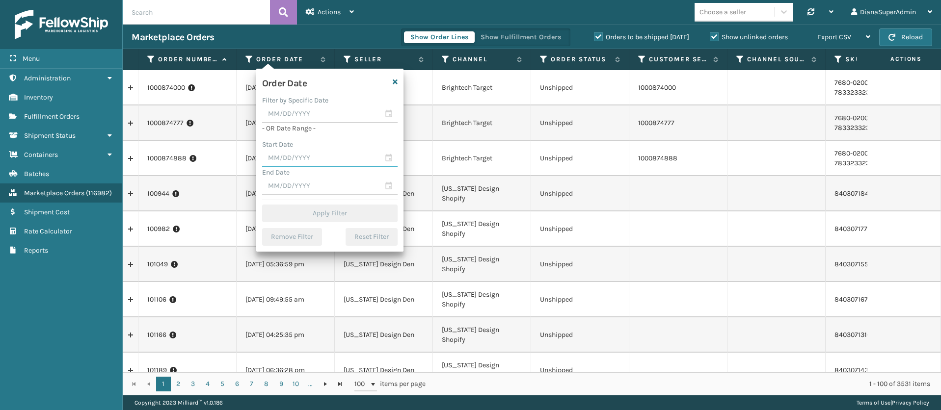
click at [318, 158] on input "text" at bounding box center [329, 159] width 135 height 18
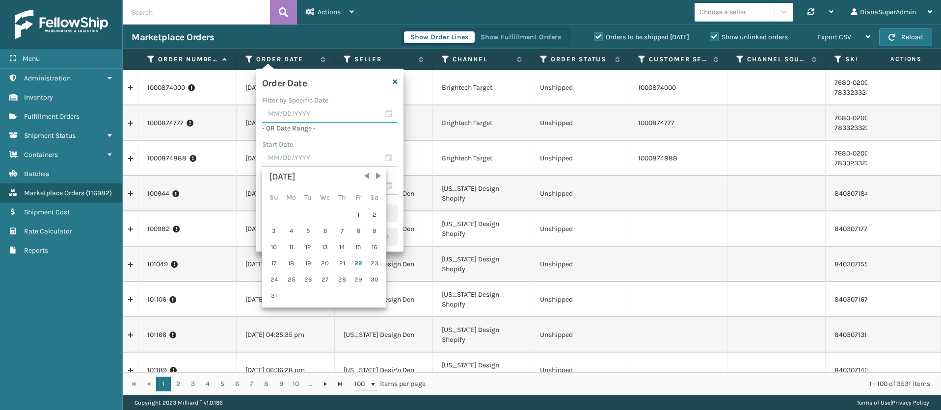
click at [324, 117] on input "text" at bounding box center [329, 115] width 135 height 18
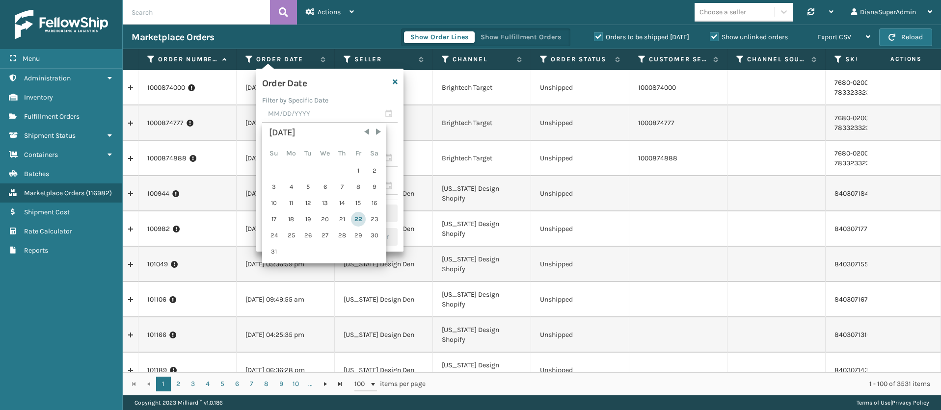
click at [356, 217] on div "22" at bounding box center [358, 219] width 15 height 15
type input "[DATE]"
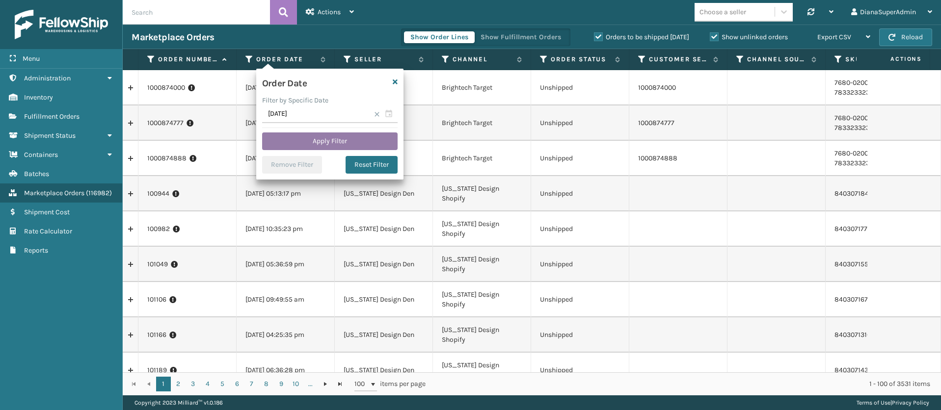
click at [347, 137] on button "Apply Filter" at bounding box center [329, 142] width 135 height 18
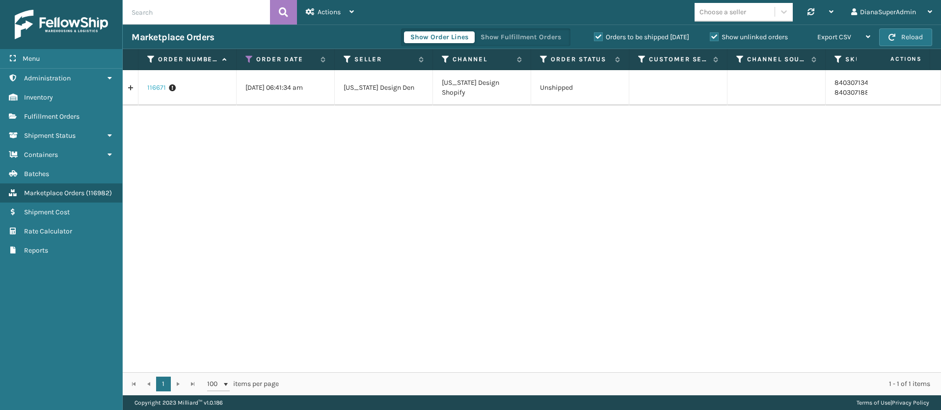
click at [157, 87] on link "116671" at bounding box center [156, 88] width 19 height 10
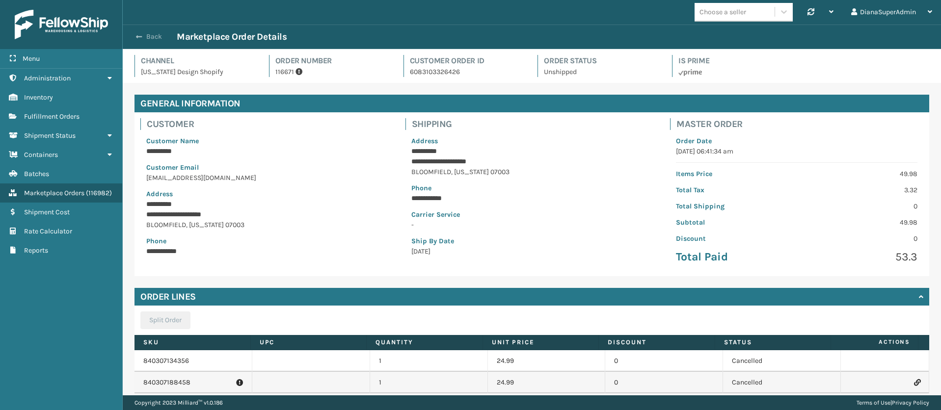
click at [144, 40] on button "Back" at bounding box center [154, 36] width 45 height 9
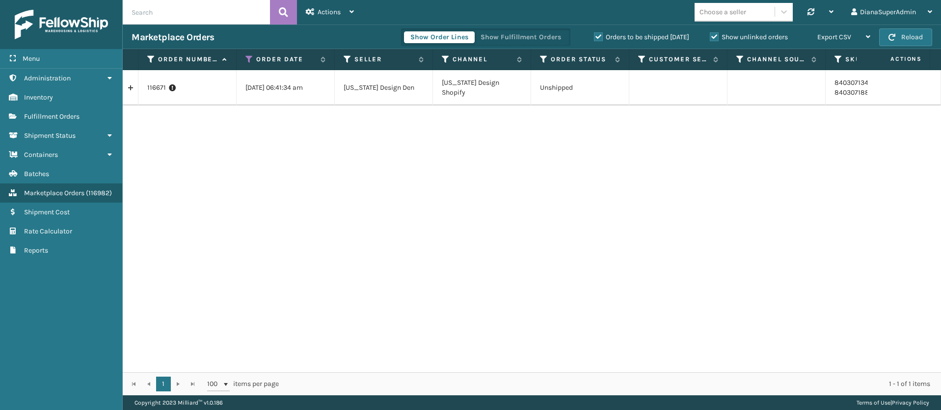
click at [596, 33] on label "Orders to be shipped [DATE]" at bounding box center [641, 37] width 95 height 8
click at [594, 33] on input "Orders to be shipped [DATE]" at bounding box center [594, 34] width 0 height 6
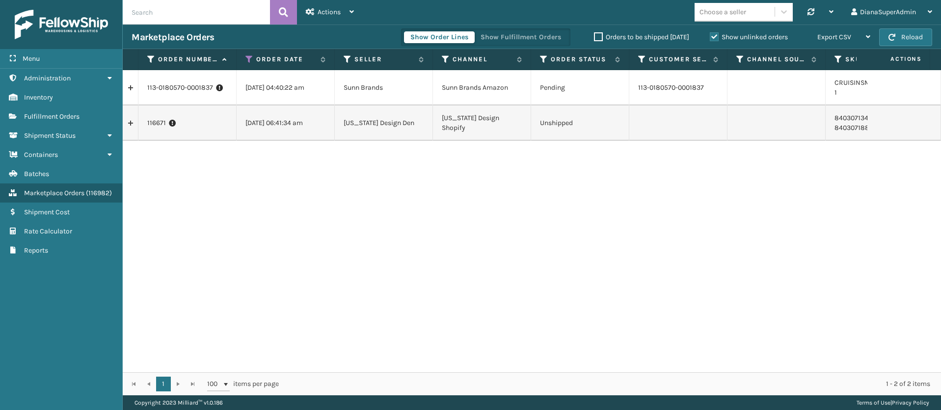
click at [599, 35] on label "Orders to be shipped [DATE]" at bounding box center [641, 37] width 95 height 8
click at [594, 35] on input "Orders to be shipped [DATE]" at bounding box center [594, 34] width 0 height 6
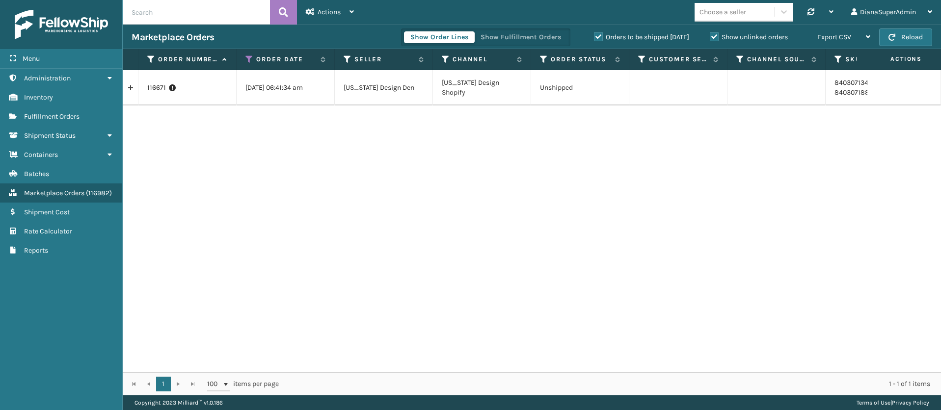
click at [713, 35] on label "Show unlinked orders" at bounding box center [749, 37] width 78 height 8
click at [710, 35] on input "Show unlinked orders" at bounding box center [710, 34] width 0 height 6
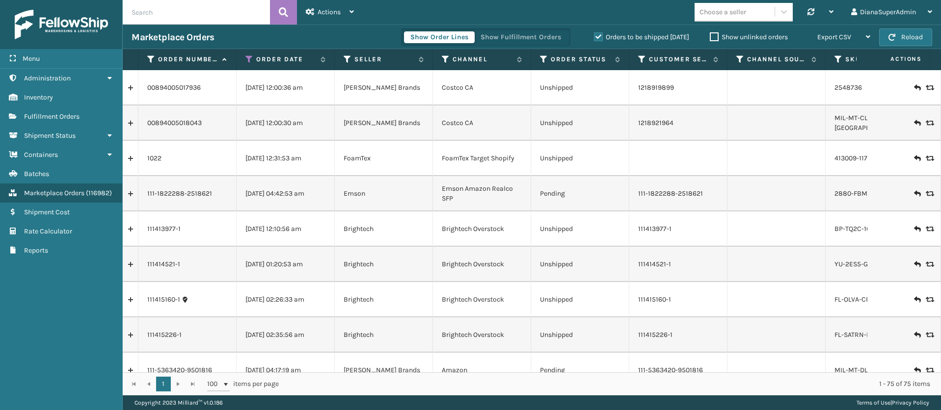
click at [713, 38] on label "Show unlinked orders" at bounding box center [749, 37] width 78 height 8
click at [710, 38] on input "Show unlinked orders" at bounding box center [710, 34] width 0 height 6
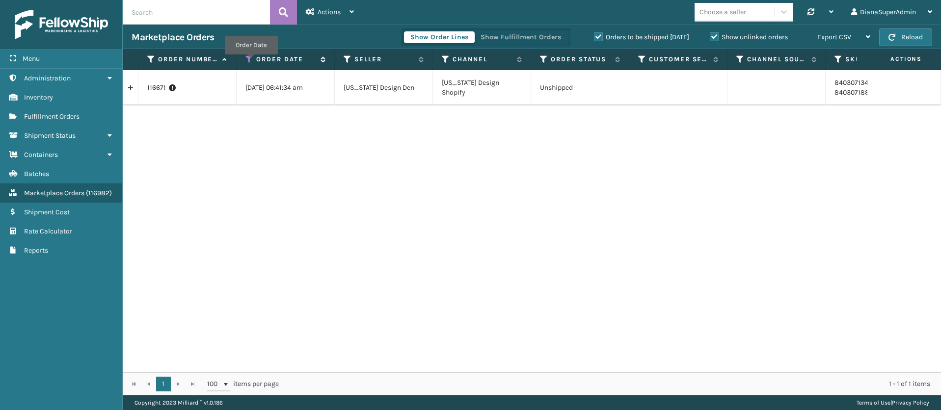
click at [250, 61] on icon at bounding box center [249, 59] width 8 height 9
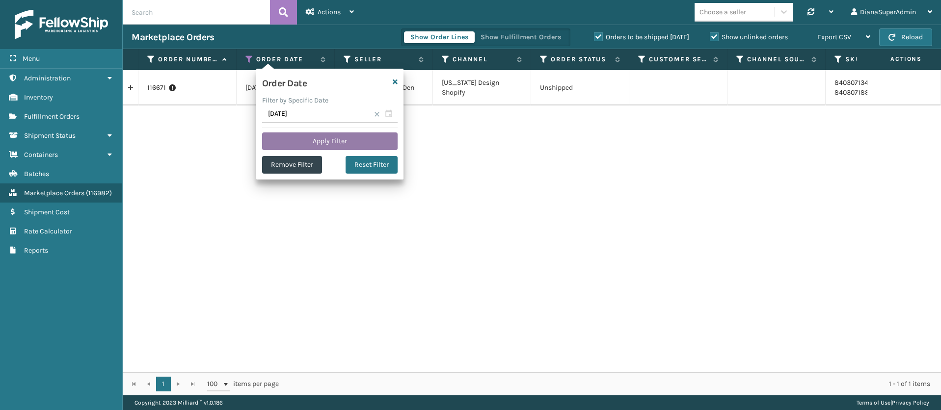
click at [313, 134] on button "Apply Filter" at bounding box center [329, 142] width 135 height 18
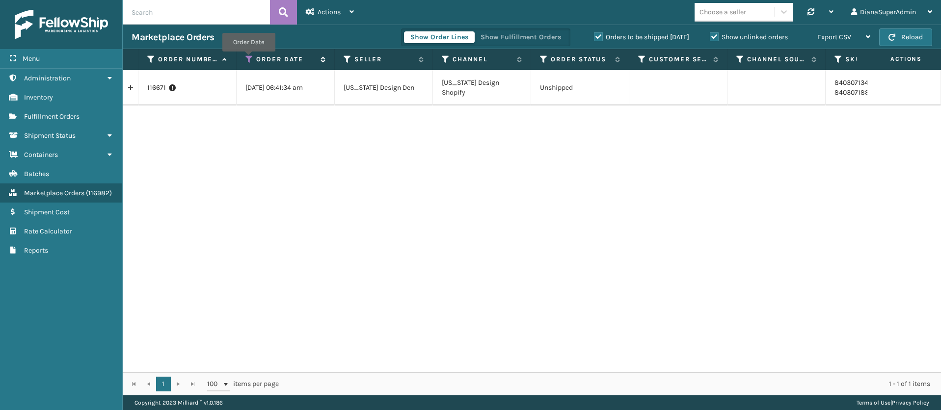
click at [248, 58] on icon at bounding box center [249, 59] width 8 height 9
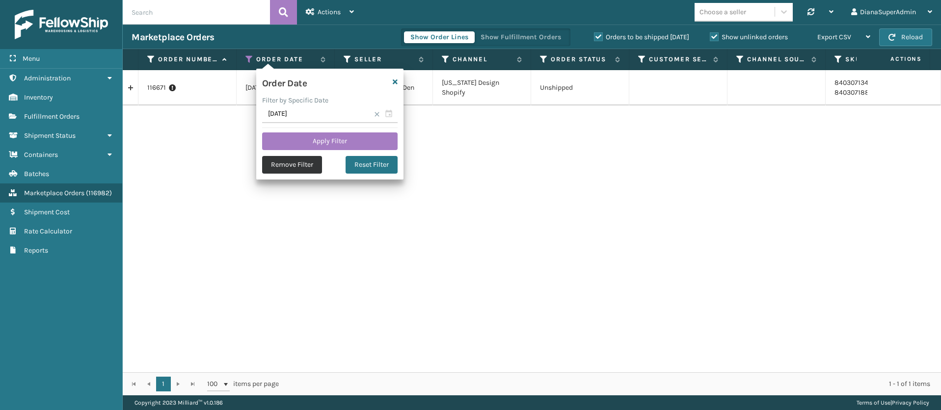
click at [315, 161] on button "Remove Filter" at bounding box center [292, 165] width 60 height 18
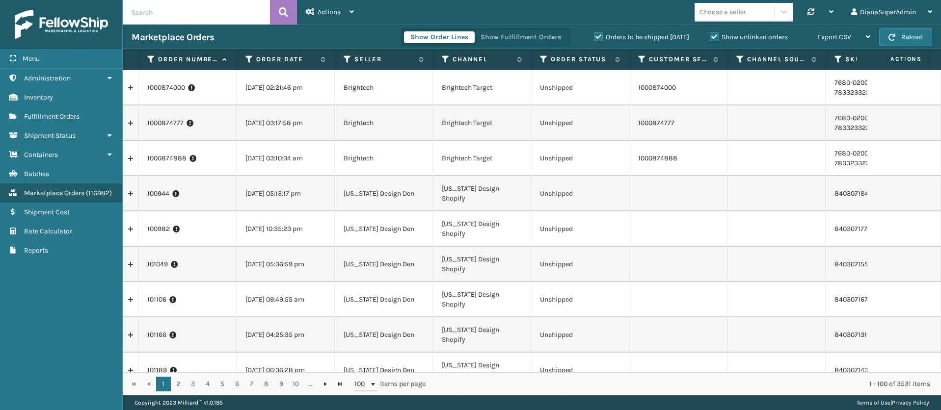
click at [248, 53] on th "Order Date" at bounding box center [286, 59] width 98 height 21
click at [251, 59] on icon at bounding box center [249, 59] width 8 height 9
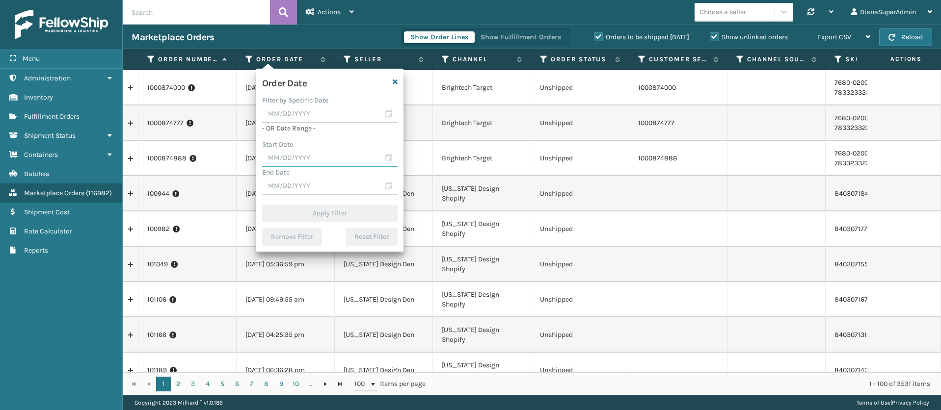
click at [309, 153] on input "text" at bounding box center [329, 159] width 135 height 18
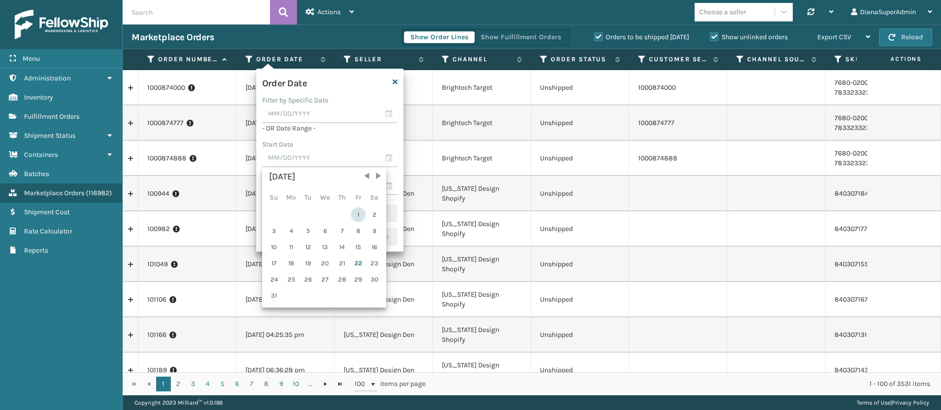
click at [357, 213] on div "1" at bounding box center [358, 215] width 15 height 15
type input "[DATE]"
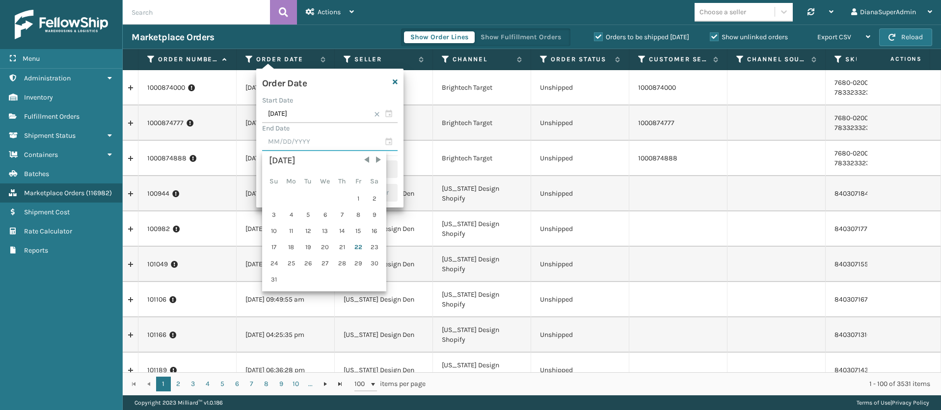
click at [320, 147] on input "text" at bounding box center [329, 142] width 135 height 18
click at [361, 244] on div "22" at bounding box center [358, 247] width 15 height 15
type input "[DATE]"
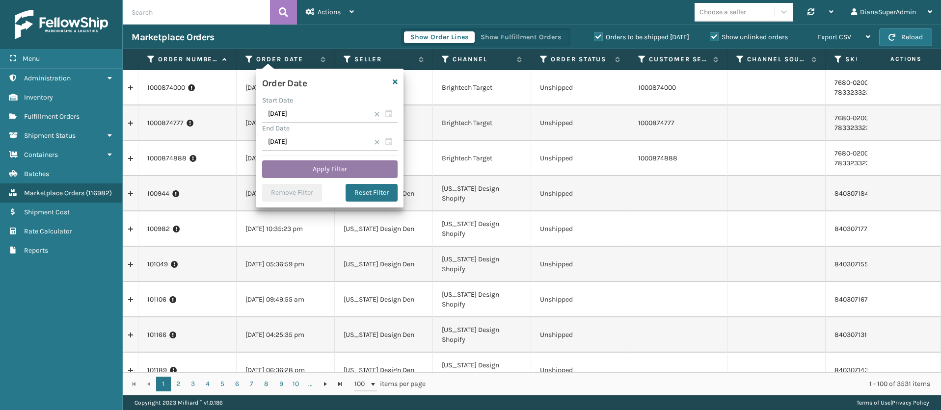
click at [343, 168] on button "Apply Filter" at bounding box center [329, 169] width 135 height 18
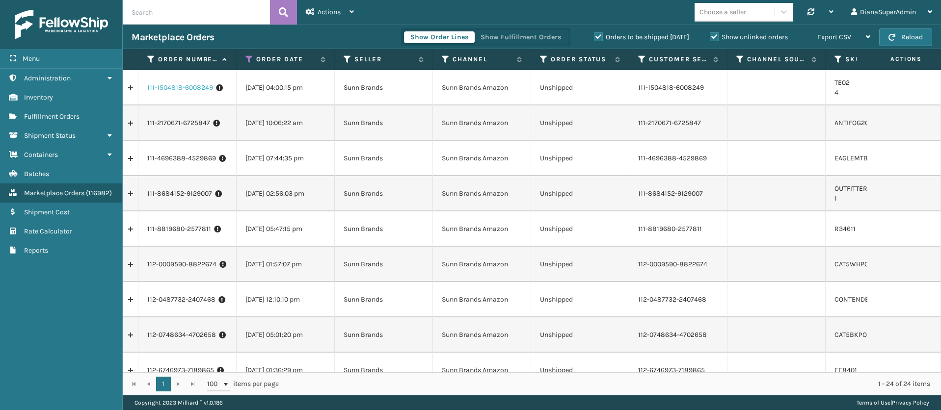
click at [186, 85] on link "111-1504818-6008249" at bounding box center [180, 88] width 66 height 10
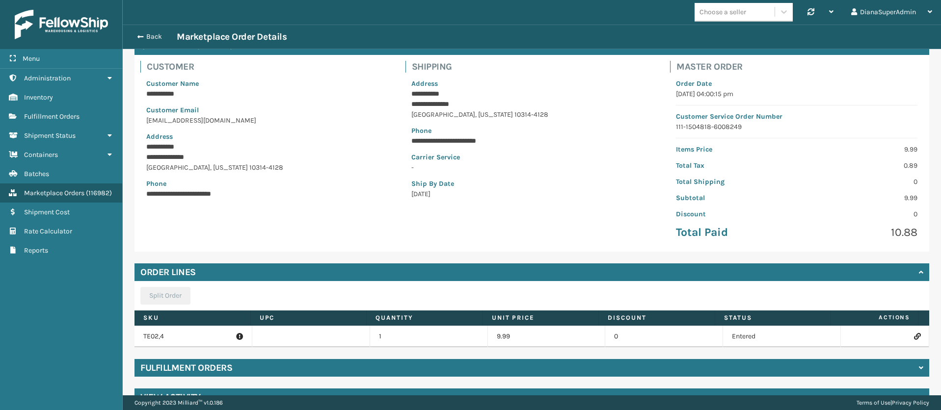
scroll to position [80, 0]
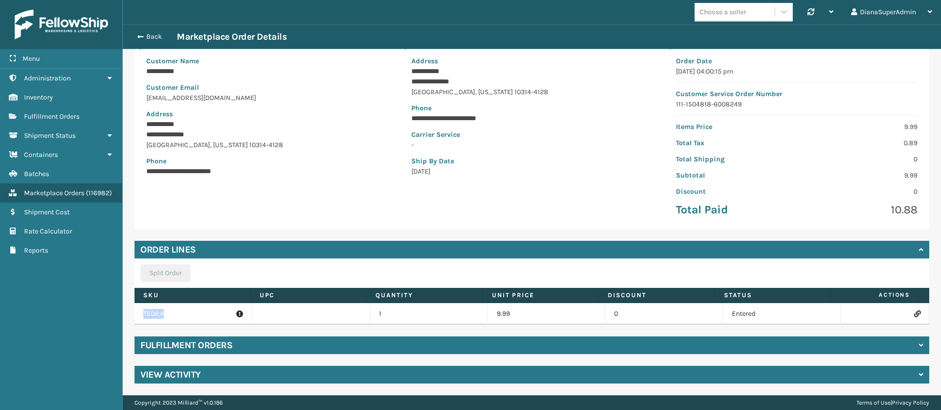
drag, startPoint x: 189, startPoint y: 310, endPoint x: 130, endPoint y: 312, distance: 59.9
click at [130, 312] on div "**********" at bounding box center [532, 199] width 818 height 393
copy table "TE02,4"
click at [914, 315] on icon at bounding box center [917, 314] width 6 height 7
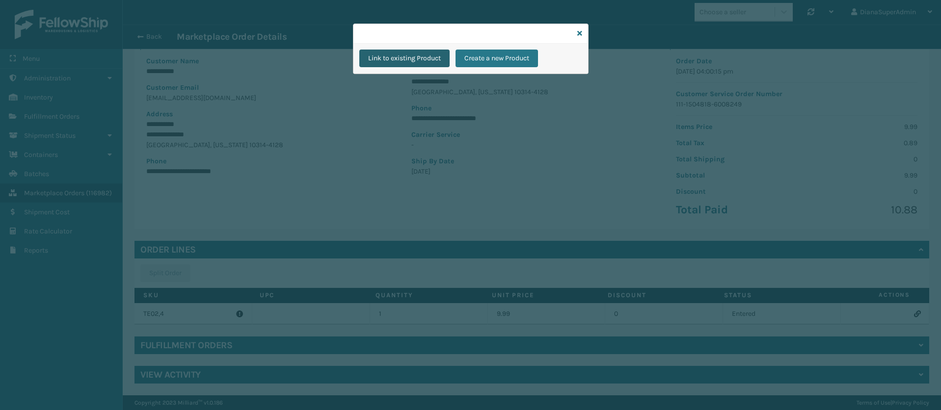
click at [428, 63] on button "Link to existing Product" at bounding box center [404, 59] width 90 height 18
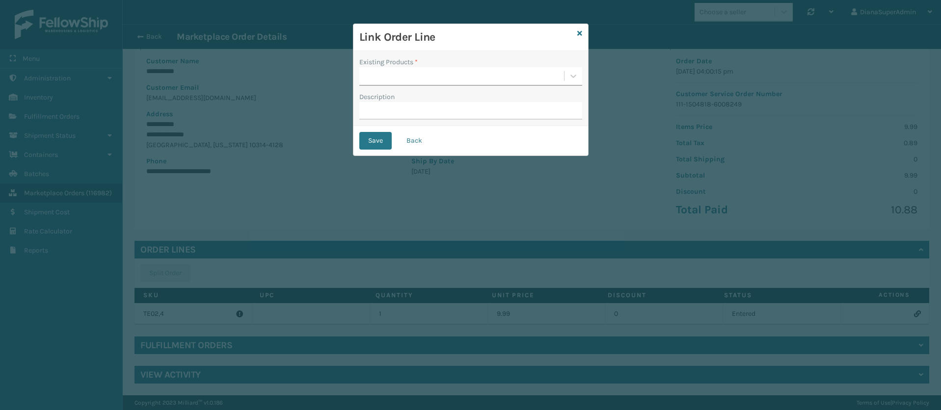
click at [426, 70] on div at bounding box center [461, 76] width 205 height 16
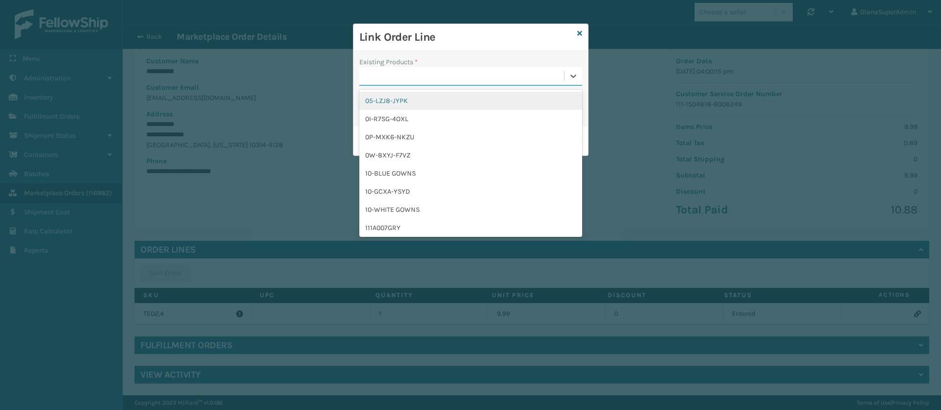
paste input "TE02,4"
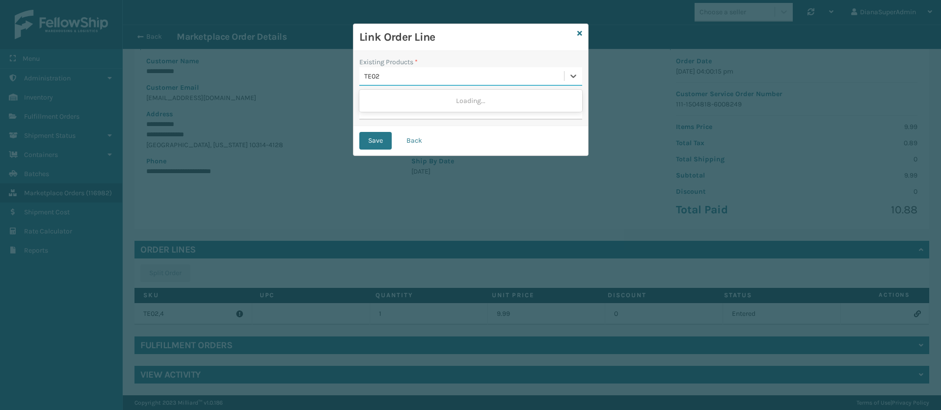
type input "TE02"
click at [582, 30] on icon at bounding box center [579, 33] width 5 height 7
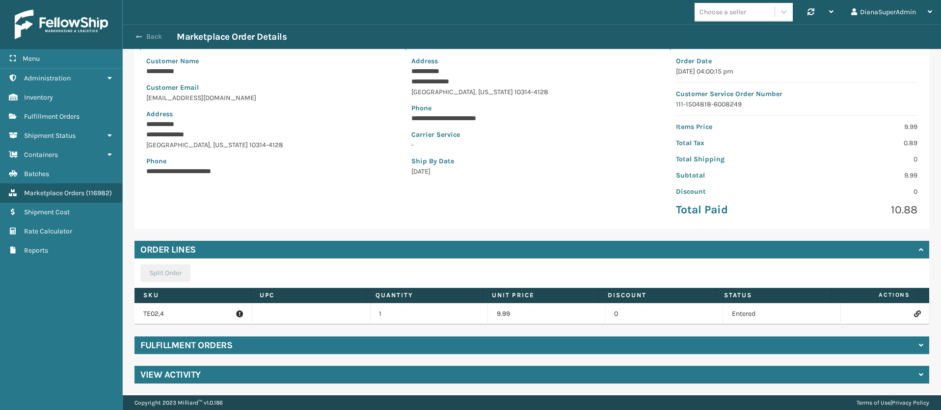
click at [144, 32] on button "Back" at bounding box center [154, 36] width 45 height 9
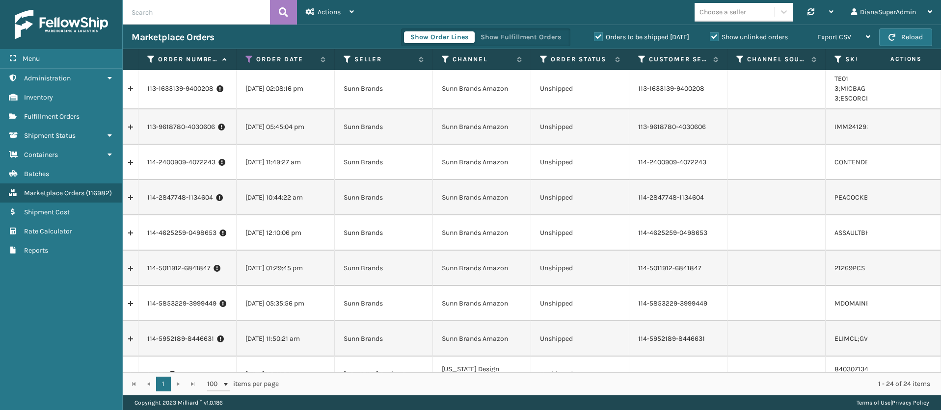
scroll to position [579, 0]
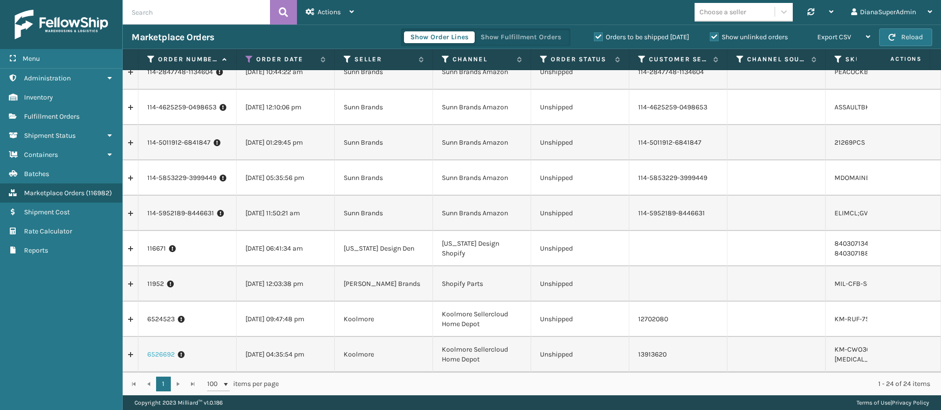
click at [164, 350] on link "6526692" at bounding box center [160, 355] width 27 height 10
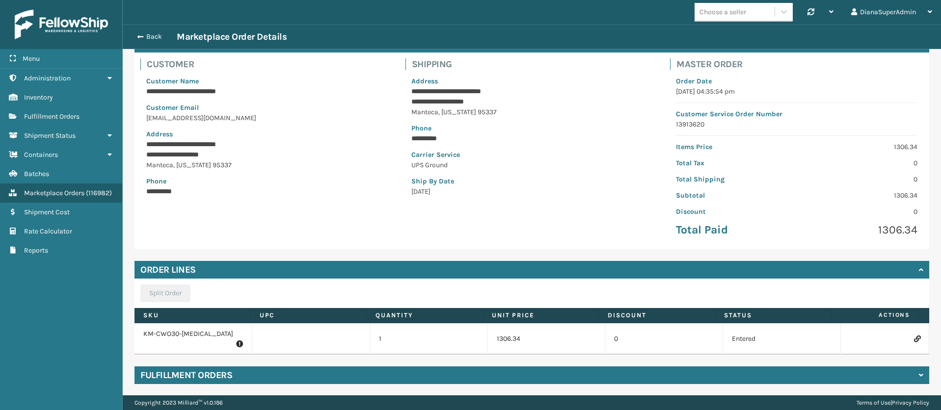
scroll to position [80, 0]
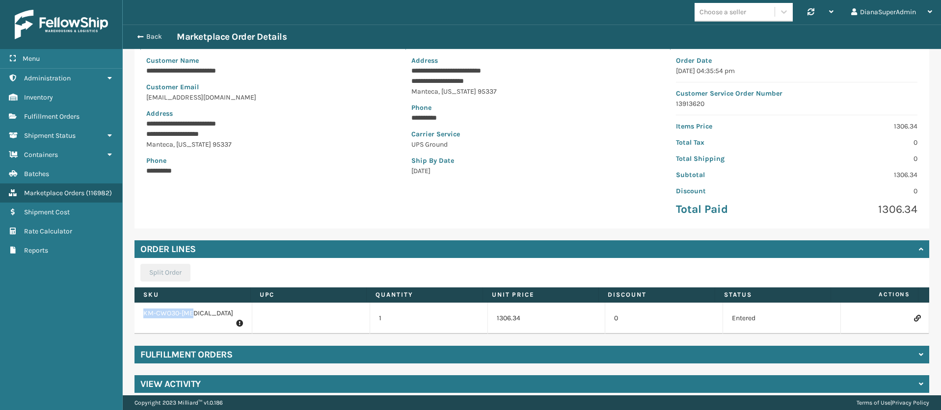
drag, startPoint x: 204, startPoint y: 312, endPoint x: 142, endPoint y: 317, distance: 62.0
click at [142, 317] on td "KM-CWO30-[MEDICAL_DATA]" at bounding box center [193, 318] width 118 height 31
copy p "KM-CWO30-[MEDICAL_DATA]"
click at [914, 315] on icon at bounding box center [917, 318] width 6 height 7
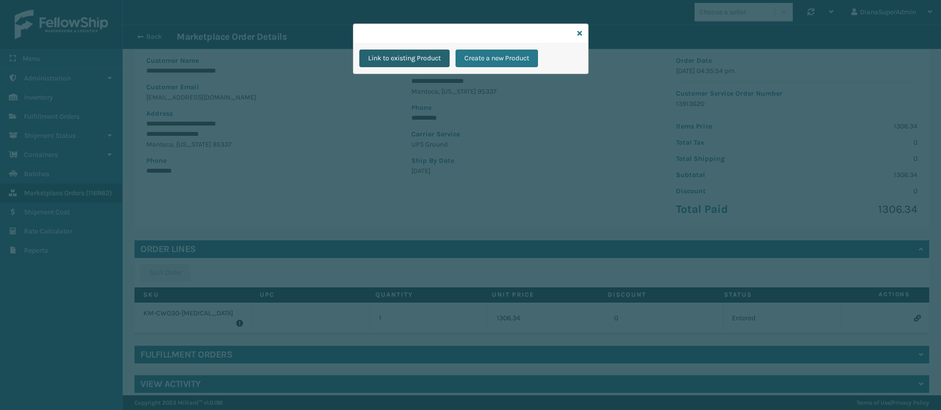
click at [430, 62] on button "Link to existing Product" at bounding box center [404, 59] width 90 height 18
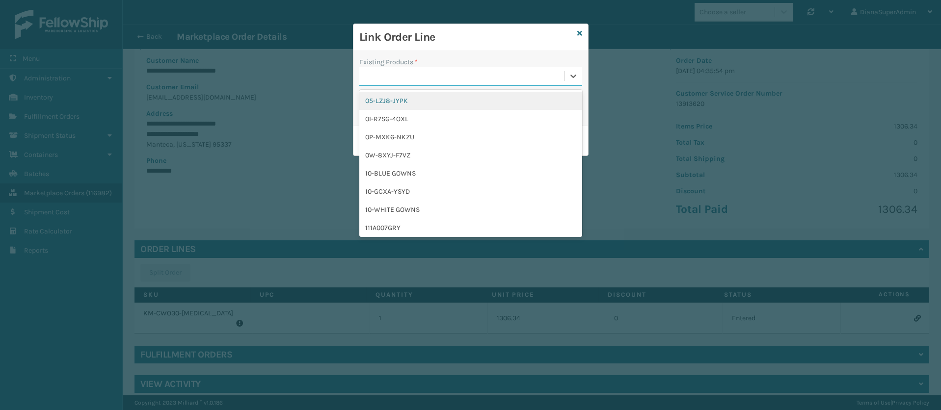
click at [427, 76] on div at bounding box center [461, 76] width 205 height 16
drag, startPoint x: 427, startPoint y: 76, endPoint x: 400, endPoint y: 73, distance: 27.6
click at [400, 73] on div at bounding box center [461, 76] width 205 height 16
paste input "KM-CWO30-[MEDICAL_DATA]"
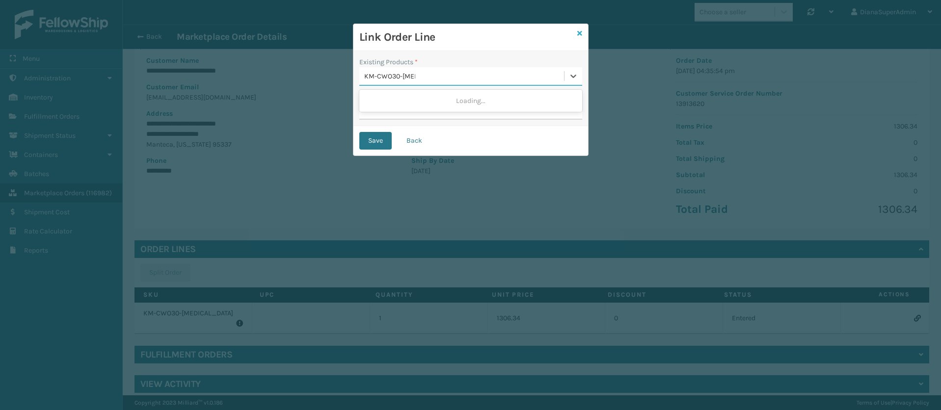
type input "KM-CWO30-[MEDICAL_DATA]"
click at [581, 31] on icon at bounding box center [579, 33] width 5 height 7
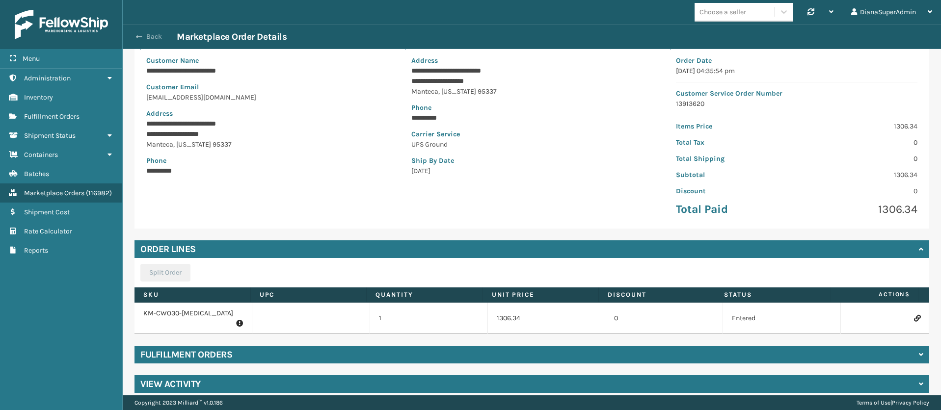
click at [142, 38] on button "Back" at bounding box center [154, 36] width 45 height 9
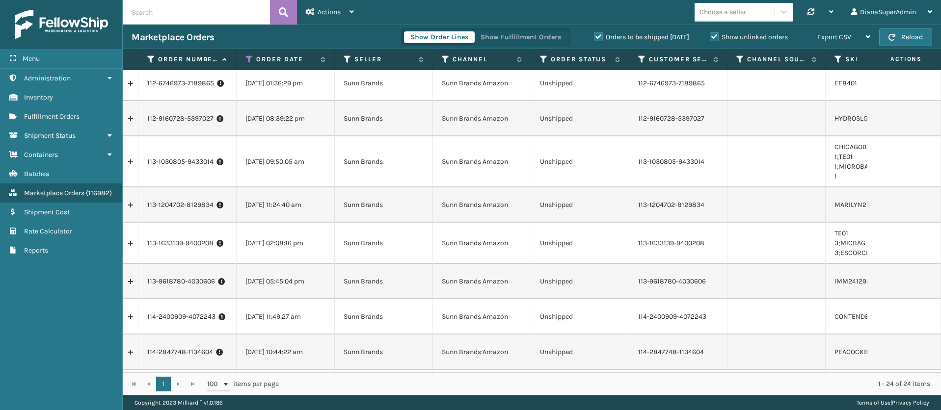
scroll to position [579, 0]
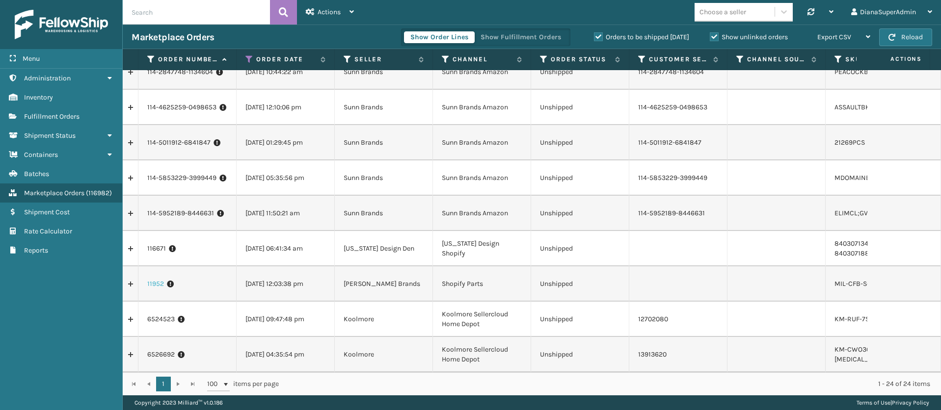
click at [163, 279] on link "11952" at bounding box center [155, 284] width 17 height 10
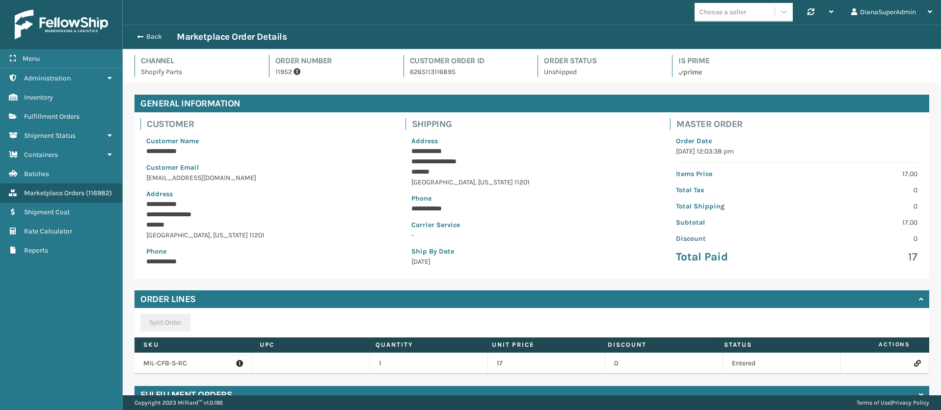
scroll to position [50, 0]
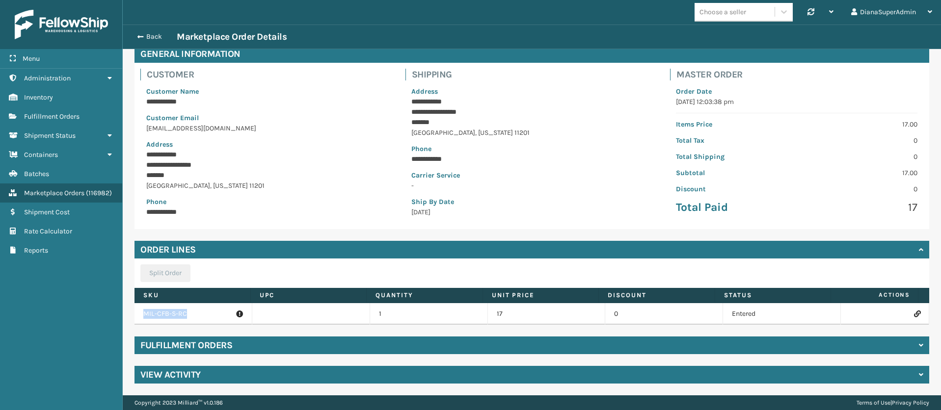
drag, startPoint x: 193, startPoint y: 312, endPoint x: 140, endPoint y: 311, distance: 53.5
click at [140, 311] on td "MIL-CFB-S-RC" at bounding box center [193, 314] width 118 height 22
click at [155, 316] on p "MIL-CFB-S-RC" at bounding box center [193, 314] width 100 height 10
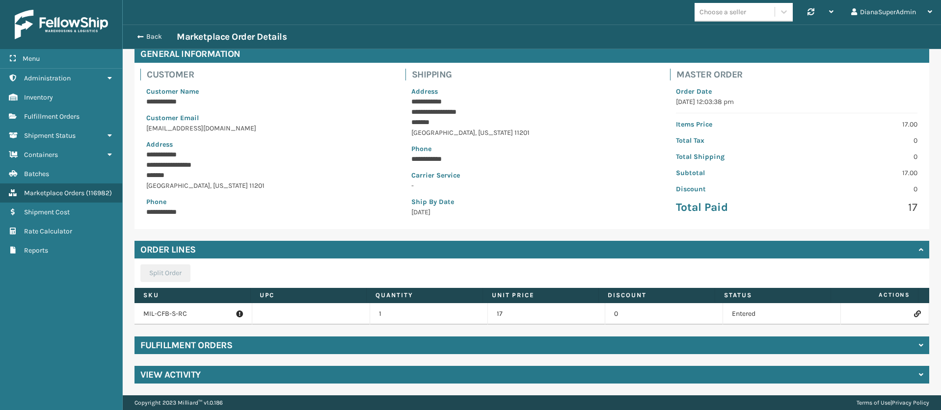
click at [890, 315] on div at bounding box center [885, 314] width 70 height 7
click at [914, 312] on icon at bounding box center [917, 314] width 6 height 7
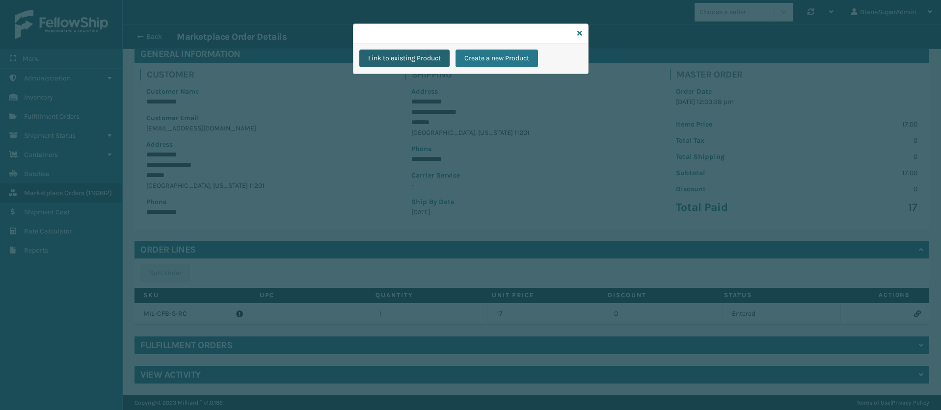
click at [411, 56] on button "Link to existing Product" at bounding box center [404, 59] width 90 height 18
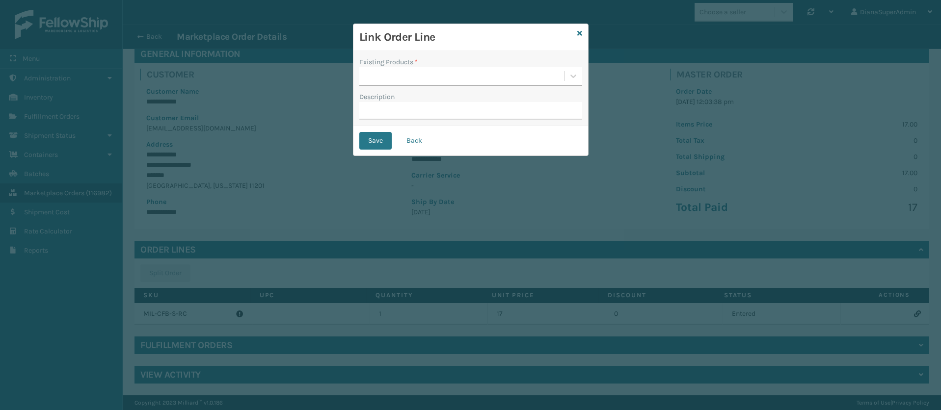
click at [411, 71] on div at bounding box center [461, 76] width 205 height 16
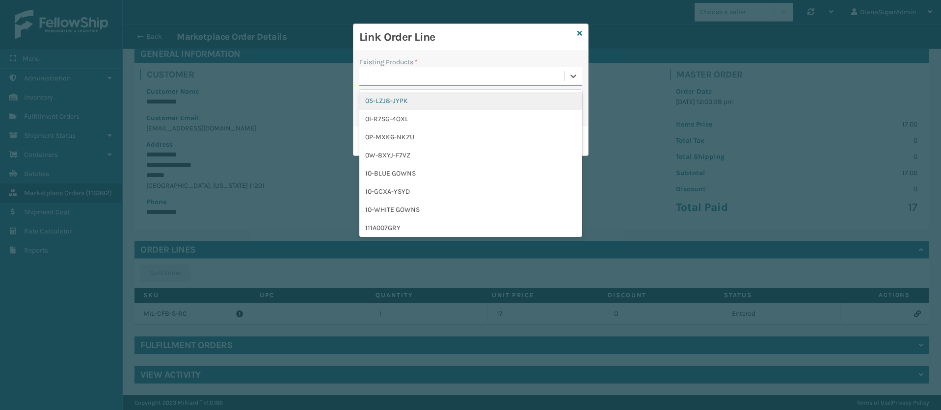
paste input "MIL-CFB-S-RC"
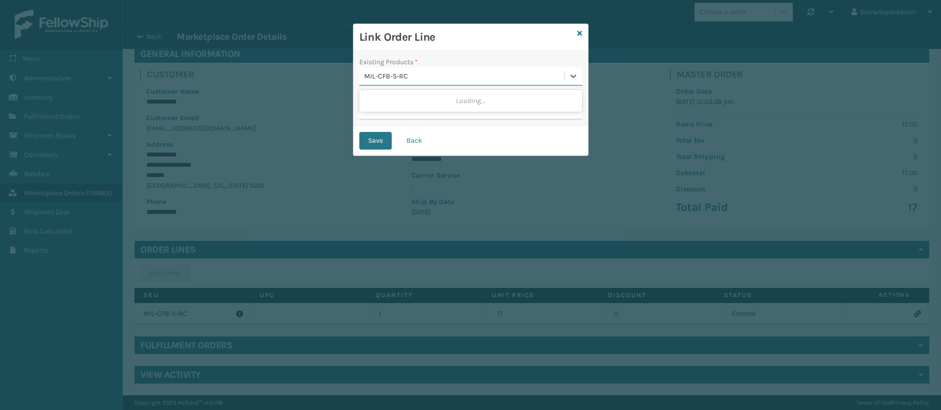
type input "MIL-CFB-S-RC"
click at [494, 62] on div "Existing Products * 0 results available for search term MIL-CFB-S-RC. Use Up an…" at bounding box center [470, 71] width 223 height 29
click at [579, 32] on icon at bounding box center [579, 33] width 5 height 7
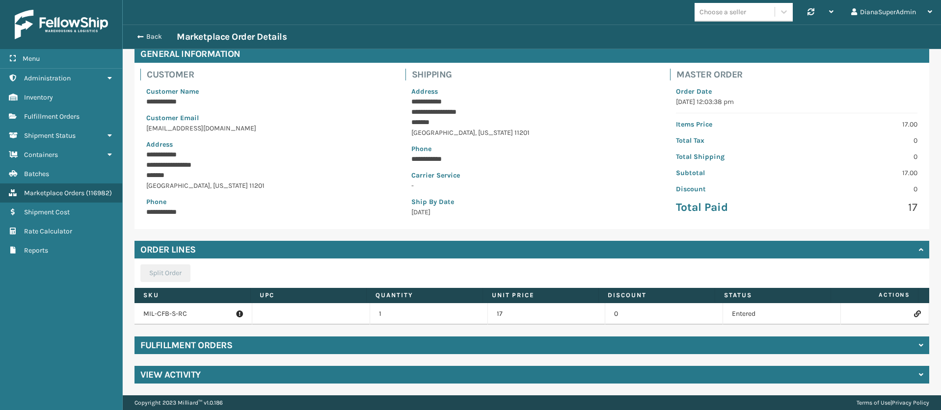
scroll to position [0, 0]
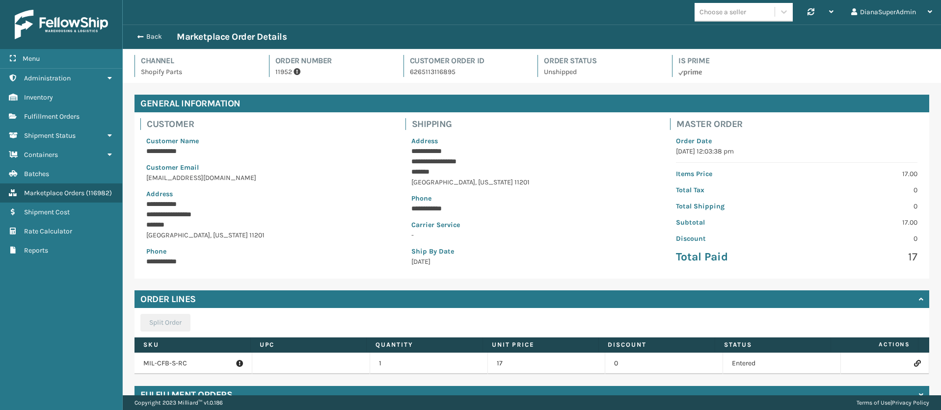
click at [139, 31] on div "Back Marketplace Order Details" at bounding box center [532, 37] width 800 height 12
click at [139, 36] on span "button" at bounding box center [139, 36] width 6 height 7
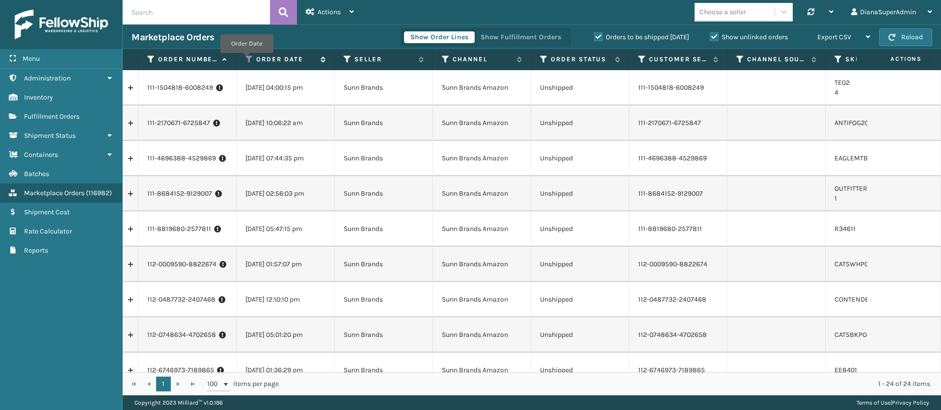
click at [246, 59] on icon at bounding box center [249, 59] width 8 height 9
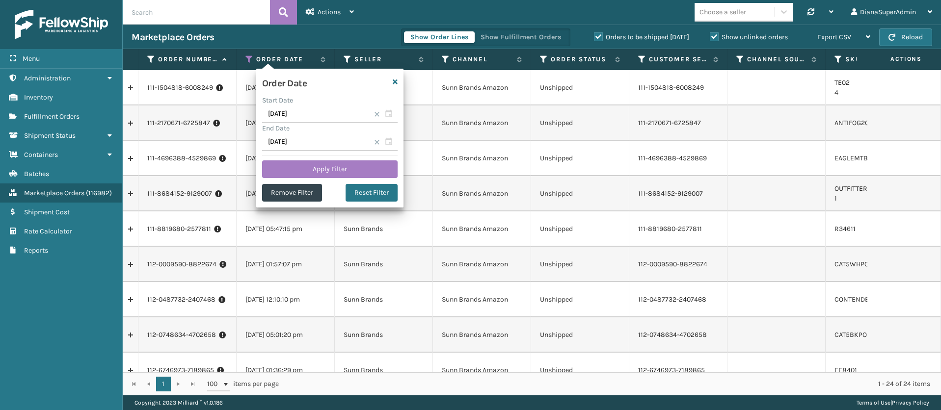
click at [374, 115] on span at bounding box center [377, 114] width 6 height 6
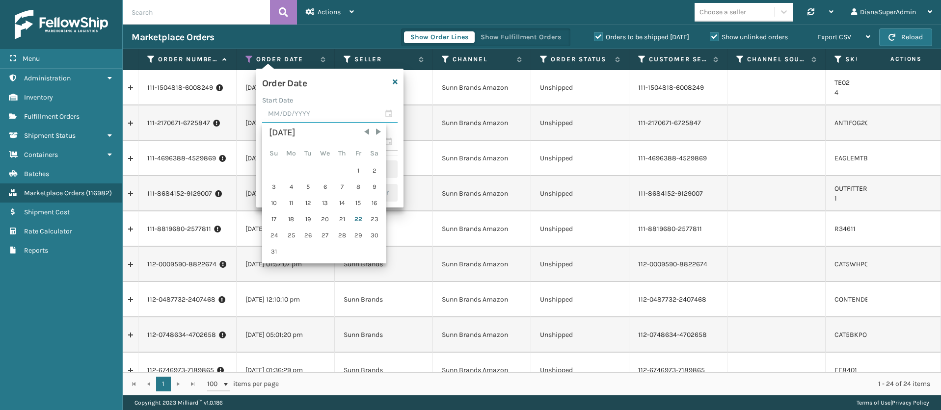
click at [314, 109] on input "text" at bounding box center [329, 115] width 135 height 18
click at [374, 202] on div "16" at bounding box center [374, 203] width 15 height 15
type input "[DATE]"
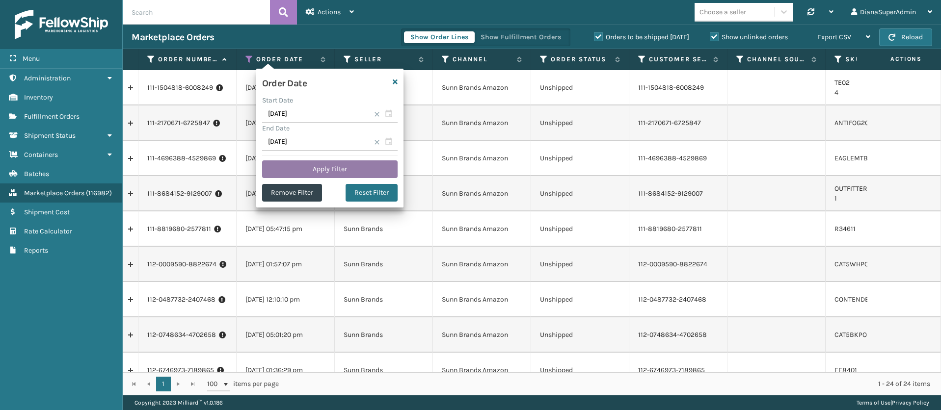
click at [362, 169] on button "Apply Filter" at bounding box center [329, 169] width 135 height 18
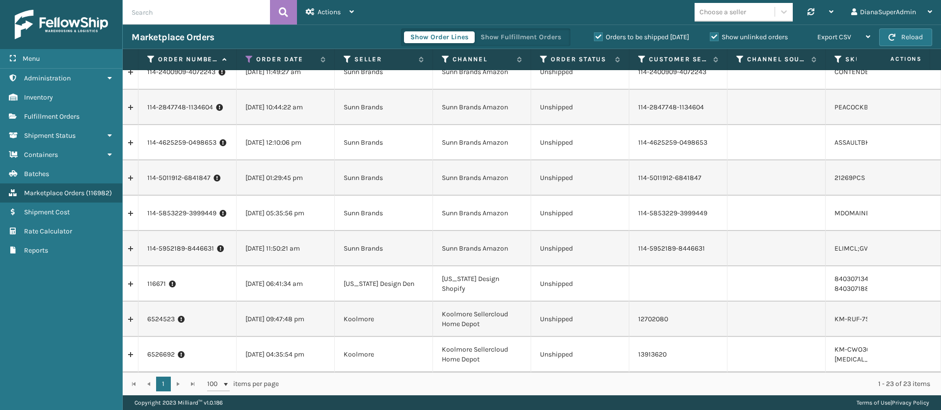
scroll to position [470, 0]
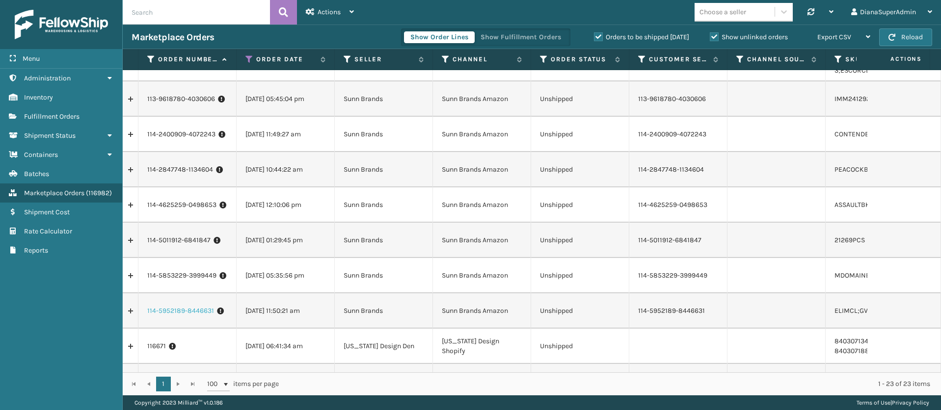
click at [177, 307] on link "114-5952189-8446631" at bounding box center [180, 311] width 67 height 10
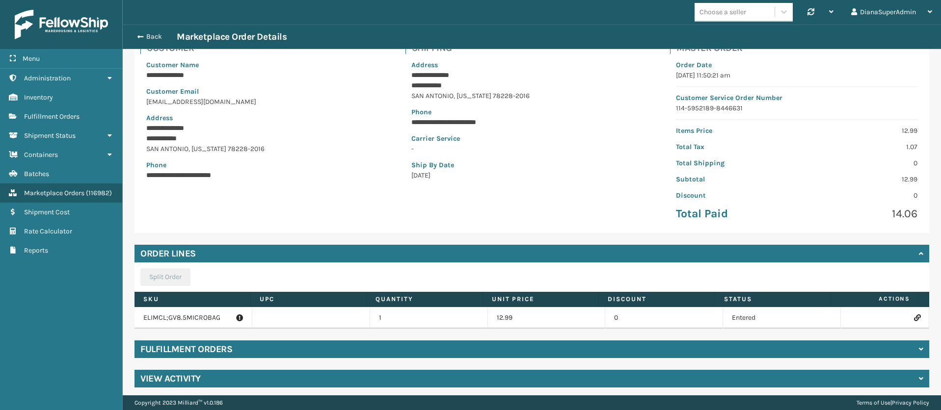
scroll to position [80, 0]
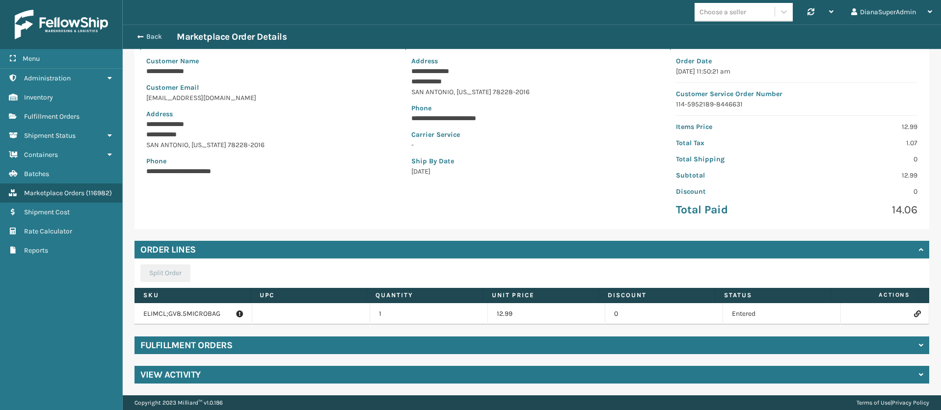
click at [197, 312] on p "ELIMCL;GV8.5MICROBAG" at bounding box center [193, 314] width 100 height 10
copy p "ELIMCL;GV8.5MICROBAG"
click at [914, 314] on icon at bounding box center [917, 314] width 6 height 7
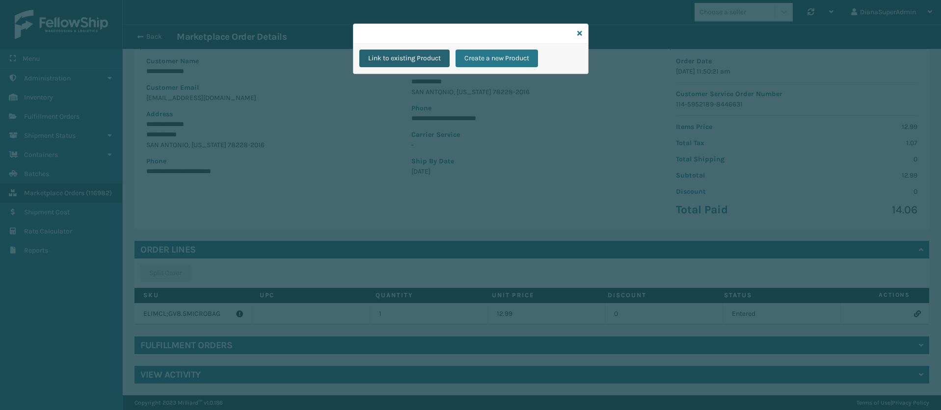
click at [407, 53] on button "Link to existing Product" at bounding box center [404, 59] width 90 height 18
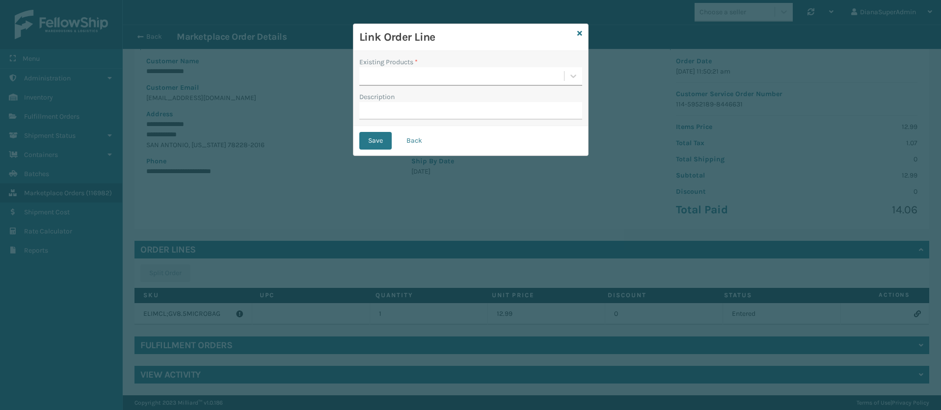
click at [406, 70] on div at bounding box center [461, 76] width 205 height 16
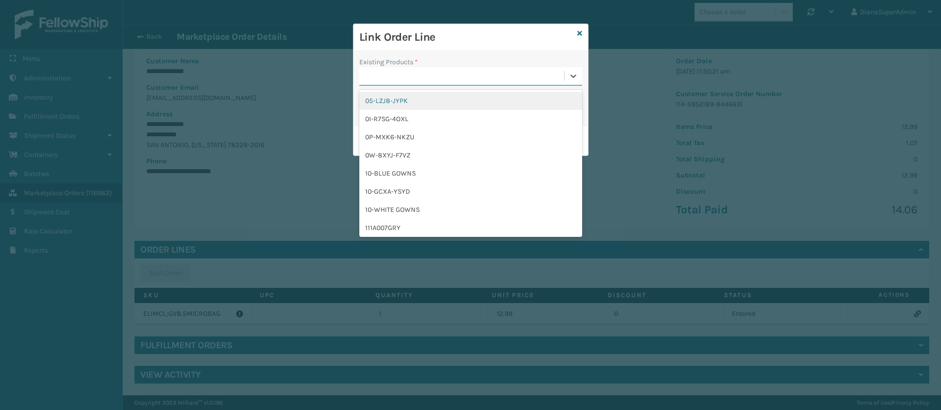
paste input "ELIMCL;GV8.5MICROBAG"
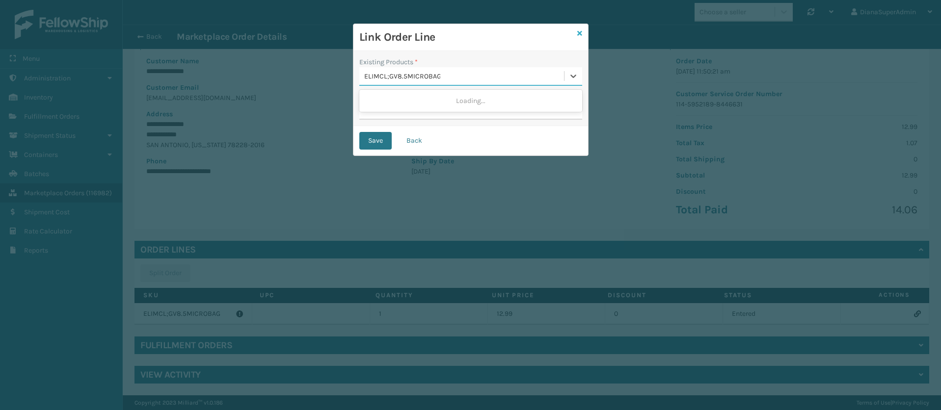
type input "ELIMCL;GV8.5MICROBAG"
click at [579, 30] on icon at bounding box center [579, 33] width 5 height 7
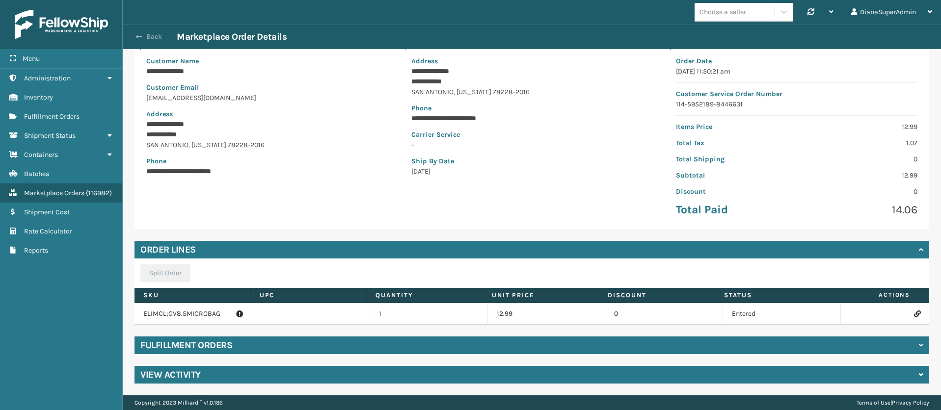
click at [152, 38] on button "Back" at bounding box center [154, 36] width 45 height 9
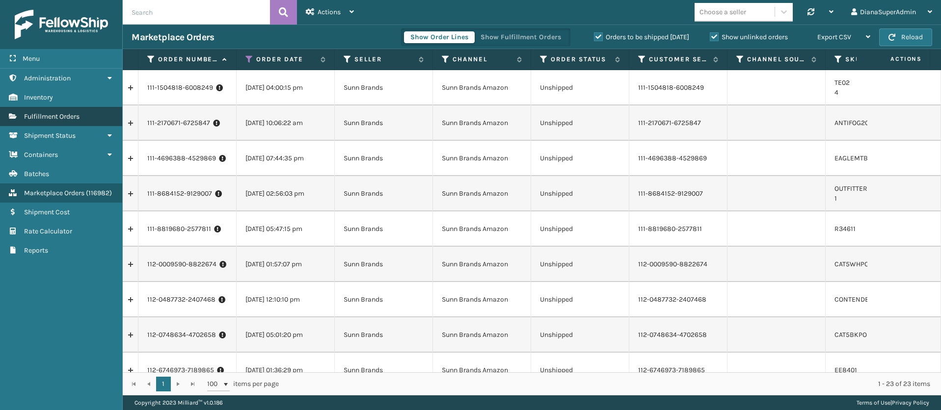
click at [78, 113] on span "Fulfillment Orders" at bounding box center [51, 116] width 55 height 8
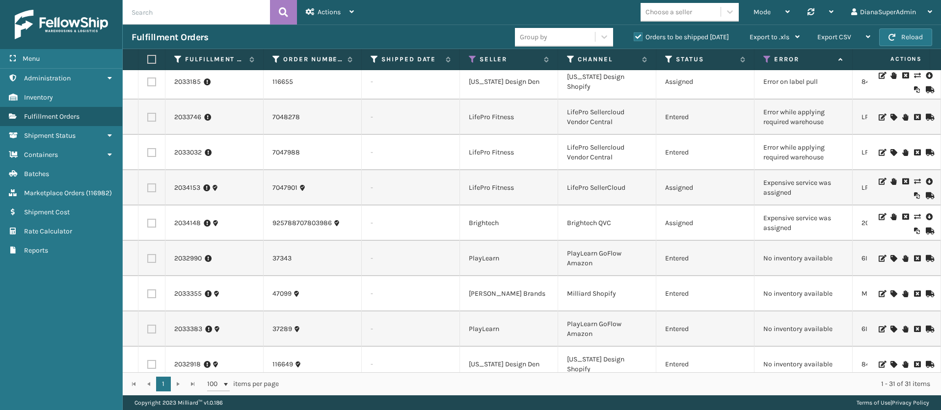
scroll to position [221, 0]
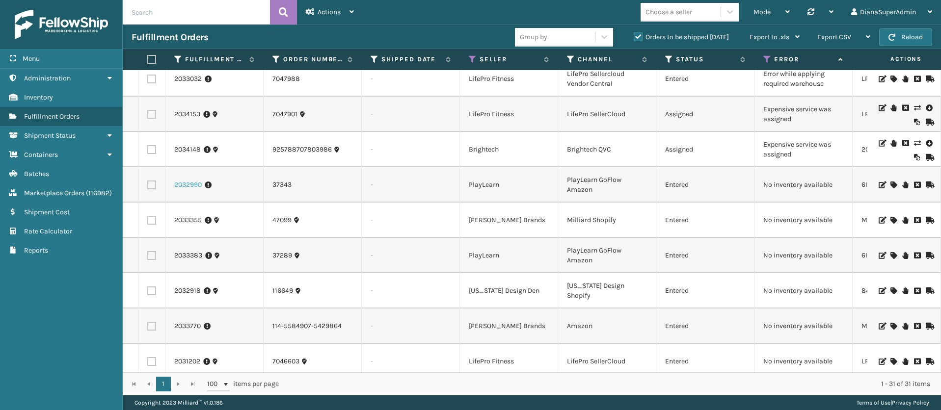
click at [189, 187] on link "2032990" at bounding box center [187, 185] width 27 height 10
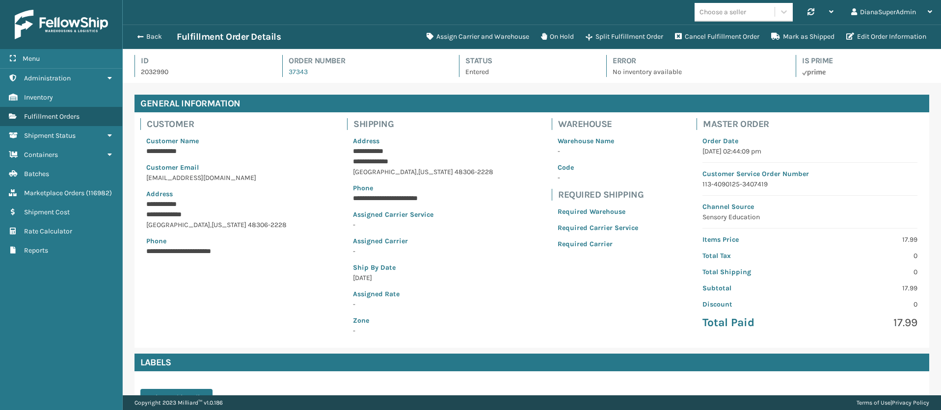
scroll to position [24, 818]
click at [474, 35] on button "Assign Carrier and Warehouse" at bounding box center [478, 37] width 114 height 20
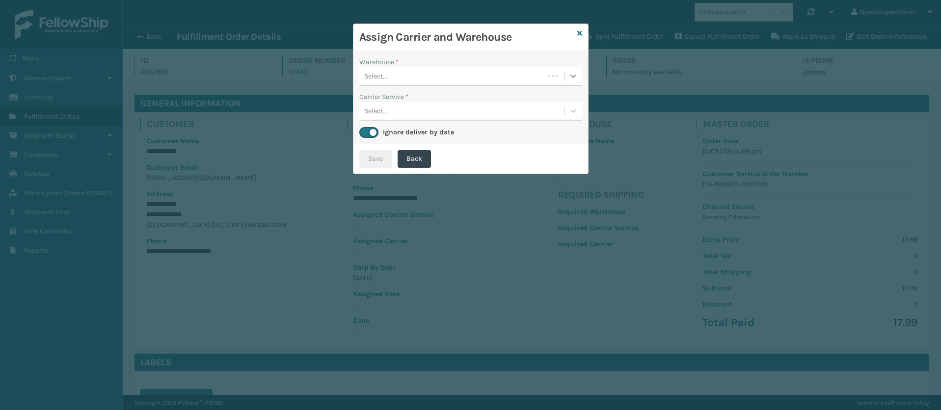
click at [571, 77] on icon at bounding box center [573, 76] width 10 height 10
click at [580, 33] on icon at bounding box center [579, 33] width 5 height 7
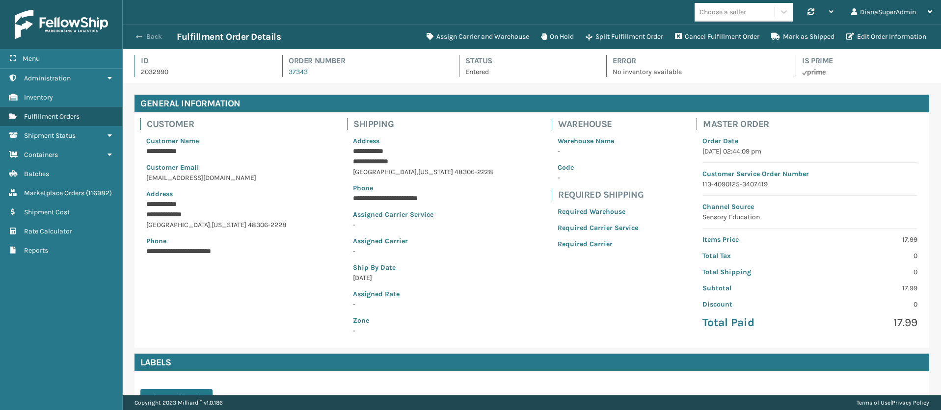
click at [151, 37] on button "Back" at bounding box center [154, 36] width 45 height 9
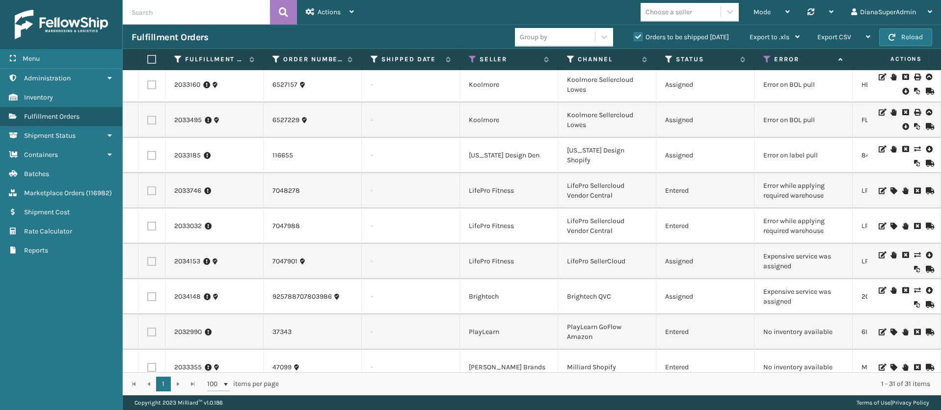
scroll to position [147, 0]
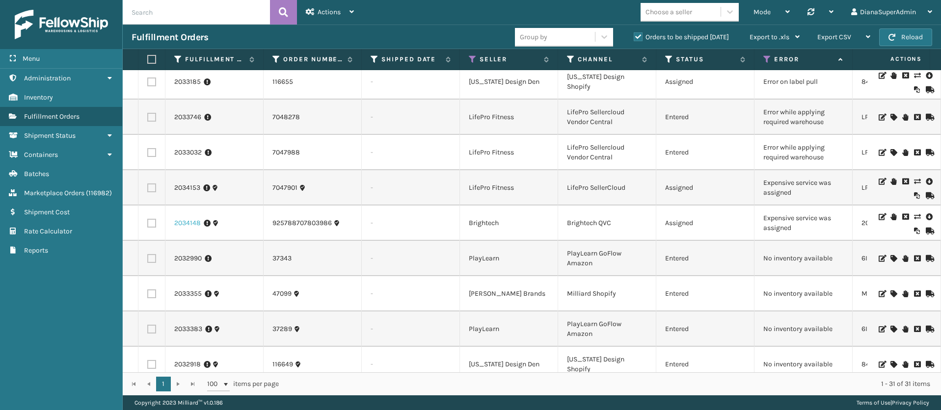
click at [185, 228] on link "2034148" at bounding box center [187, 223] width 27 height 10
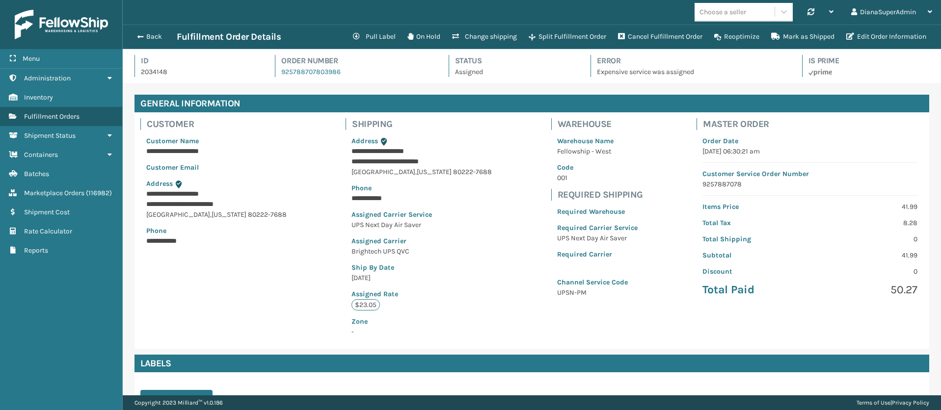
scroll to position [24, 818]
click at [489, 32] on button "Change shipping" at bounding box center [484, 37] width 77 height 20
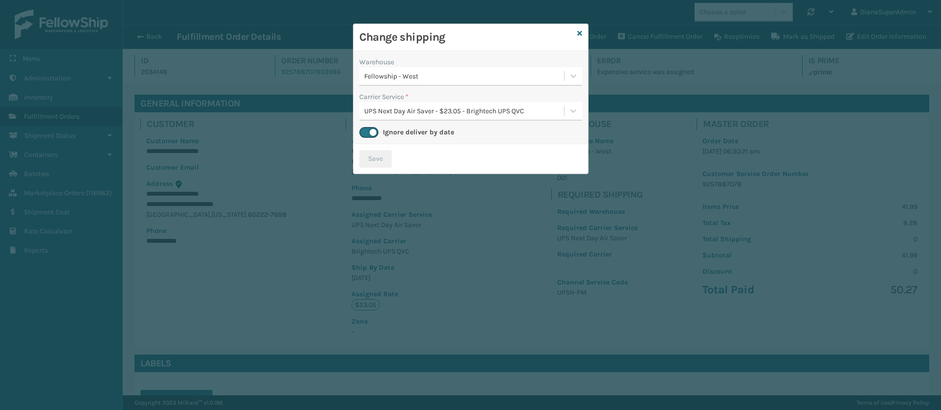
click at [372, 132] on label at bounding box center [368, 132] width 19 height 11
click at [366, 132] on input "checkbox" at bounding box center [362, 130] width 6 height 6
click at [368, 132] on label at bounding box center [368, 132] width 19 height 11
click at [366, 132] on input "checkbox" at bounding box center [362, 130] width 6 height 6
click at [575, 110] on icon at bounding box center [573, 110] width 6 height 3
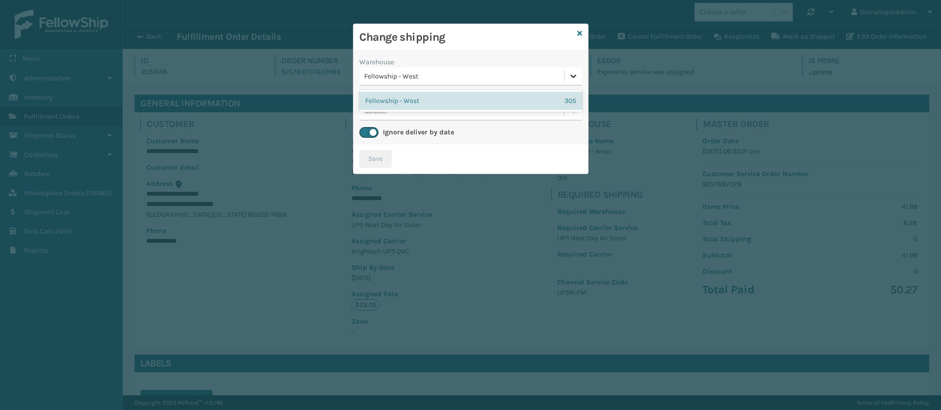
click at [574, 79] on icon at bounding box center [573, 76] width 10 height 10
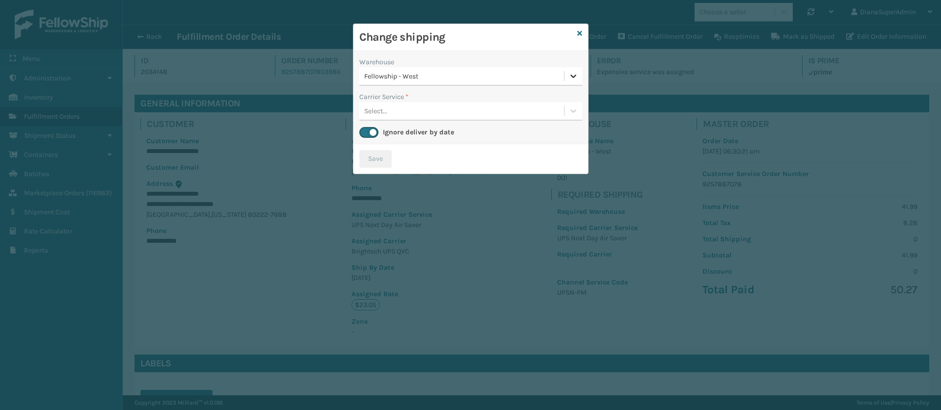
click at [574, 79] on icon at bounding box center [573, 76] width 10 height 10
click at [580, 33] on icon at bounding box center [579, 33] width 5 height 7
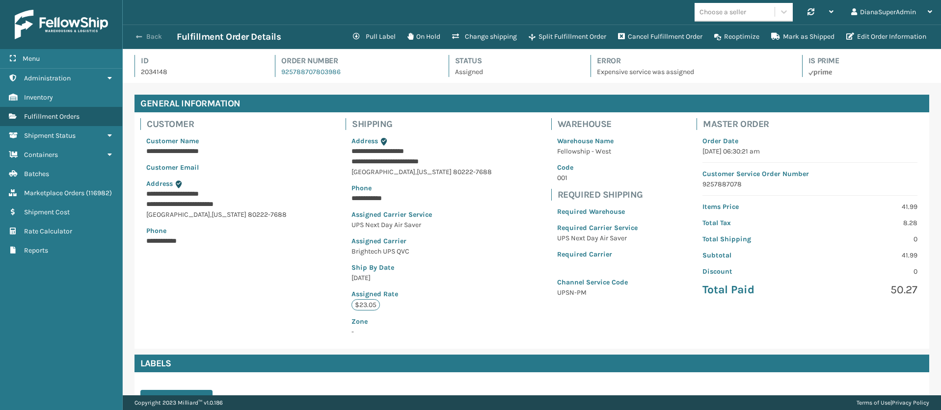
click at [142, 36] on button "Back" at bounding box center [154, 36] width 45 height 9
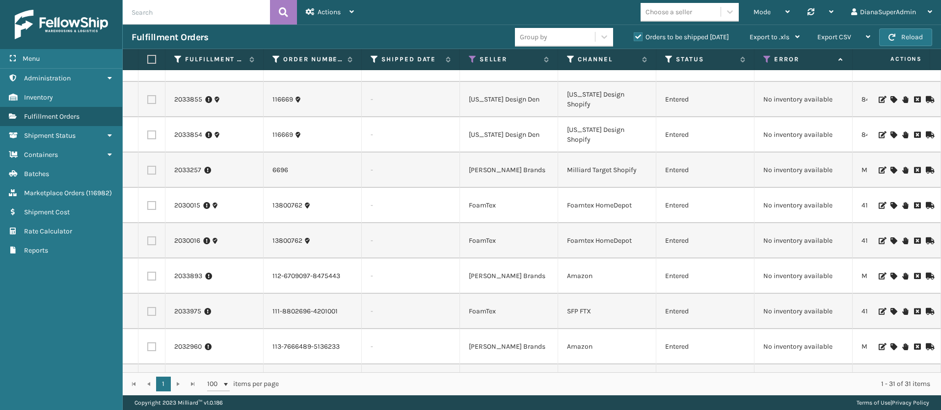
scroll to position [810, 0]
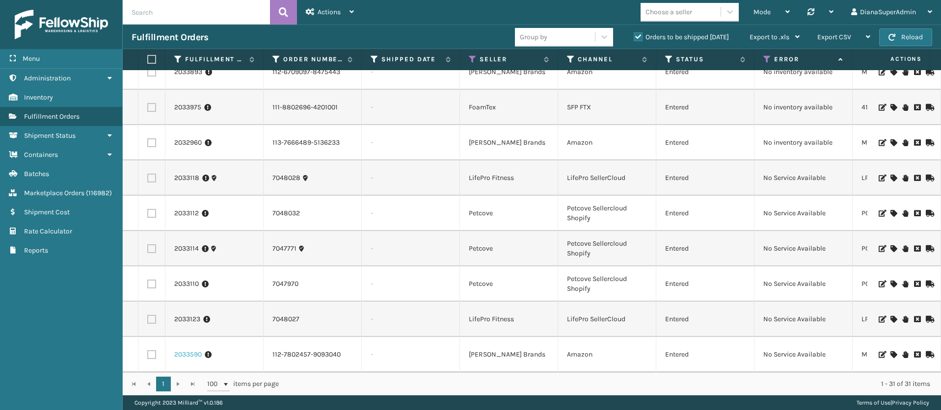
click at [186, 350] on link "2033590" at bounding box center [187, 355] width 27 height 10
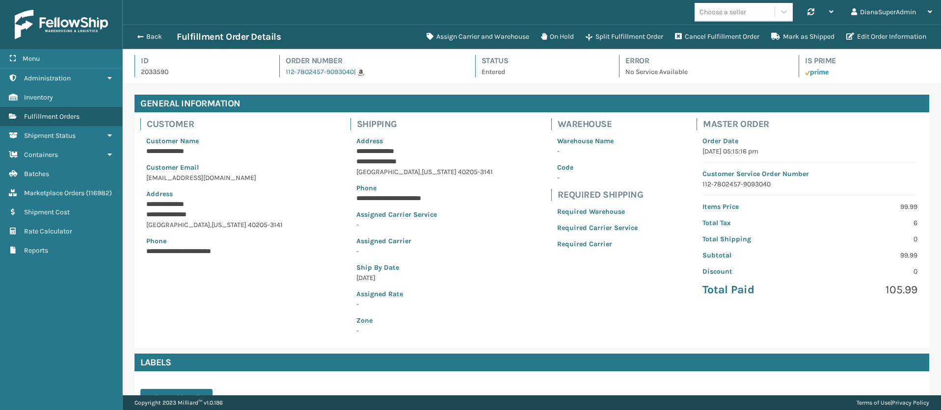
scroll to position [24, 818]
click at [458, 33] on button "Assign Carrier and Warehouse" at bounding box center [478, 37] width 114 height 20
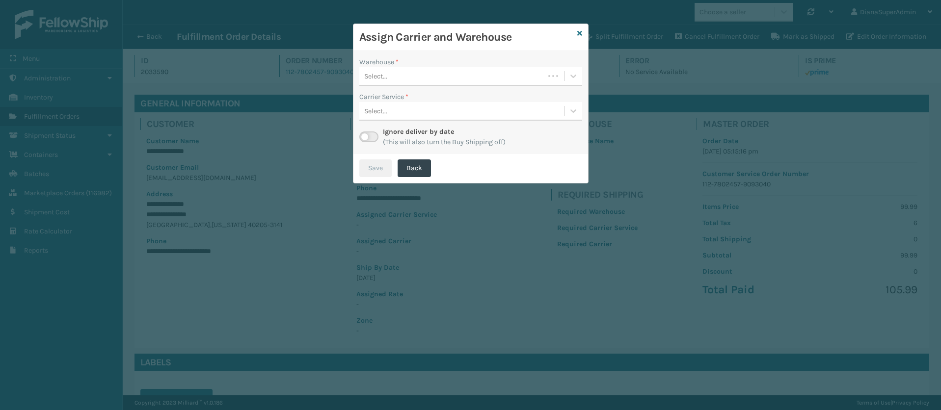
click at [378, 133] on div "Ignore deliver by date (This will also turn the Buy Shipping off)" at bounding box center [470, 137] width 223 height 21
click at [376, 133] on label at bounding box center [368, 137] width 19 height 11
click at [366, 133] on input "checkbox" at bounding box center [362, 135] width 6 height 6
checkbox input "true"
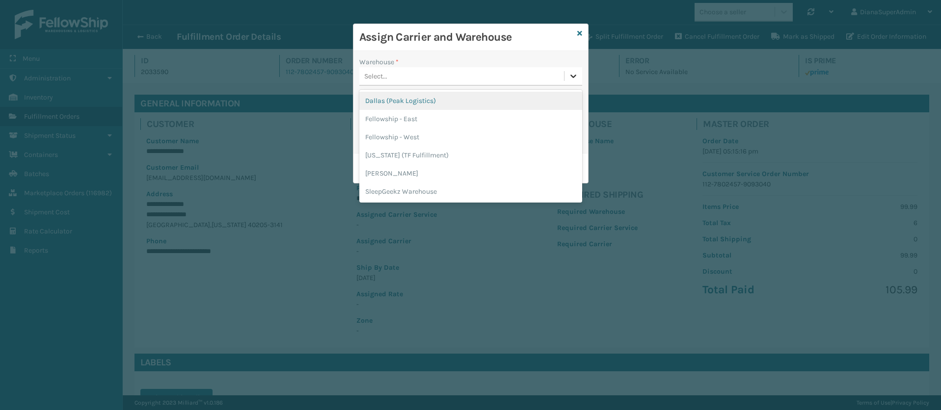
click at [572, 78] on icon at bounding box center [573, 76] width 10 height 10
click at [419, 98] on div "Dallas (Peak Logistics)" at bounding box center [470, 101] width 223 height 18
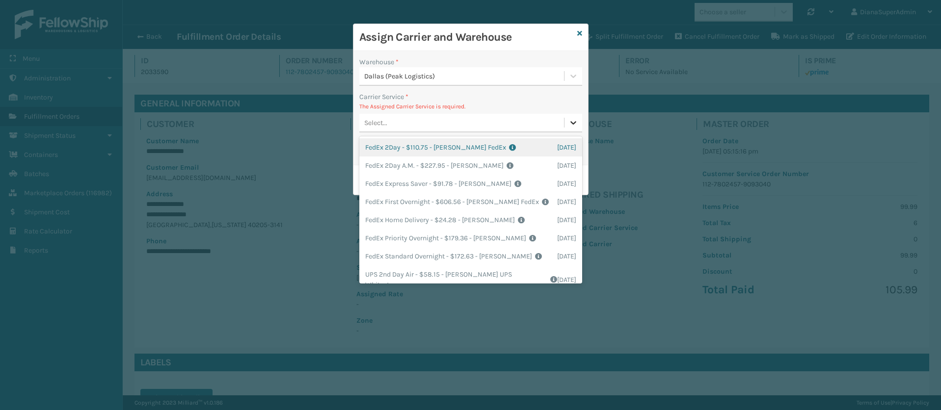
click at [569, 123] on icon at bounding box center [573, 123] width 10 height 10
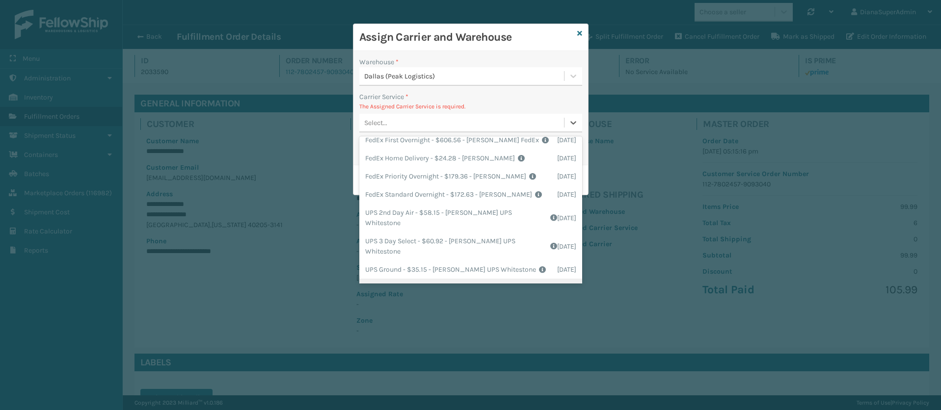
scroll to position [0, 0]
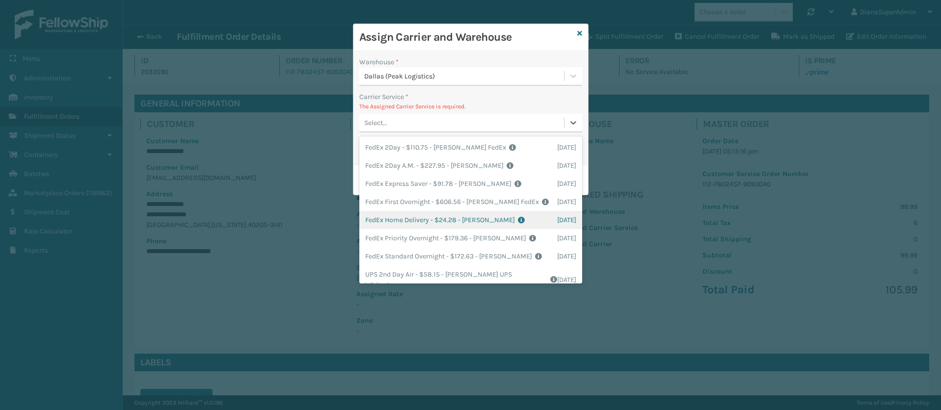
click at [397, 214] on div "FedEx Home Delivery - $24.28 - [PERSON_NAME] FedEx Shipping Cost $21.3 Surplus …" at bounding box center [470, 220] width 223 height 18
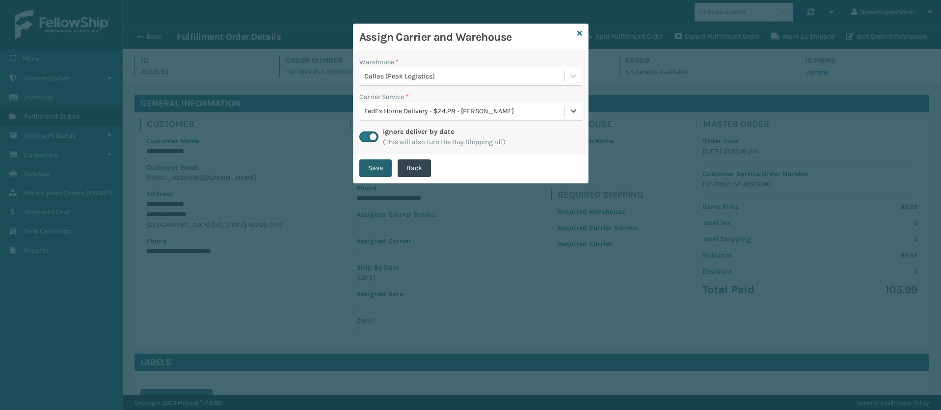
click at [373, 169] on button "Save" at bounding box center [375, 169] width 32 height 18
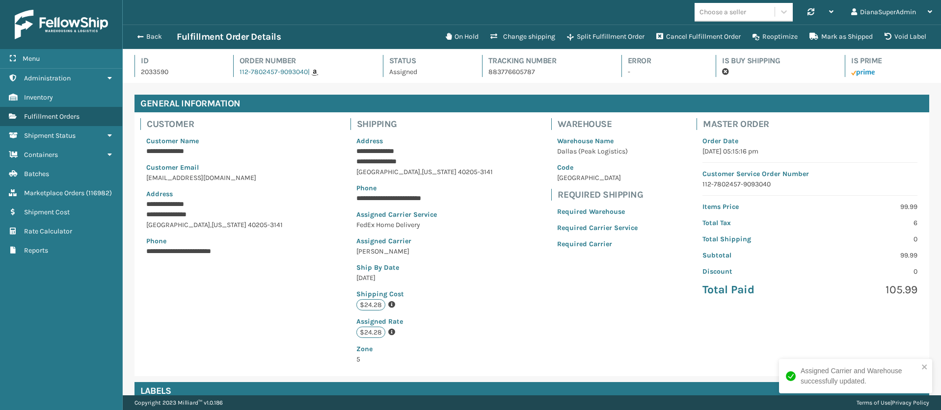
scroll to position [24, 818]
click at [146, 32] on button "Back" at bounding box center [154, 36] width 45 height 9
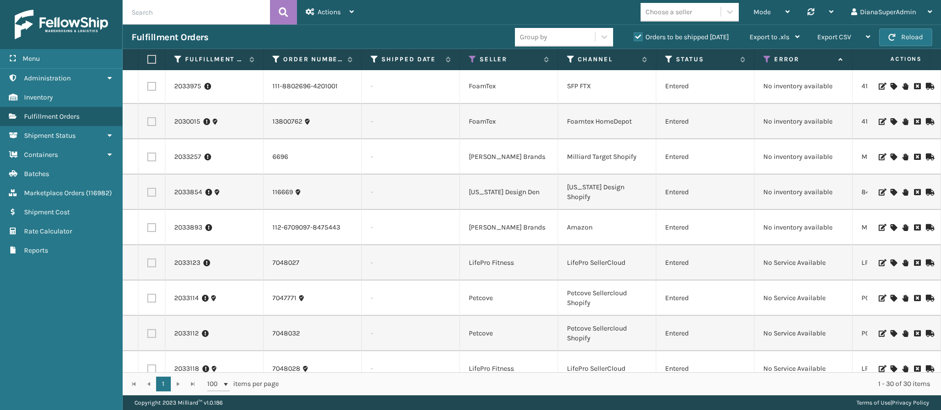
scroll to position [775, 0]
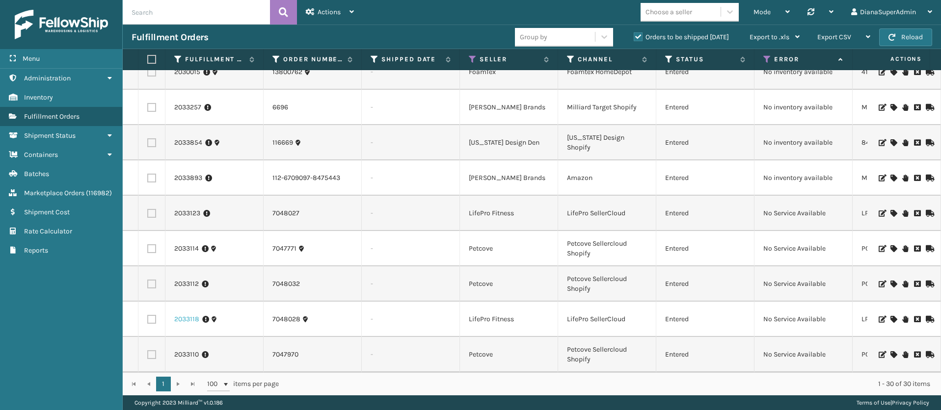
click at [187, 315] on link "2033118" at bounding box center [186, 320] width 25 height 10
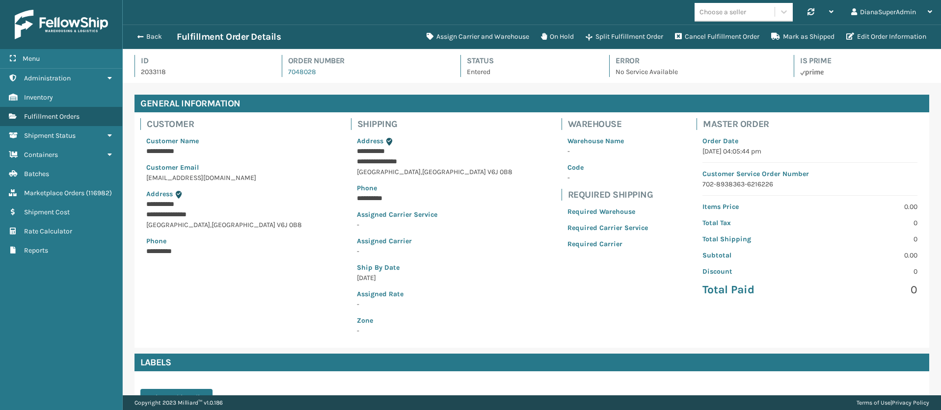
scroll to position [24, 818]
click at [466, 36] on button "Assign Carrier and Warehouse" at bounding box center [478, 37] width 114 height 20
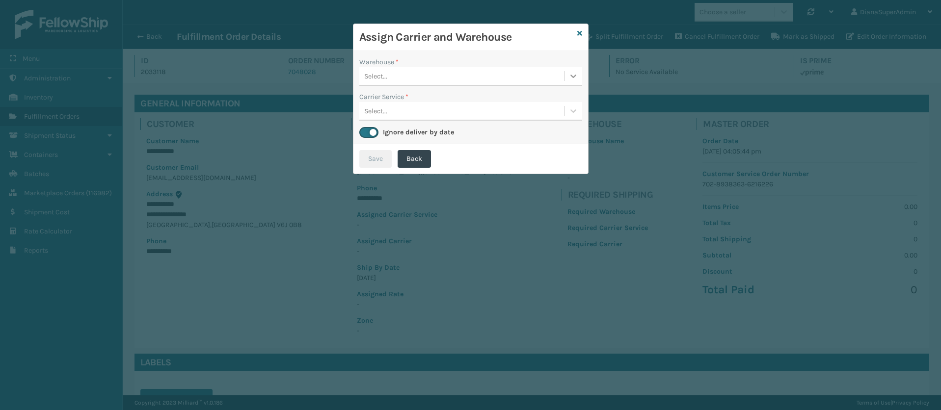
click at [579, 78] on div at bounding box center [573, 76] width 18 height 18
click at [445, 123] on div "Fellowship - West" at bounding box center [470, 119] width 223 height 18
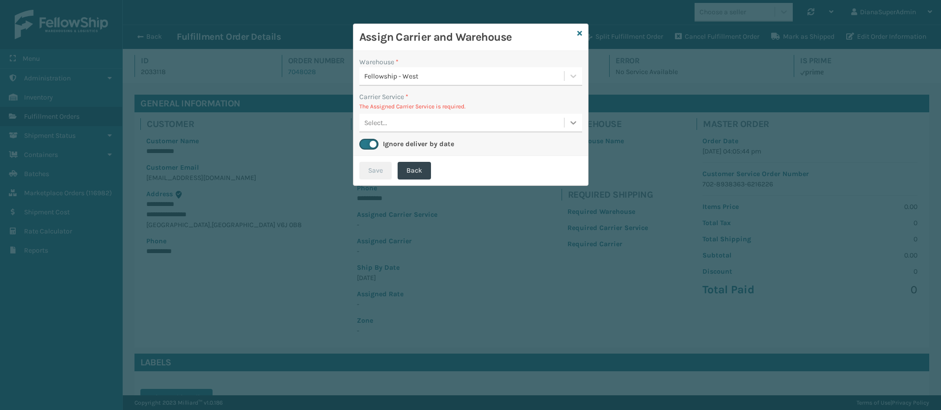
click at [570, 118] on icon at bounding box center [573, 123] width 10 height 10
click at [571, 82] on div at bounding box center [573, 76] width 18 height 18
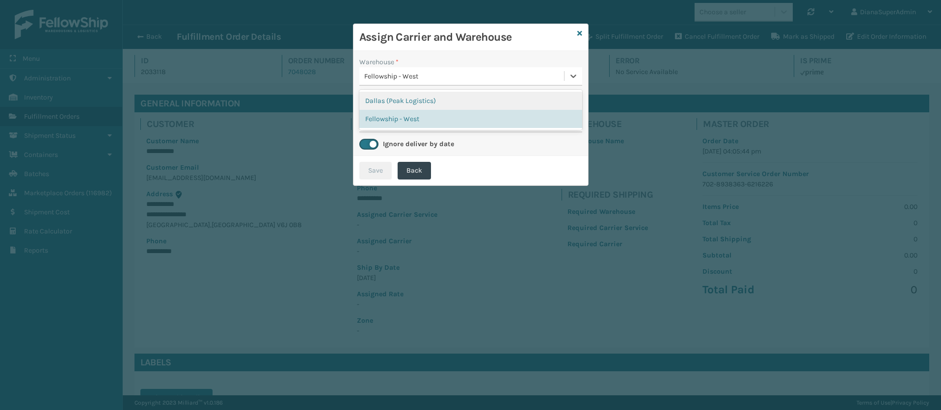
click at [504, 100] on div "Dallas (Peak Logistics)" at bounding box center [470, 101] width 223 height 18
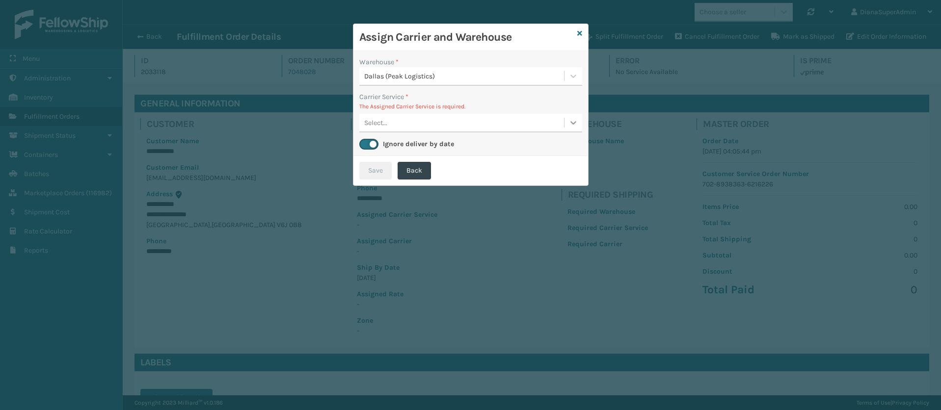
click at [568, 116] on div at bounding box center [573, 123] width 18 height 18
click at [579, 33] on icon at bounding box center [579, 33] width 5 height 7
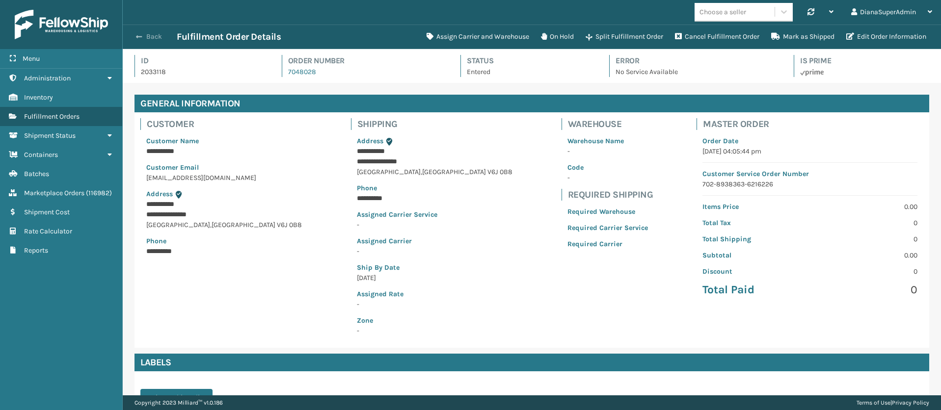
click at [143, 33] on button "Back" at bounding box center [154, 36] width 45 height 9
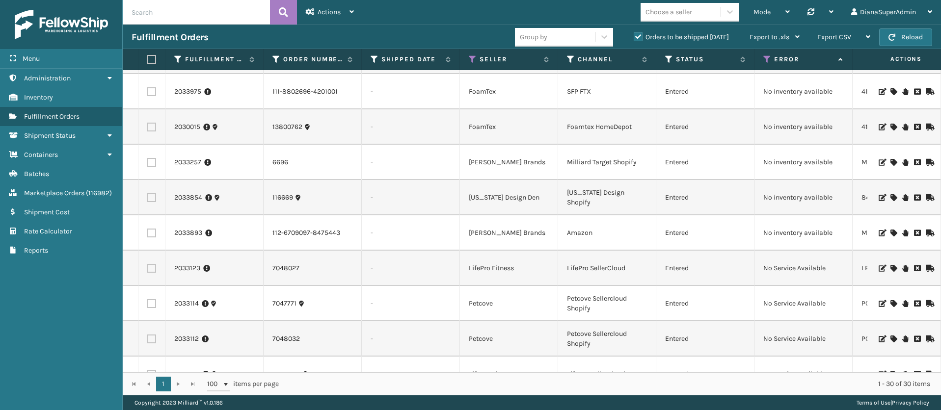
scroll to position [775, 0]
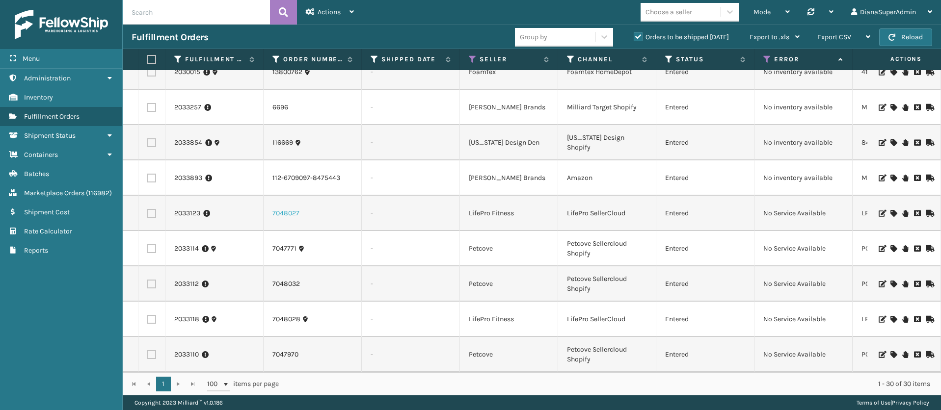
click at [281, 209] on link "7048027" at bounding box center [285, 214] width 27 height 10
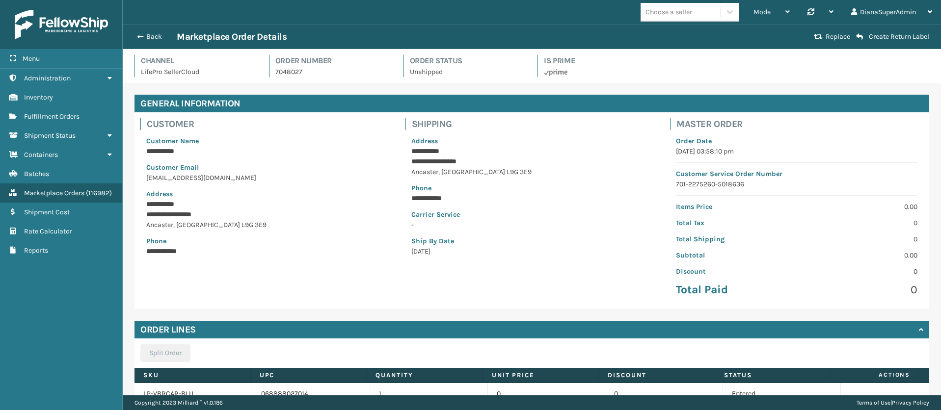
click at [141, 42] on div "Back Marketplace Order Details" at bounding box center [471, 37] width 679 height 12
click at [140, 30] on div "Back Marketplace Order Details Replace Create Return Label" at bounding box center [532, 37] width 818 height 25
click at [142, 37] on button "Back" at bounding box center [154, 36] width 45 height 9
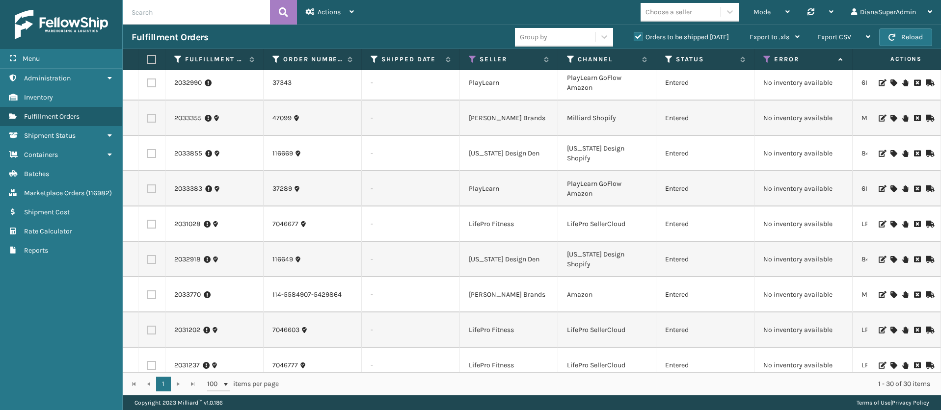
scroll to position [775, 0]
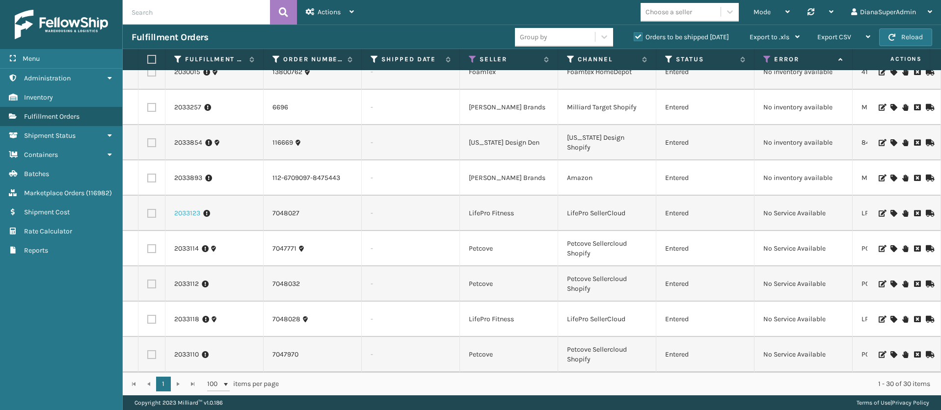
click at [182, 209] on link "2033123" at bounding box center [187, 214] width 26 height 10
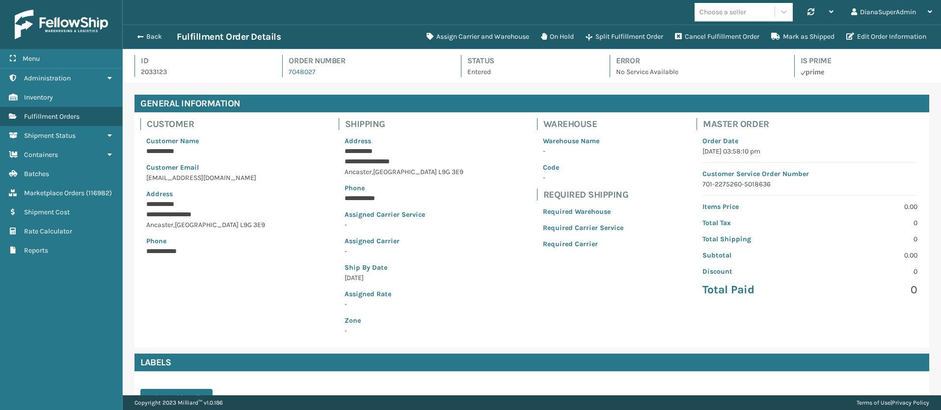
scroll to position [24, 818]
click at [466, 38] on button "Assign Carrier and Warehouse" at bounding box center [478, 37] width 114 height 20
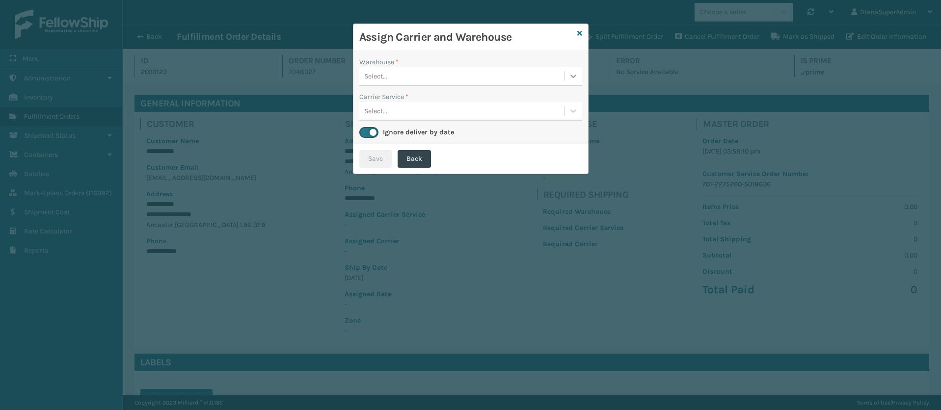
click at [570, 75] on icon at bounding box center [573, 76] width 6 height 3
click at [500, 119] on div "Fellowship - East" at bounding box center [470, 119] width 223 height 18
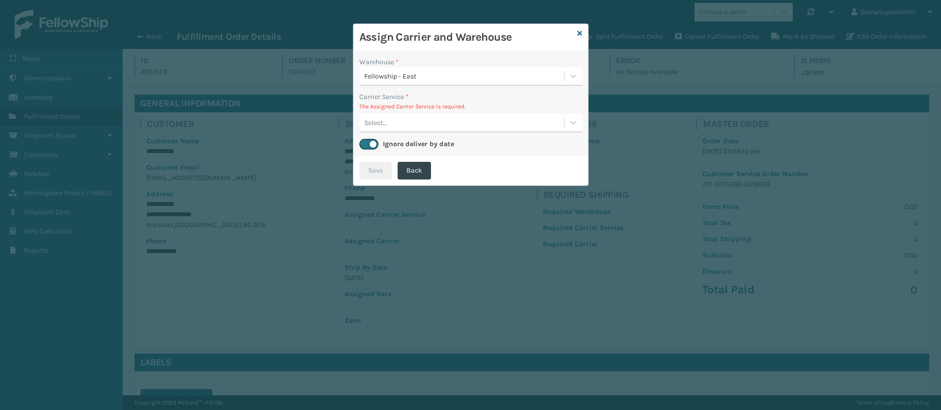
click at [512, 124] on div "Select..." at bounding box center [461, 123] width 205 height 16
click at [575, 60] on div "Warehouse *" at bounding box center [470, 62] width 223 height 10
click at [573, 69] on div at bounding box center [573, 76] width 18 height 18
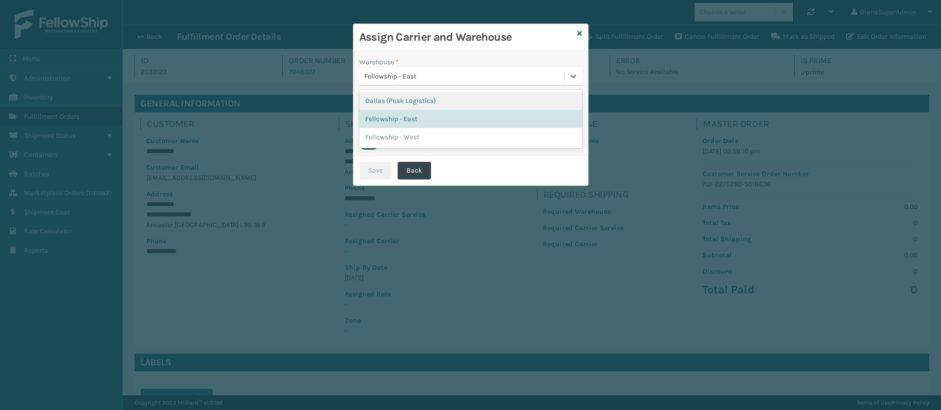
click at [533, 103] on div "Dallas (Peak Logistics)" at bounding box center [470, 101] width 223 height 18
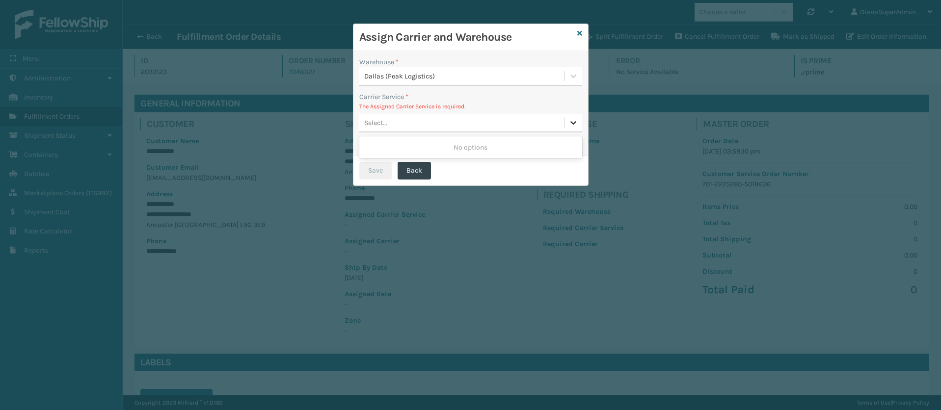
click at [566, 127] on div at bounding box center [573, 123] width 18 height 18
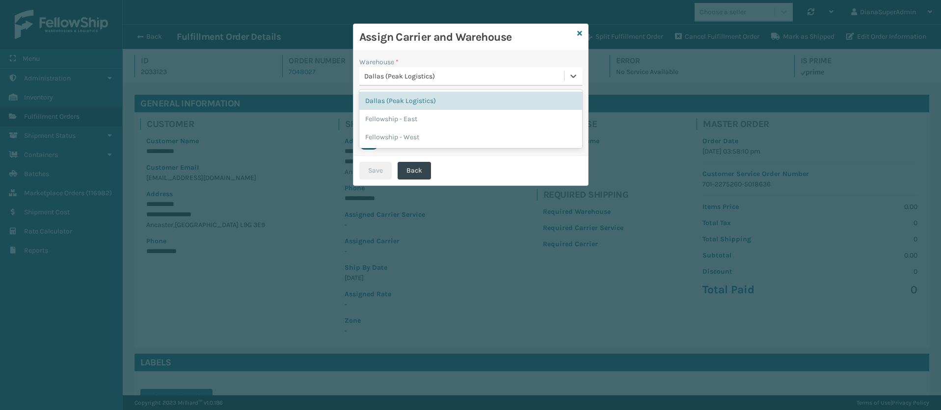
click at [562, 76] on div "Dallas (Peak Logistics)" at bounding box center [464, 76] width 201 height 10
click at [532, 142] on div "Fellowship - West" at bounding box center [470, 137] width 223 height 18
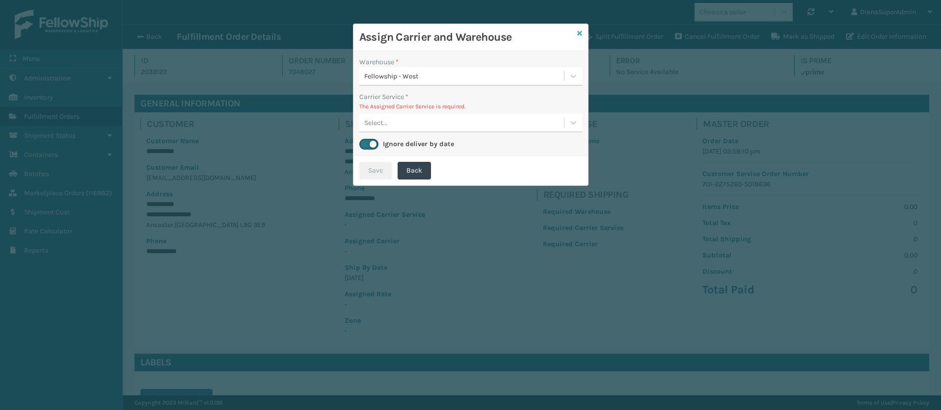
click at [579, 31] on icon at bounding box center [579, 33] width 5 height 7
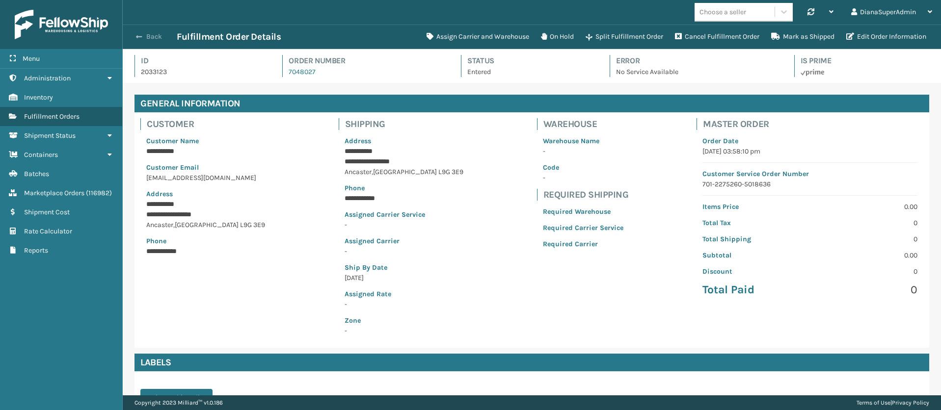
click at [137, 36] on span "button" at bounding box center [139, 36] width 6 height 7
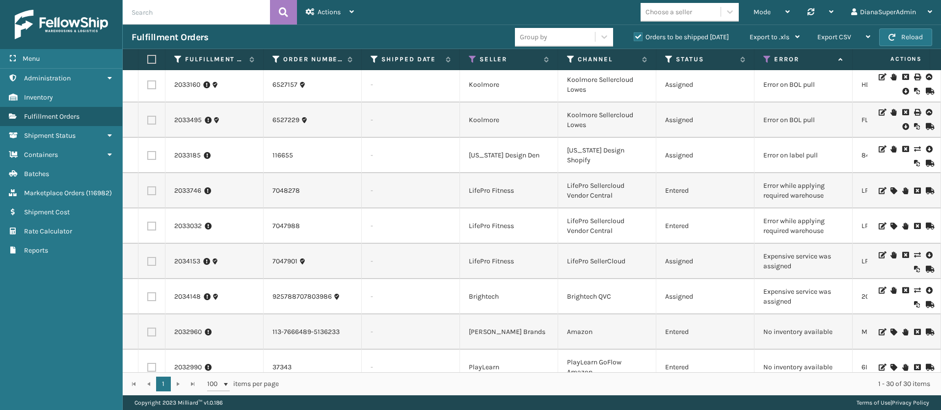
scroll to position [221, 0]
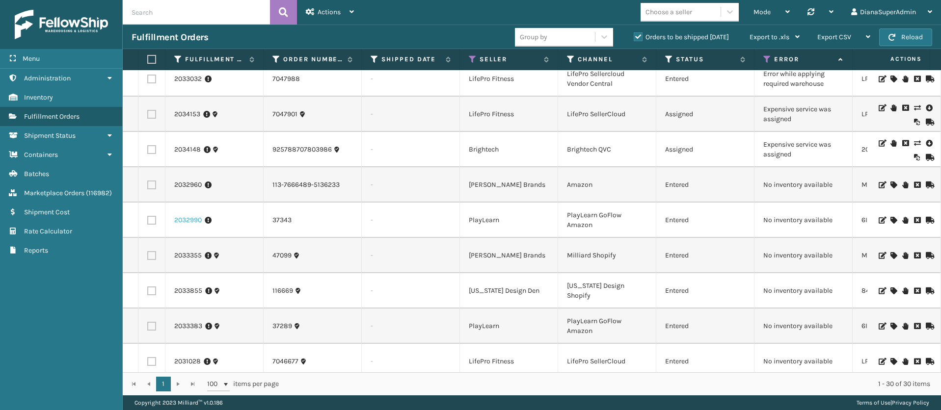
click at [186, 224] on link "2032990" at bounding box center [187, 220] width 27 height 10
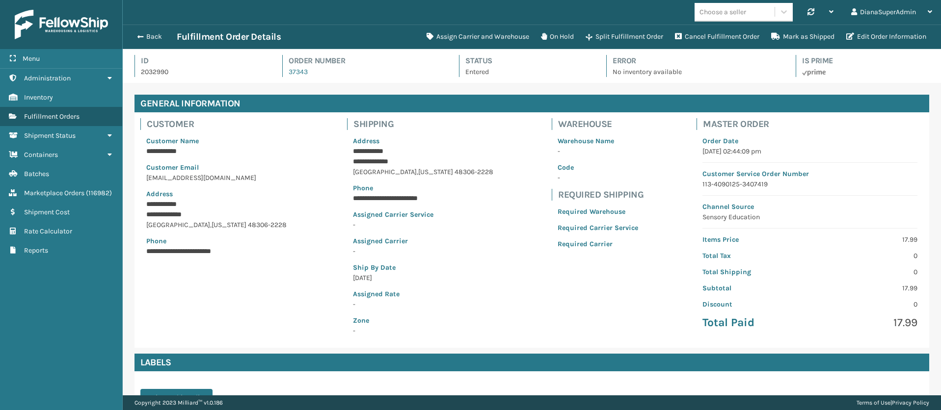
scroll to position [24, 818]
click at [455, 40] on button "Assign Carrier and Warehouse" at bounding box center [478, 37] width 114 height 20
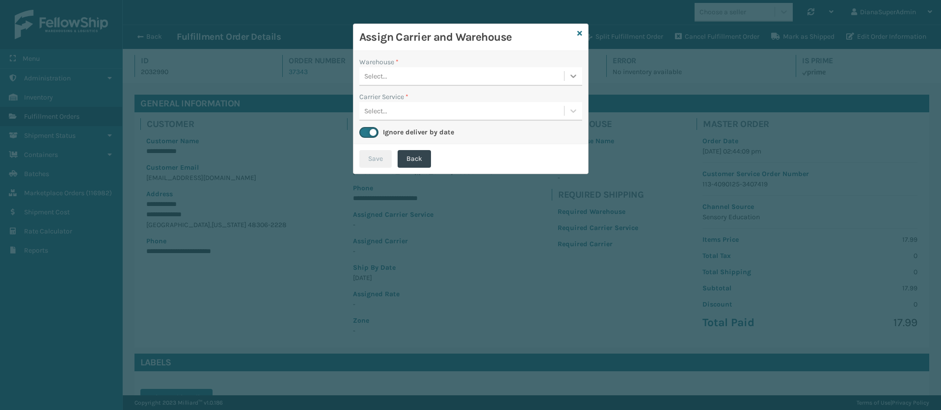
click at [573, 77] on icon at bounding box center [573, 76] width 6 height 3
click at [581, 31] on icon at bounding box center [579, 33] width 5 height 7
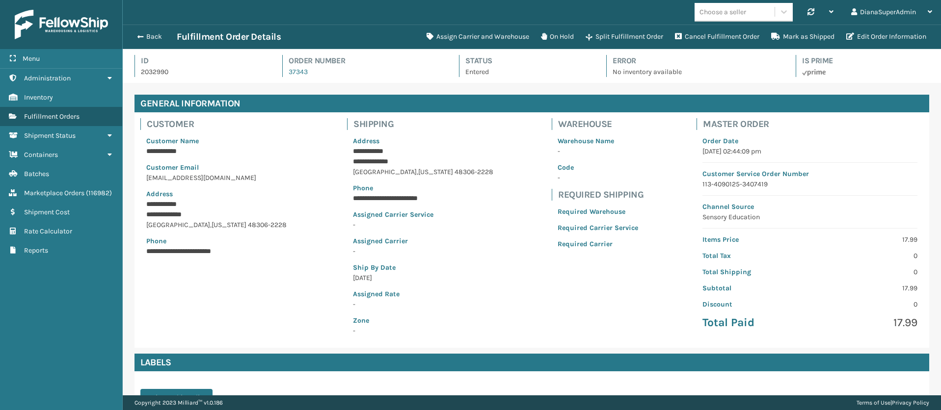
click at [150, 28] on div "Back Fulfillment Order Details Assign Carrier and Warehouse On Hold Split Fulfi…" at bounding box center [532, 37] width 818 height 25
click at [156, 38] on button "Back" at bounding box center [154, 36] width 45 height 9
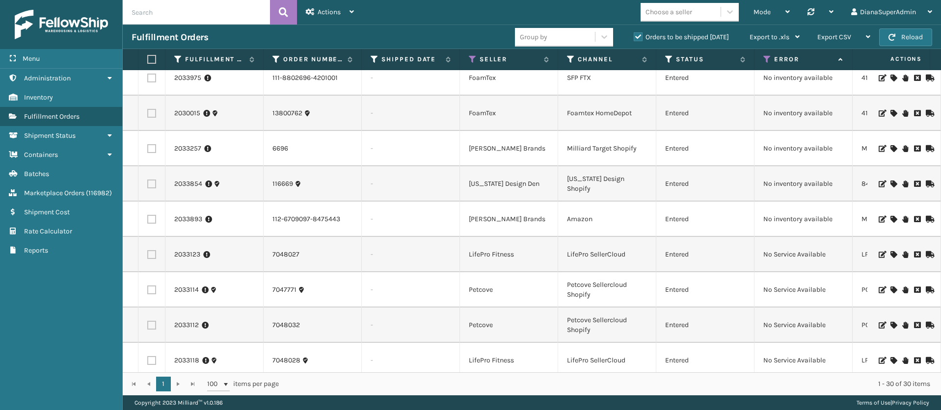
scroll to position [775, 0]
